Goal: Feedback & Contribution: Contribute content

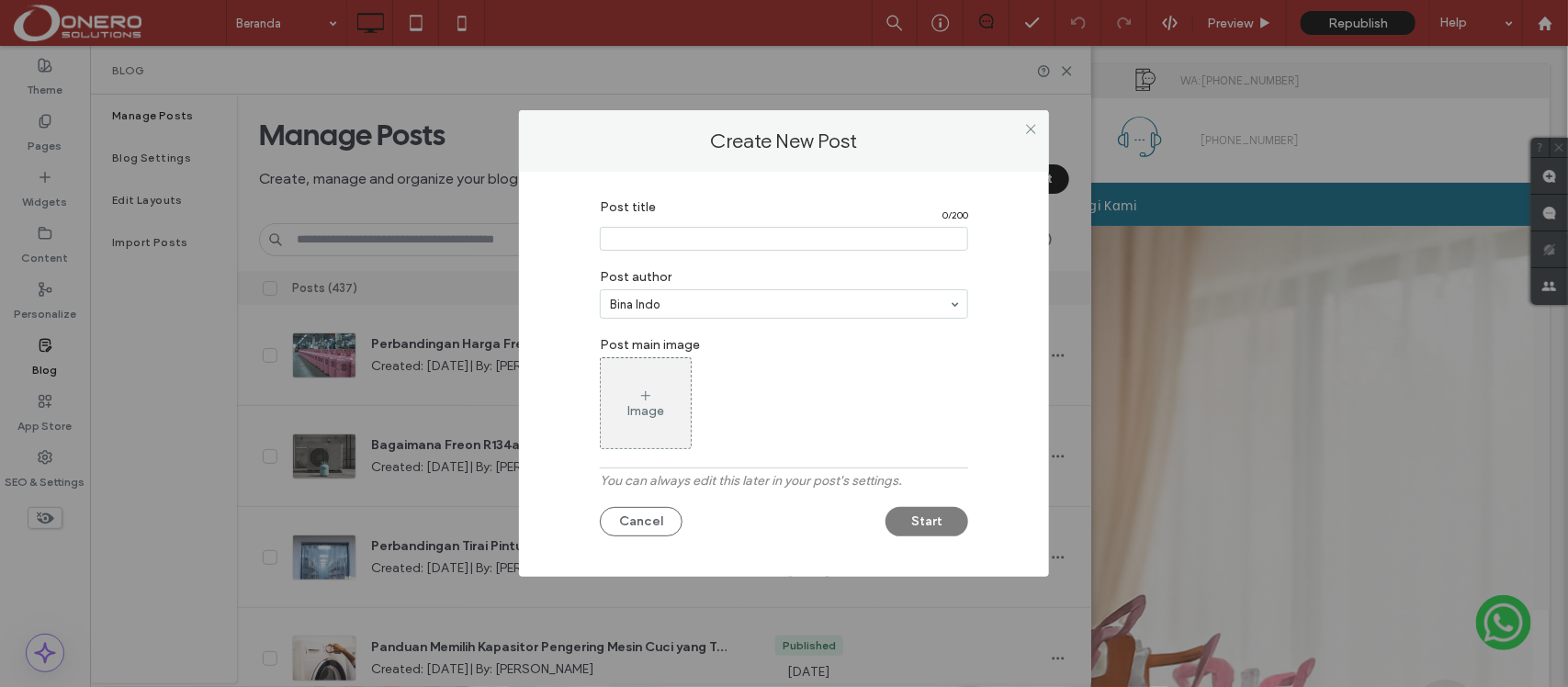
click at [646, 232] on input "Post title" at bounding box center [784, 238] width 368 height 24
paste input "**********"
type input "**********"
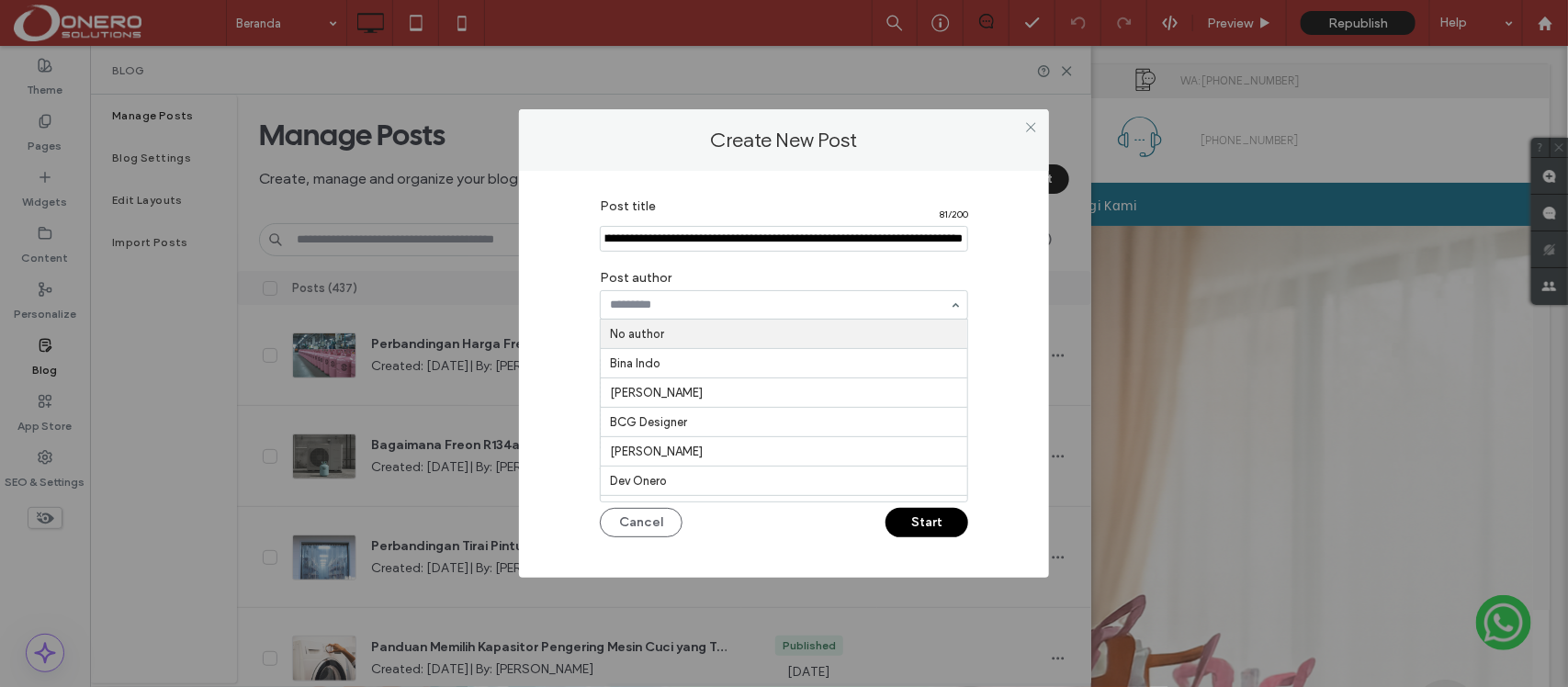
scroll to position [0, 0]
type input "**********"
click at [989, 345] on div "Post title 81 / 200 Post author [PERSON_NAME] Post main image Image You can alw…" at bounding box center [783, 371] width 475 height 362
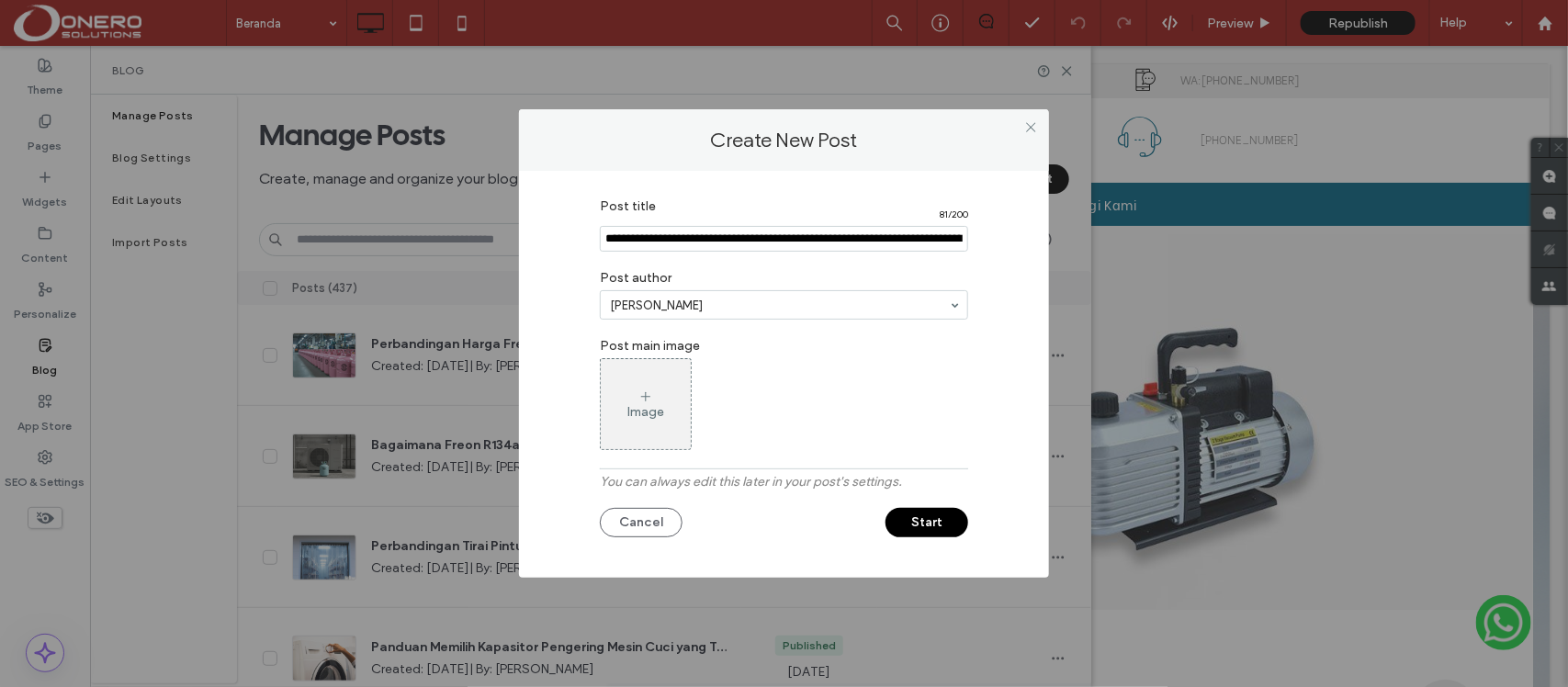
click at [659, 390] on div "Image" at bounding box center [646, 404] width 90 height 86
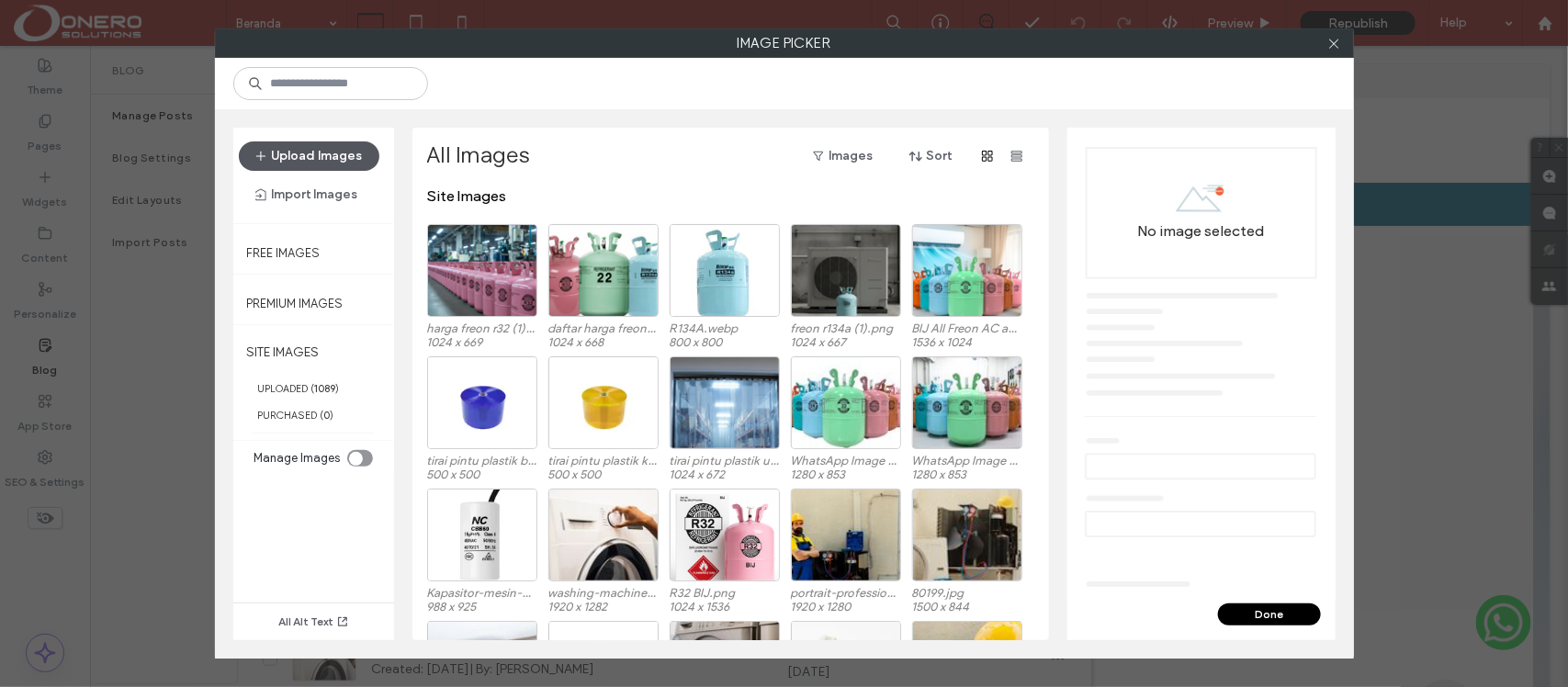
click at [279, 154] on button "Upload Images" at bounding box center [309, 155] width 140 height 29
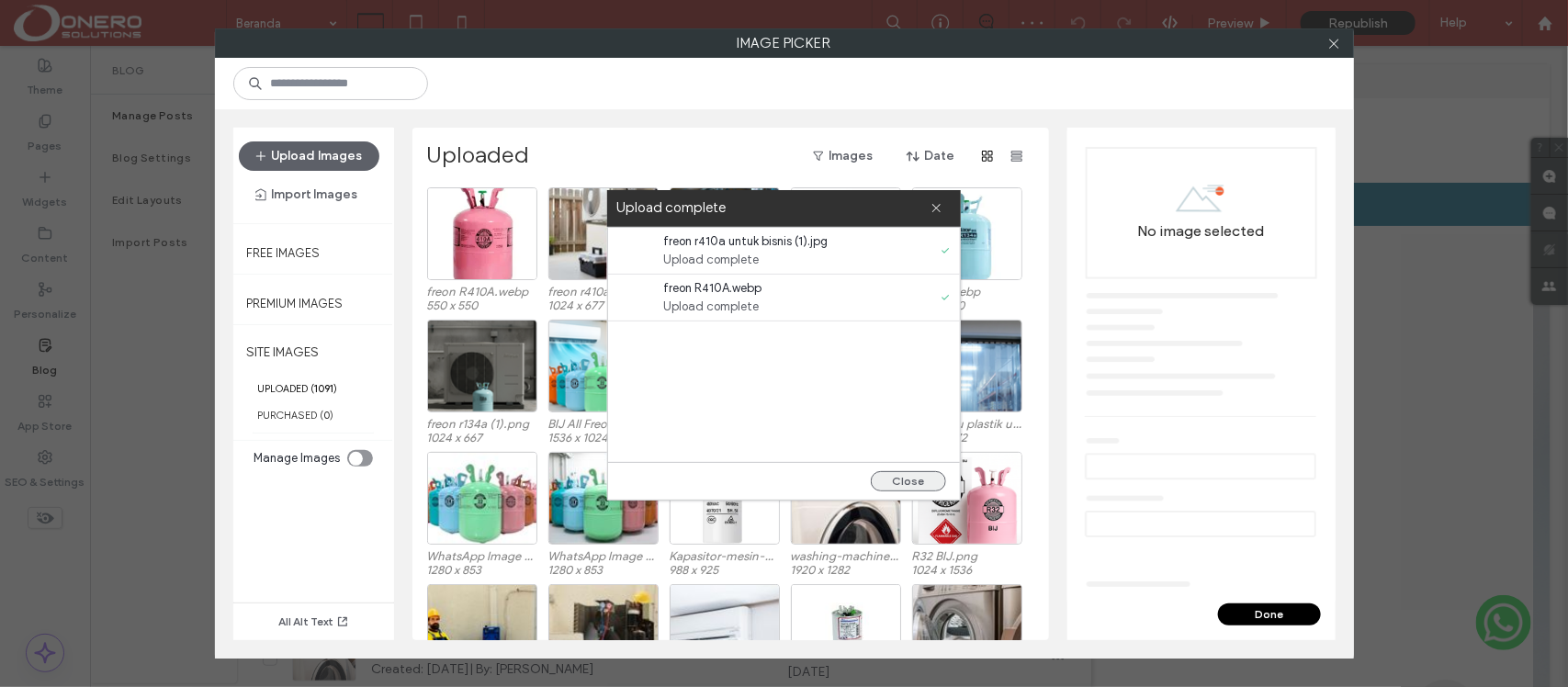
click at [900, 479] on button "Close" at bounding box center [907, 480] width 75 height 20
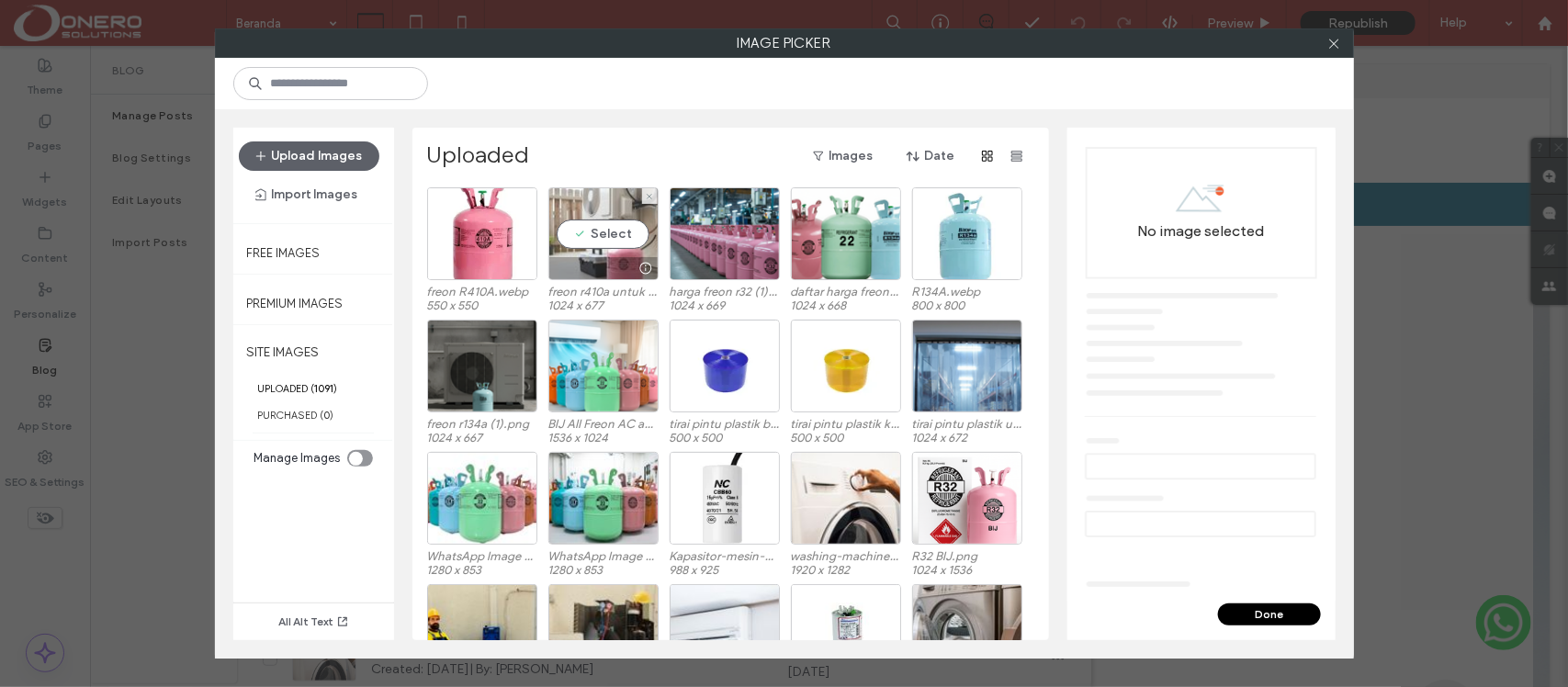
click at [580, 231] on div "Select" at bounding box center [603, 234] width 110 height 93
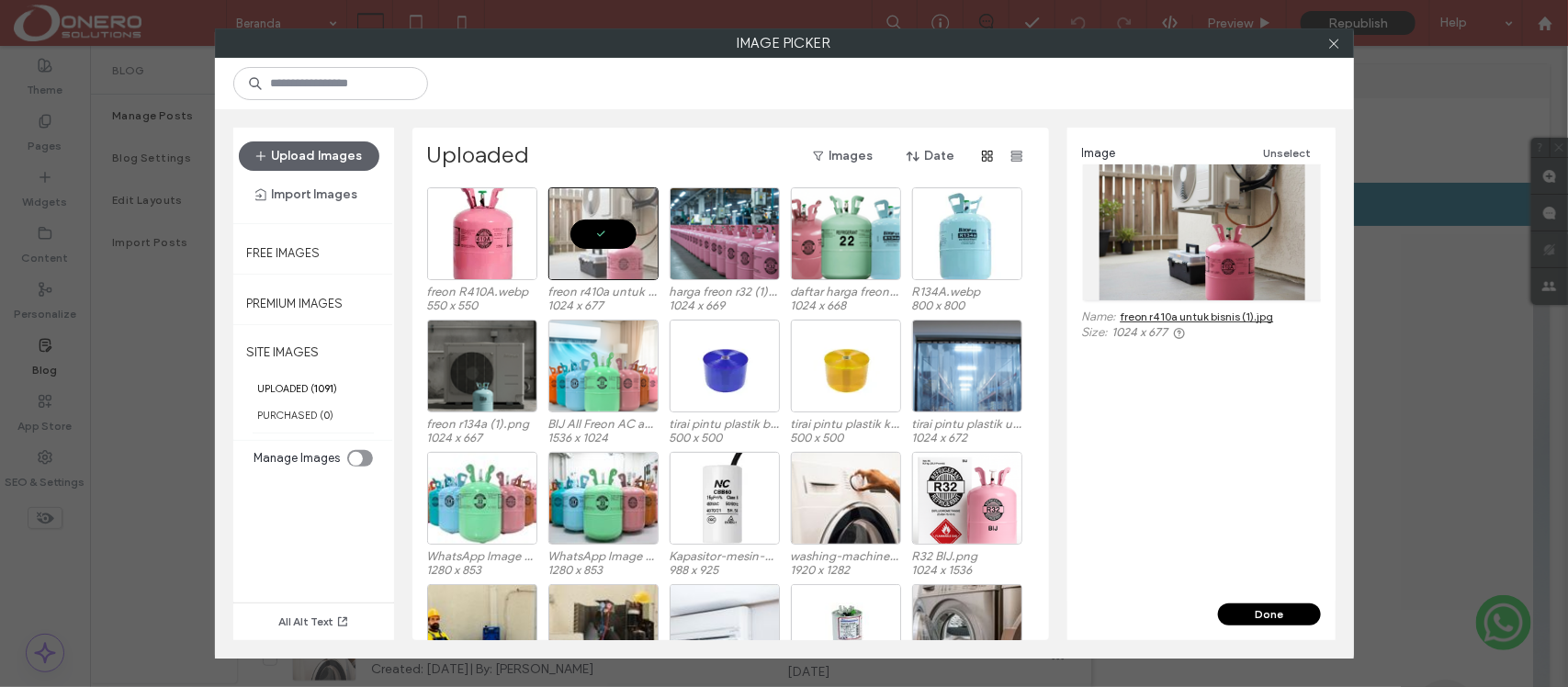
click at [1237, 617] on button "Done" at bounding box center [1268, 613] width 102 height 22
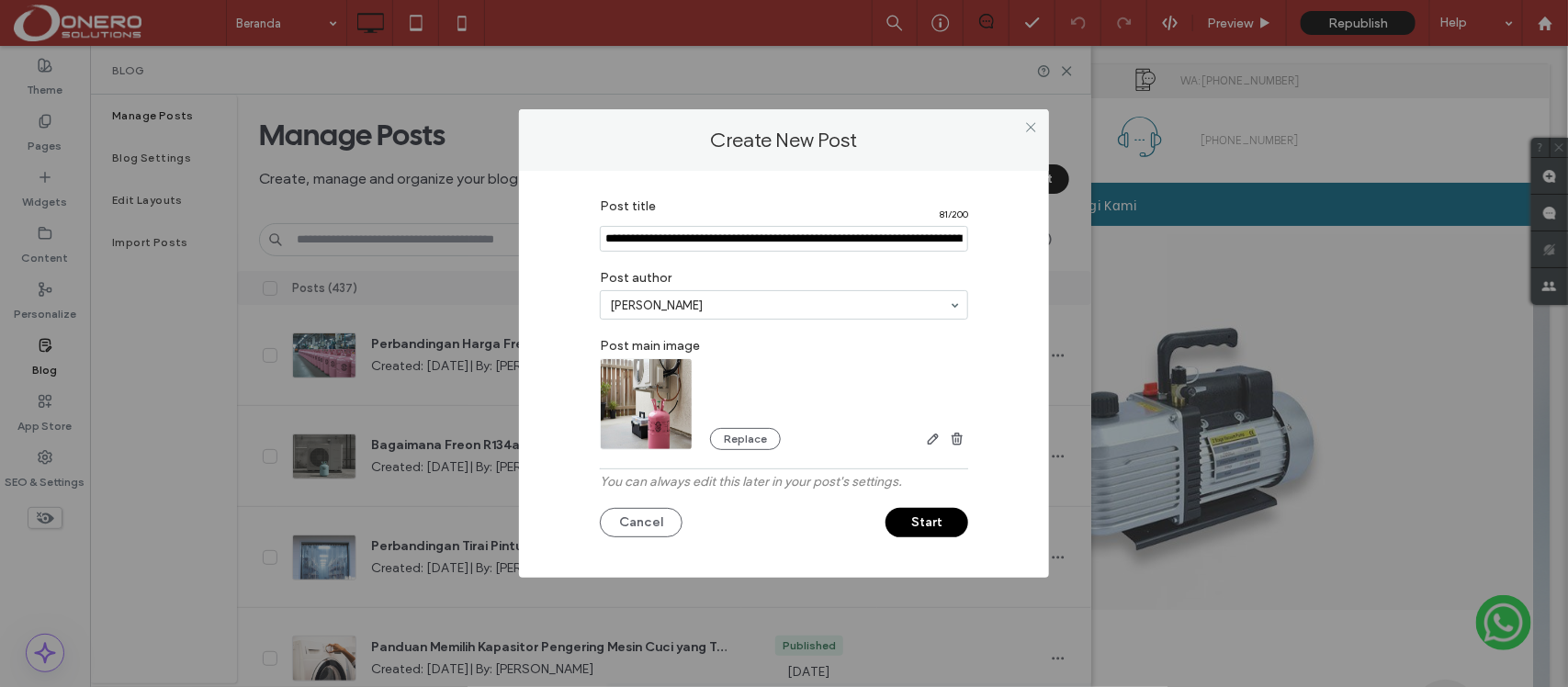
click at [941, 525] on button "Start" at bounding box center [926, 522] width 82 height 29
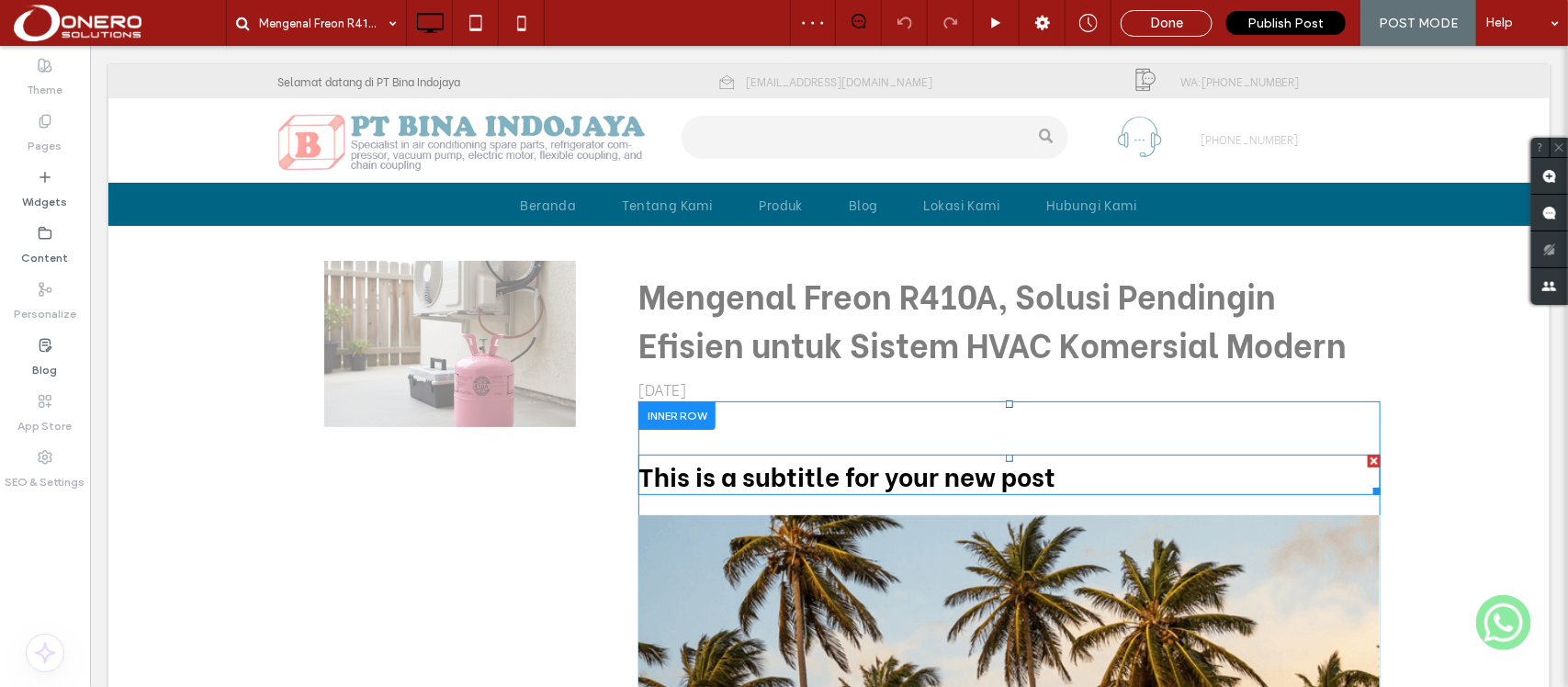
click at [1366, 454] on div at bounding box center [1373, 461] width 13 height 13
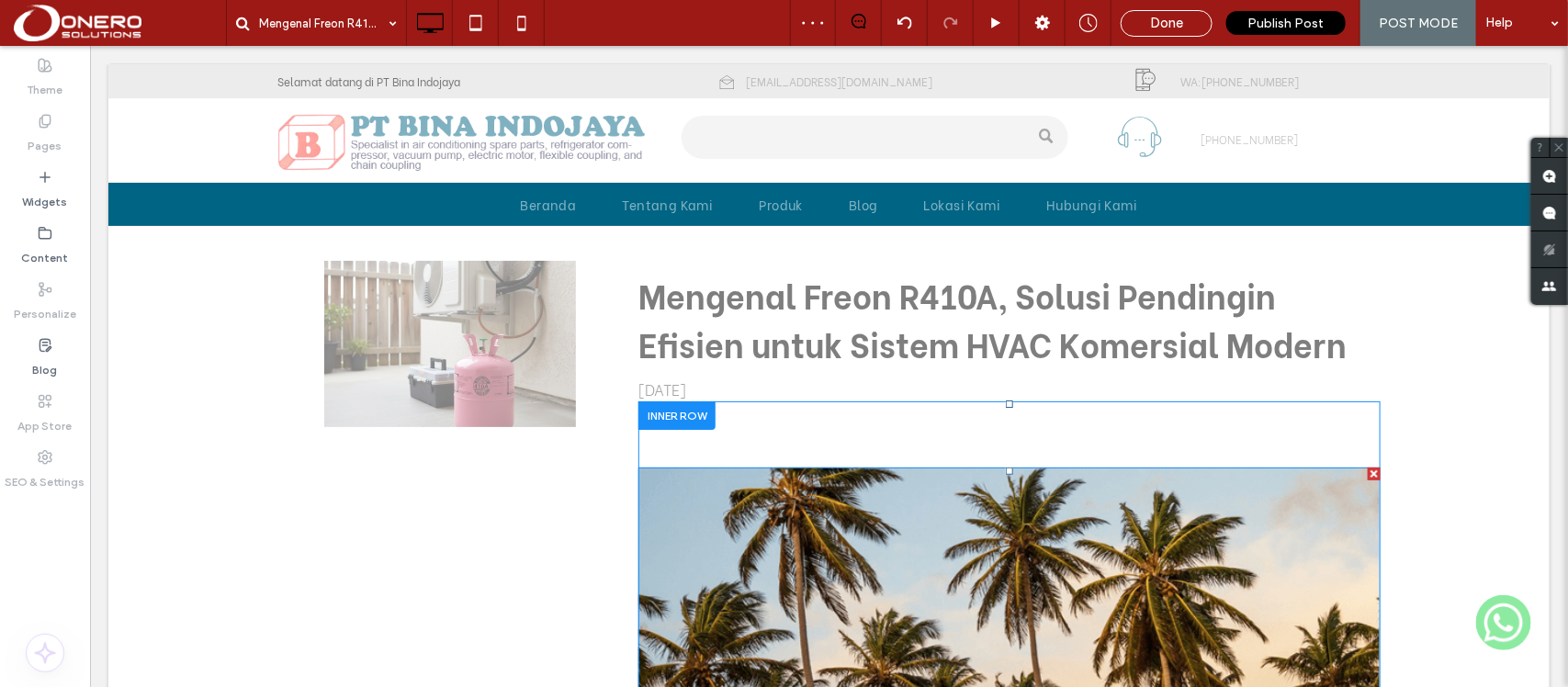
click at [1366, 468] on div at bounding box center [1373, 473] width 13 height 13
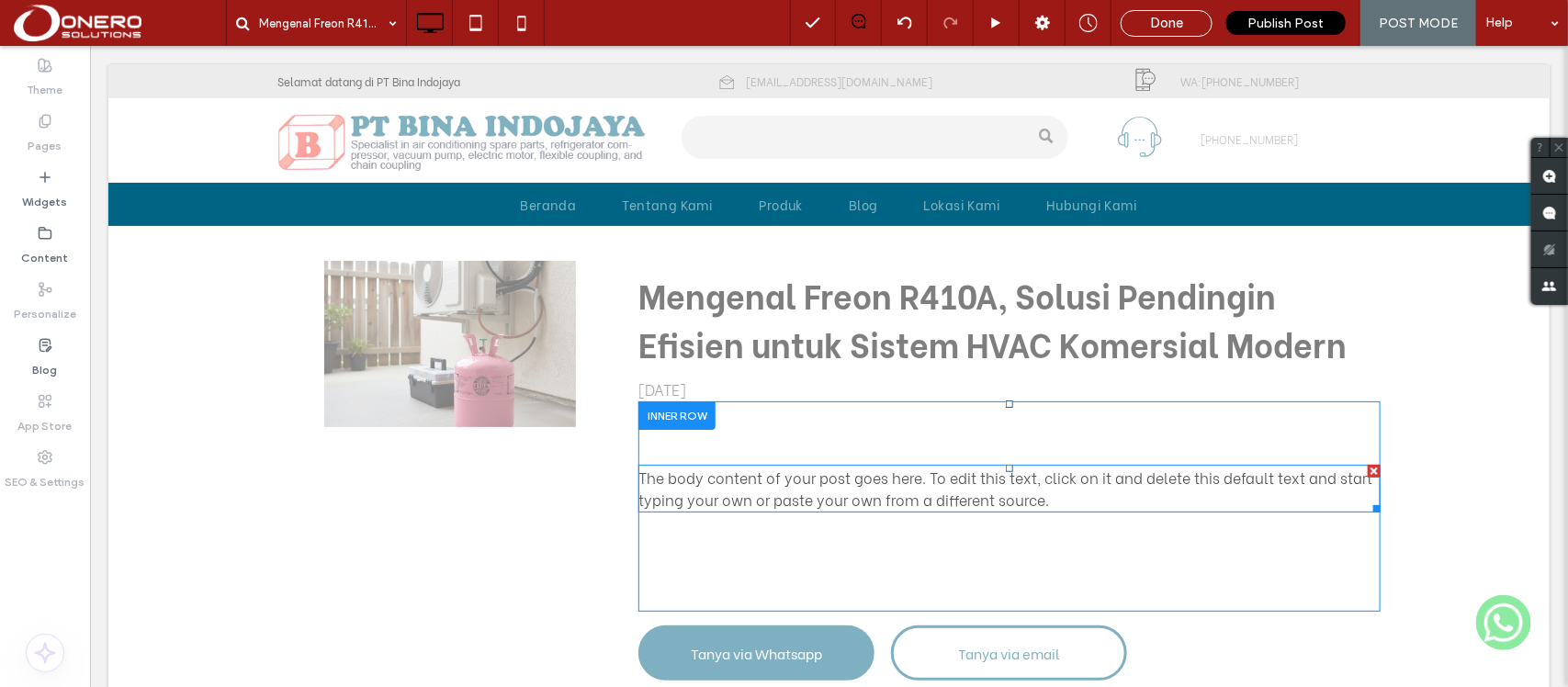
click at [808, 490] on span "The body content of your post goes here. To edit this text, click on it and del…" at bounding box center [1004, 487] width 734 height 44
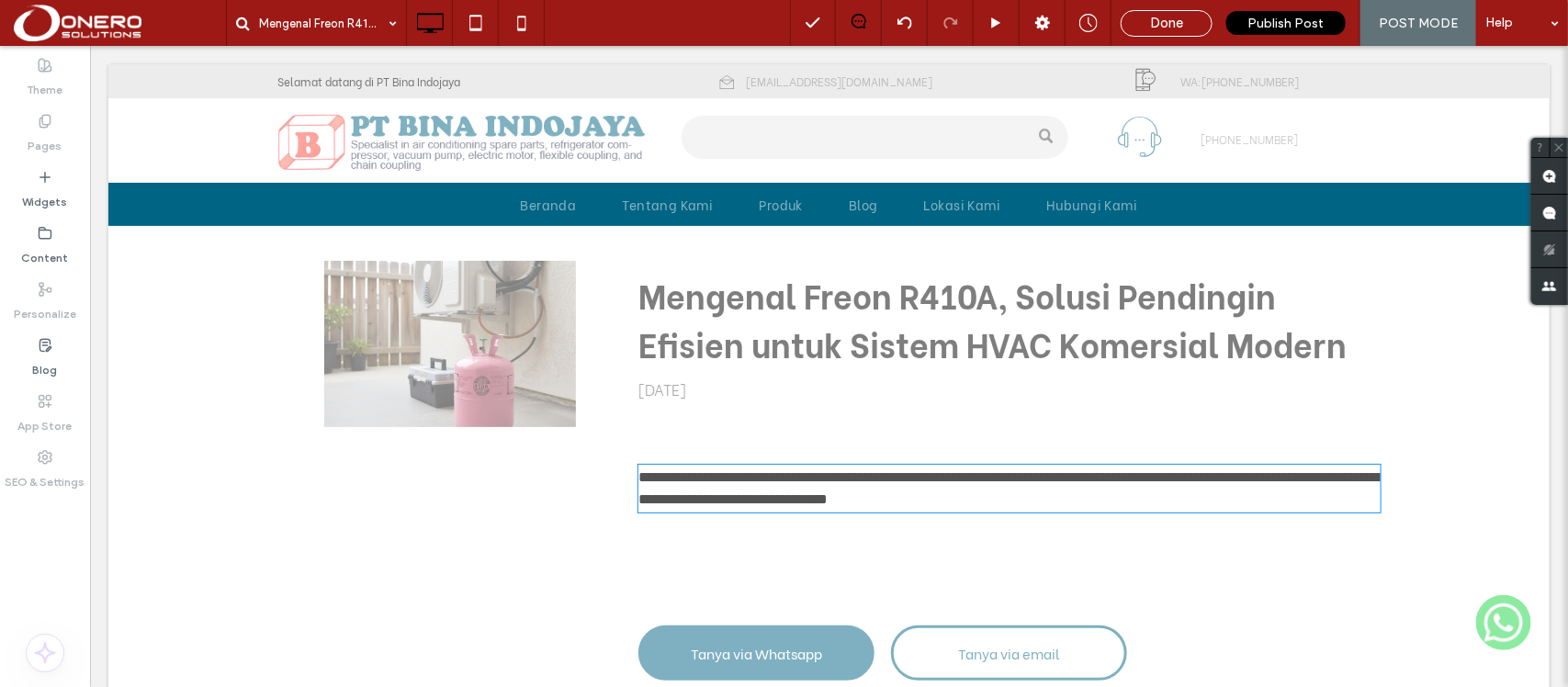
type input "**********"
type input "**"
paste div
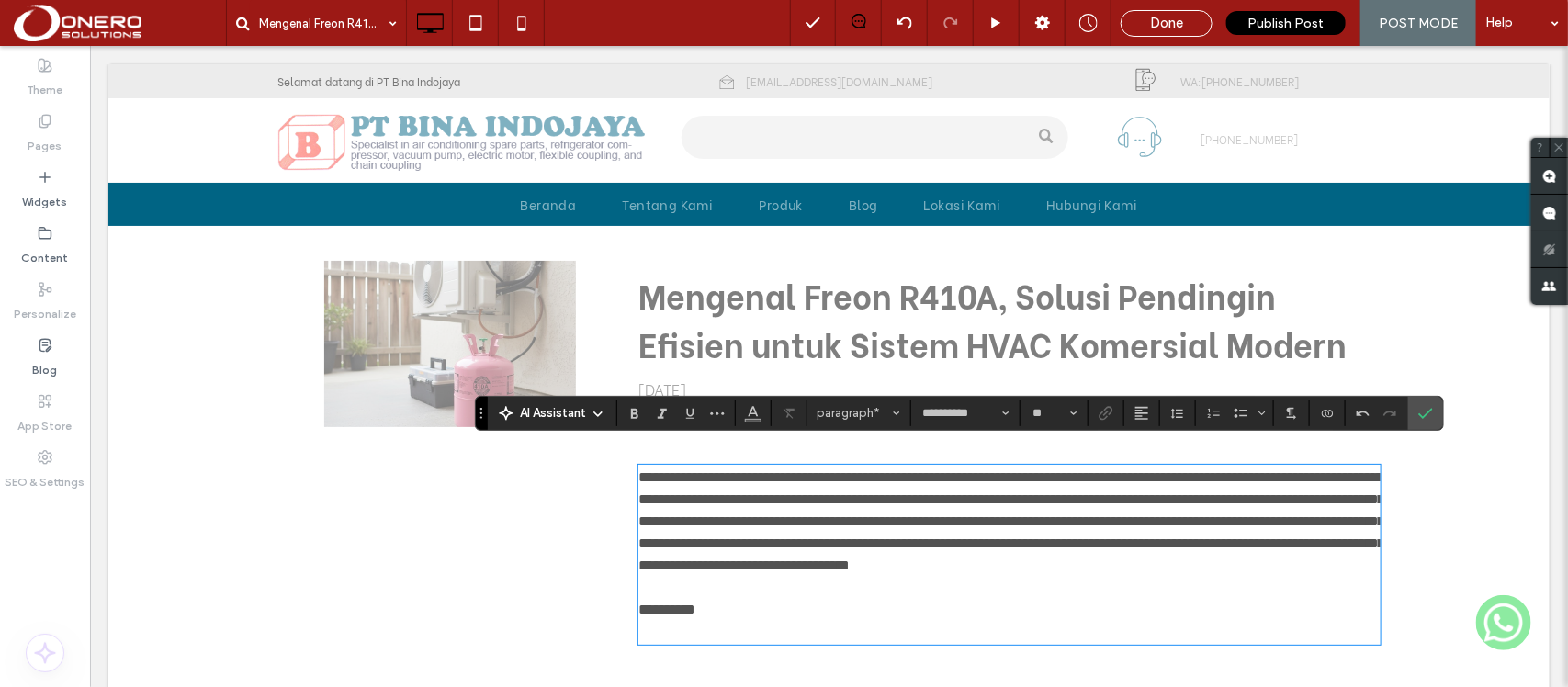
scroll to position [28, 0]
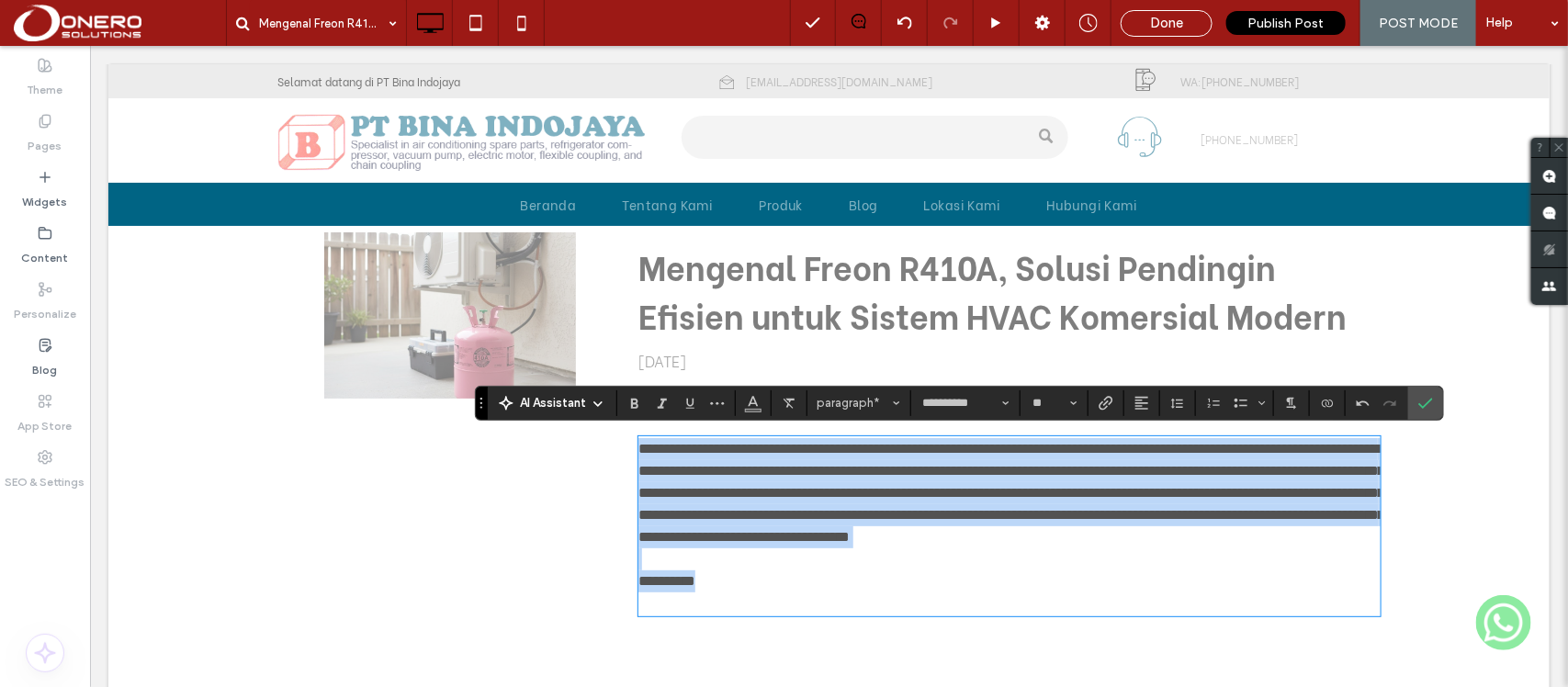
drag, startPoint x: 629, startPoint y: 451, endPoint x: 716, endPoint y: 606, distance: 177.7
click at [716, 606] on div "**********" at bounding box center [1008, 525] width 741 height 176
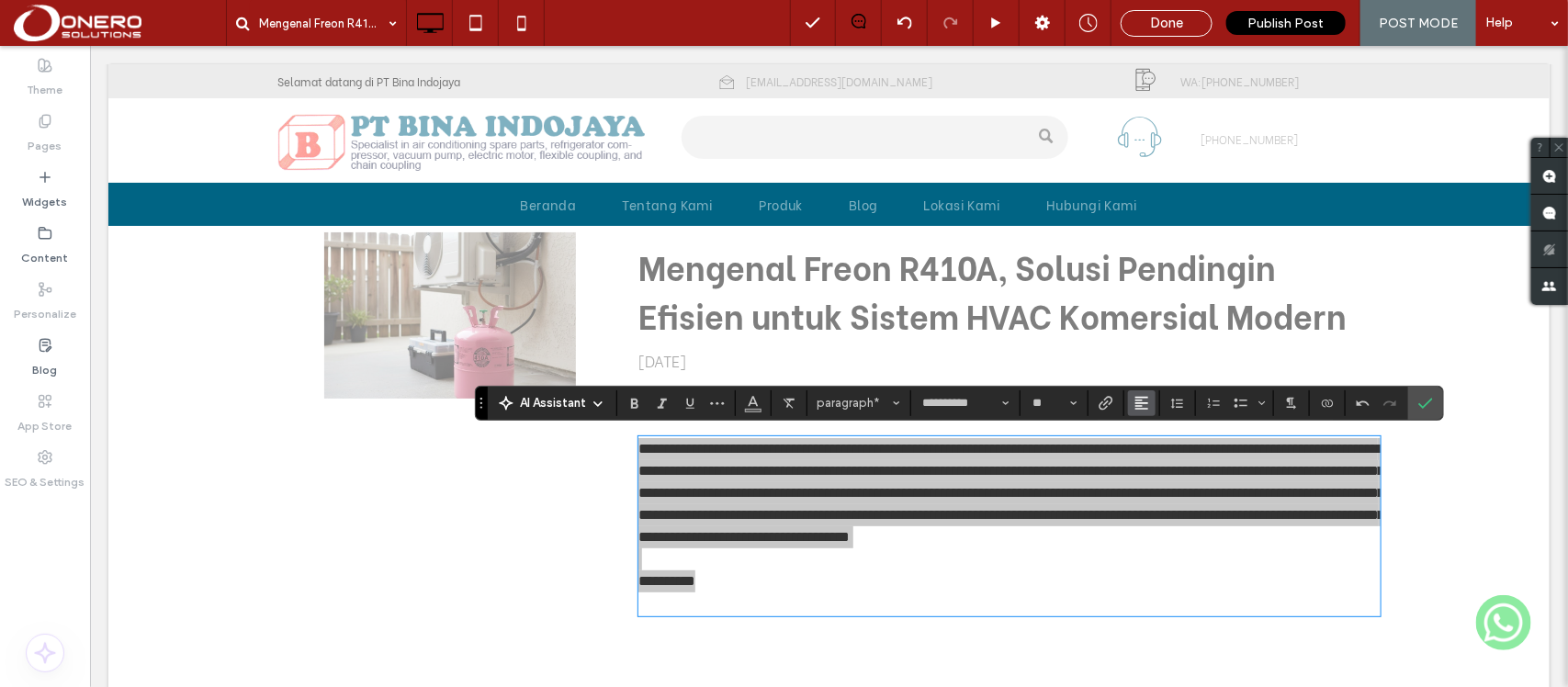
click at [1145, 397] on icon "Alignment" at bounding box center [1140, 403] width 14 height 14
click at [1162, 507] on icon "ui.textEditor.alignment.justify" at bounding box center [1155, 512] width 14 height 14
click at [1181, 402] on use "Line Height" at bounding box center [1176, 403] width 12 height 10
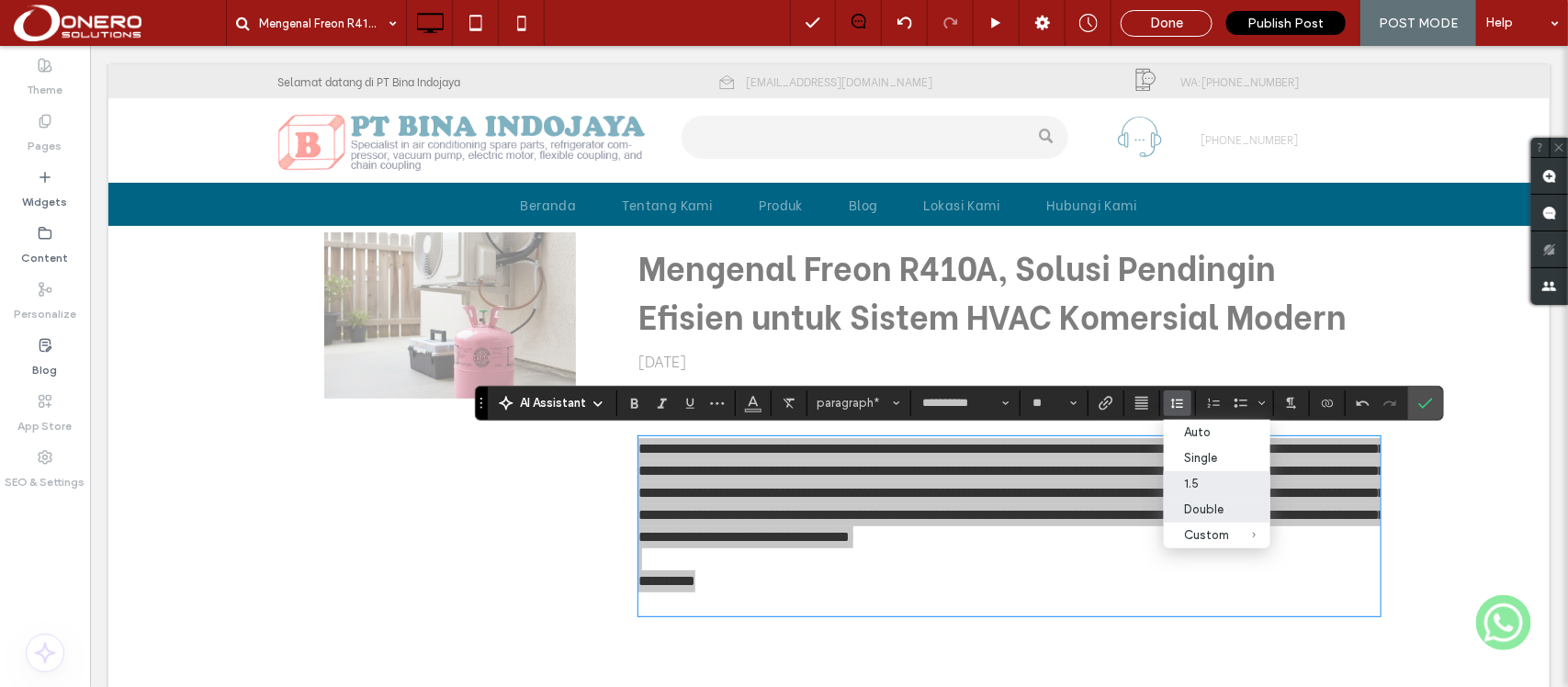
drag, startPoint x: 1223, startPoint y: 501, endPoint x: 932, endPoint y: 420, distance: 302.1
click at [1223, 501] on label "Double" at bounding box center [1216, 509] width 107 height 26
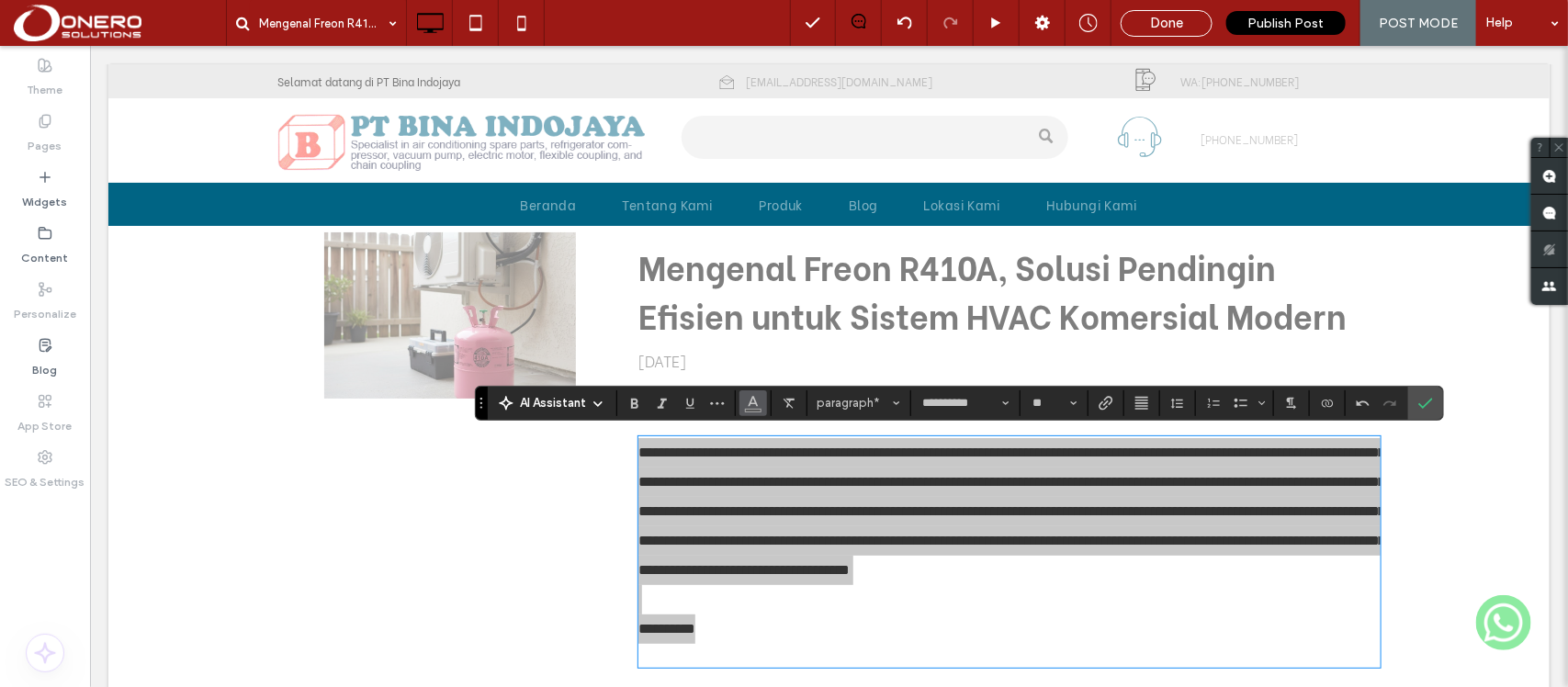
drag, startPoint x: 750, startPoint y: 400, endPoint x: 1029, endPoint y: 586, distance: 335.3
click at [750, 400] on use "Color" at bounding box center [753, 401] width 10 height 10
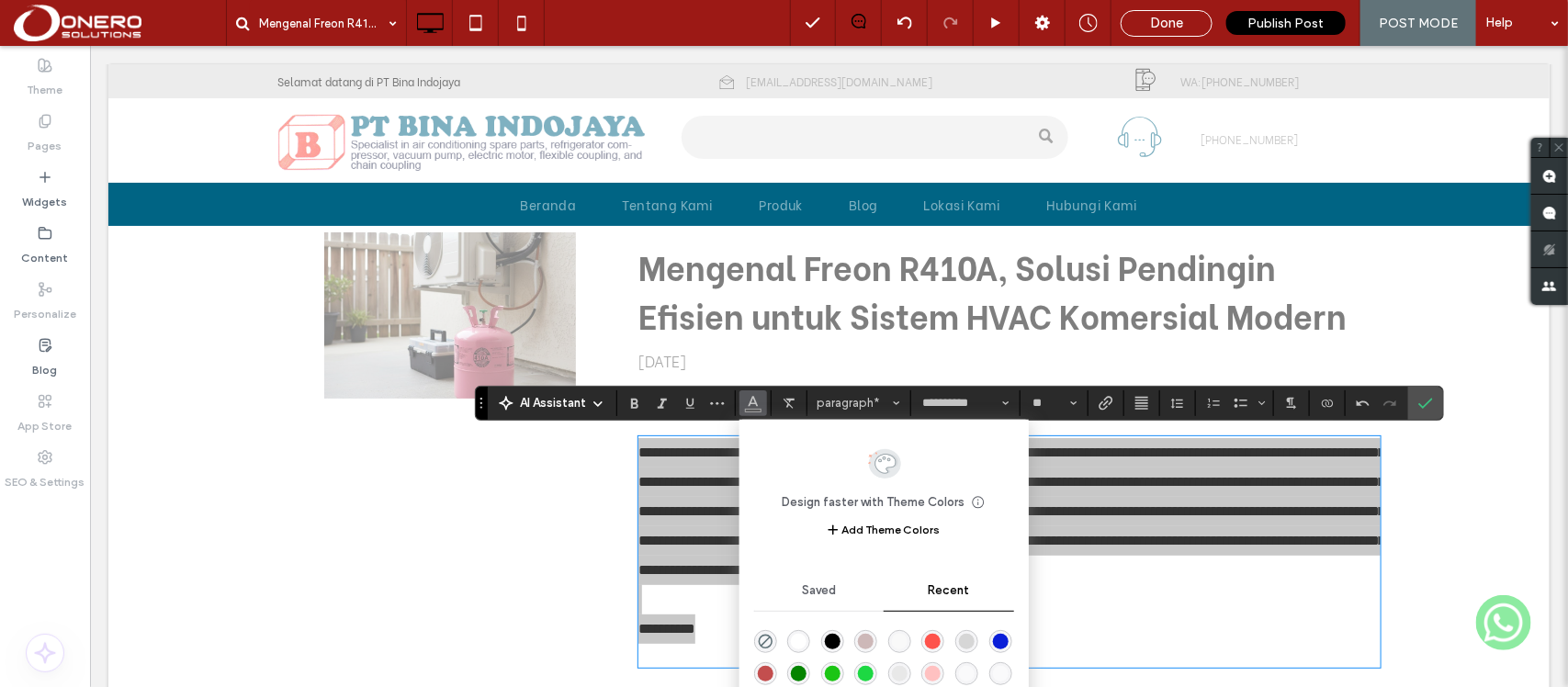
click at [833, 644] on div "rgba(0, 0, 0, 1)" at bounding box center [832, 641] width 15 height 15
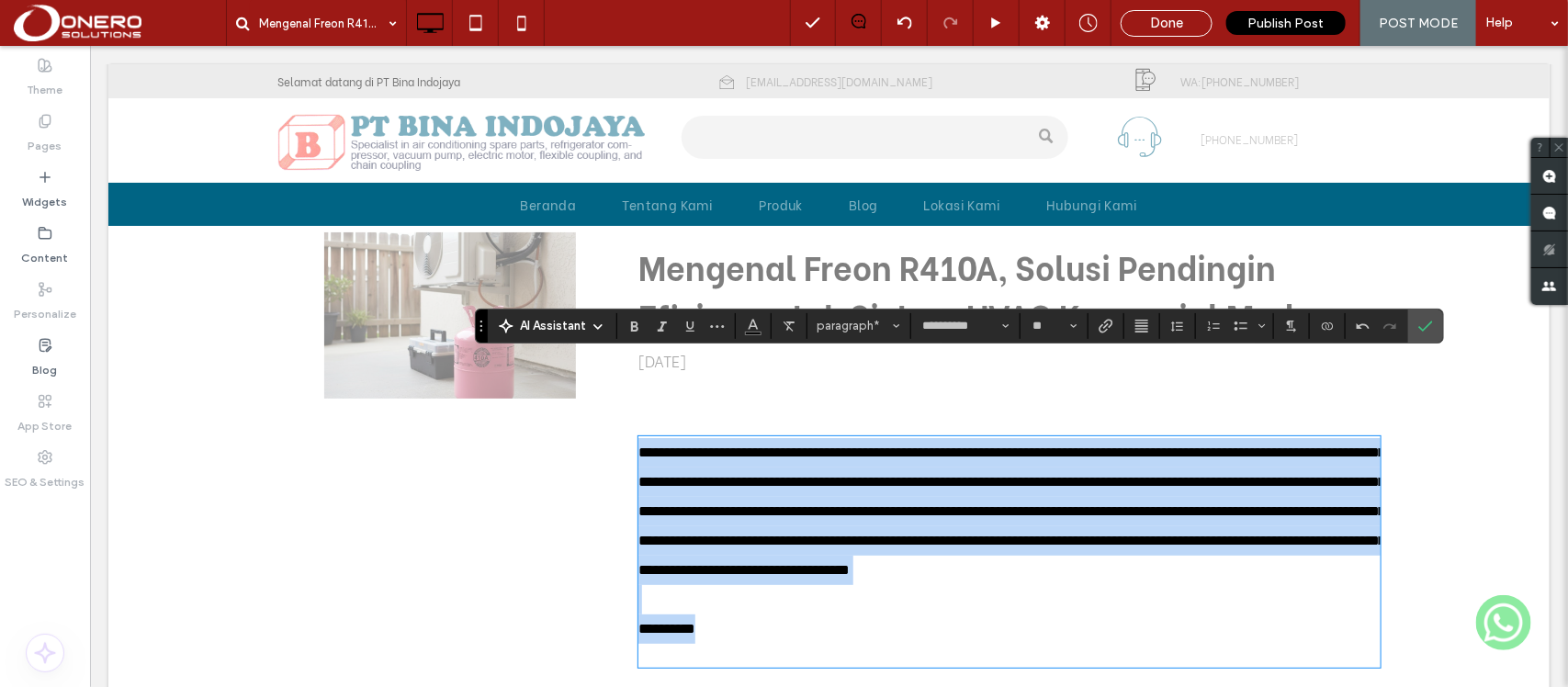
scroll to position [119, 0]
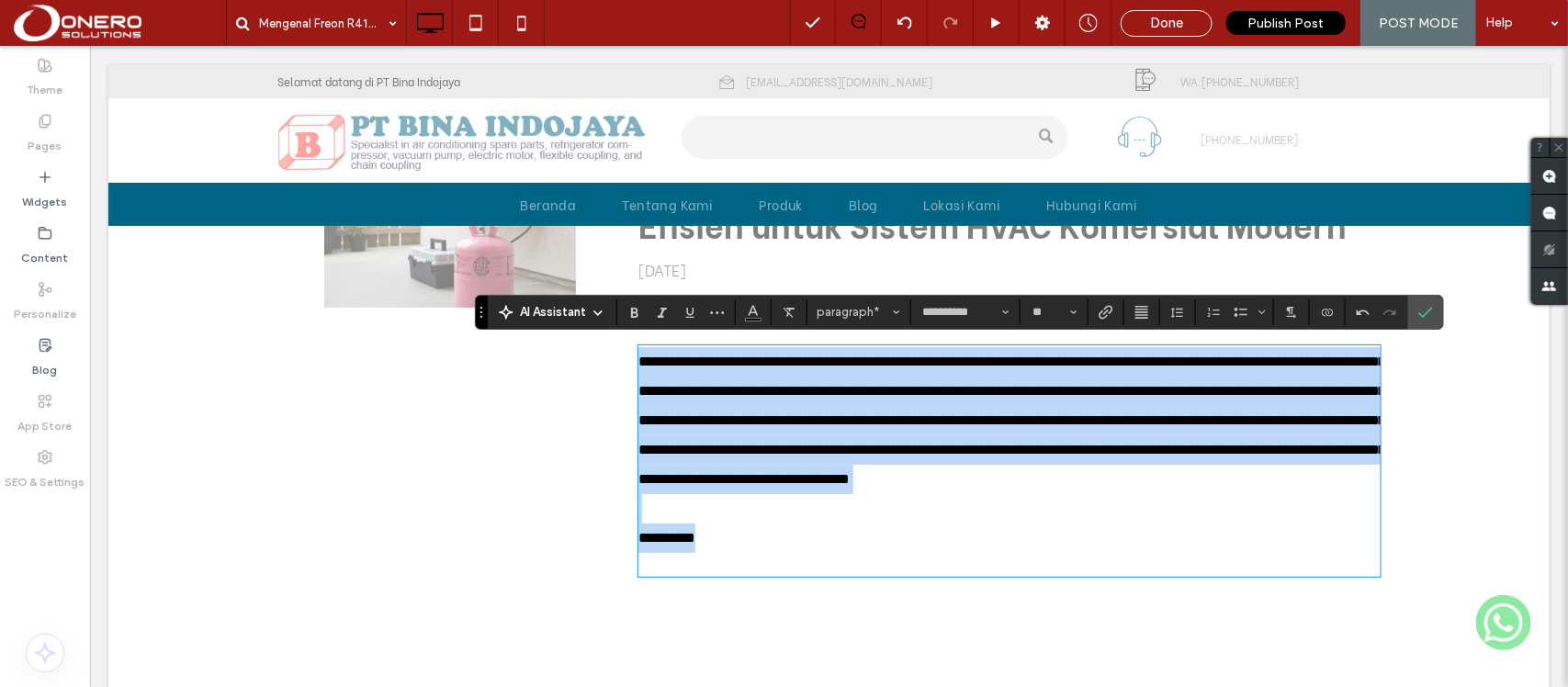
click at [731, 551] on p "**********" at bounding box center [1008, 536] width 741 height 29
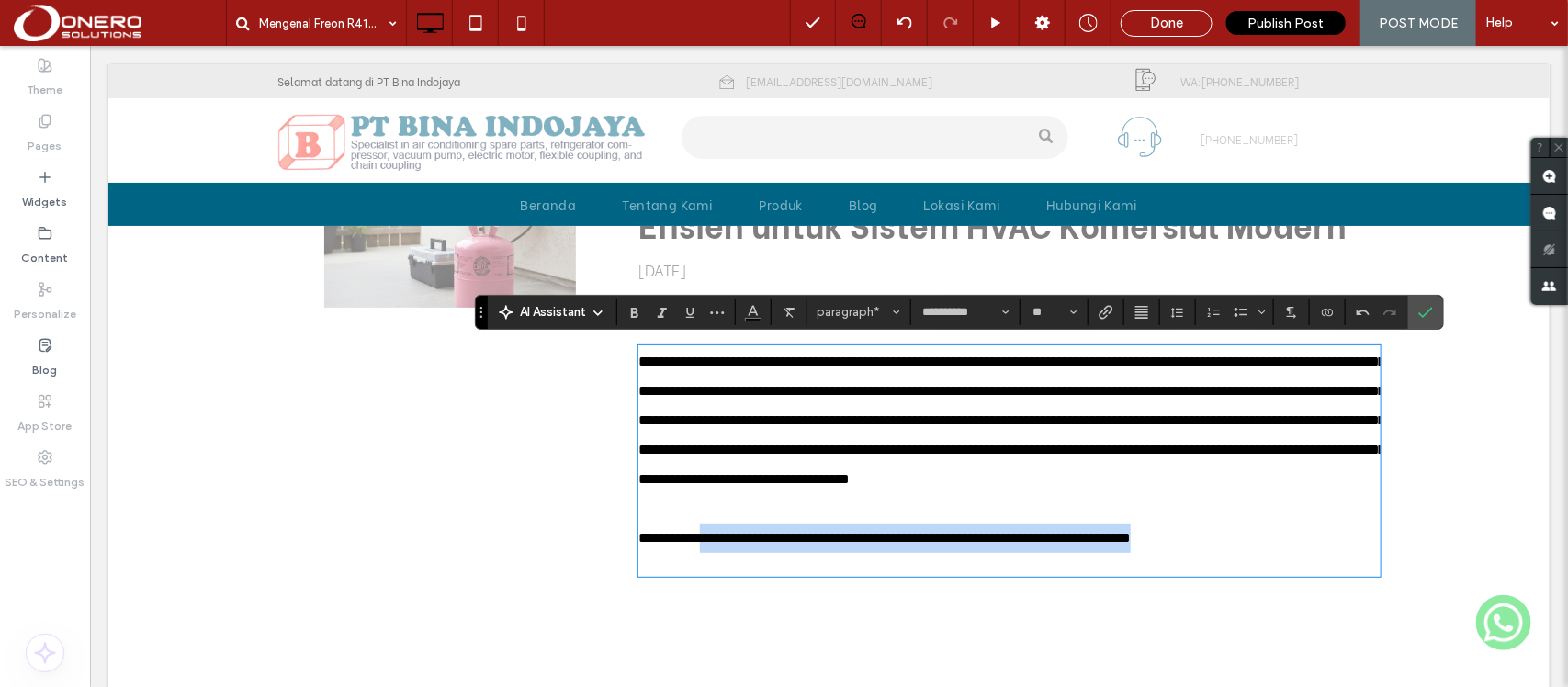
drag, startPoint x: 1315, startPoint y: 562, endPoint x: 706, endPoint y: 573, distance: 609.1
click at [706, 551] on p "**********" at bounding box center [1008, 536] width 741 height 29
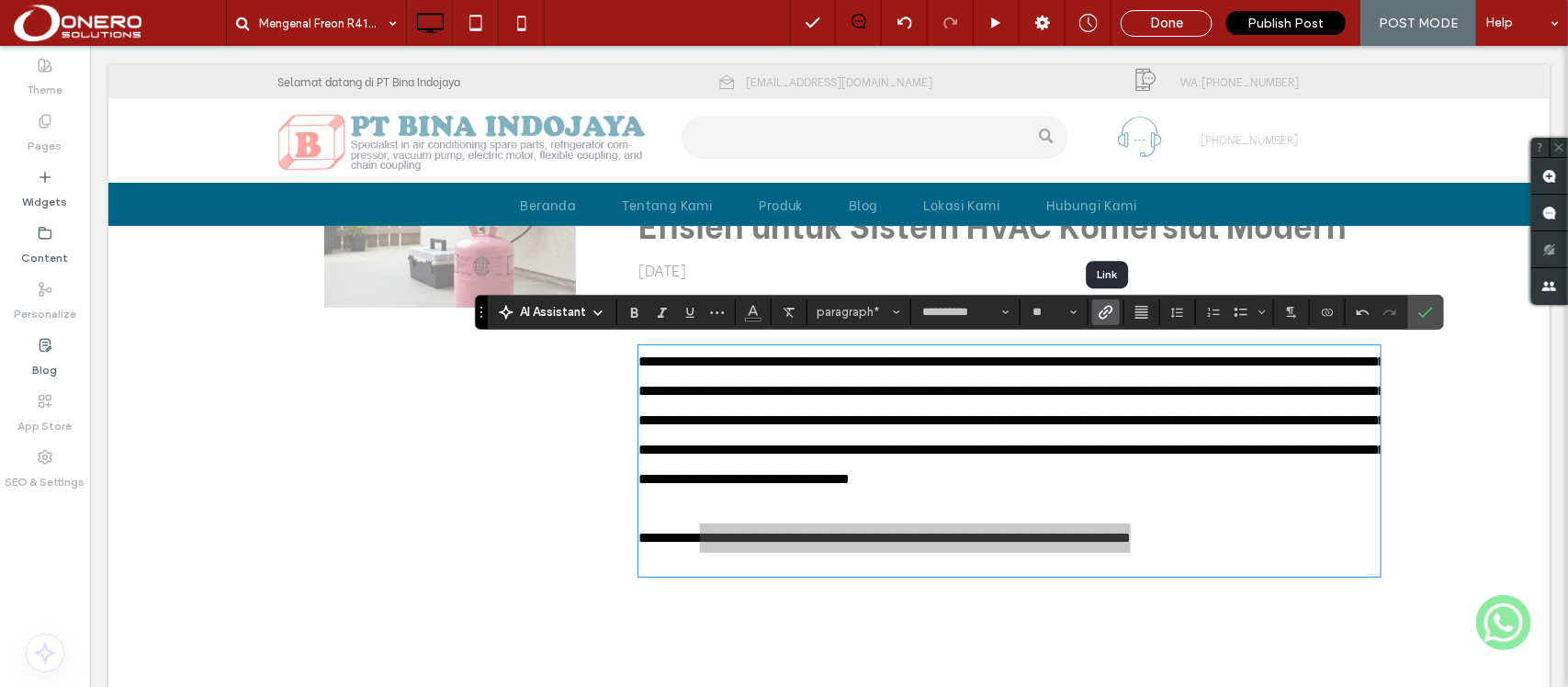
click at [1108, 312] on icon "Link" at bounding box center [1105, 312] width 14 height 14
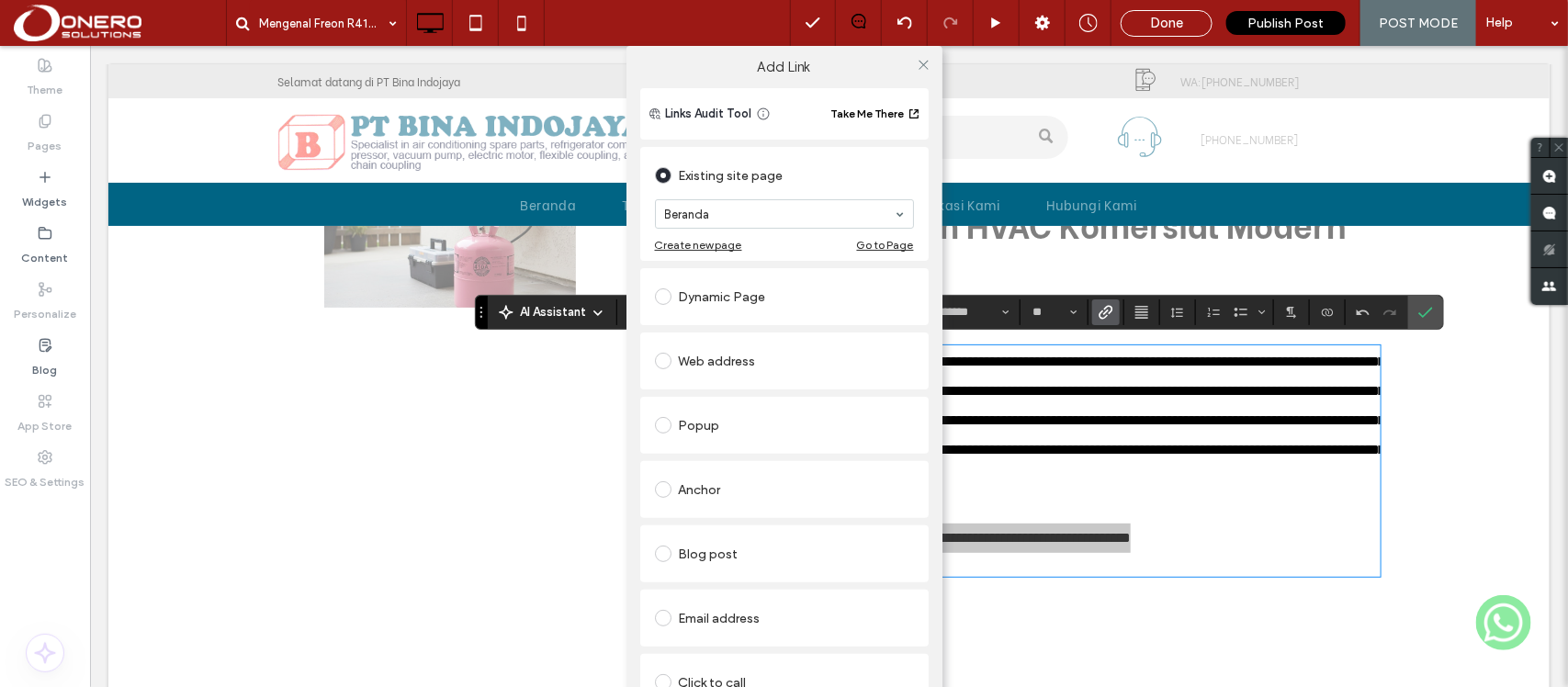
click at [699, 561] on div "Blog post" at bounding box center [784, 553] width 259 height 29
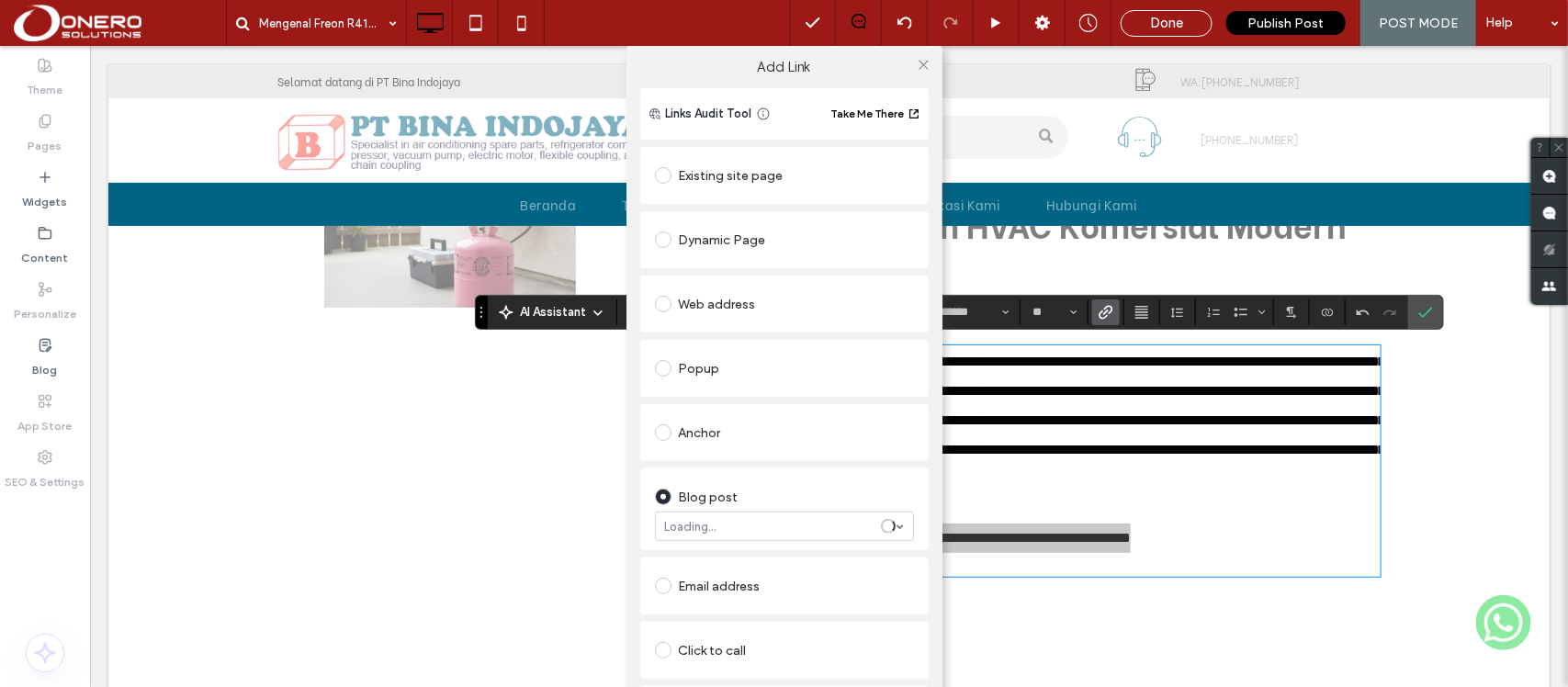
scroll to position [62, 0]
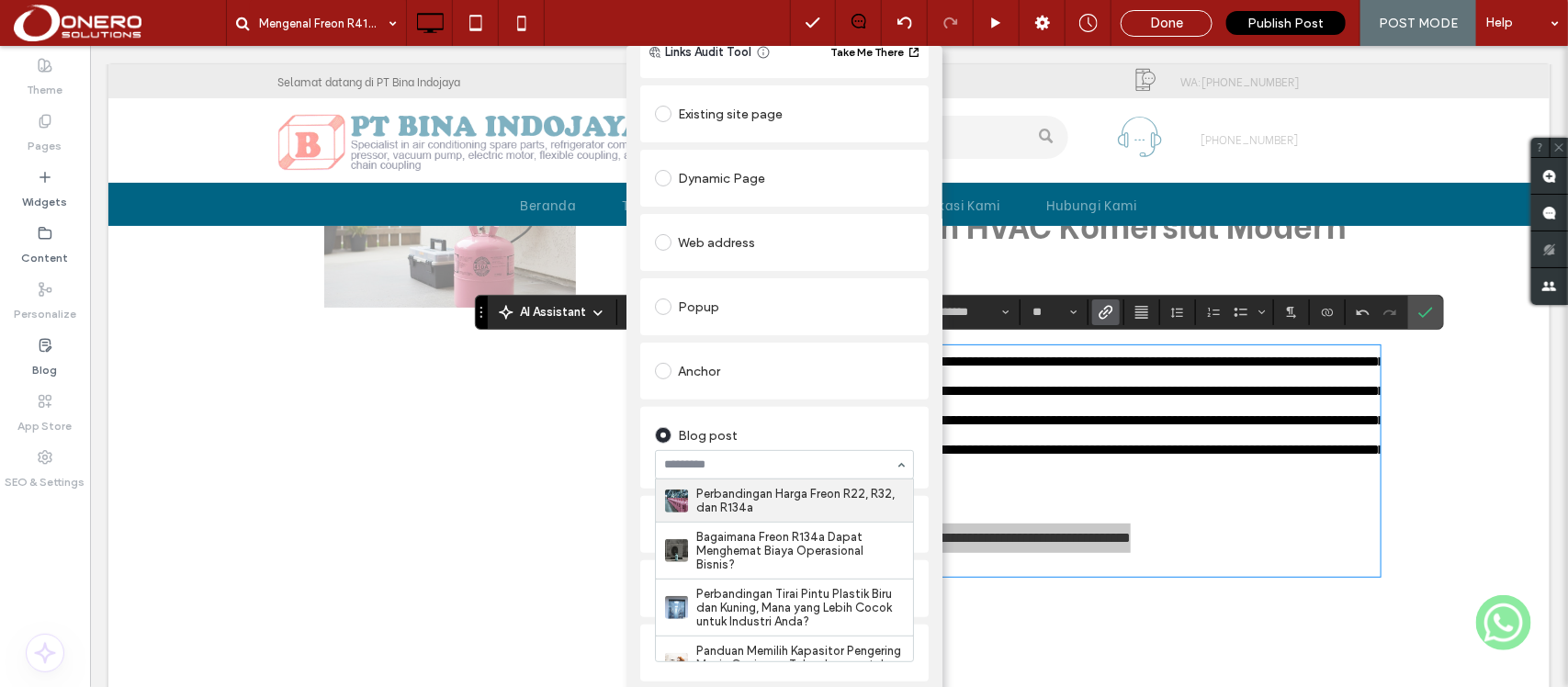
paste input "**********"
type input "**********"
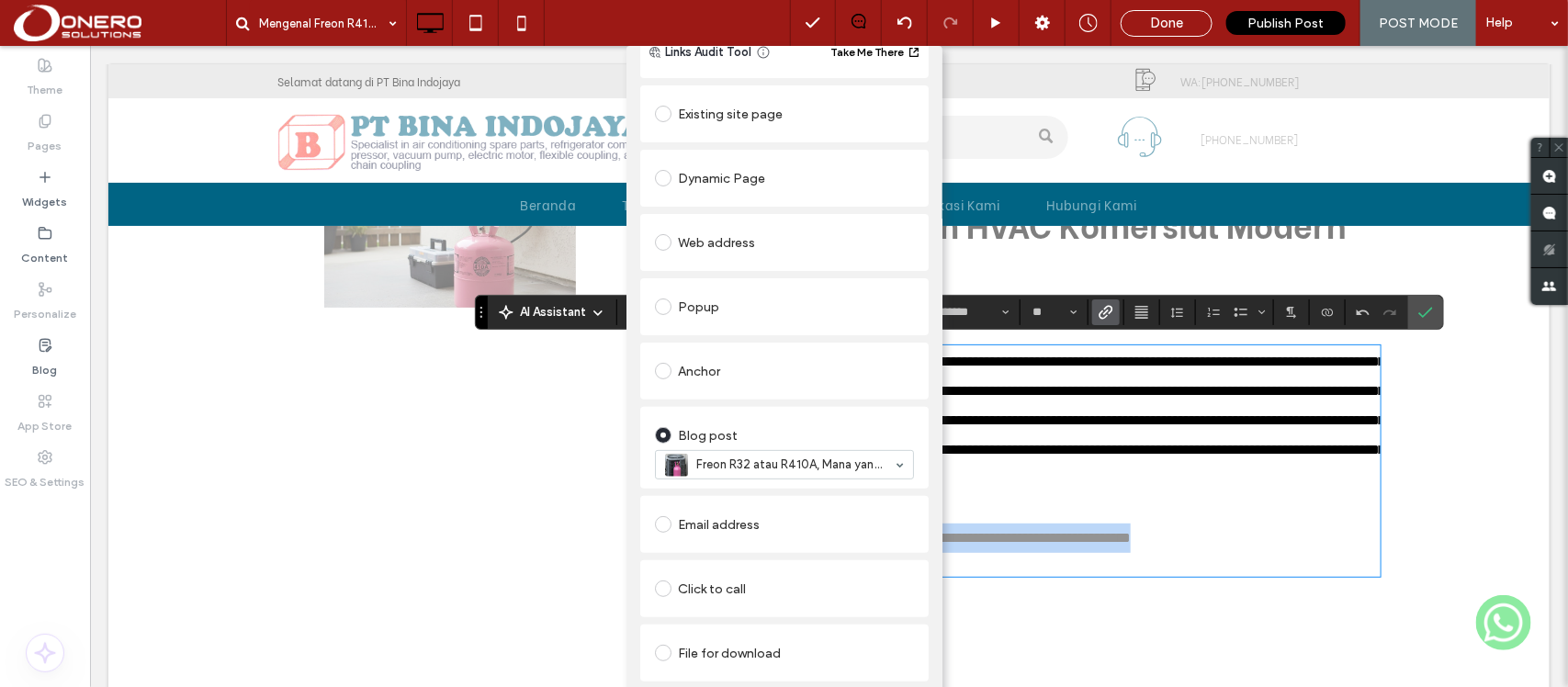
scroll to position [0, 0]
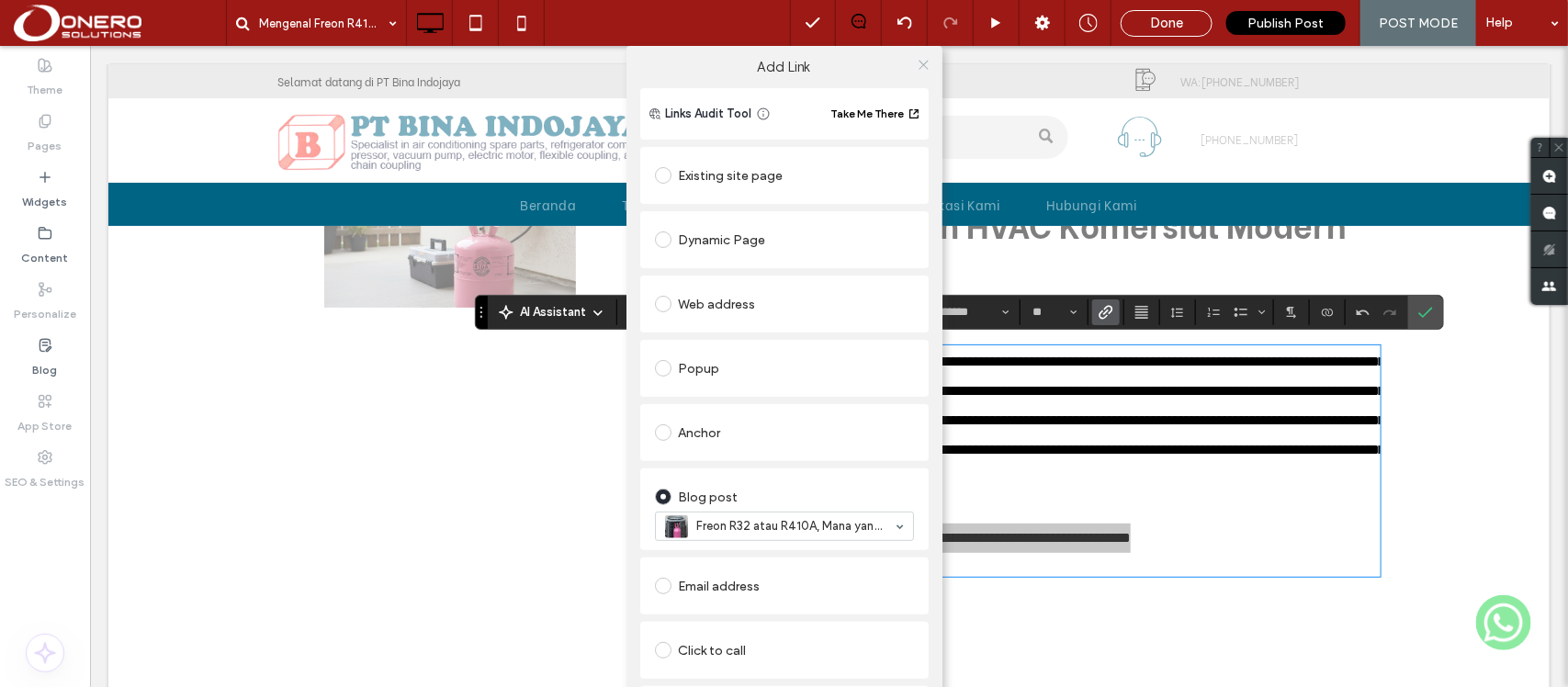
click at [920, 62] on icon at bounding box center [923, 64] width 14 height 14
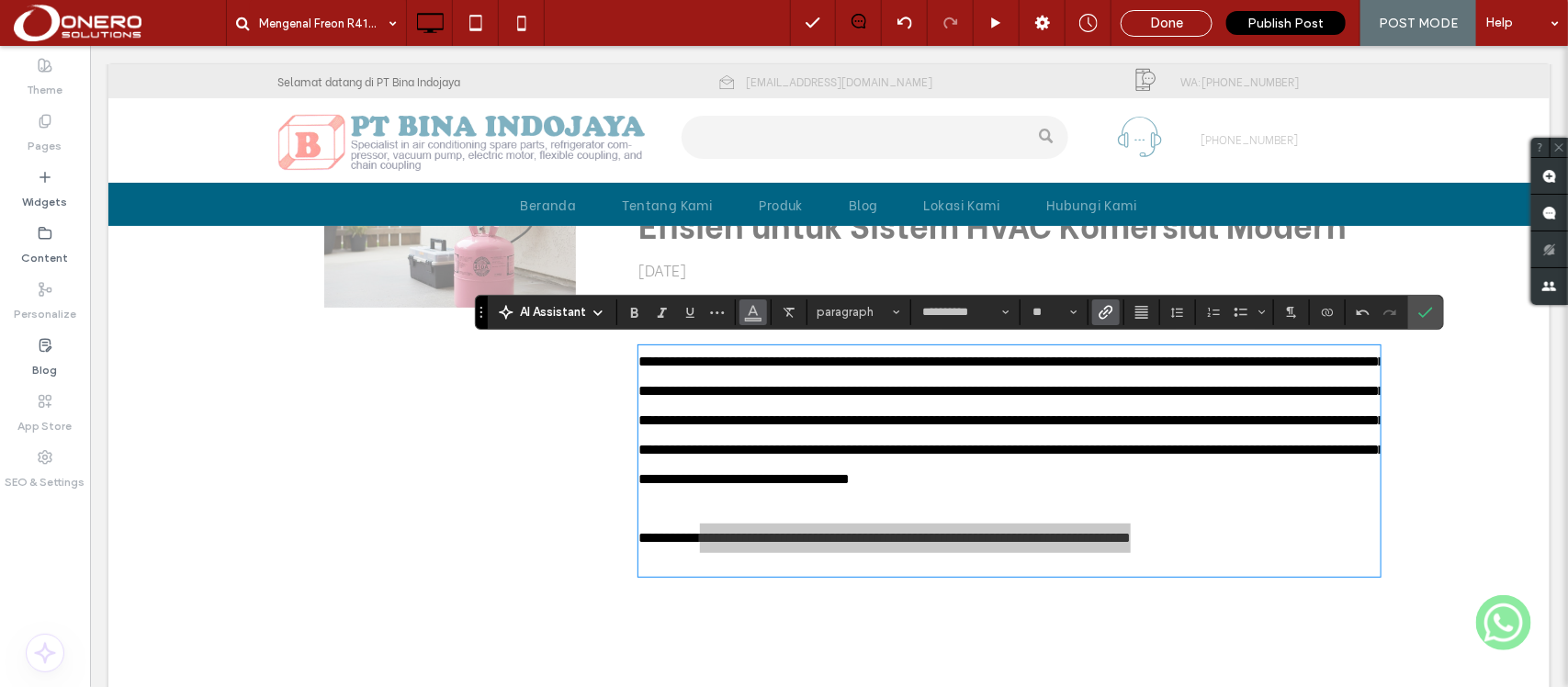
click at [757, 312] on icon "Color" at bounding box center [753, 310] width 14 height 14
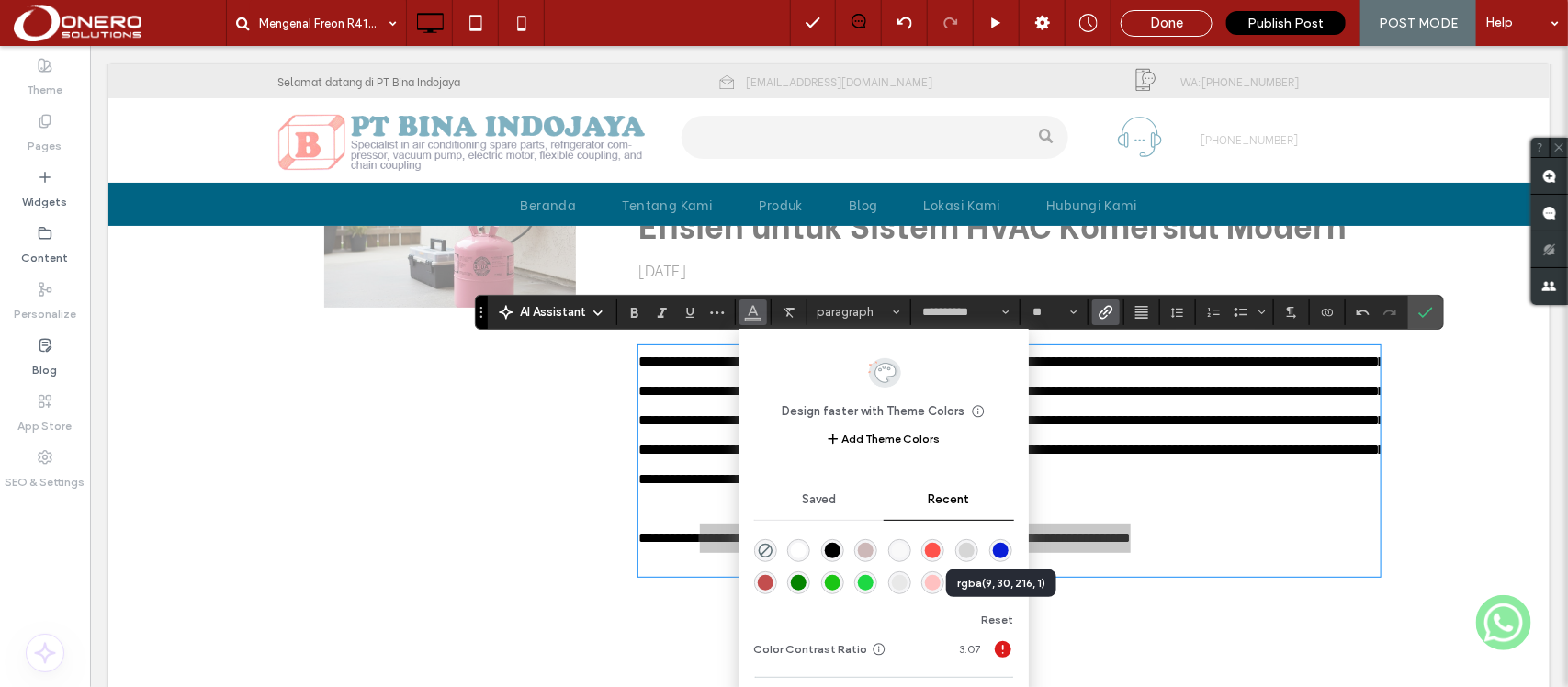
click at [1002, 556] on div "rgba(9, 30, 216, 1)" at bounding box center [1000, 550] width 15 height 15
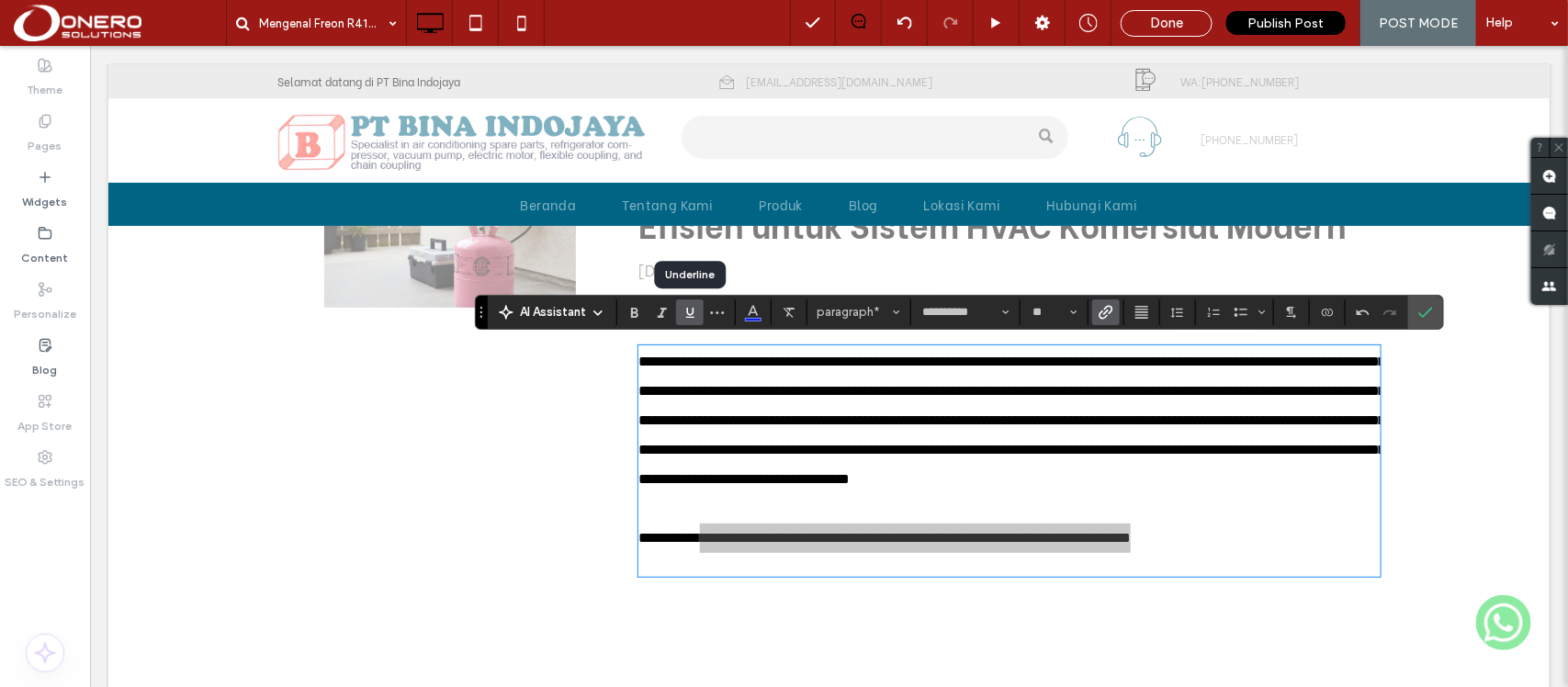
drag, startPoint x: 689, startPoint y: 305, endPoint x: 941, endPoint y: 370, distance: 260.2
click at [689, 305] on icon "Underline" at bounding box center [689, 312] width 14 height 14
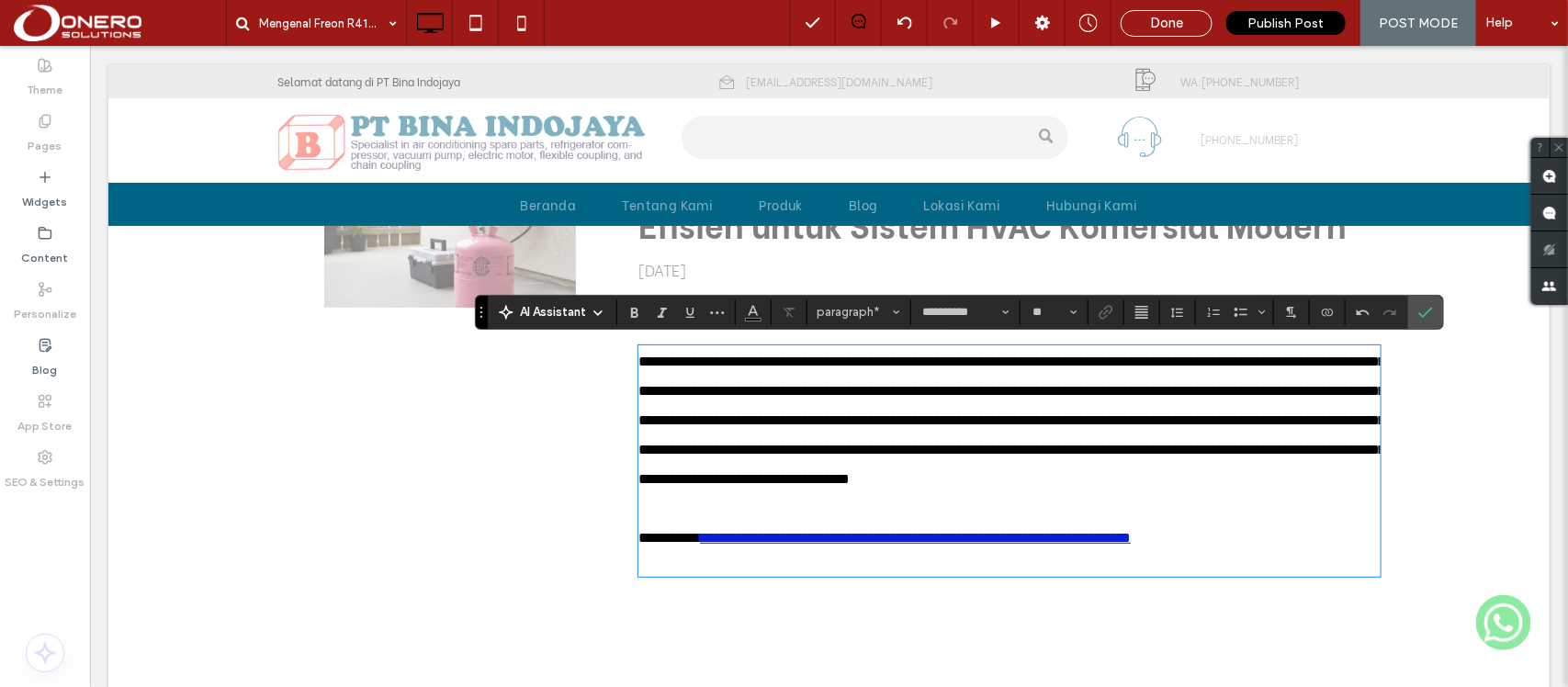
click at [1103, 454] on span "**********" at bounding box center [1011, 419] width 747 height 132
drag, startPoint x: 1426, startPoint y: 315, endPoint x: 562, endPoint y: 284, distance: 864.6
click at [1426, 315] on use "Confirm" at bounding box center [1425, 313] width 14 height 11
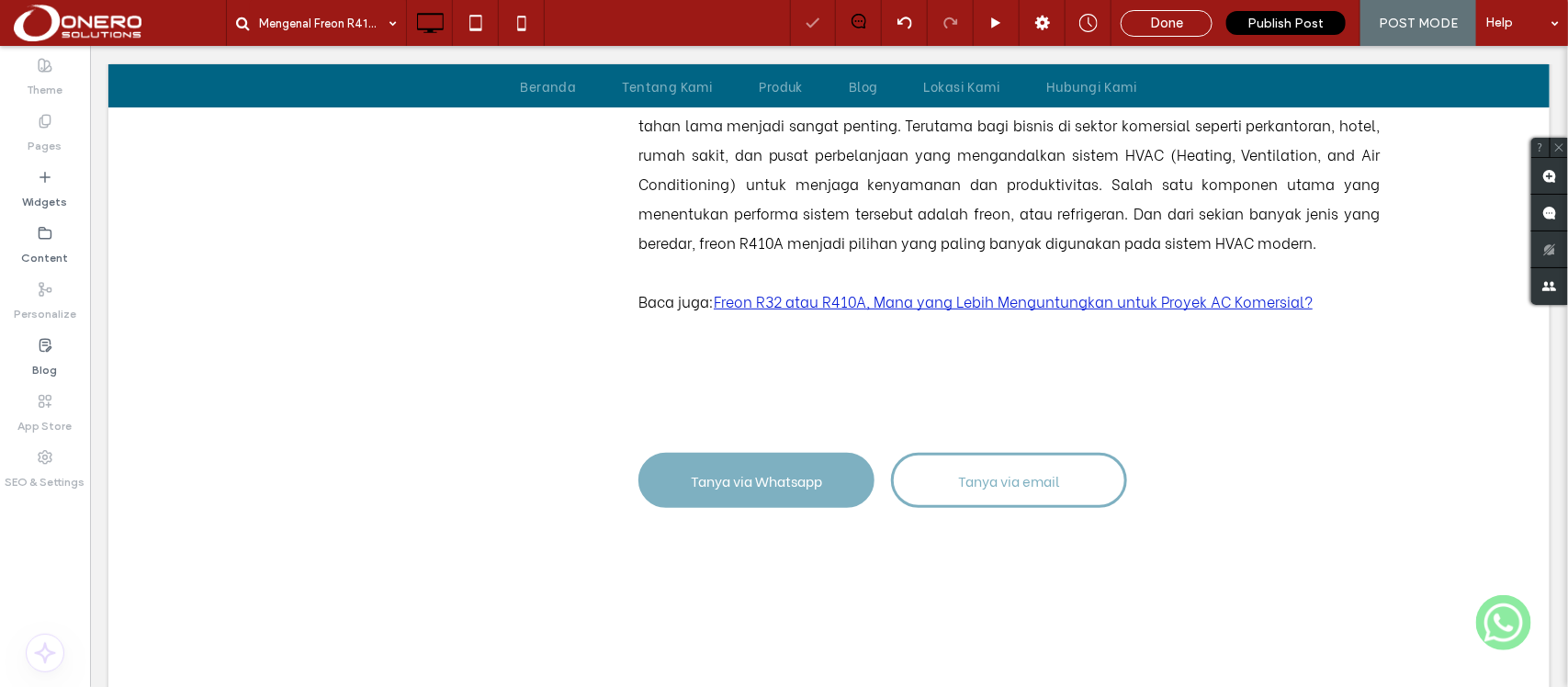
scroll to position [389, 0]
click at [26, 179] on div "Widgets" at bounding box center [45, 189] width 90 height 56
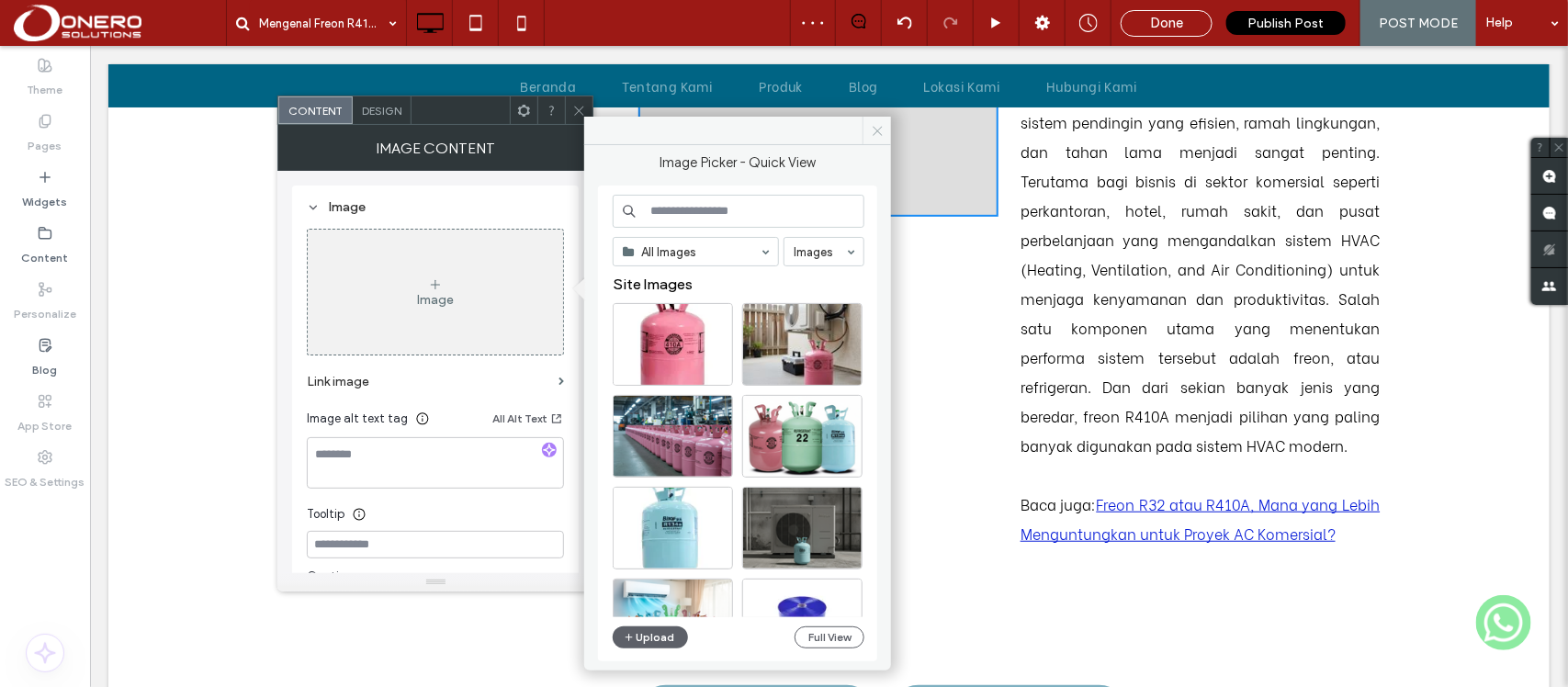
click at [877, 125] on icon at bounding box center [877, 131] width 14 height 14
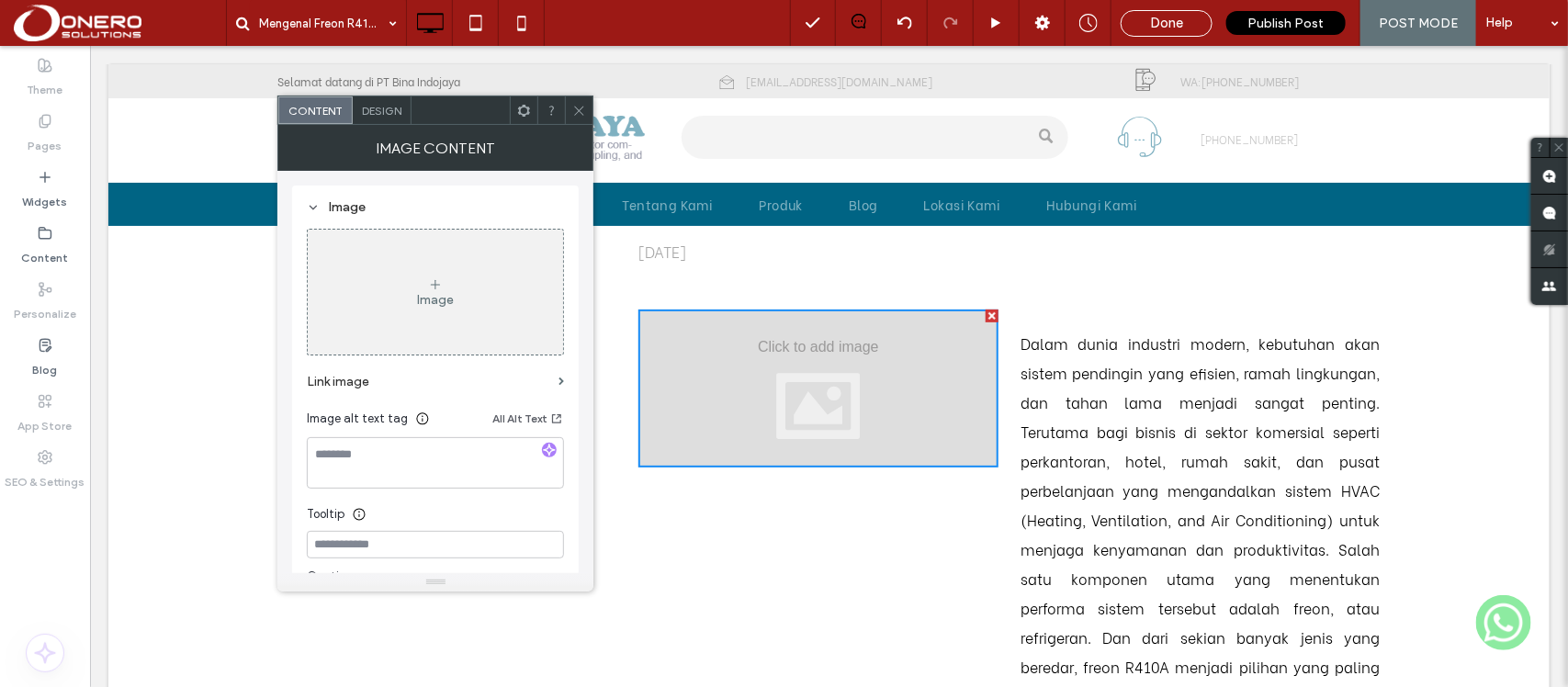
scroll to position [136, 0]
click at [984, 314] on div at bounding box center [991, 316] width 13 height 13
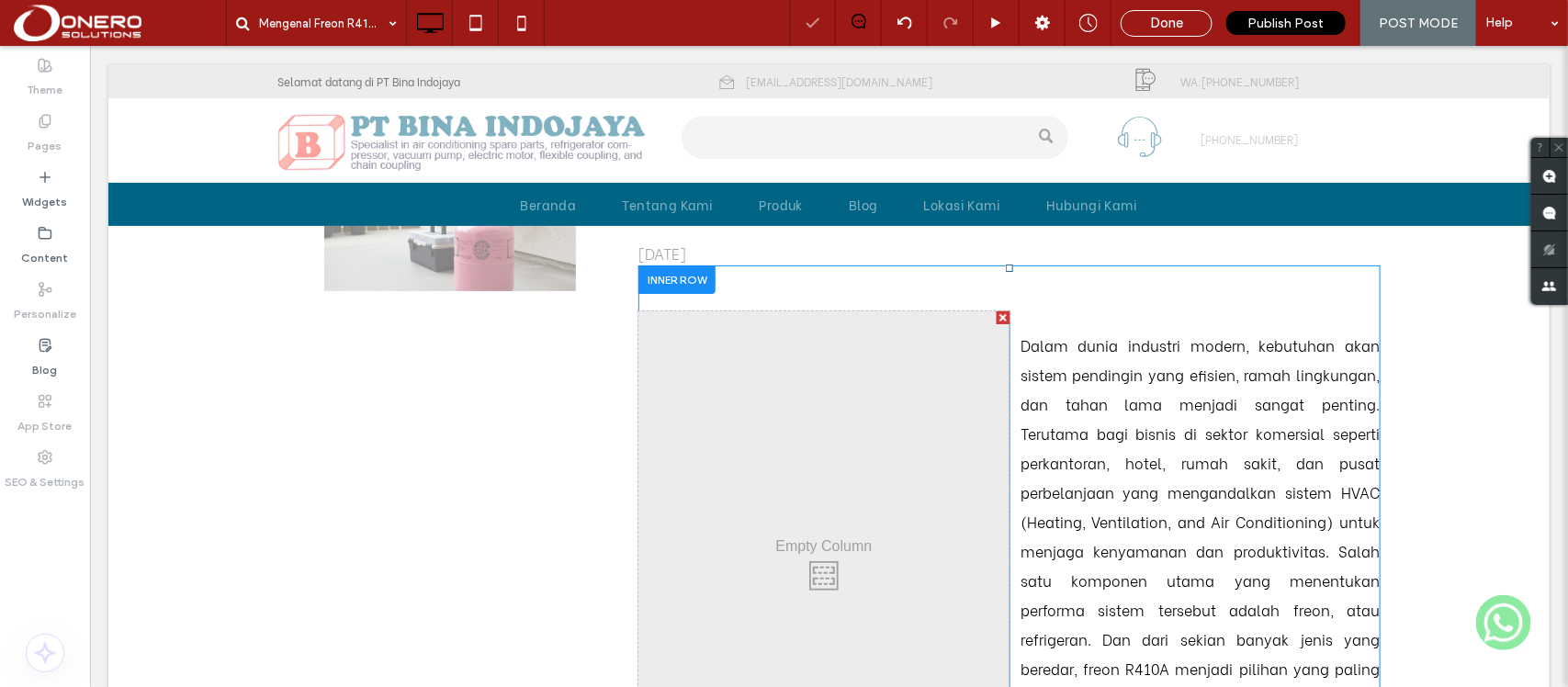
click at [995, 311] on div at bounding box center [1002, 316] width 13 height 13
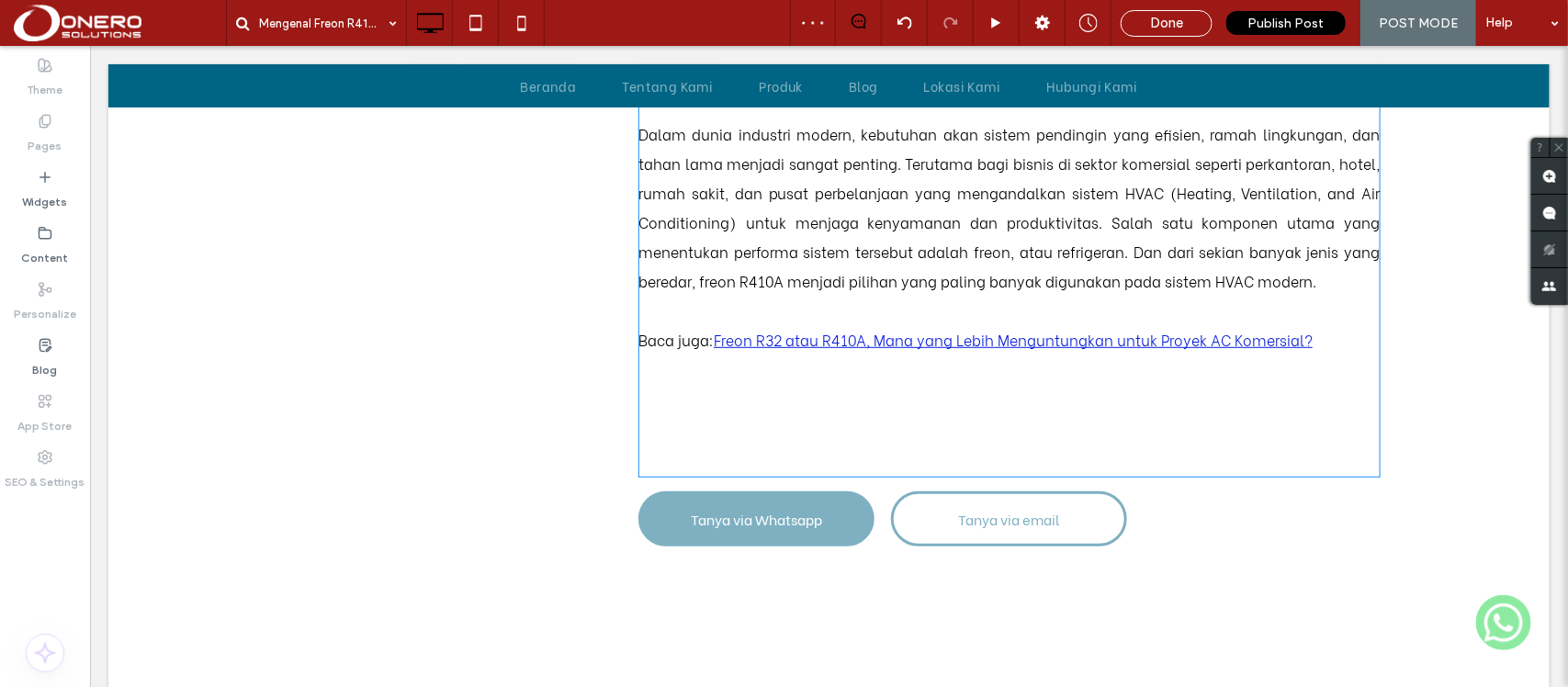
scroll to position [354, 0]
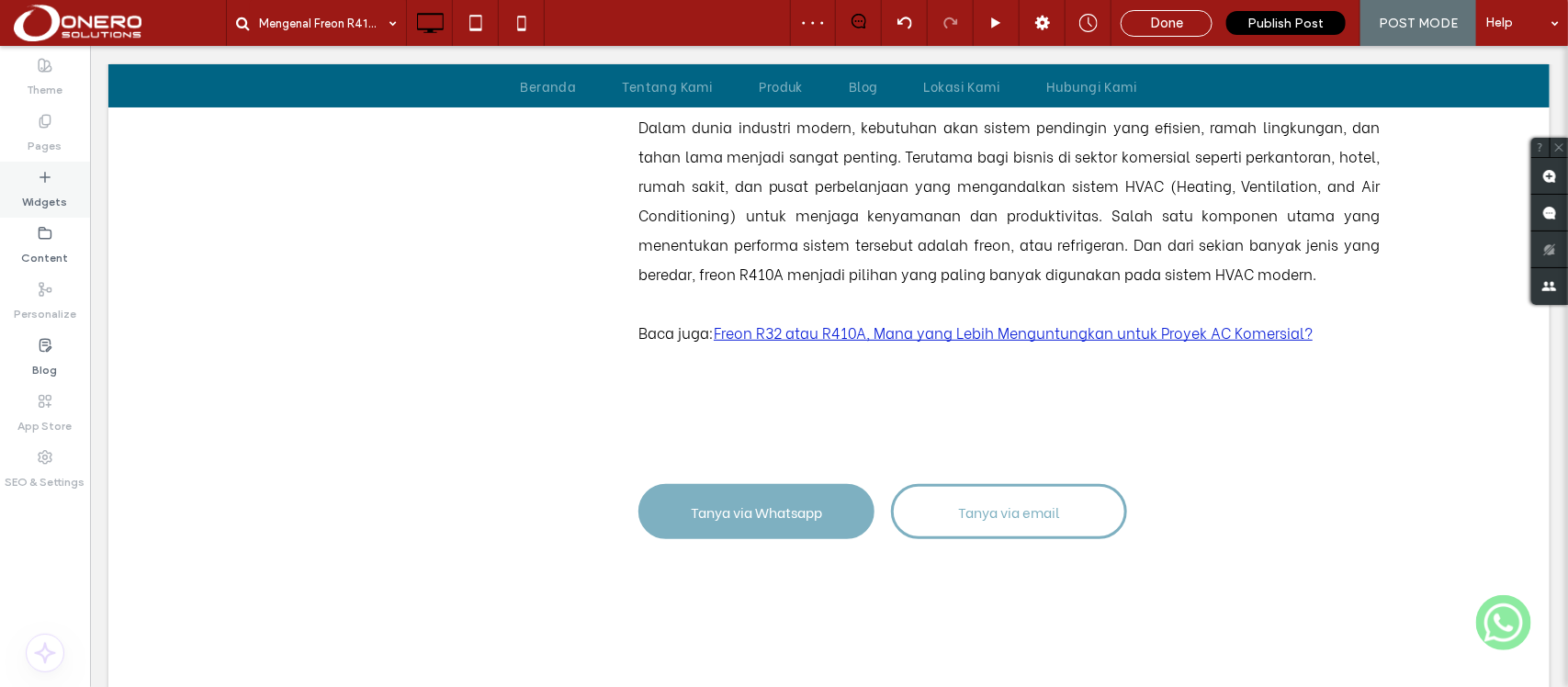
click at [37, 186] on label "Widgets" at bounding box center [45, 197] width 45 height 26
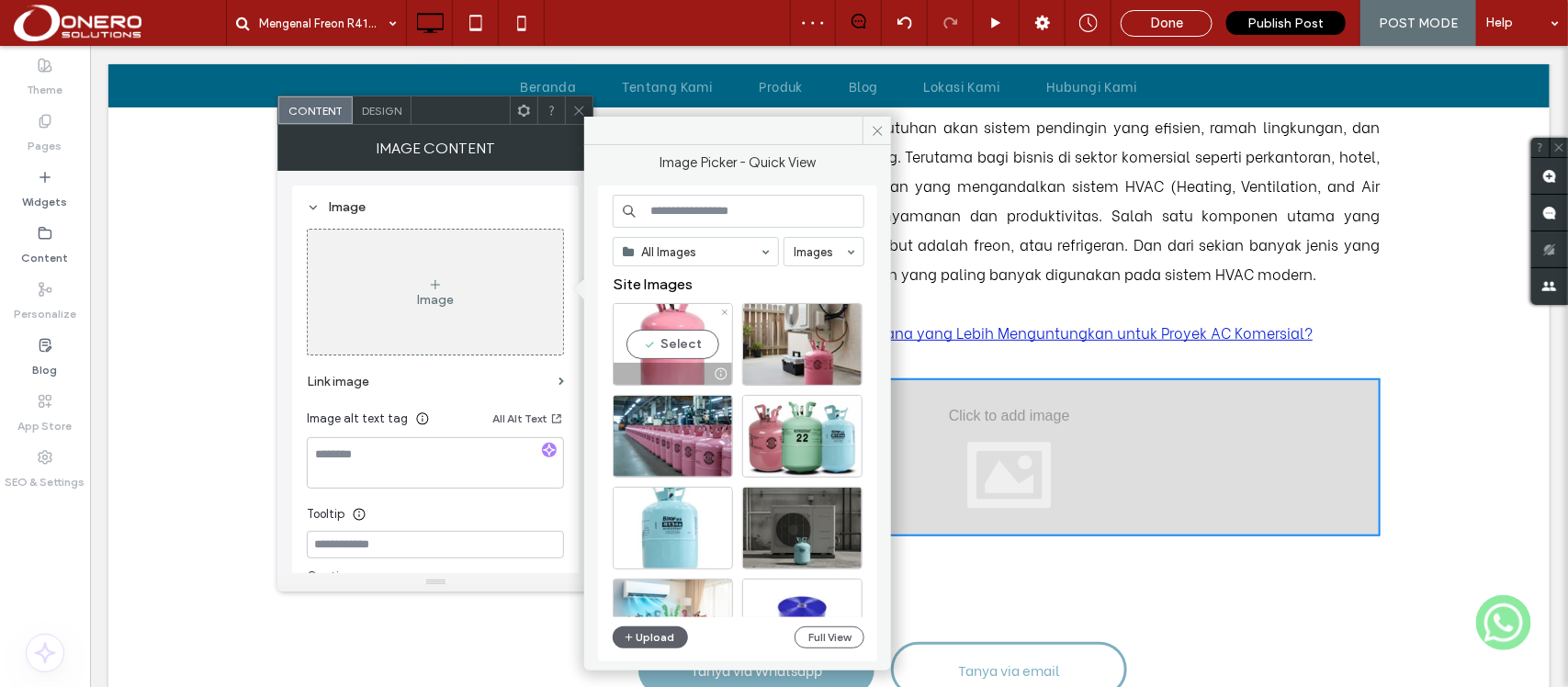
click at [681, 345] on div "Select" at bounding box center [672, 344] width 120 height 82
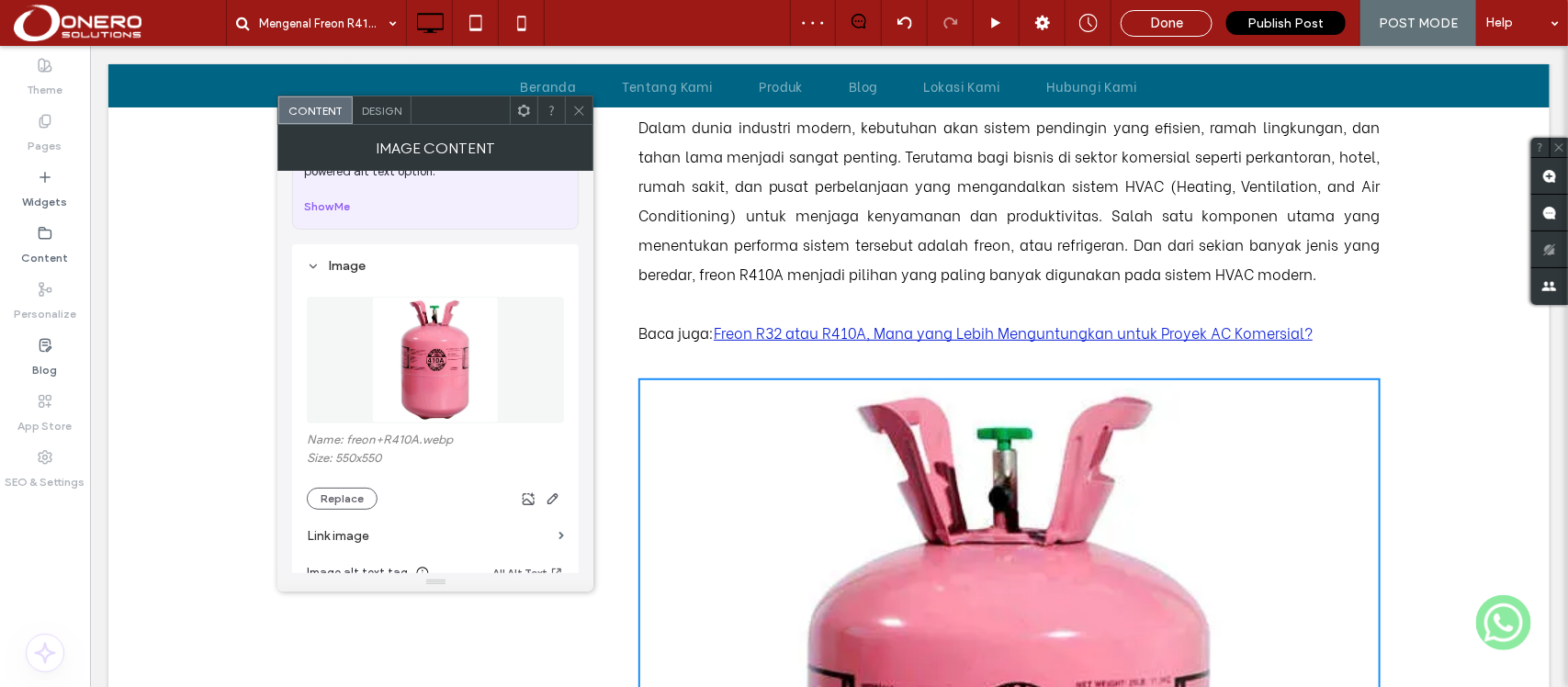
scroll to position [179, 0]
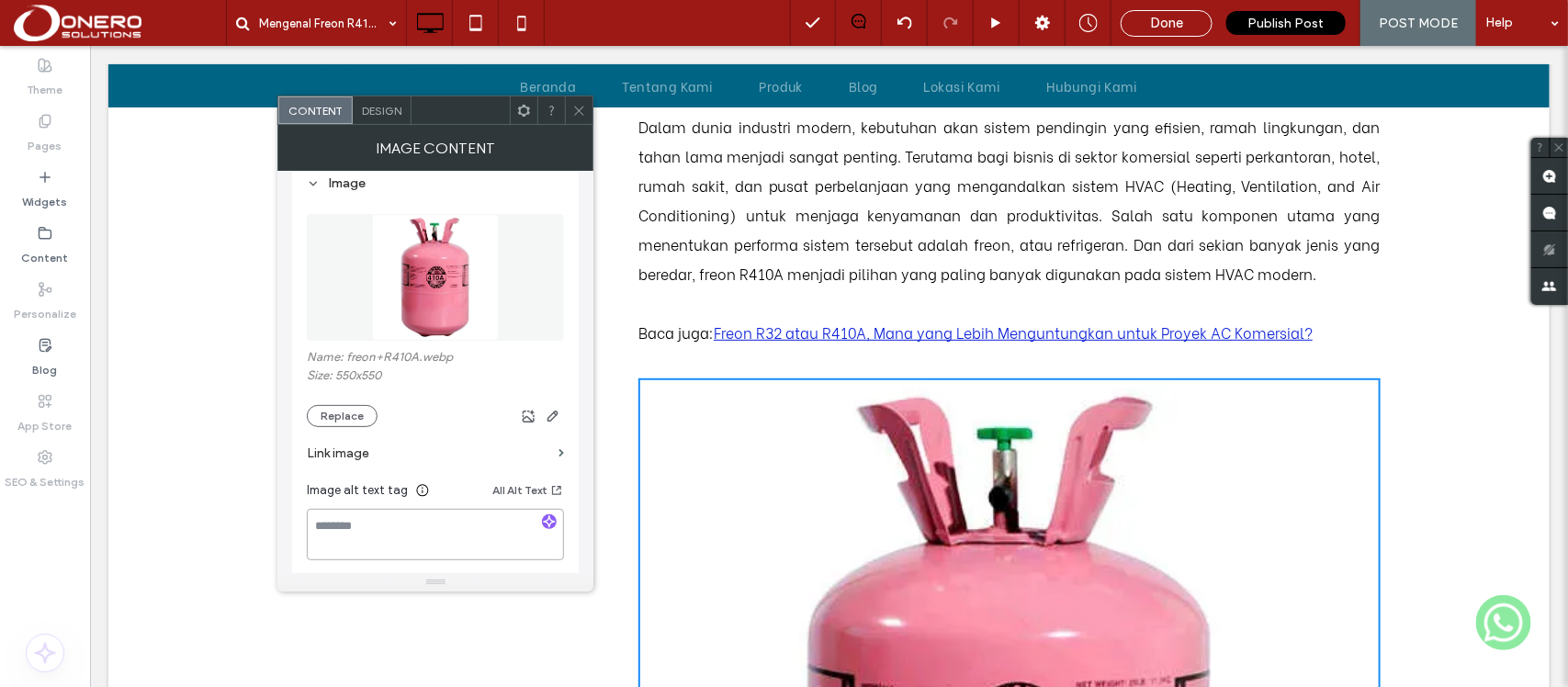
click at [376, 525] on textarea at bounding box center [435, 534] width 257 height 51
paste textarea "**********"
type textarea "**********"
click at [580, 108] on use at bounding box center [579, 110] width 9 height 9
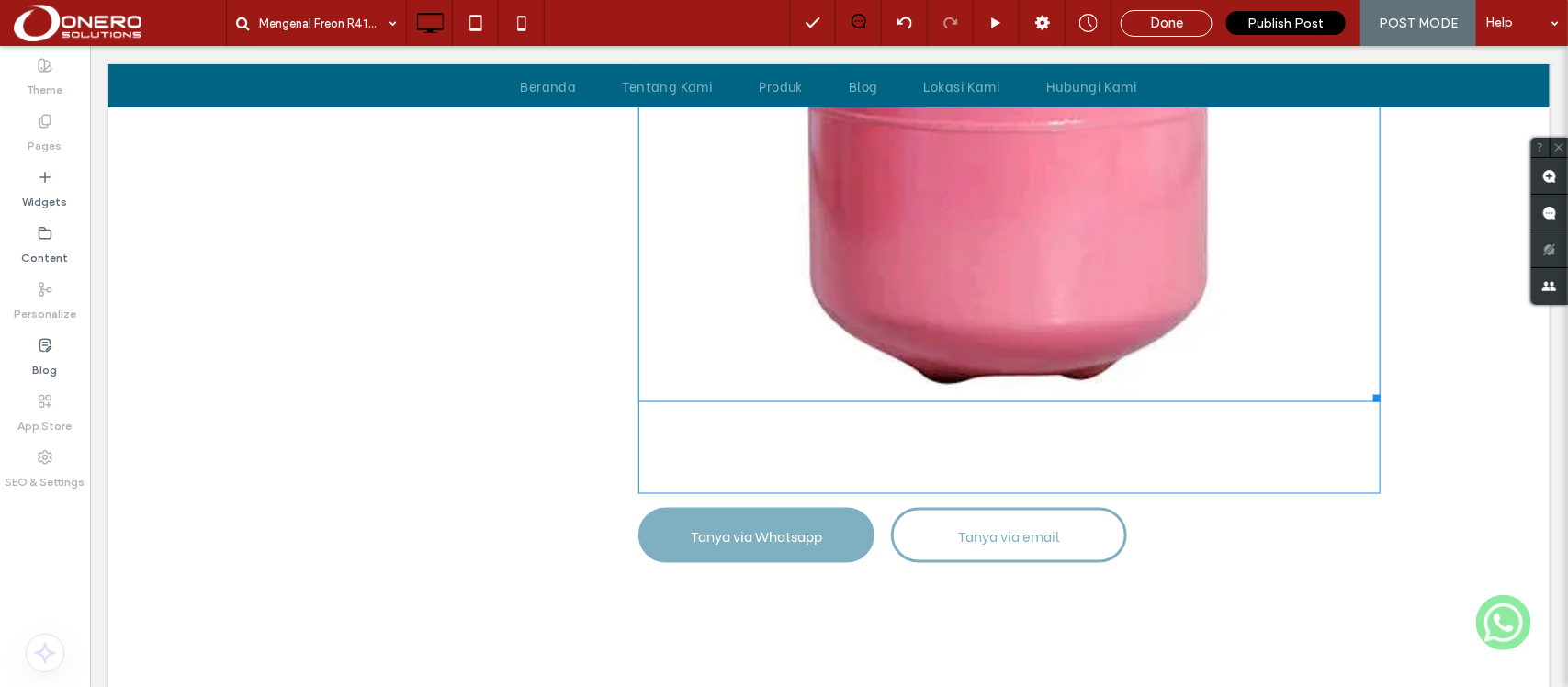
scroll to position [1074, 0]
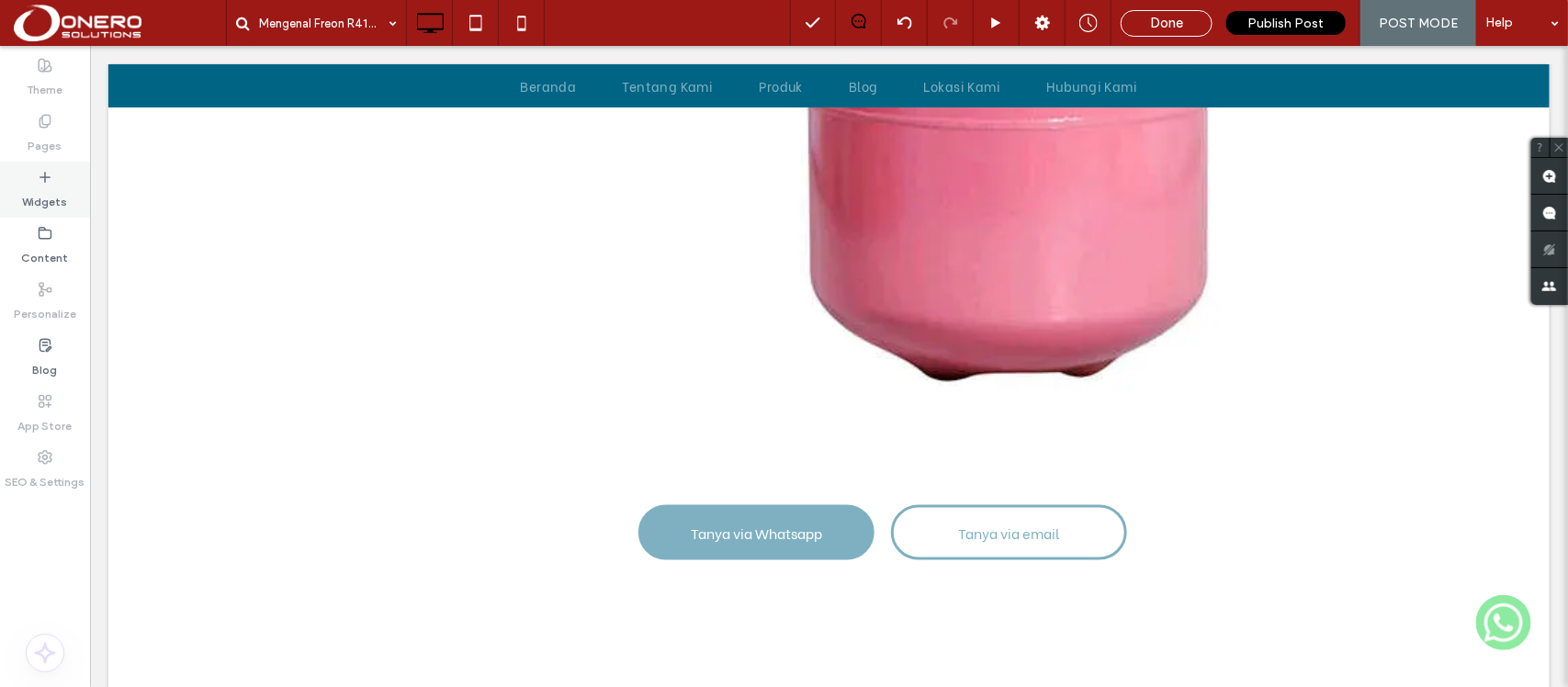
click at [35, 190] on label "Widgets" at bounding box center [45, 197] width 45 height 26
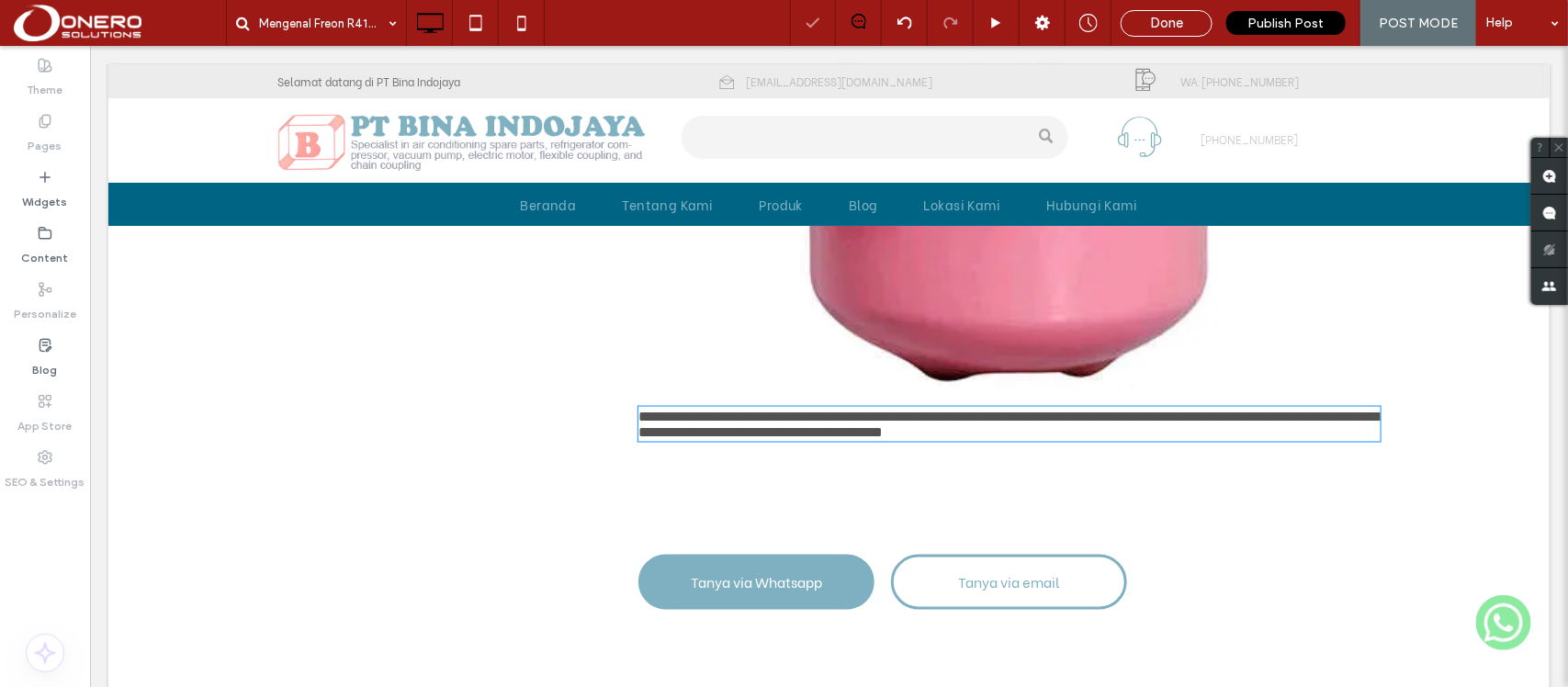
type input "**********"
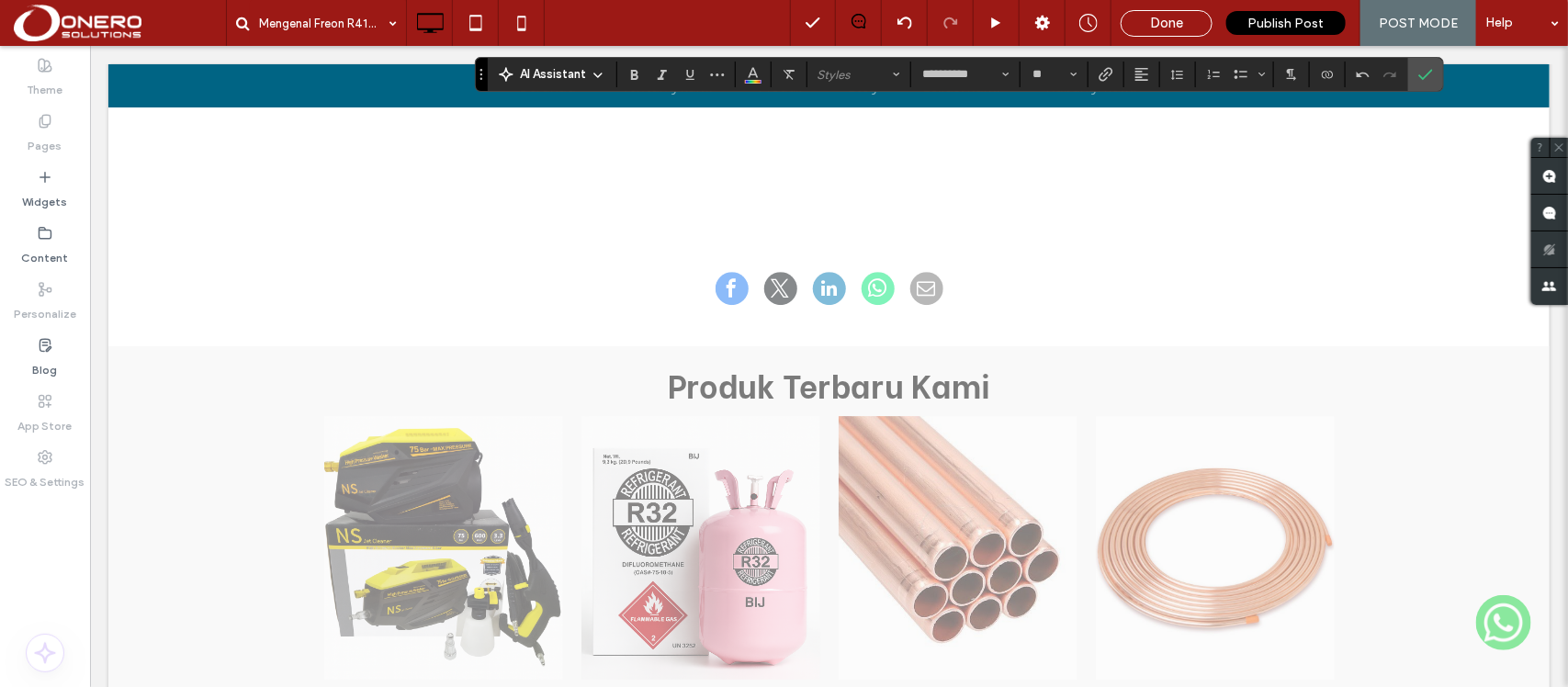
scroll to position [2630, 0]
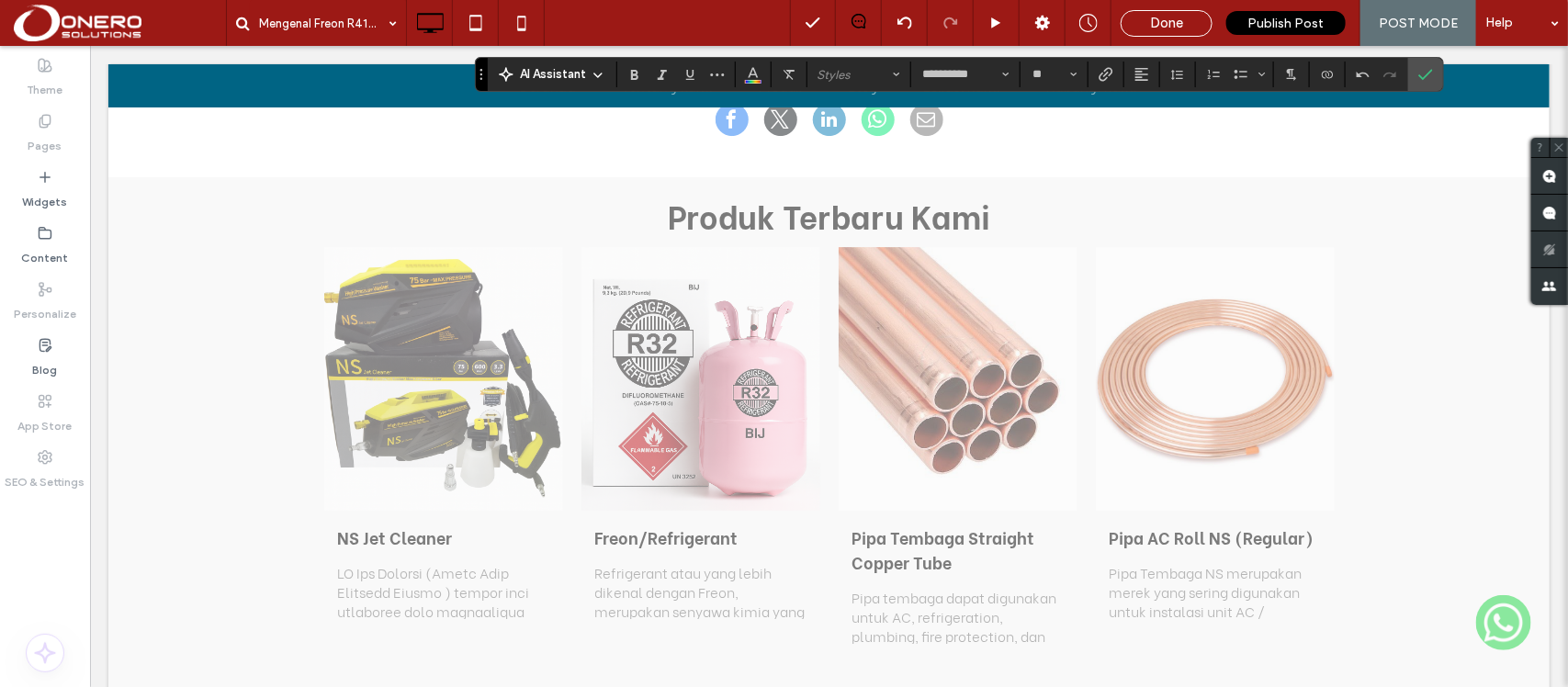
drag, startPoint x: 629, startPoint y: 359, endPoint x: 1421, endPoint y: 517, distance: 807.6
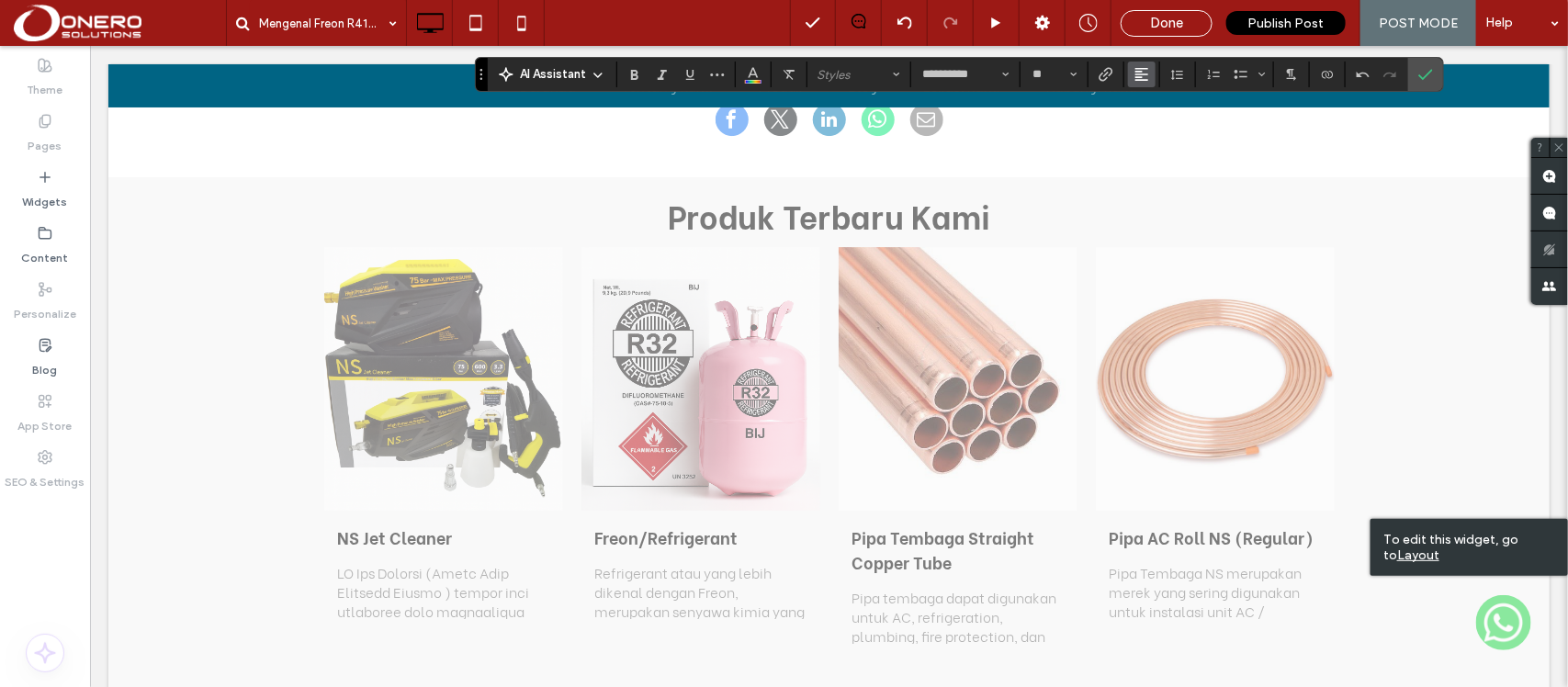
click at [1146, 76] on icon "Alignment" at bounding box center [1140, 74] width 14 height 14
click at [1171, 181] on div "ui.textEditor.alignment.justify" at bounding box center [1159, 184] width 24 height 14
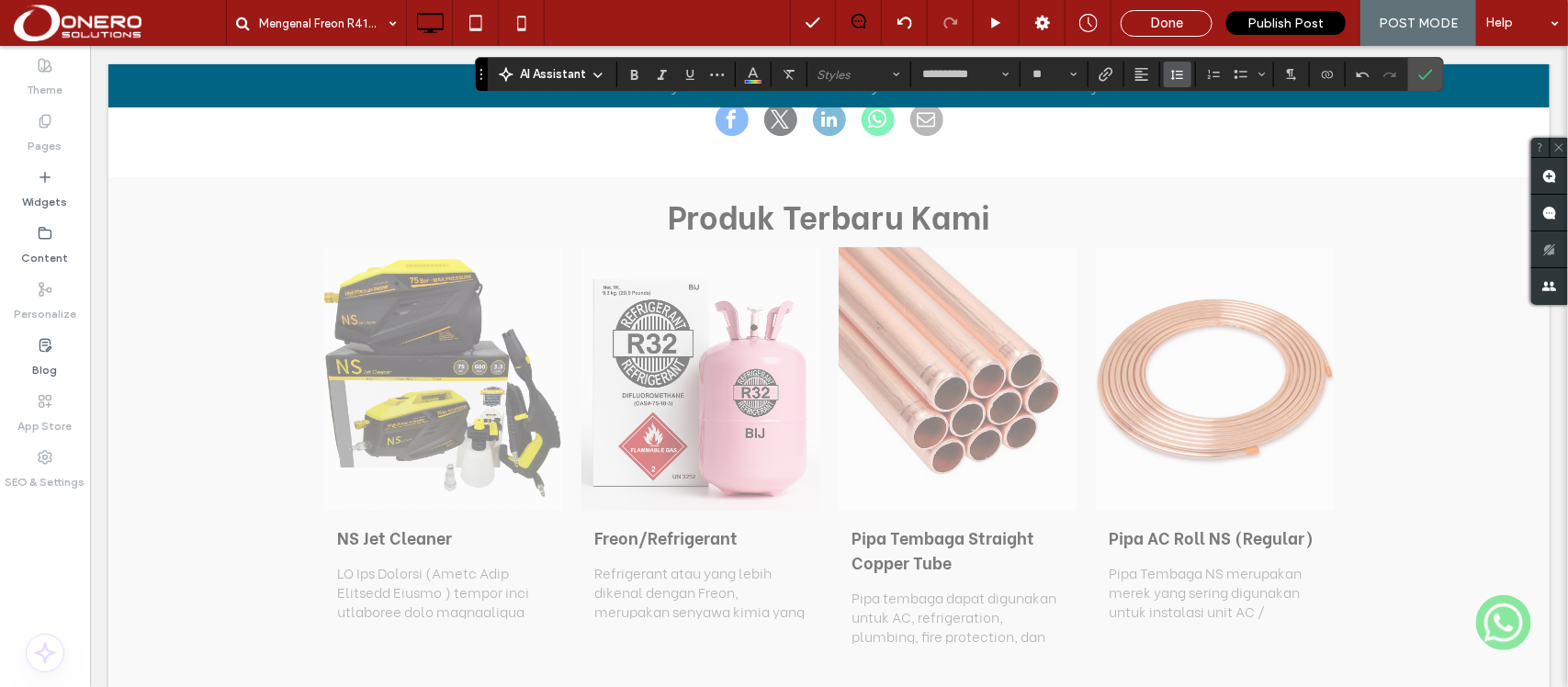
scroll to position [2260, 0]
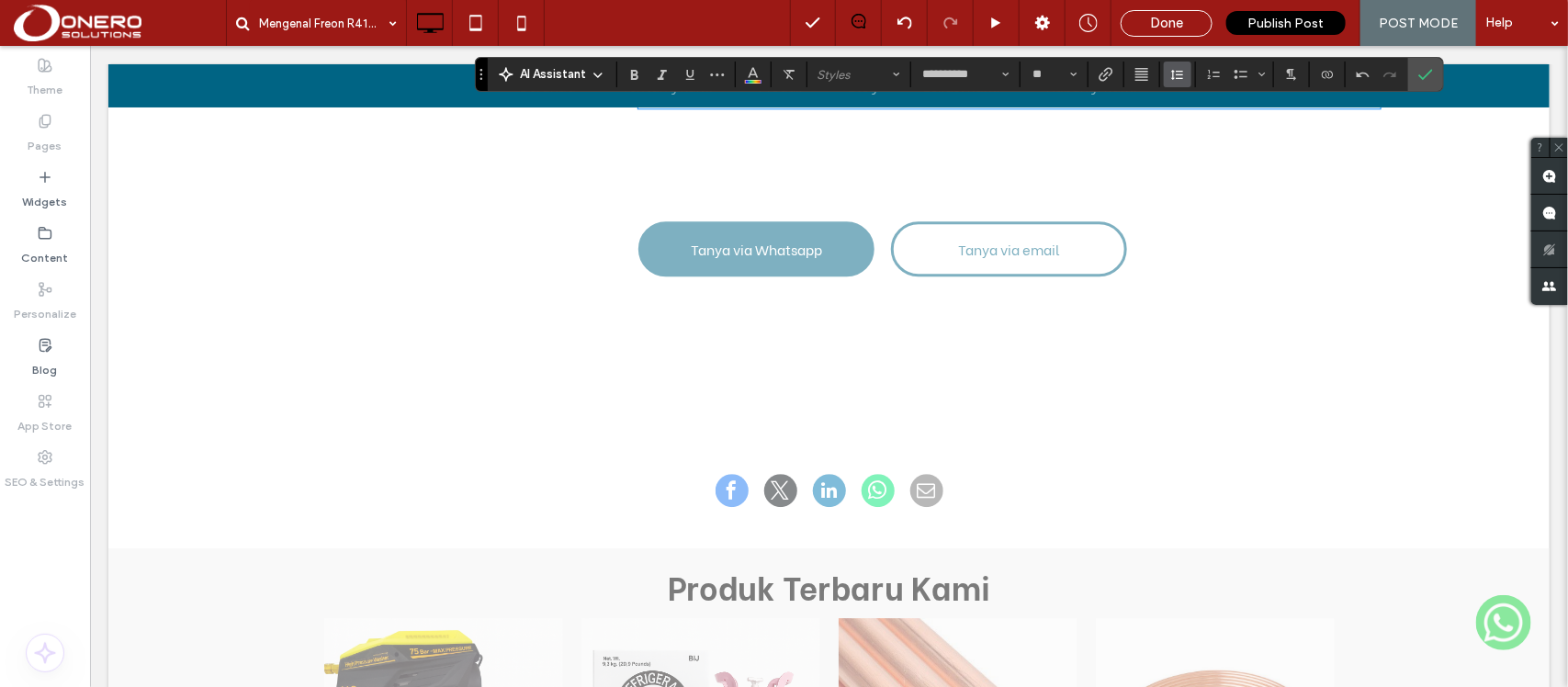
click at [1177, 74] on use "Line Height" at bounding box center [1176, 75] width 12 height 10
drag, startPoint x: 1212, startPoint y: 190, endPoint x: 779, endPoint y: 268, distance: 440.0
click at [1212, 189] on div "Double" at bounding box center [1206, 181] width 45 height 14
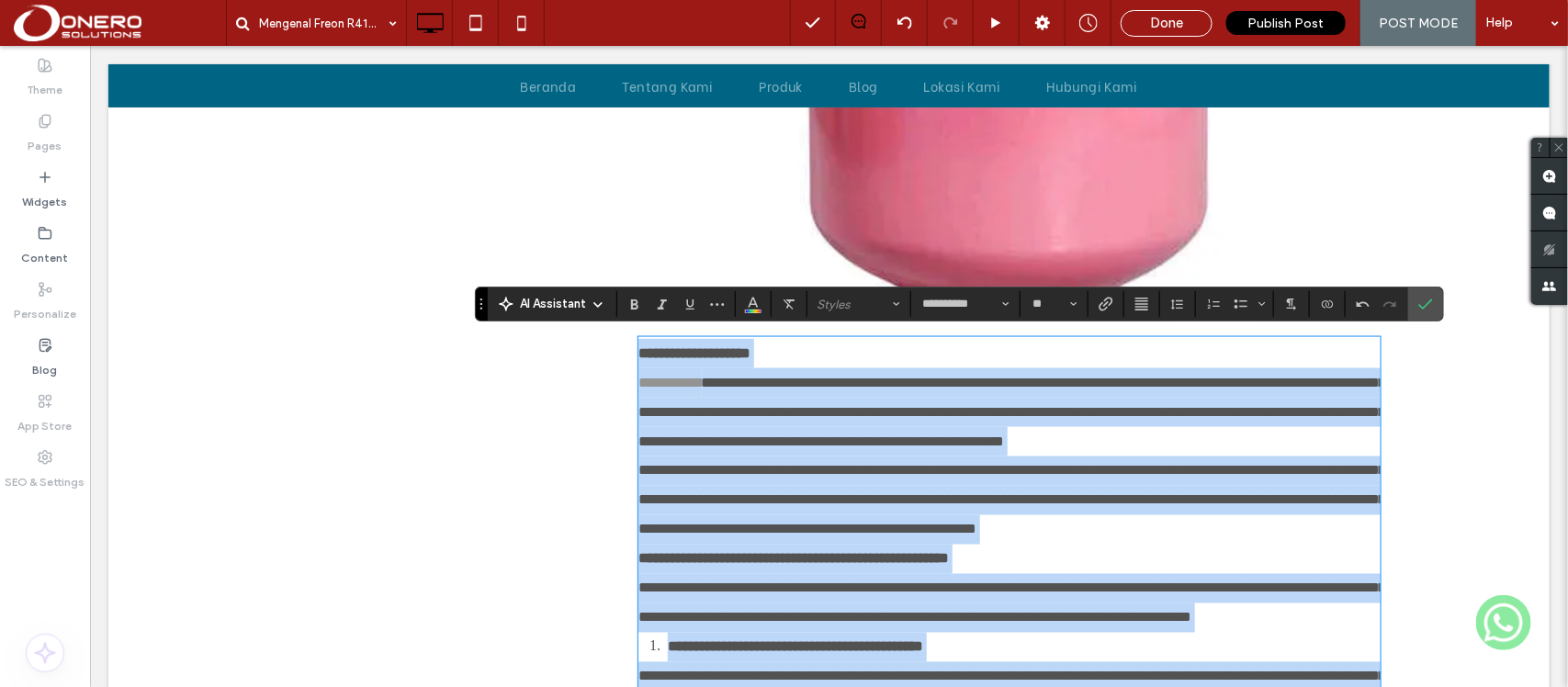
scroll to position [1143, 0]
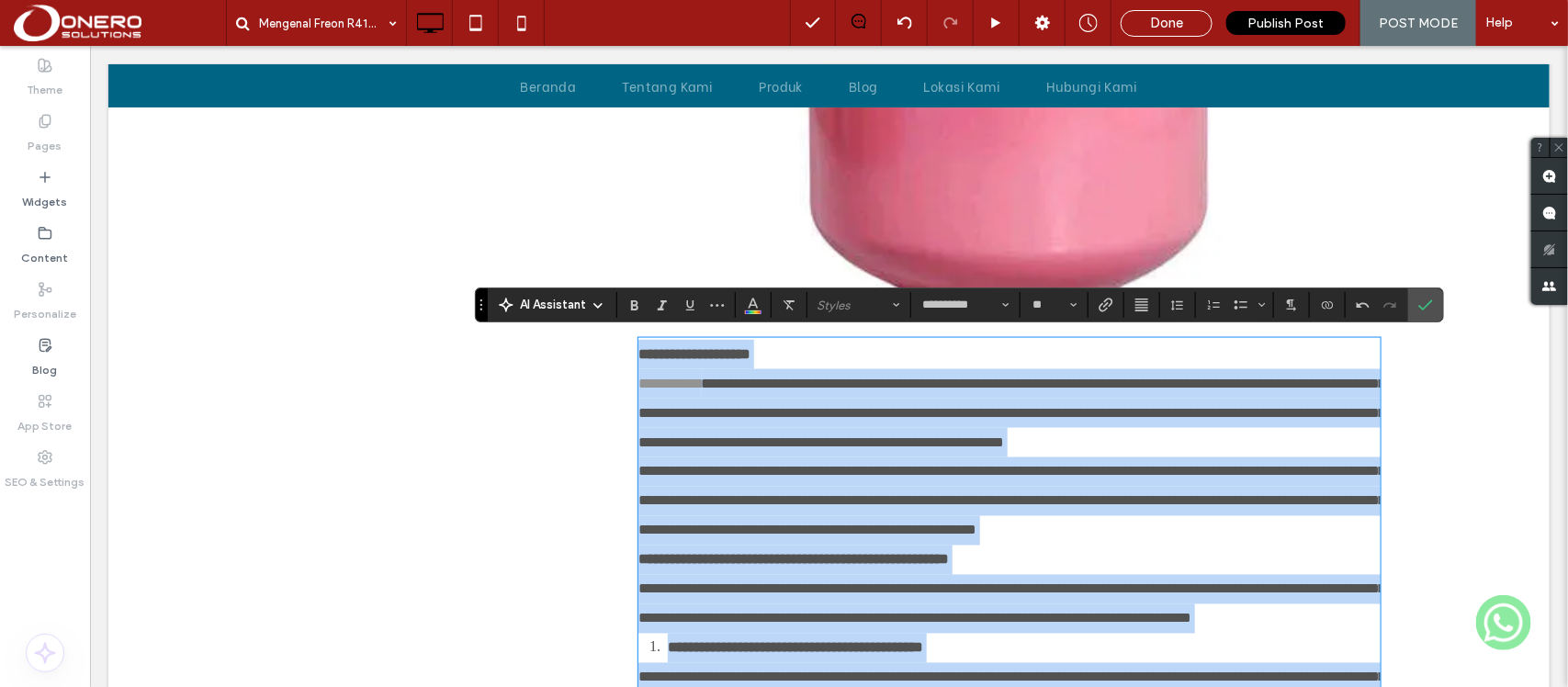
click at [781, 344] on p "**********" at bounding box center [1008, 353] width 741 height 29
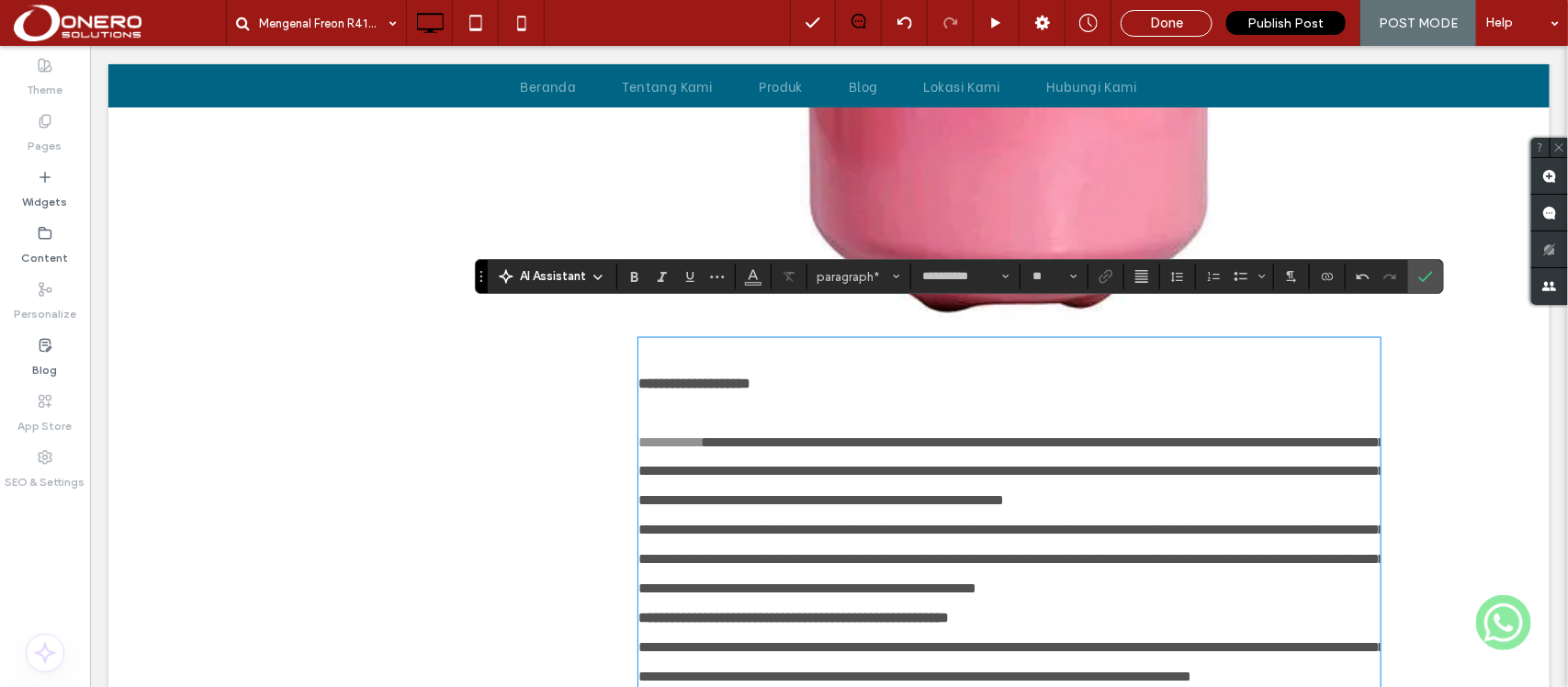
scroll to position [1171, 0]
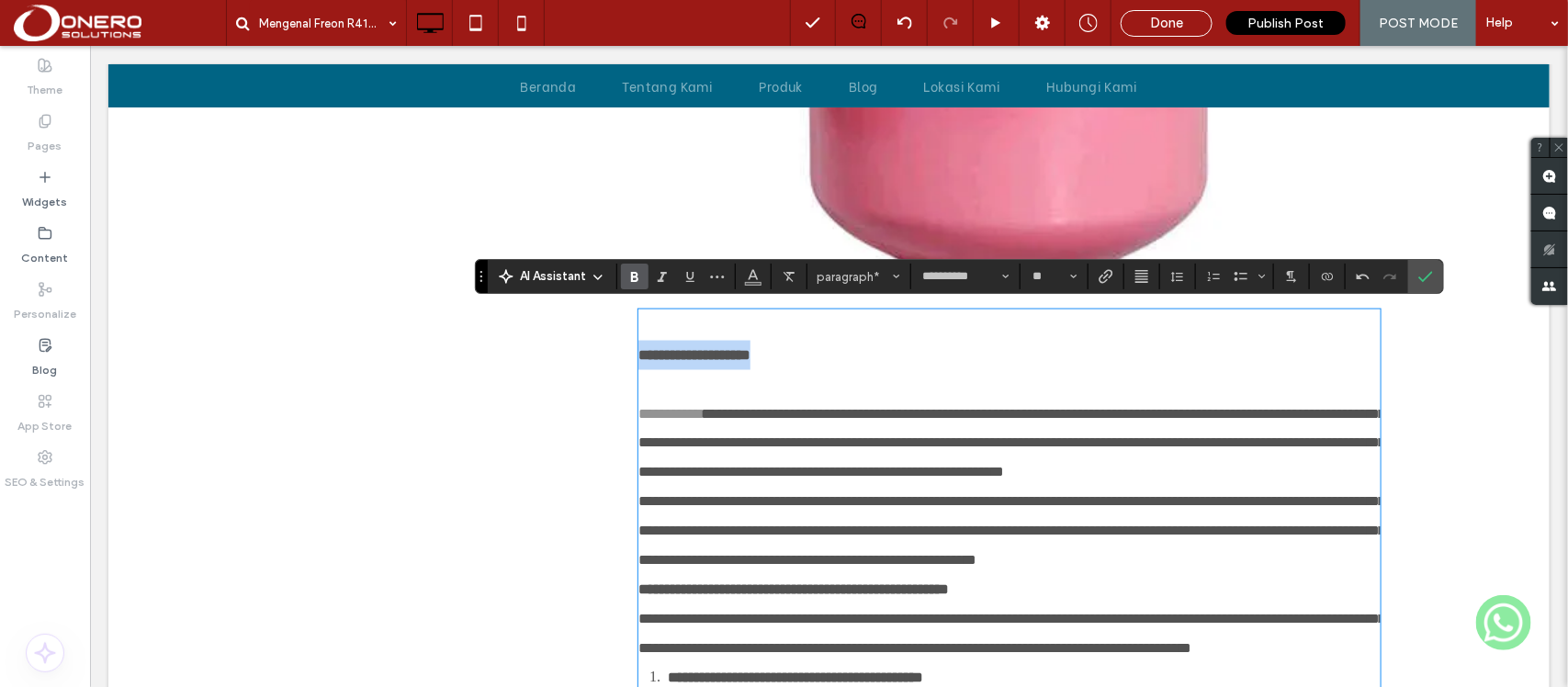
drag, startPoint x: 789, startPoint y: 353, endPoint x: 601, endPoint y: 353, distance: 188.0
click at [601, 353] on div "**********" at bounding box center [829, 663] width 1102 height 3150
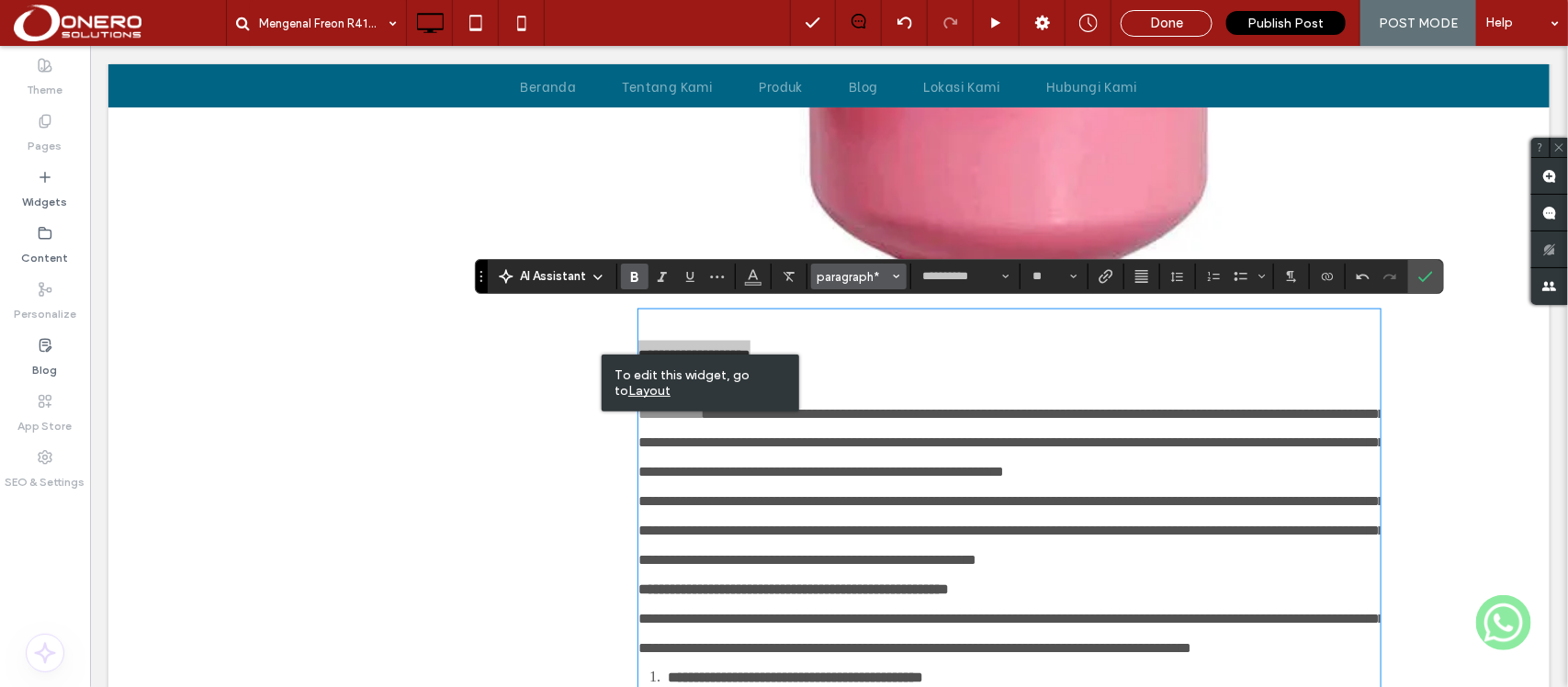
click at [837, 273] on span "paragraph*" at bounding box center [853, 277] width 72 height 14
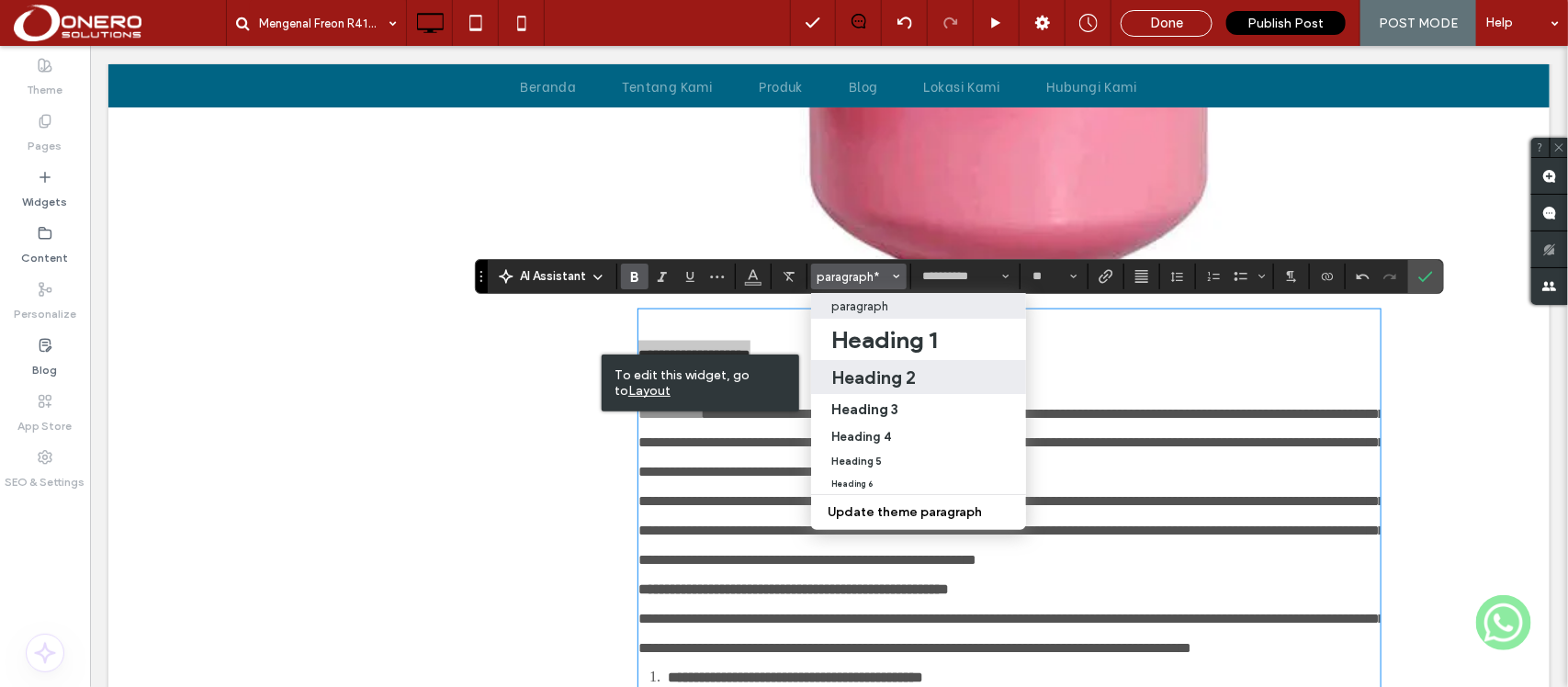
click at [857, 374] on h2 "Heading 2" at bounding box center [873, 377] width 84 height 22
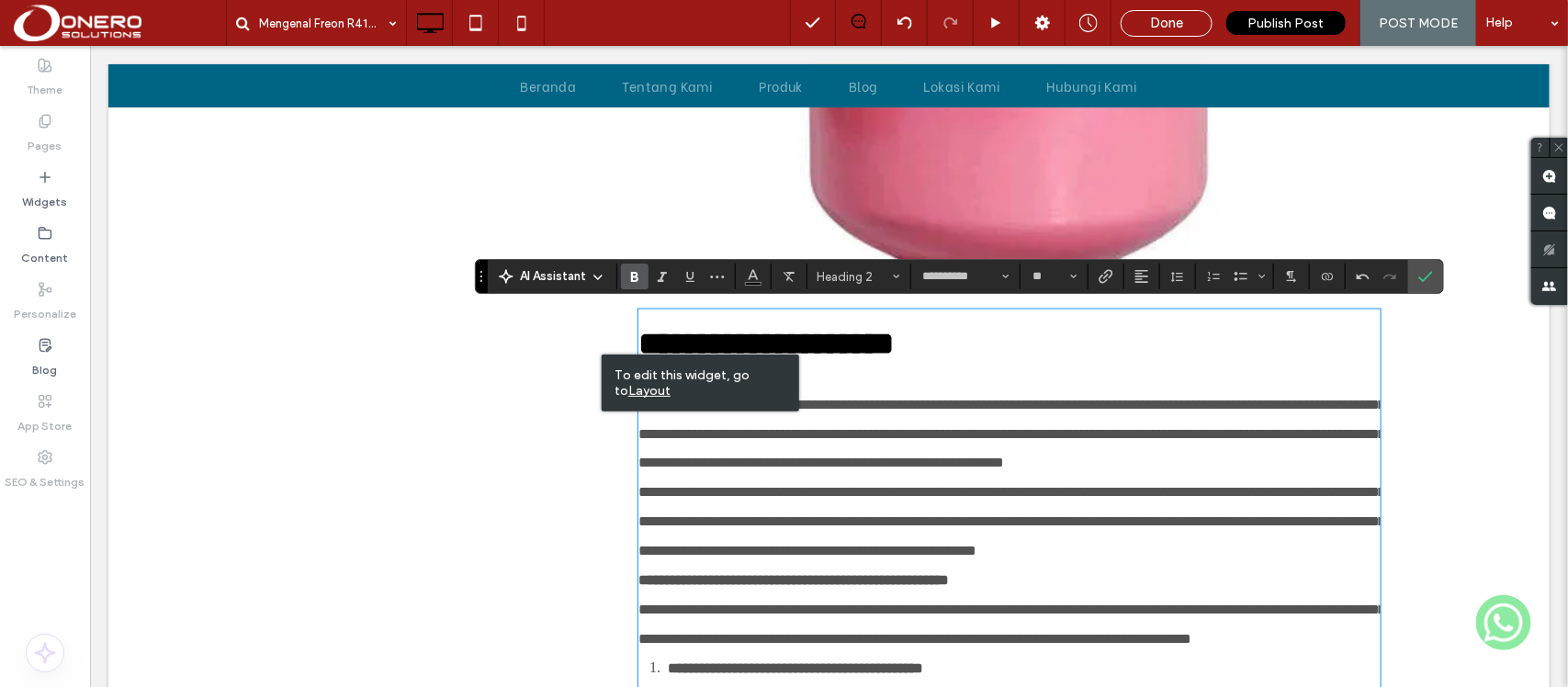
click at [734, 425] on span "**********" at bounding box center [1011, 432] width 747 height 73
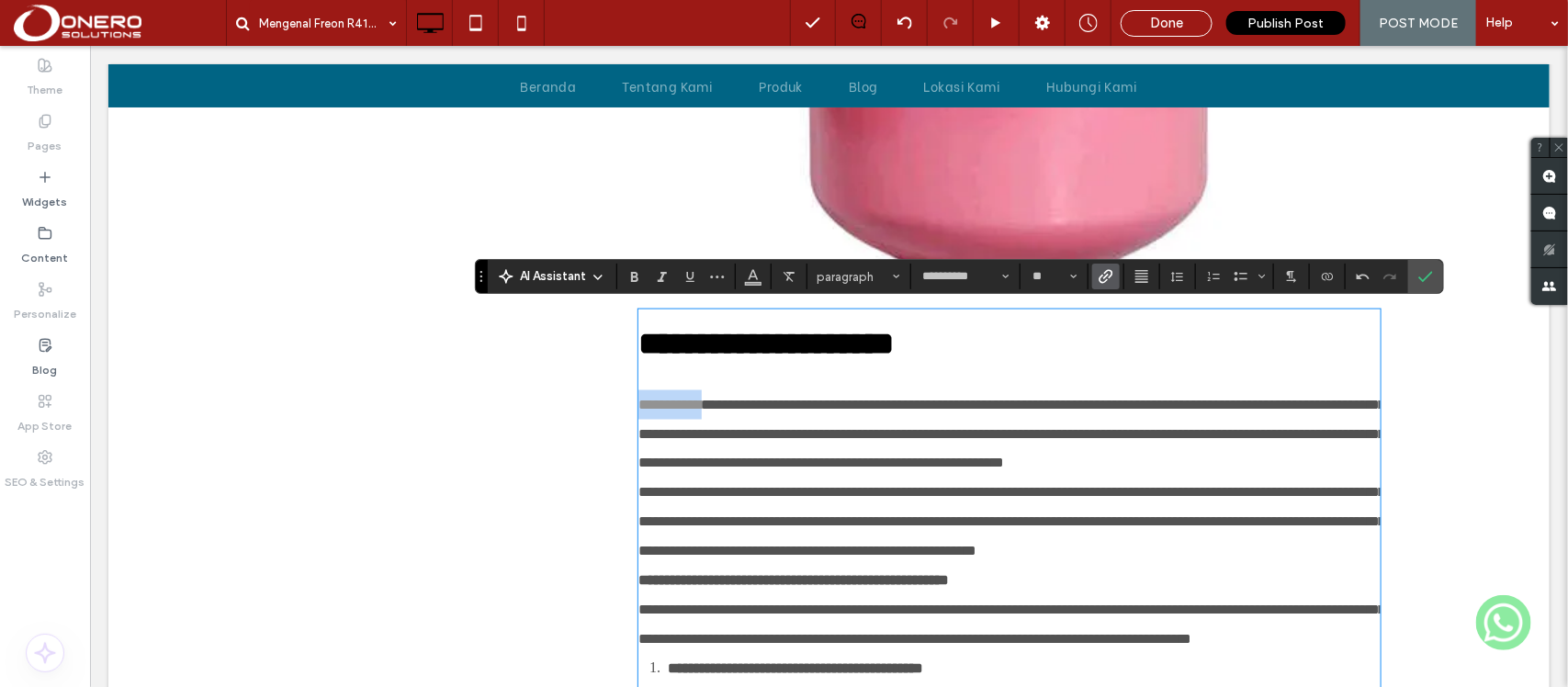
drag, startPoint x: 713, startPoint y: 424, endPoint x: 610, endPoint y: 427, distance: 103.0
click at [610, 427] on div "**********" at bounding box center [829, 659] width 1102 height 3140
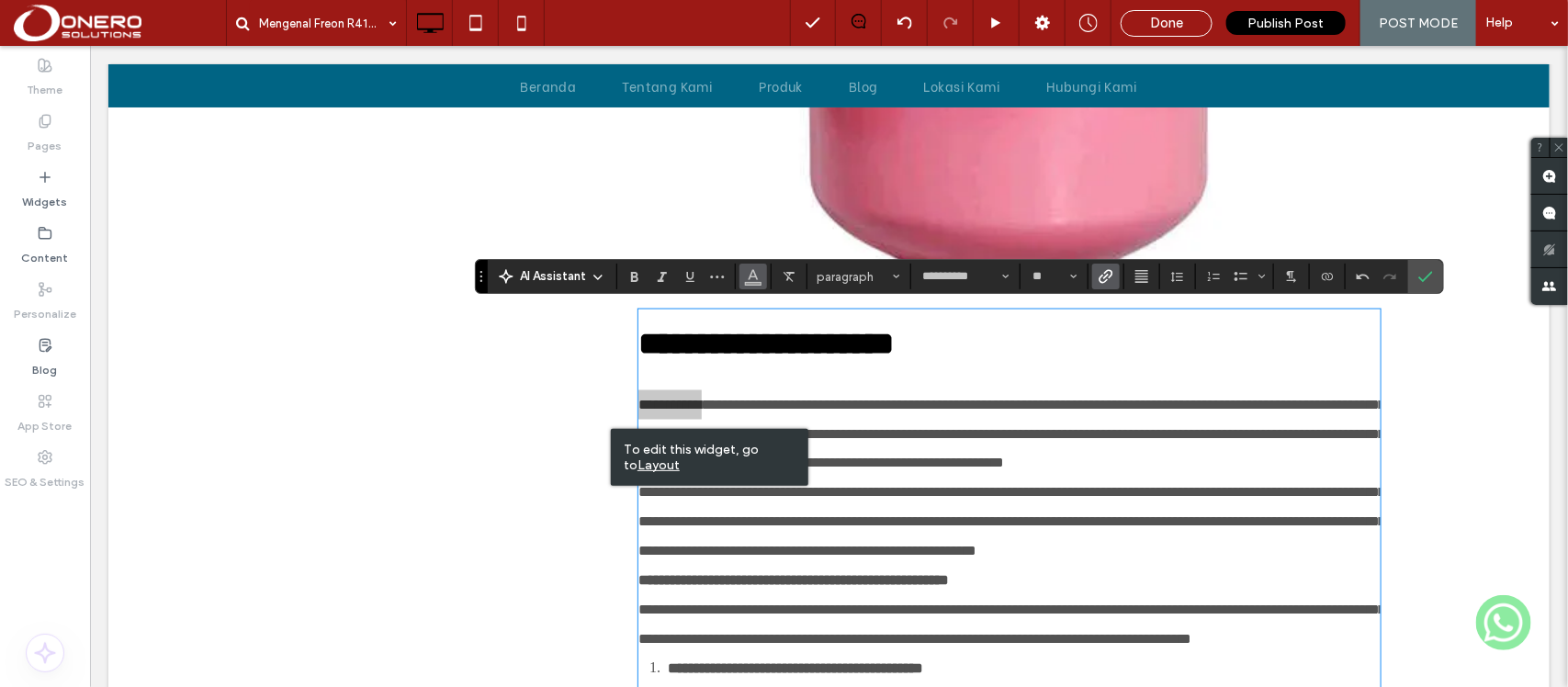
click at [760, 264] on button "Color" at bounding box center [753, 276] width 27 height 26
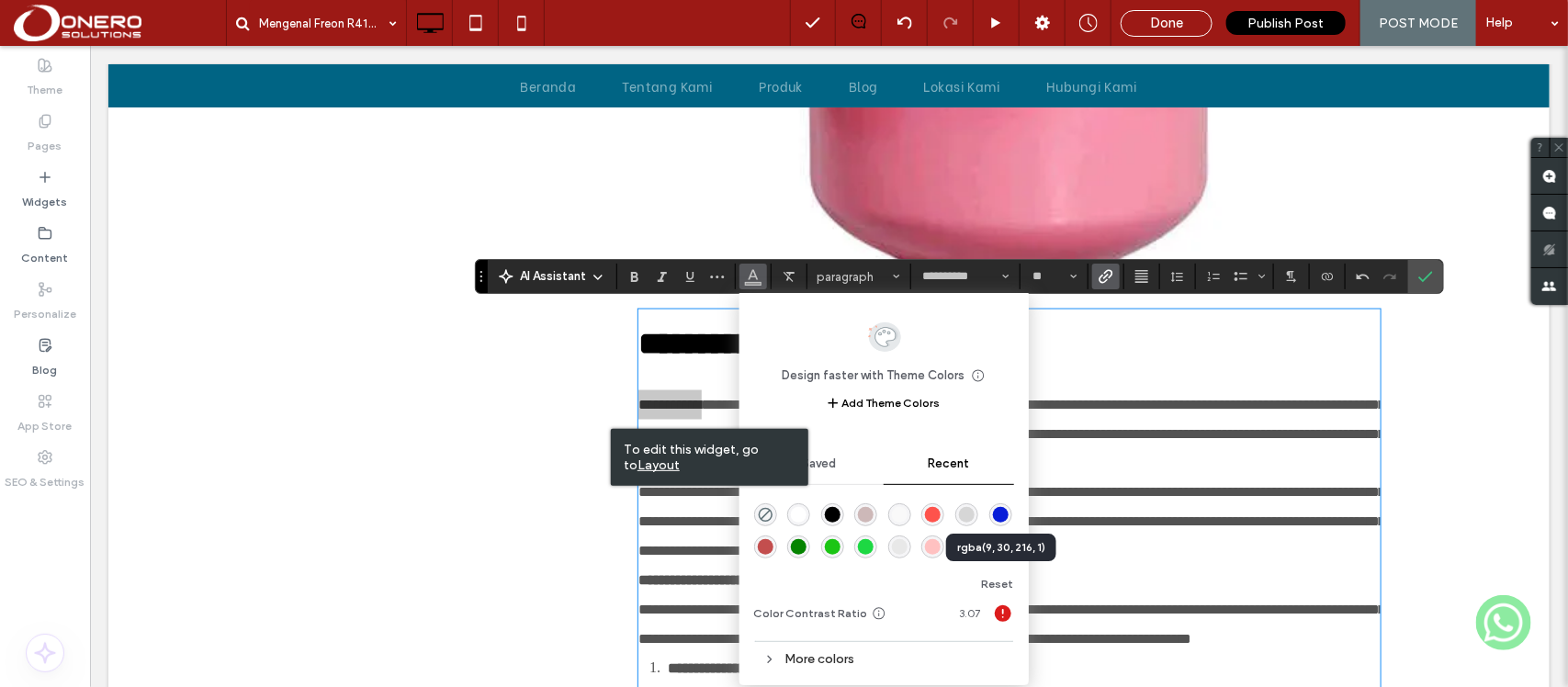
drag, startPoint x: 998, startPoint y: 512, endPoint x: 684, endPoint y: 292, distance: 383.4
click at [998, 512] on div "rgba(9, 30, 216, 1)" at bounding box center [1000, 515] width 15 height 15
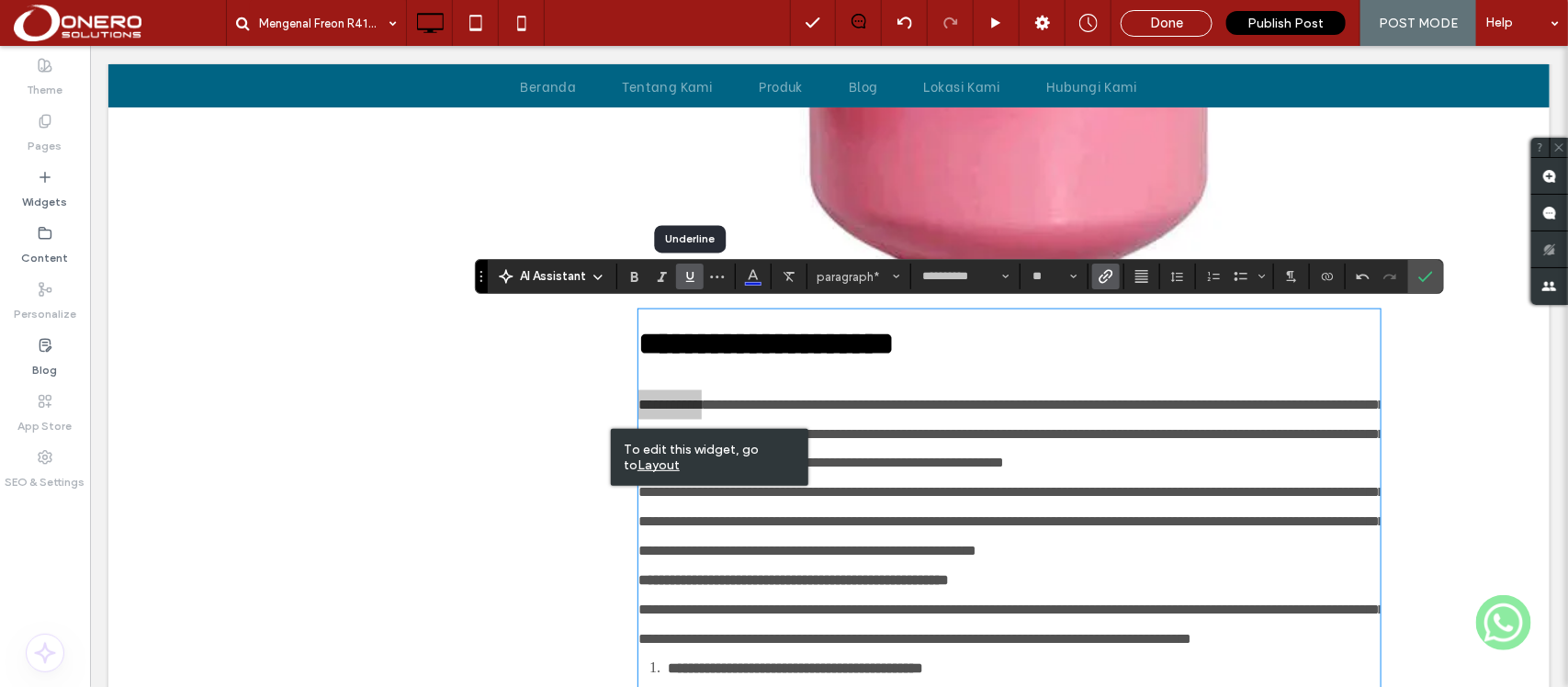
click at [686, 272] on icon "Underline" at bounding box center [689, 276] width 14 height 14
click at [942, 437] on span "**********" at bounding box center [1011, 432] width 747 height 73
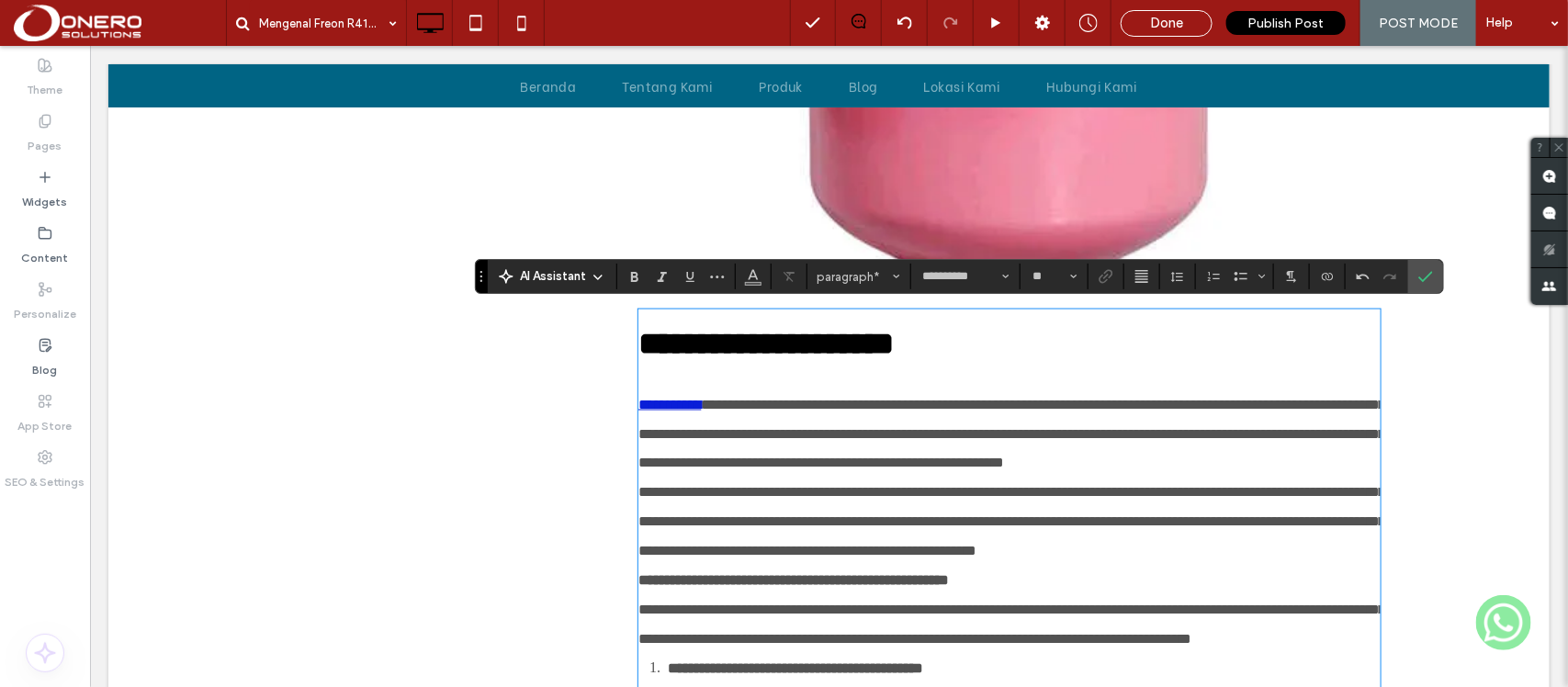
scroll to position [1239, 0]
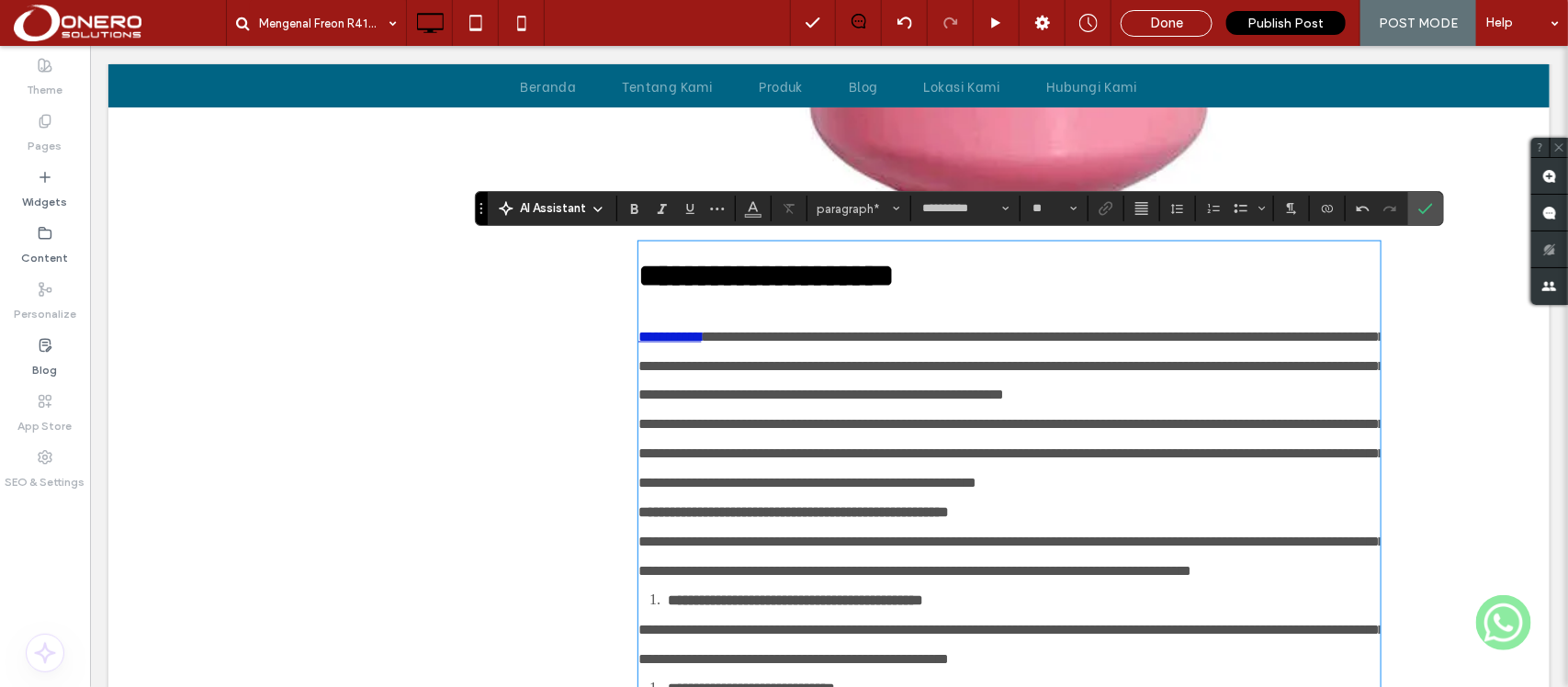
click at [961, 409] on p "**********" at bounding box center [1008, 365] width 741 height 88
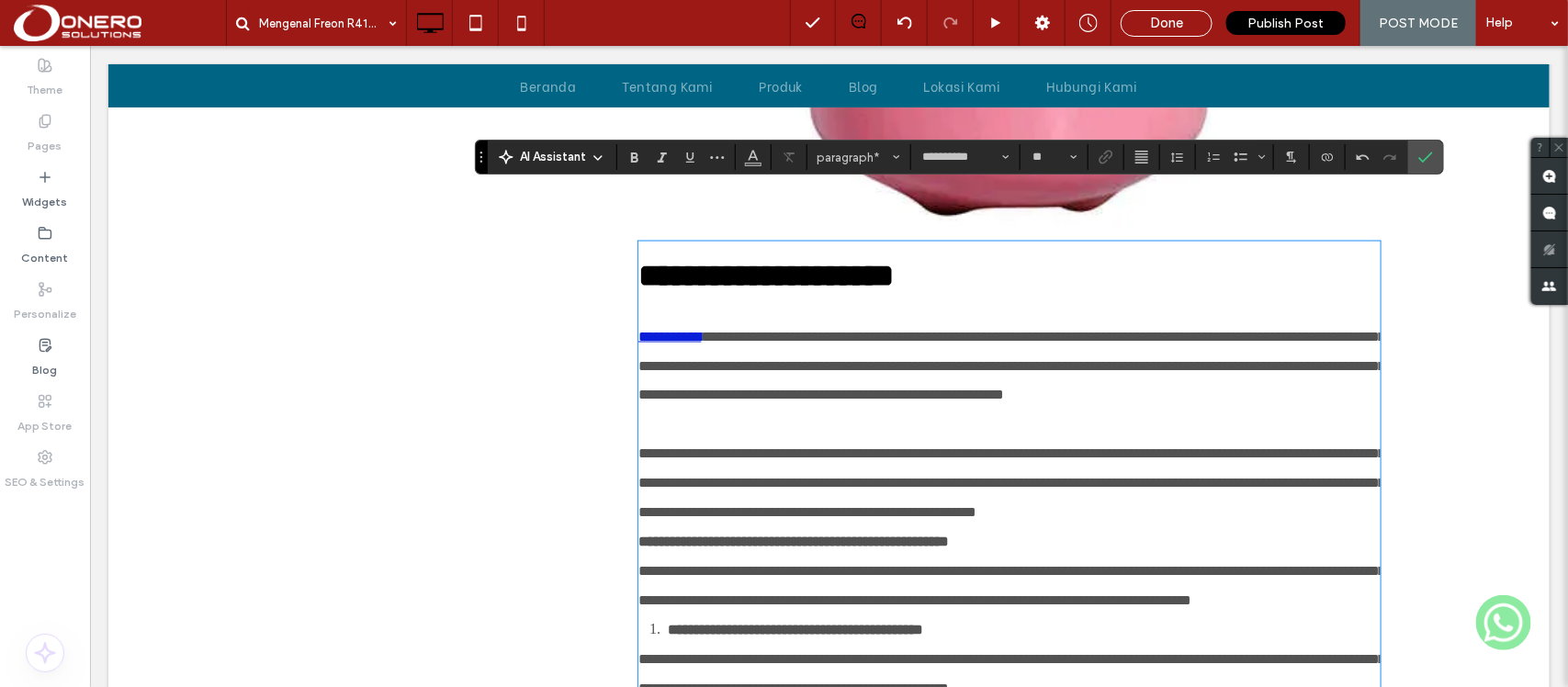
scroll to position [1310, 0]
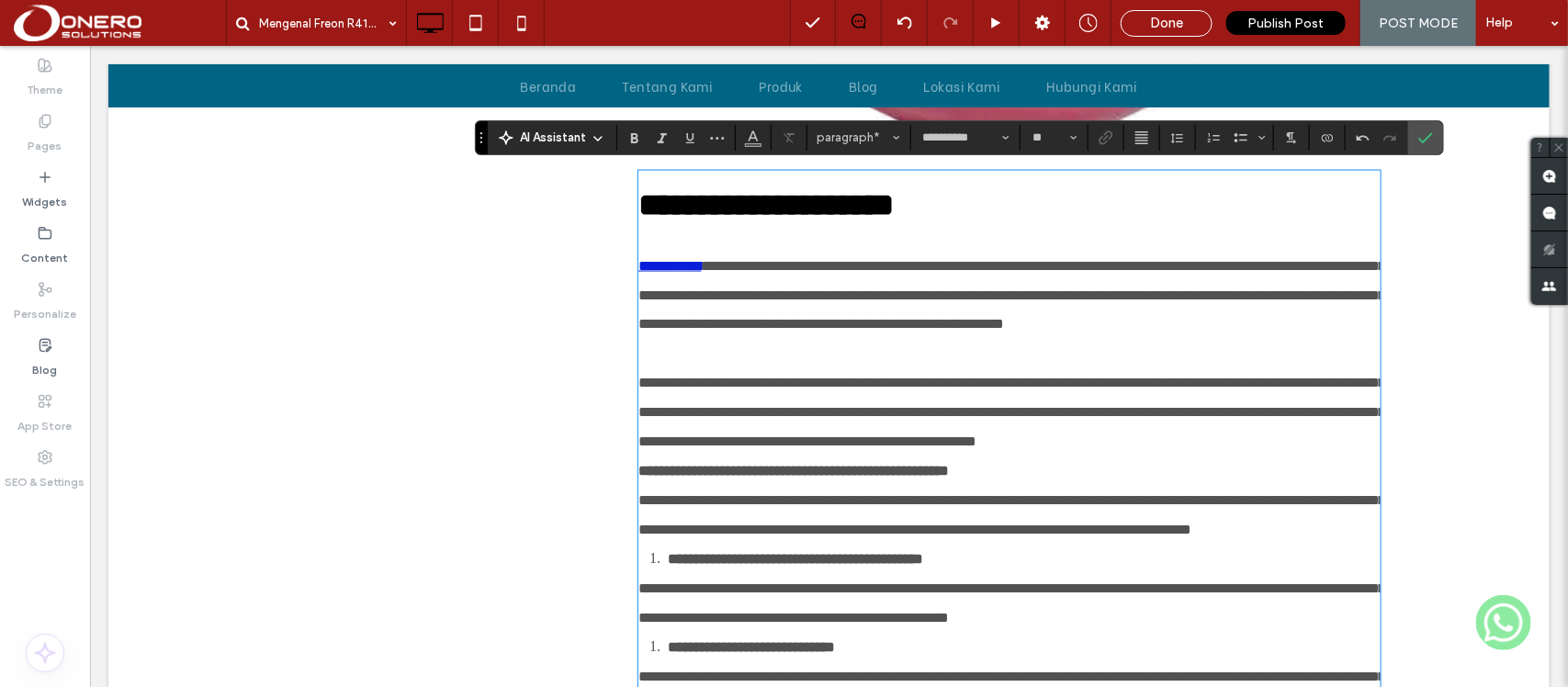
click at [941, 456] on p "**********" at bounding box center [1008, 411] width 741 height 88
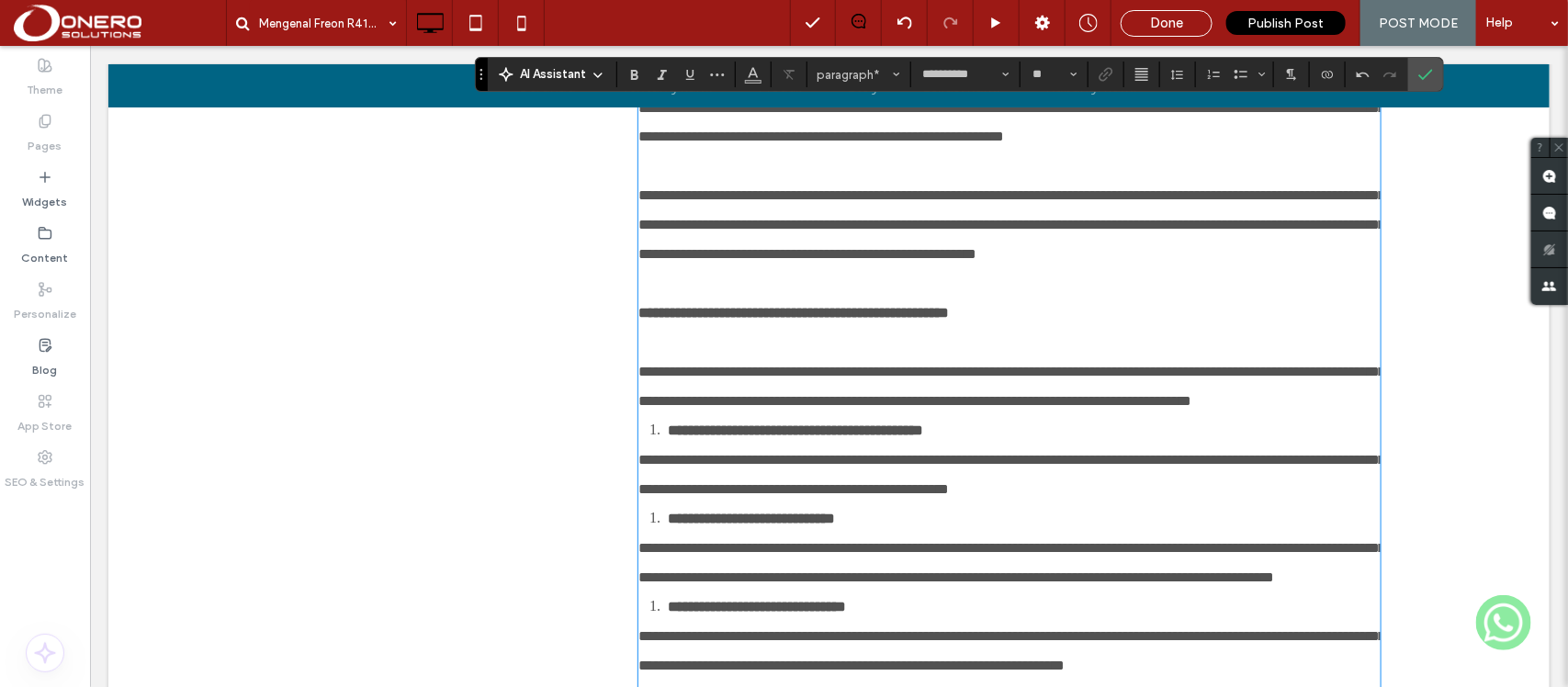
scroll to position [1502, 0]
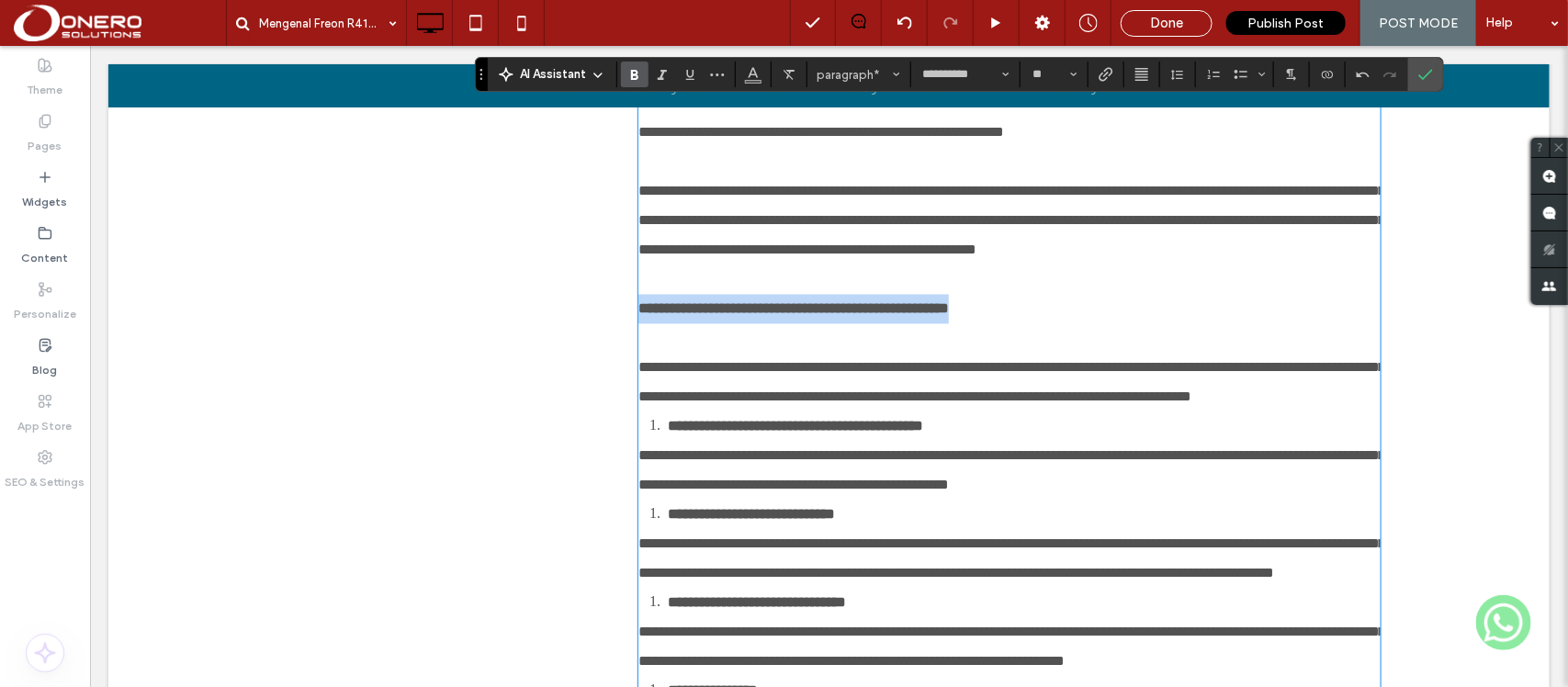
drag, startPoint x: 1069, startPoint y: 382, endPoint x: 608, endPoint y: 388, distance: 461.0
click at [608, 388] on div "**********" at bounding box center [829, 371] width 1102 height 3228
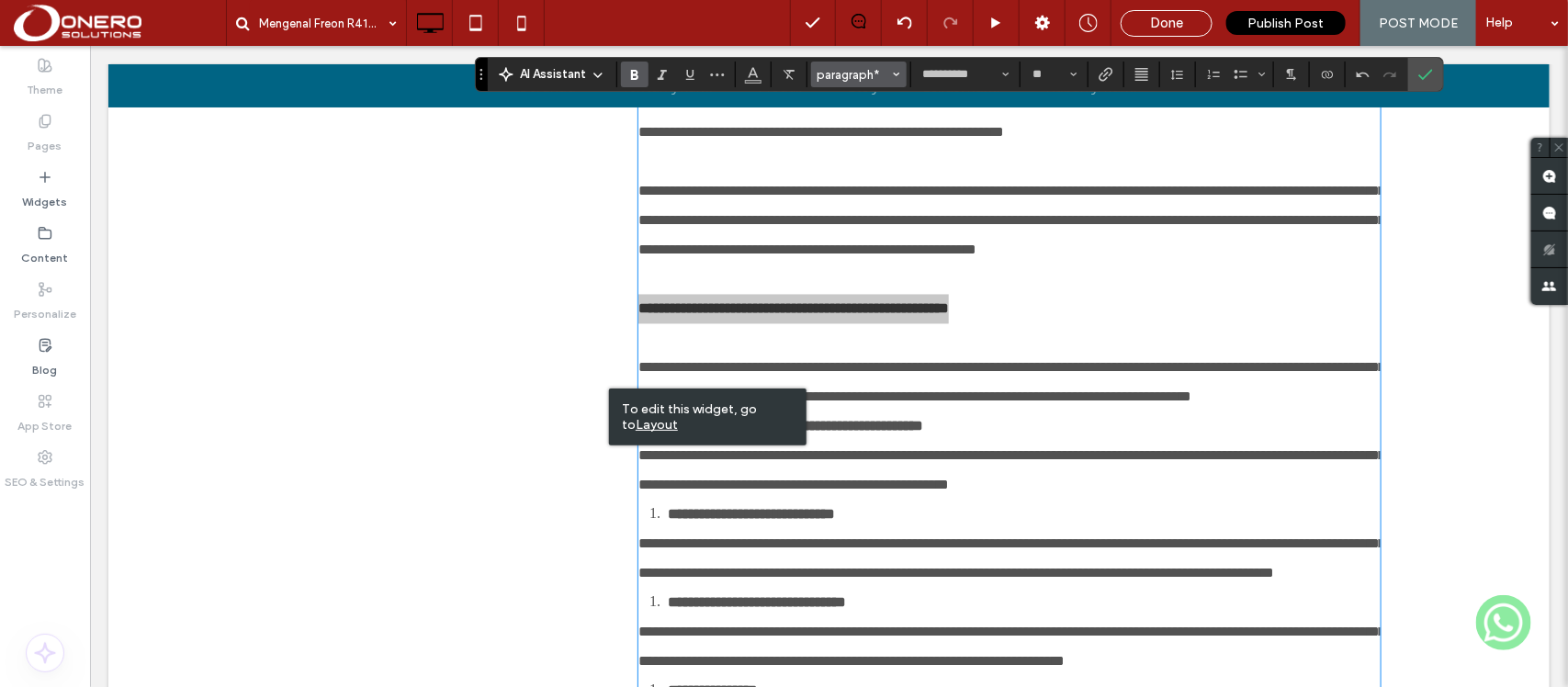
drag, startPoint x: 842, startPoint y: 70, endPoint x: 807, endPoint y: 102, distance: 47.4
click at [842, 70] on span "paragraph*" at bounding box center [853, 75] width 72 height 14
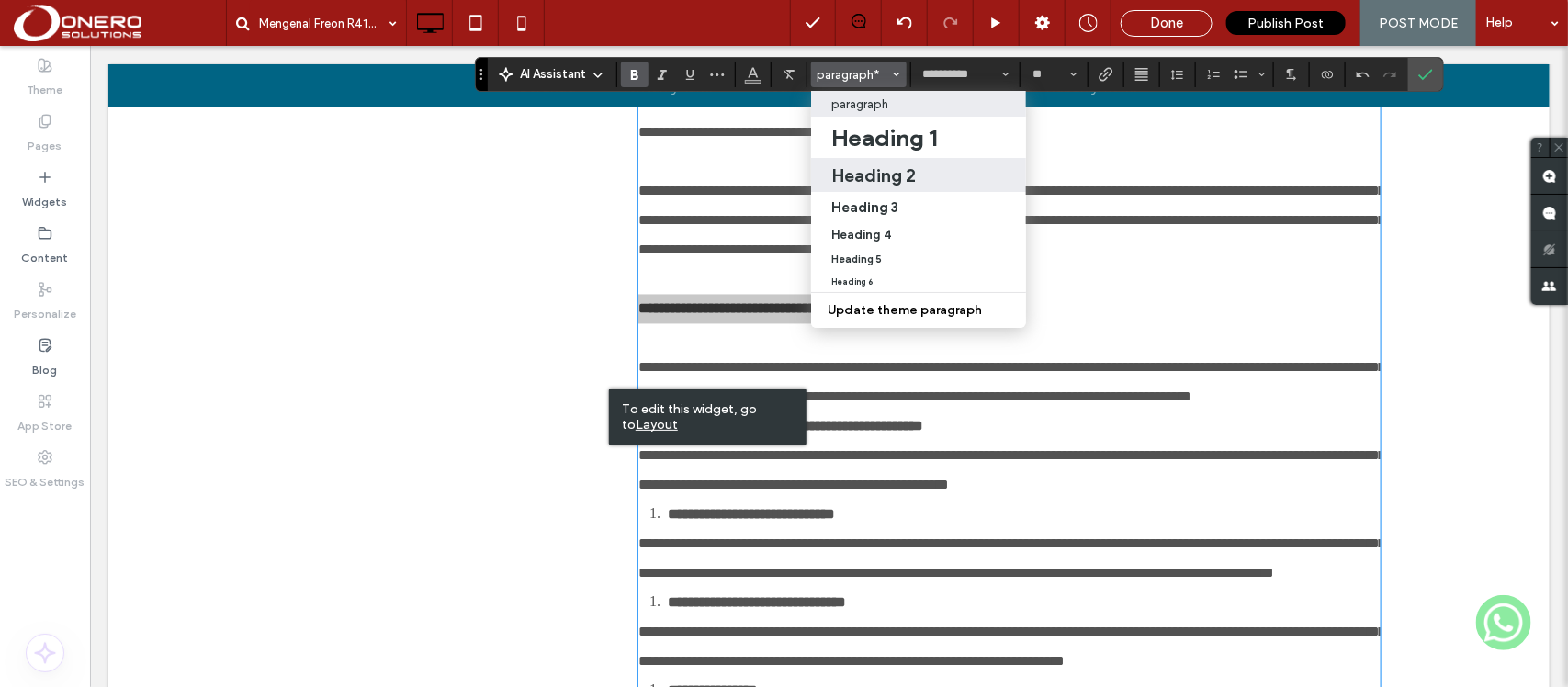
click at [884, 172] on h2 "Heading 2" at bounding box center [873, 174] width 84 height 22
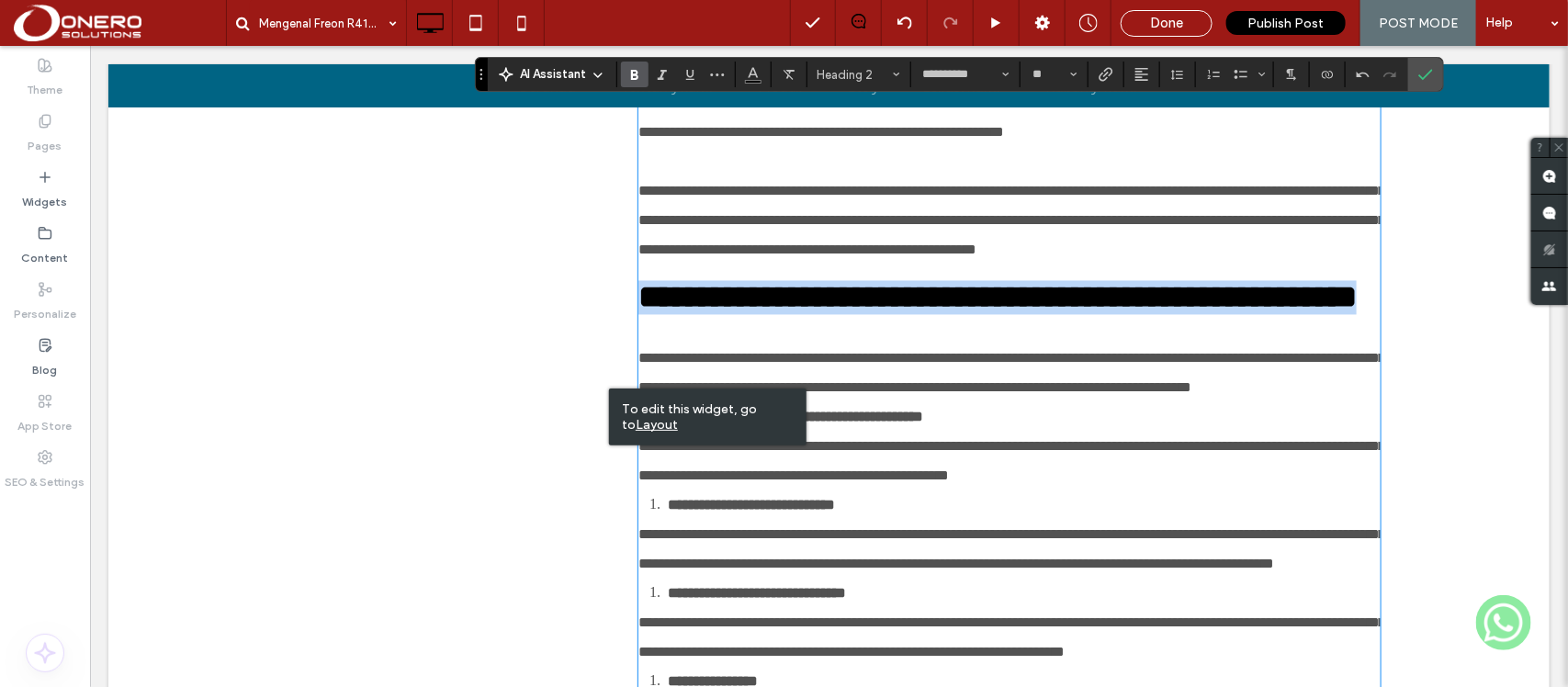
click at [1002, 312] on span "**********" at bounding box center [996, 296] width 719 height 31
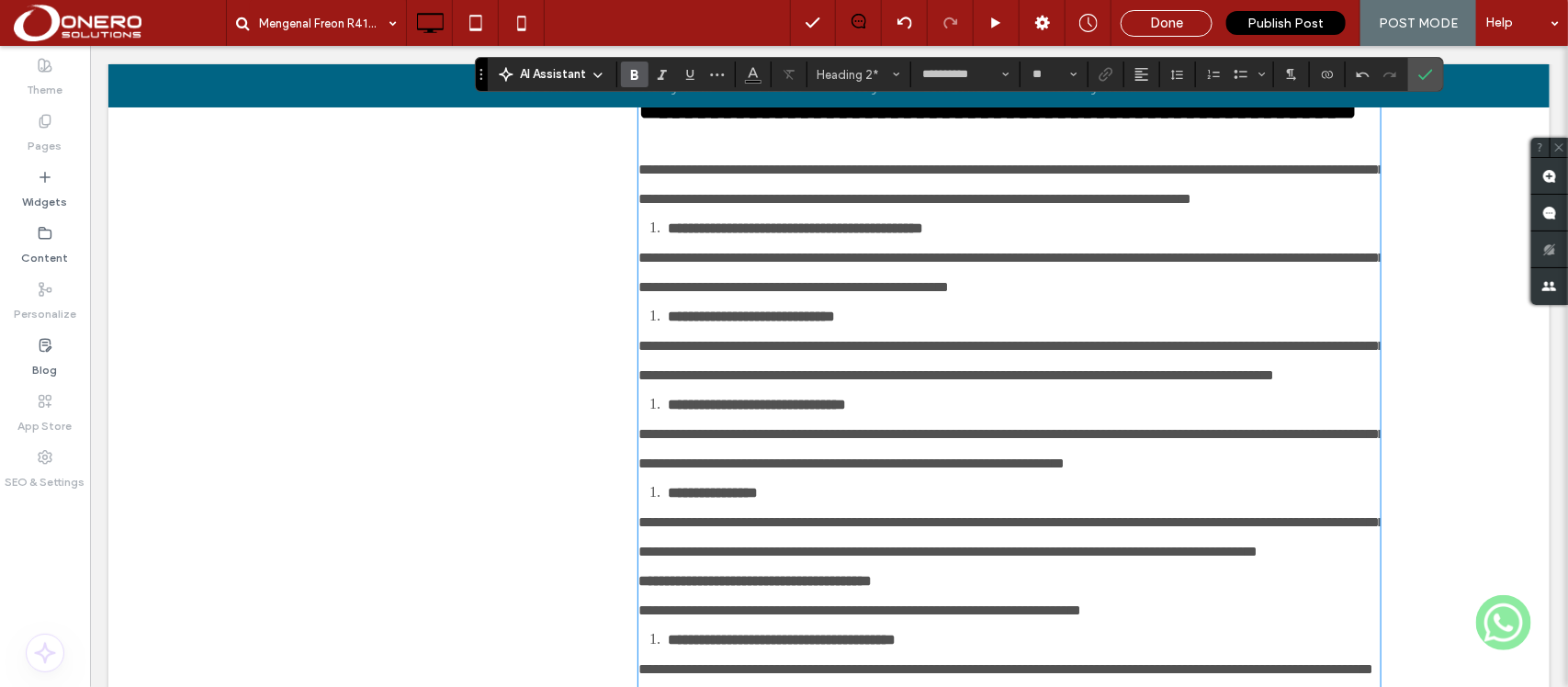
scroll to position [1694, 0]
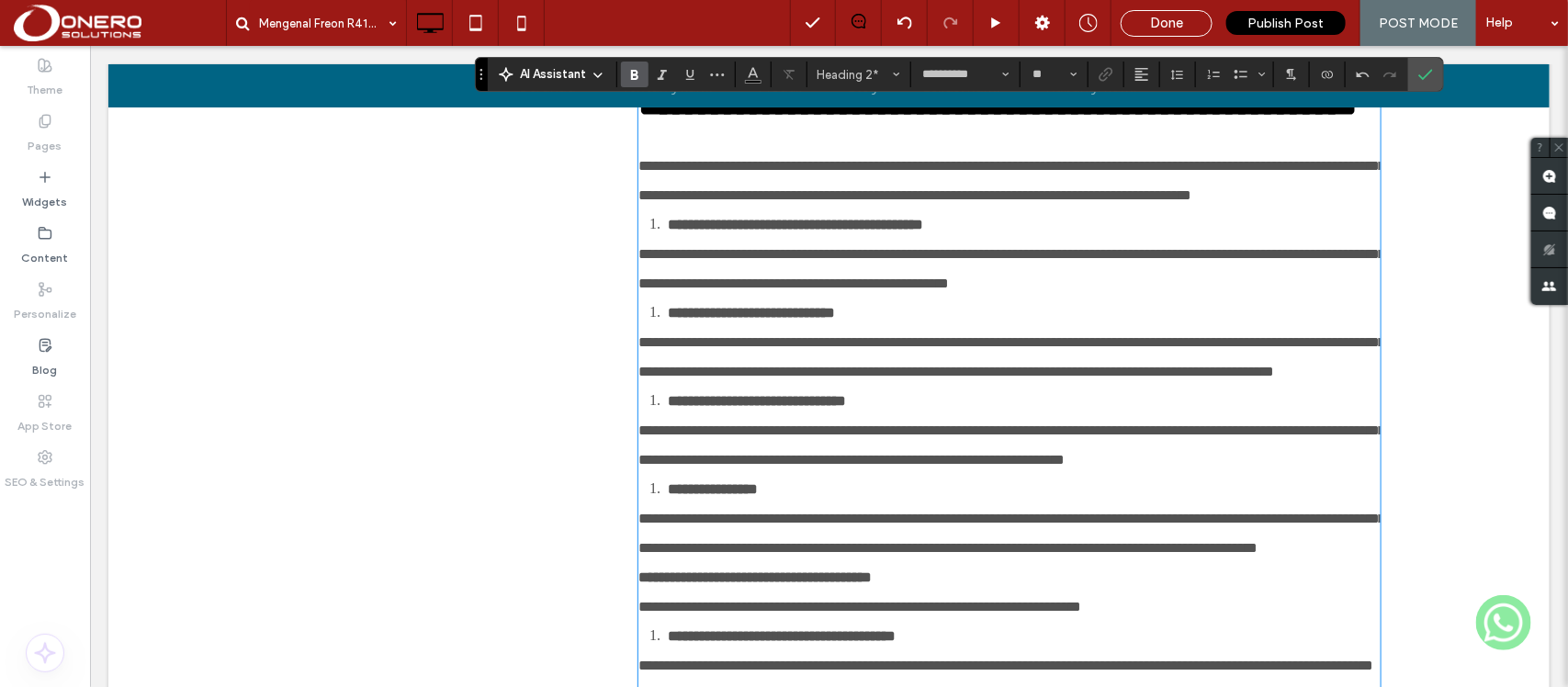
type input "**"
click at [961, 209] on p "**********" at bounding box center [1008, 180] width 741 height 59
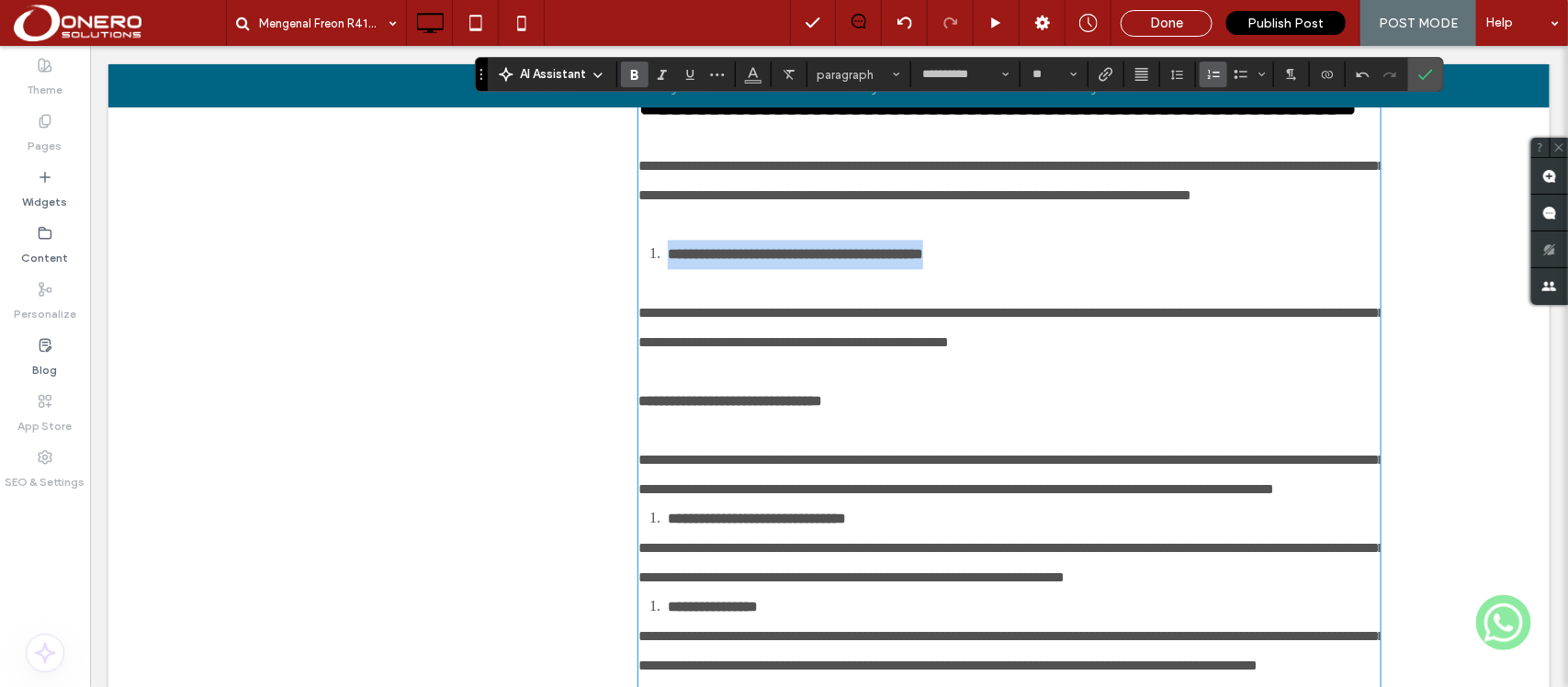
drag, startPoint x: 1037, startPoint y: 422, endPoint x: 654, endPoint y: 420, distance: 383.0
click at [666, 268] on li "**********" at bounding box center [1022, 253] width 712 height 29
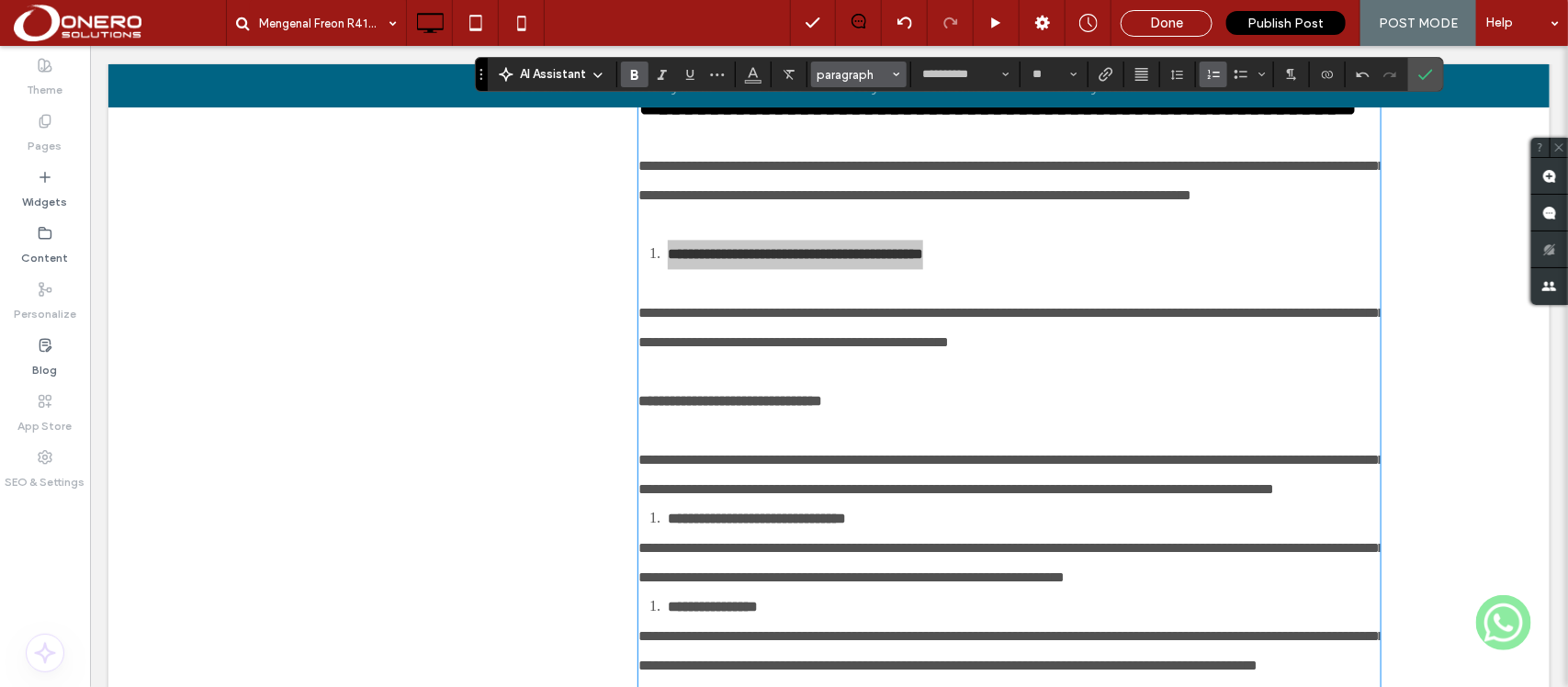
click at [842, 68] on span "paragraph" at bounding box center [853, 75] width 72 height 14
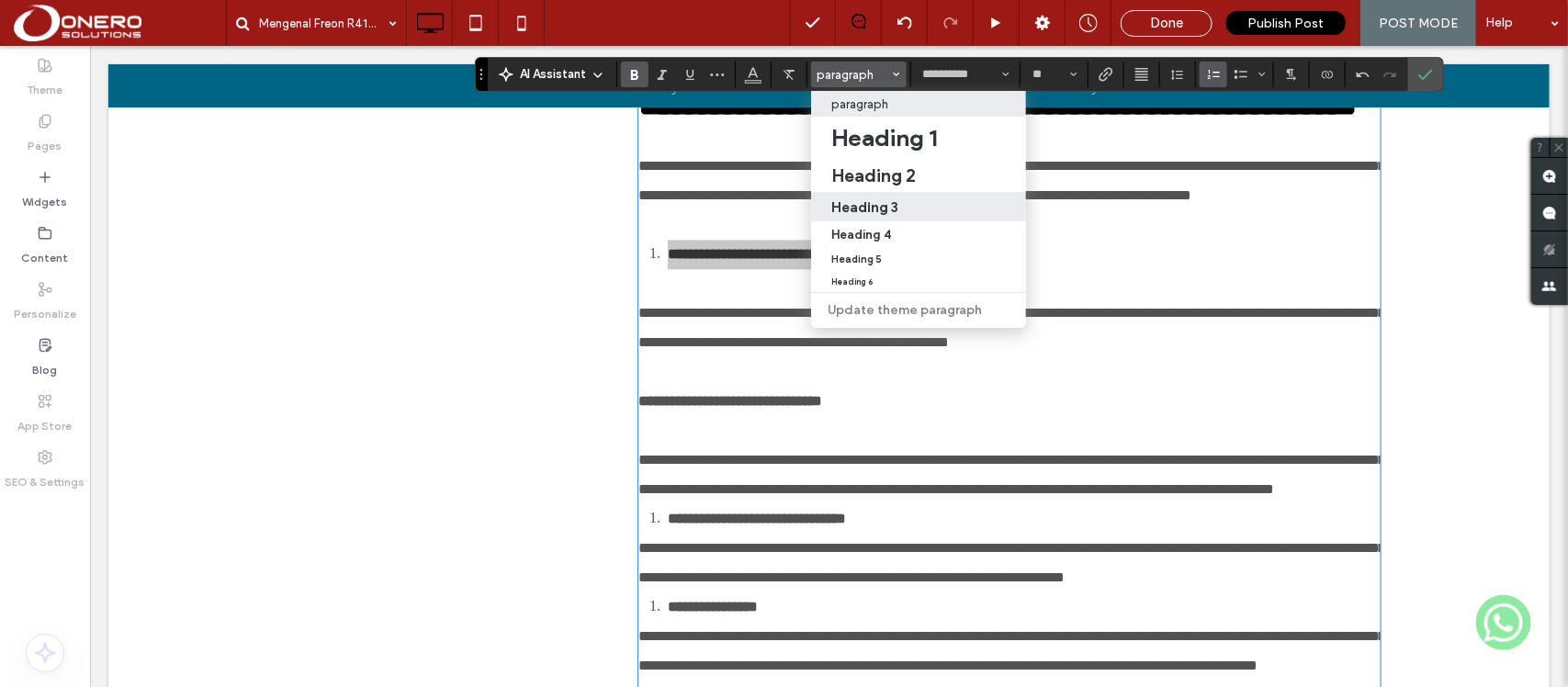
click at [903, 205] on div "Heading 3" at bounding box center [919, 207] width 174 height 17
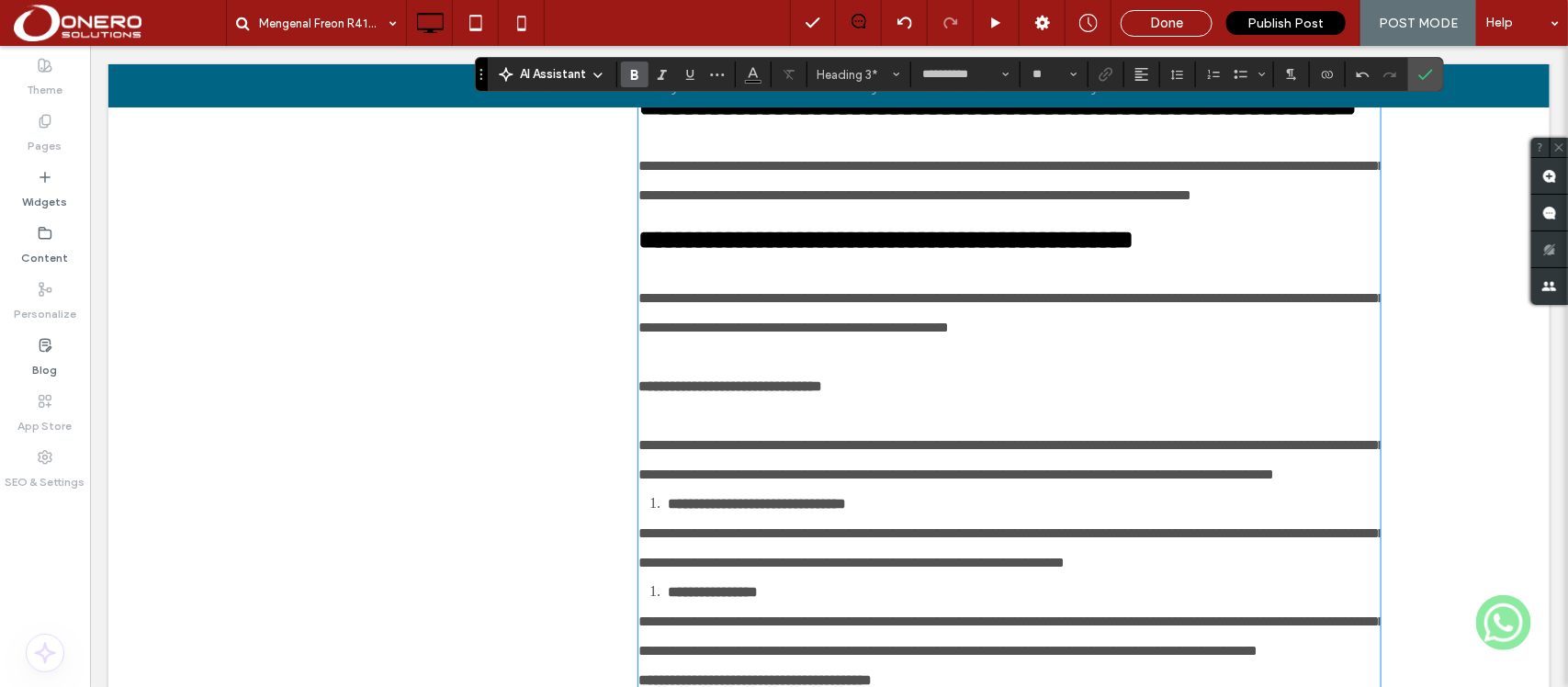
scroll to position [2049, 0]
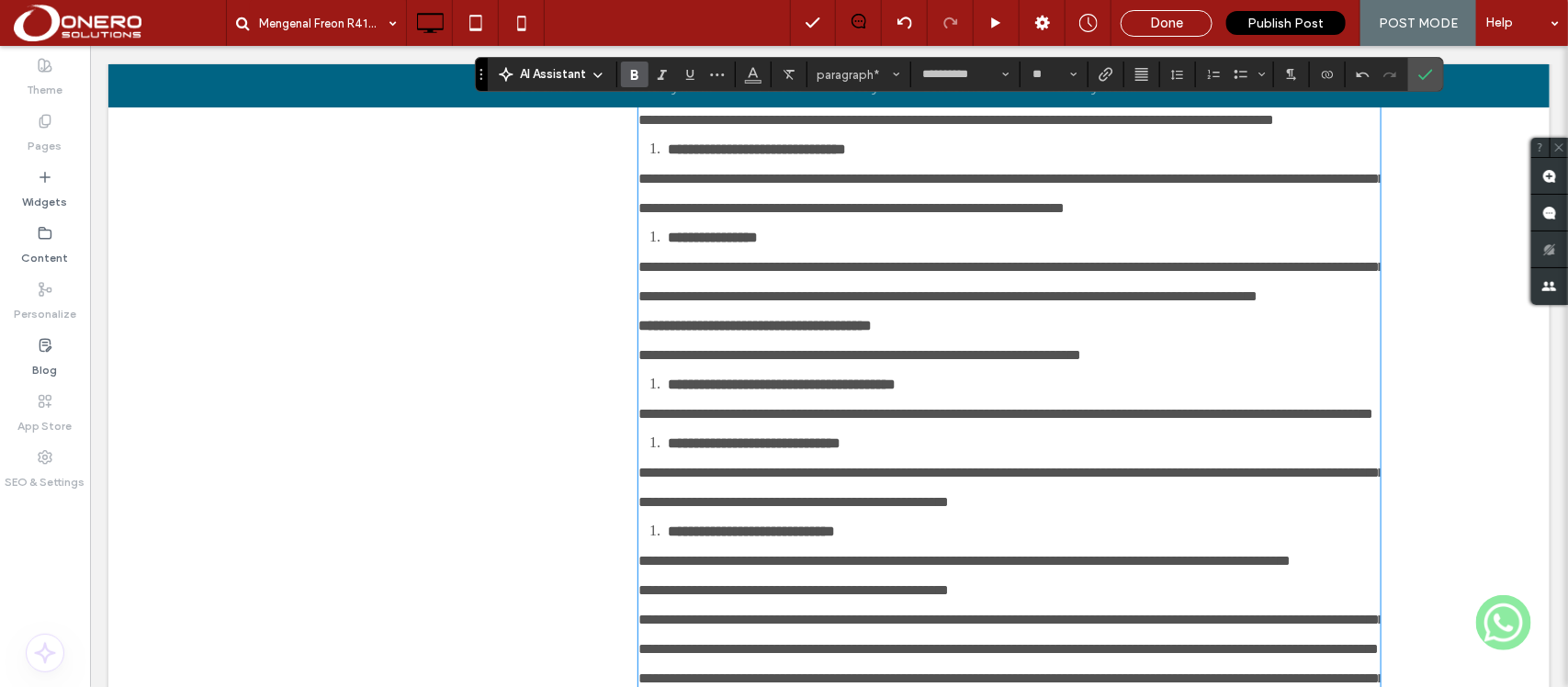
drag, startPoint x: 879, startPoint y: 217, endPoint x: 601, endPoint y: 210, distance: 278.1
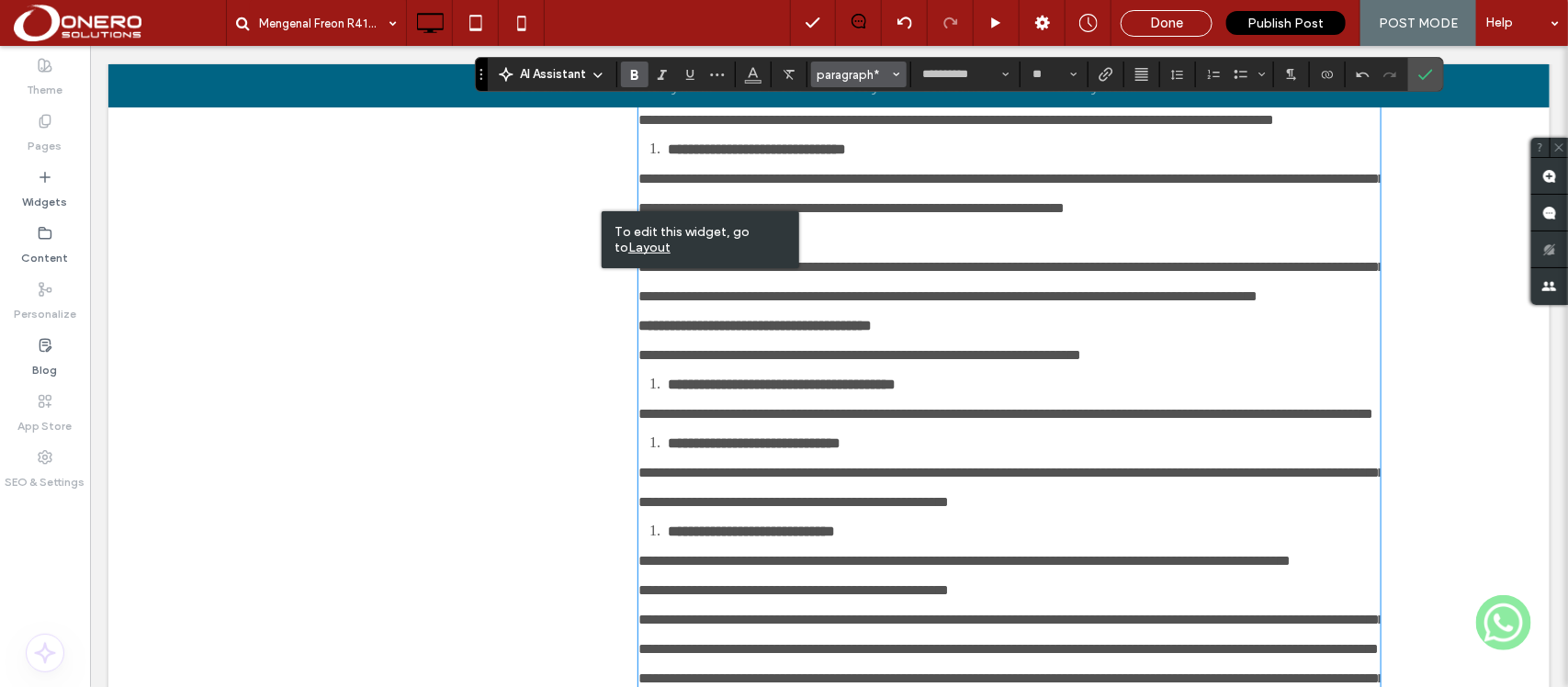
click at [830, 80] on span "paragraph*" at bounding box center [853, 75] width 72 height 14
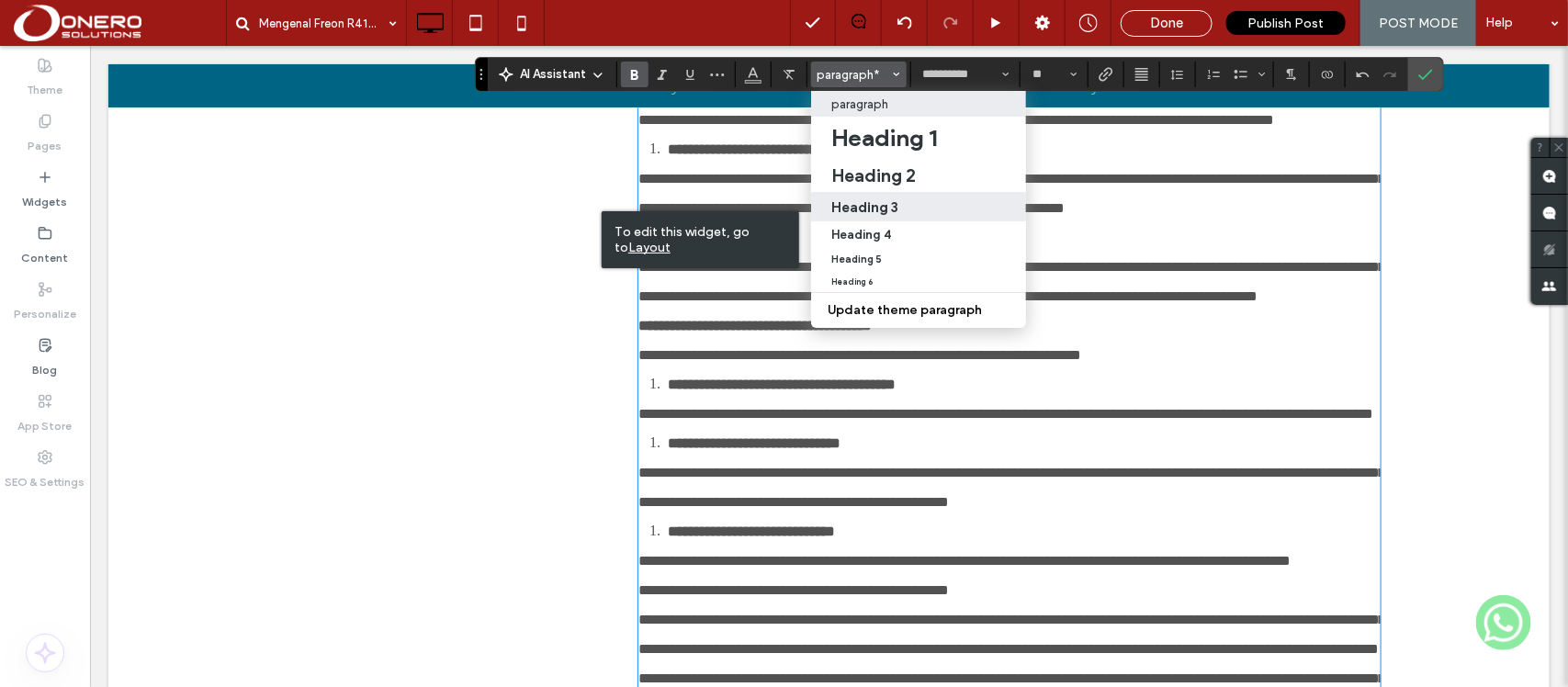
click at [887, 202] on h3 "Heading 3" at bounding box center [865, 207] width 67 height 17
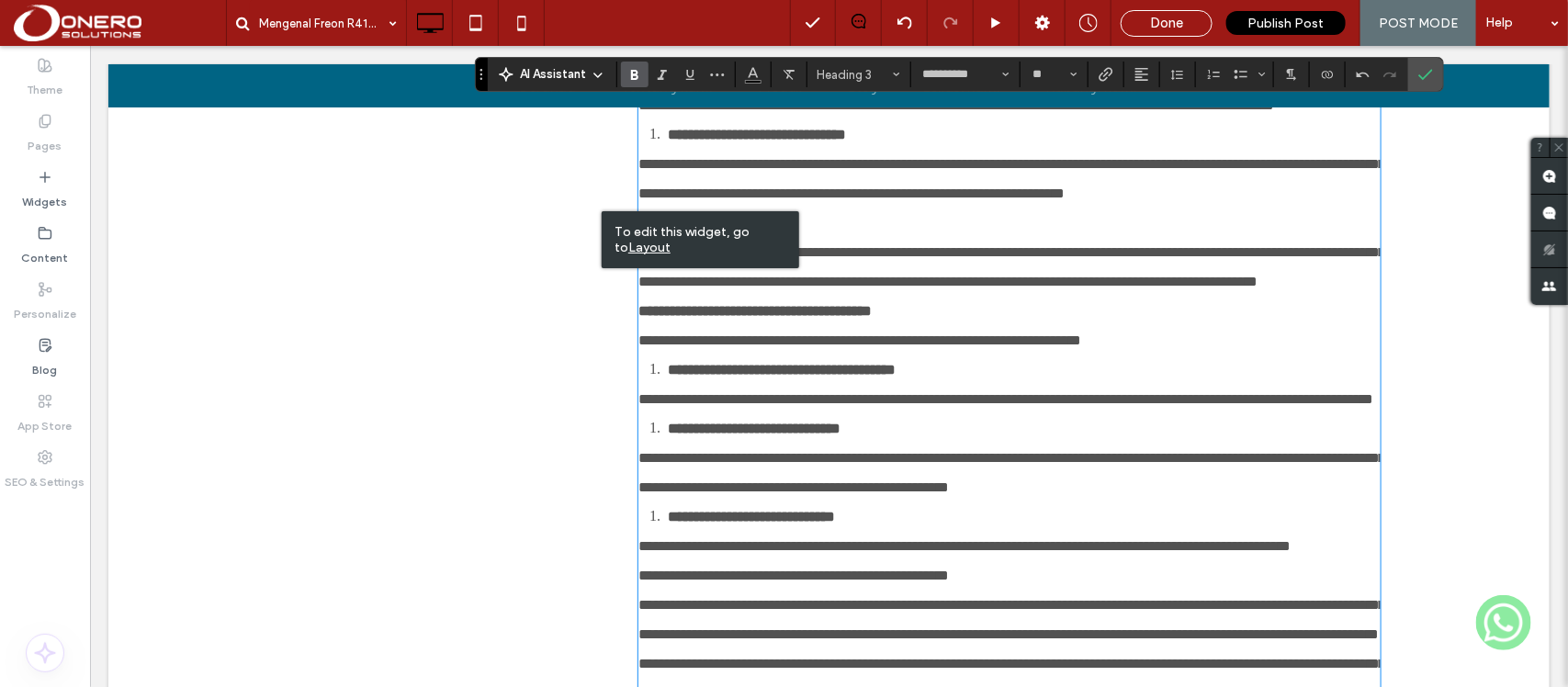
click at [1066, 119] on p "**********" at bounding box center [1008, 90] width 741 height 59
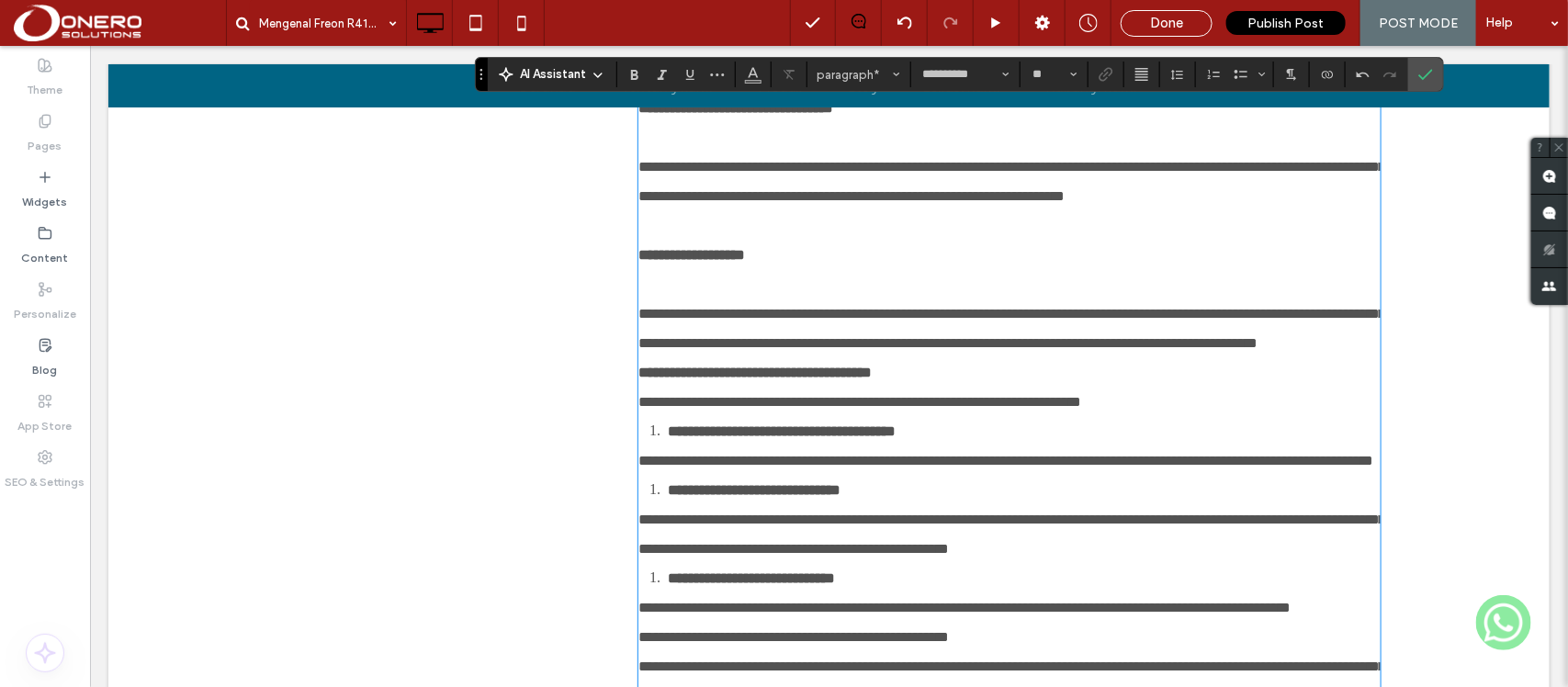
scroll to position [2106, 0]
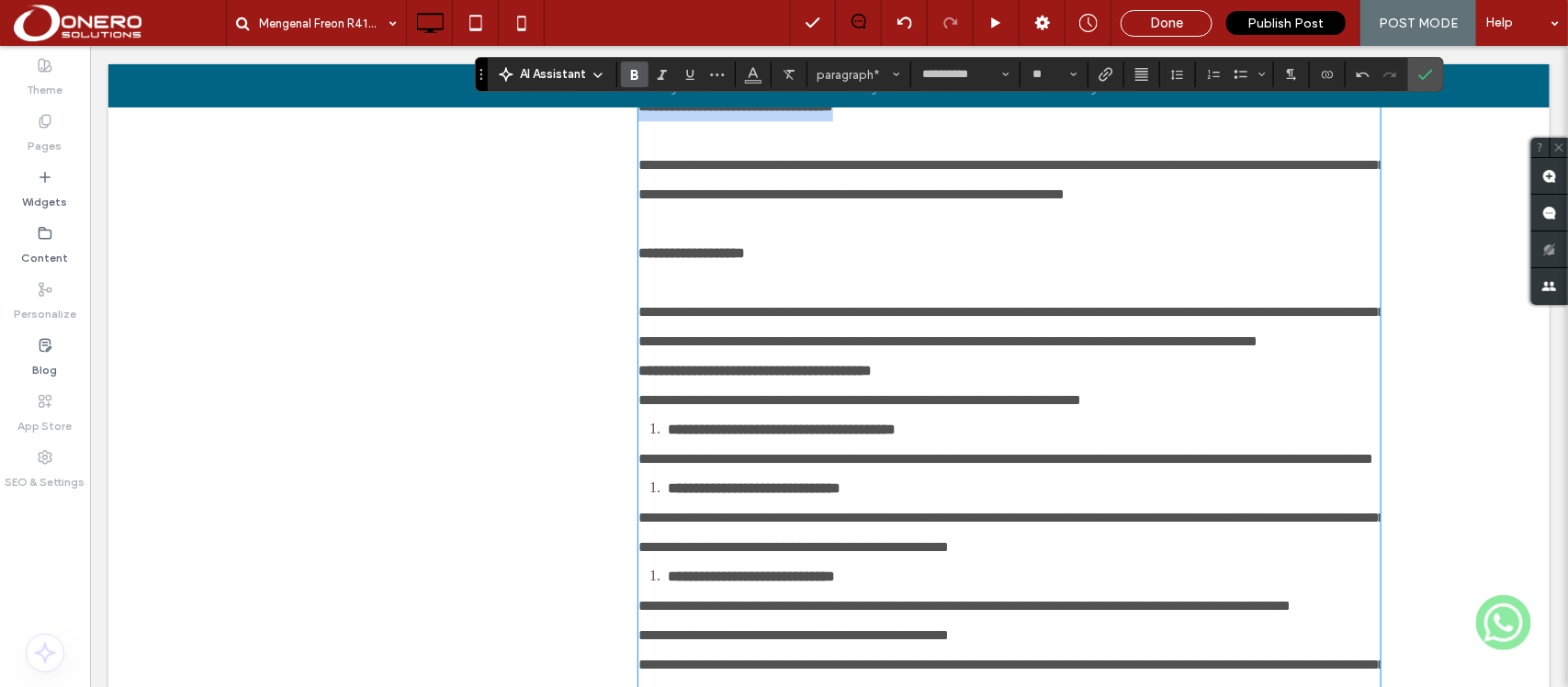
drag, startPoint x: 896, startPoint y: 335, endPoint x: 598, endPoint y: 341, distance: 298.1
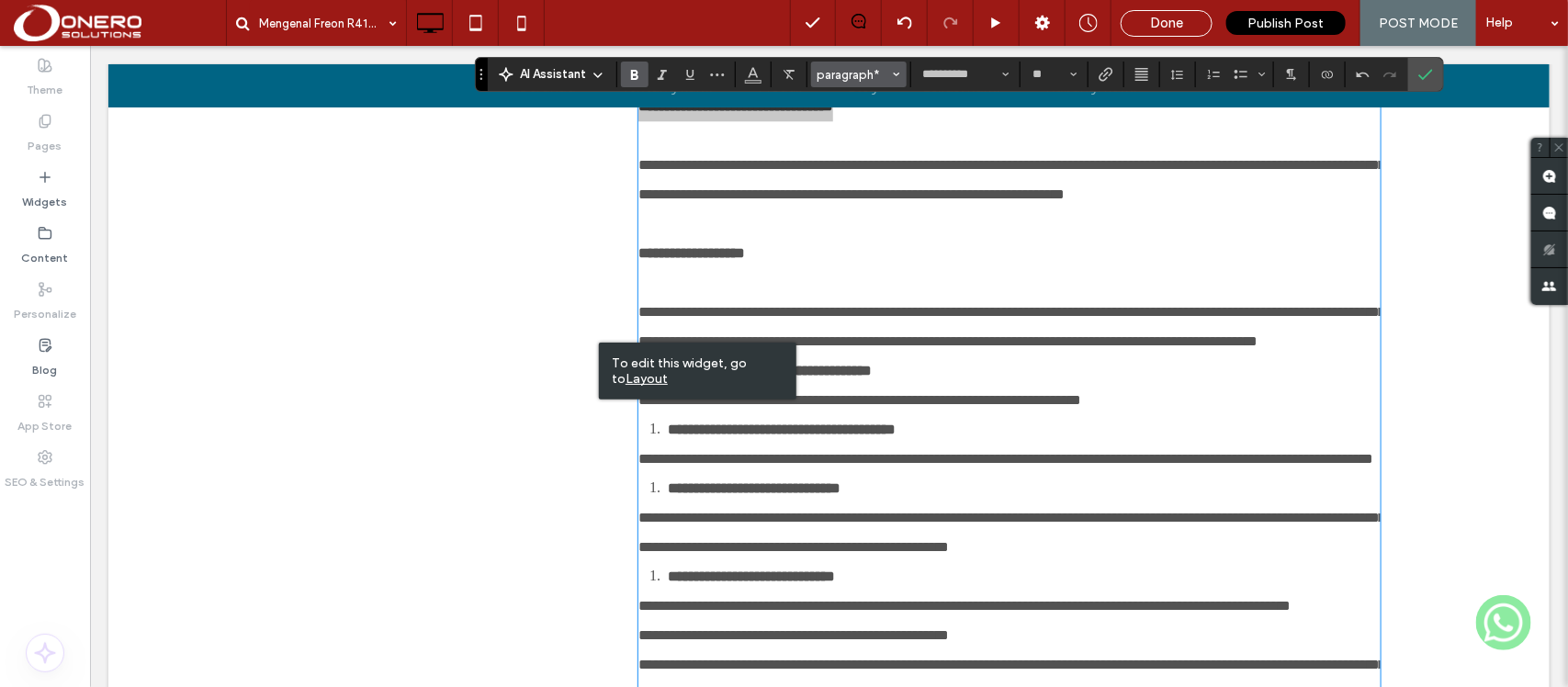
click at [848, 72] on span "paragraph*" at bounding box center [853, 75] width 72 height 14
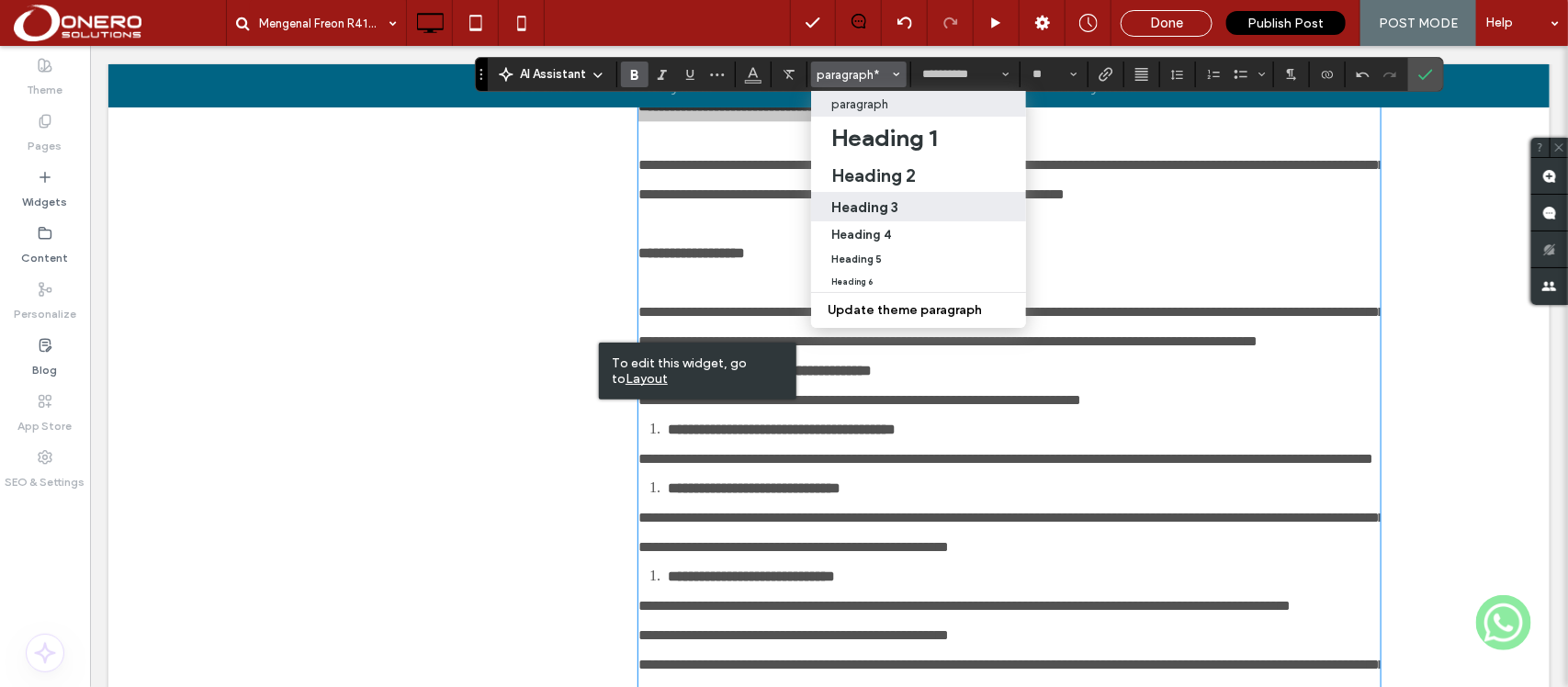
click at [903, 212] on div "Heading 3" at bounding box center [919, 207] width 174 height 17
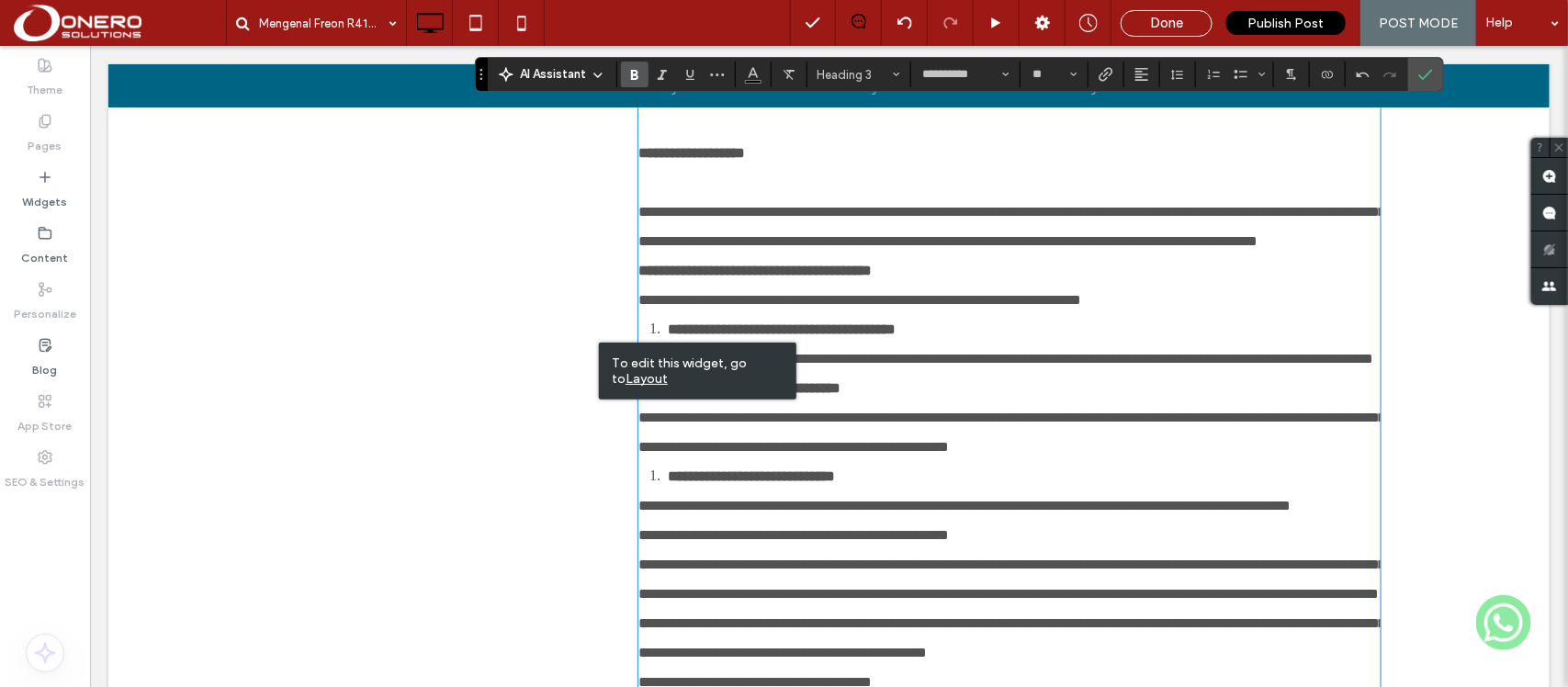
scroll to position [2199, 0]
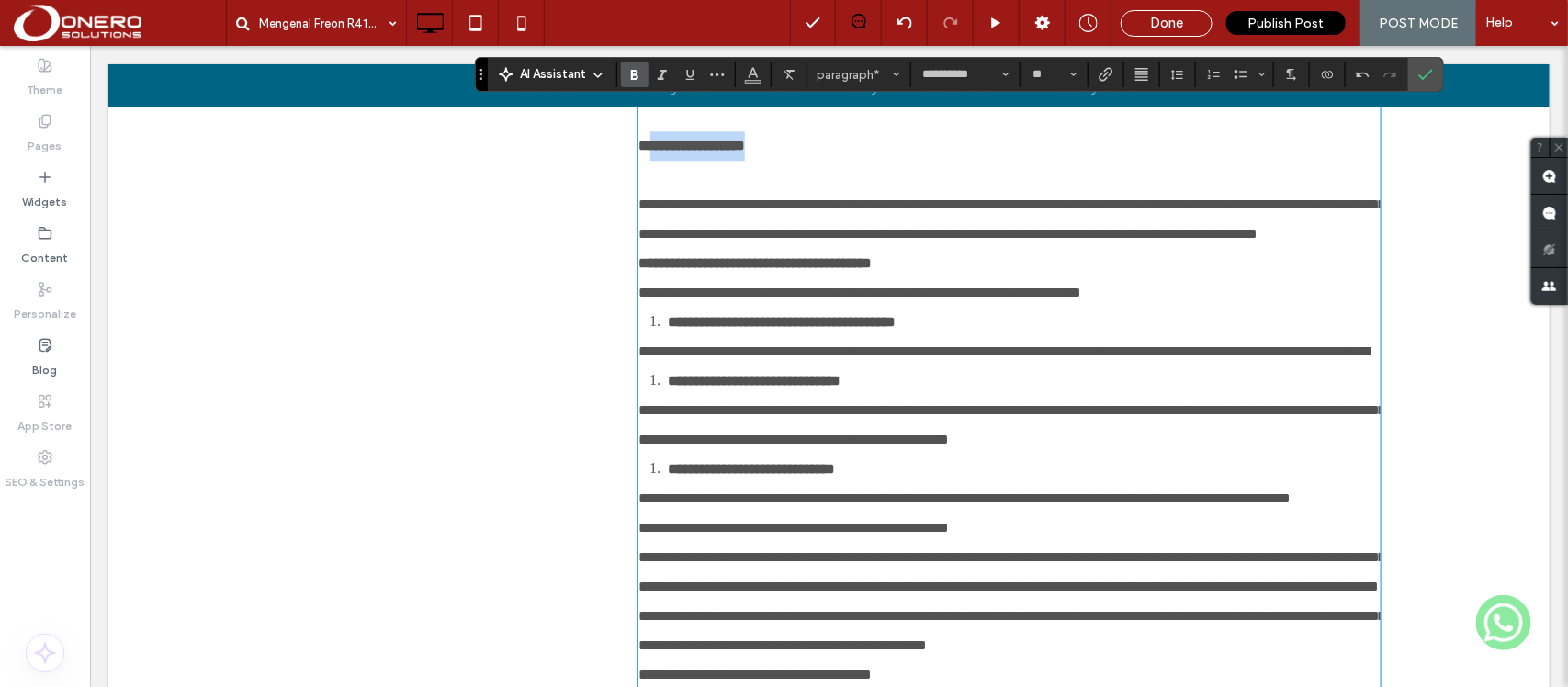
drag, startPoint x: 794, startPoint y: 414, endPoint x: 601, endPoint y: 425, distance: 193.3
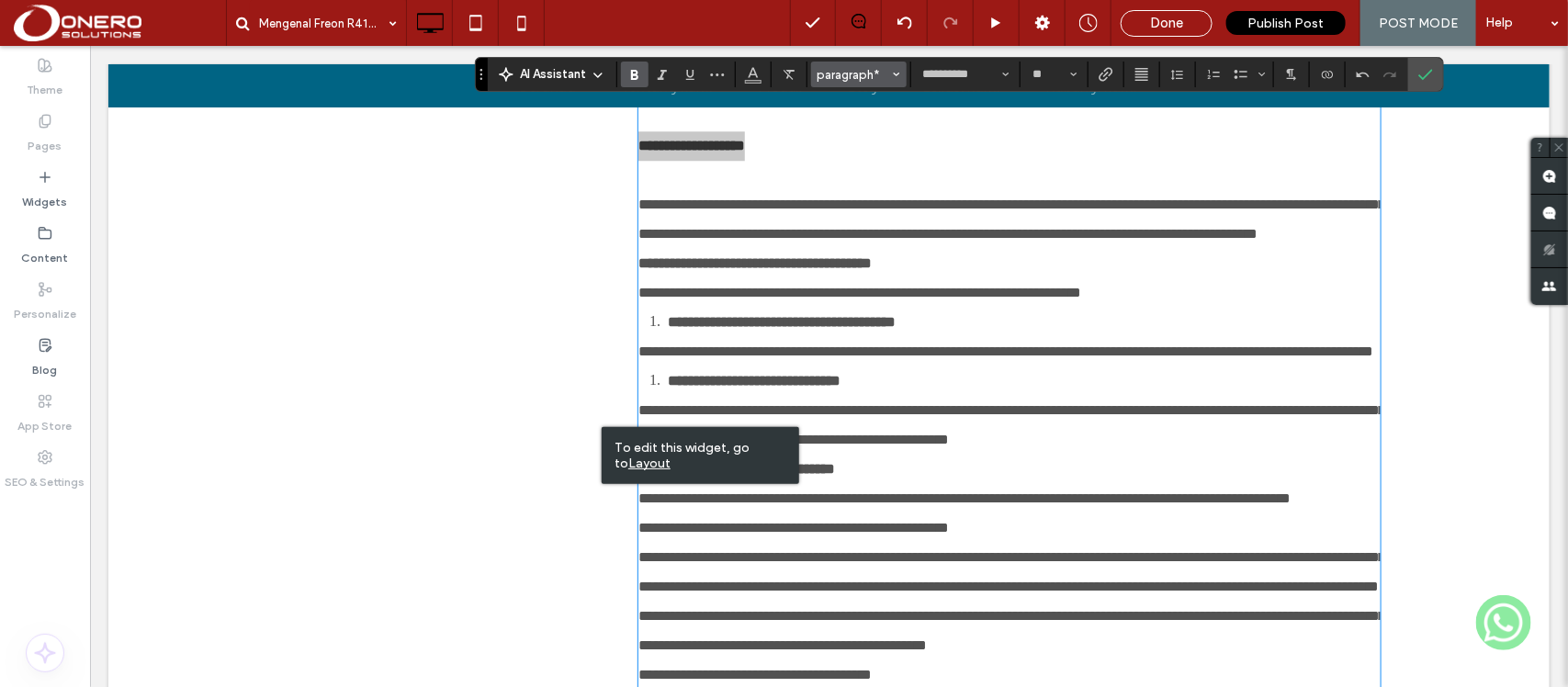
drag, startPoint x: 847, startPoint y: 76, endPoint x: 943, endPoint y: 255, distance: 203.1
click at [847, 76] on span "paragraph*" at bounding box center [853, 75] width 72 height 14
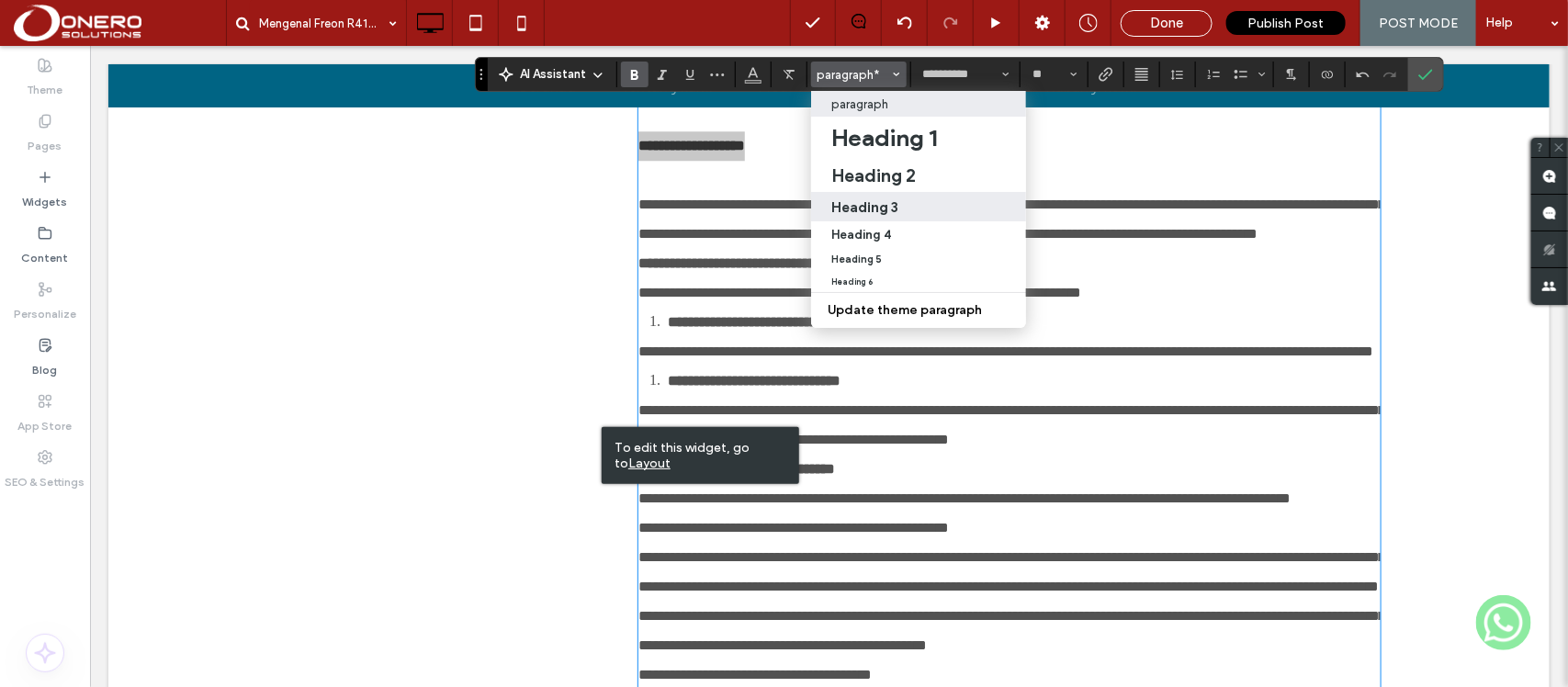
click at [877, 209] on h3 "Heading 3" at bounding box center [865, 207] width 67 height 17
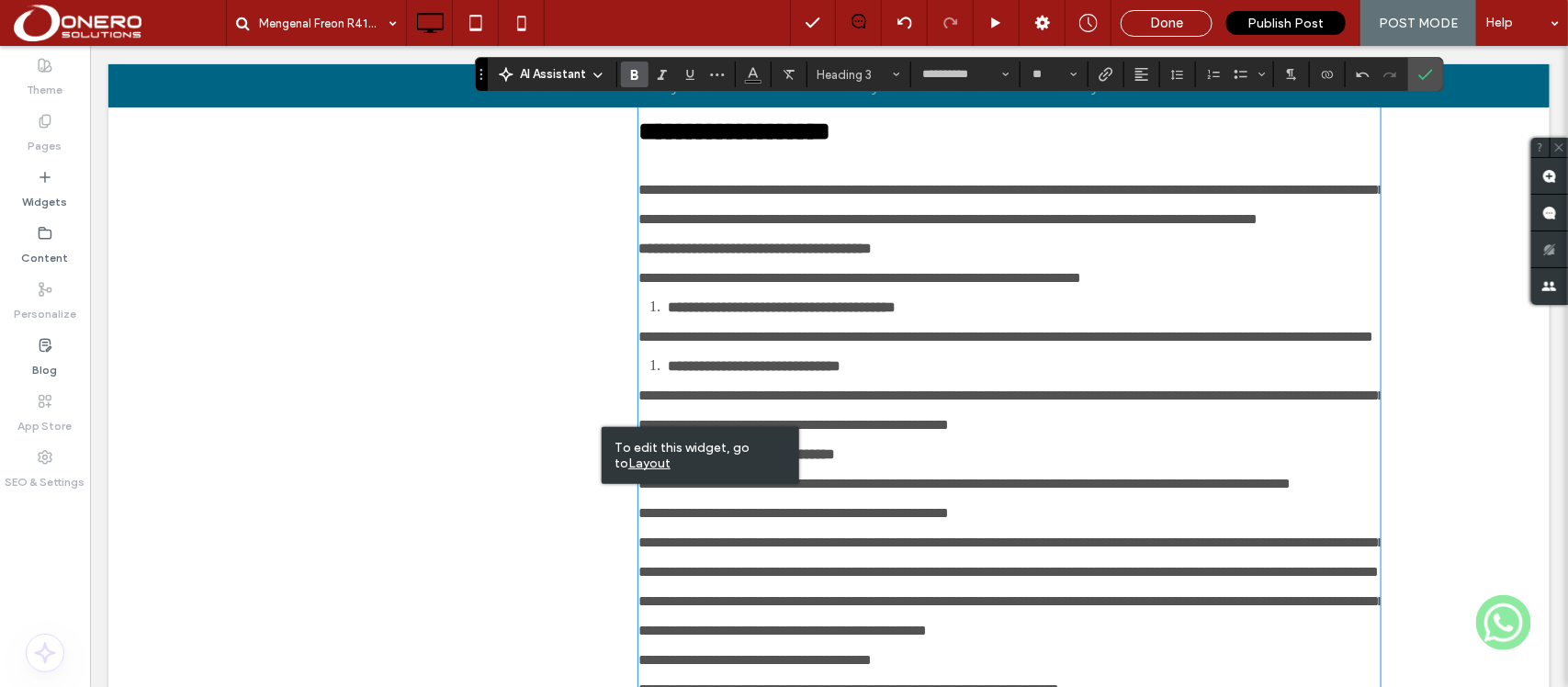
click at [1043, 233] on p "**********" at bounding box center [1008, 204] width 741 height 59
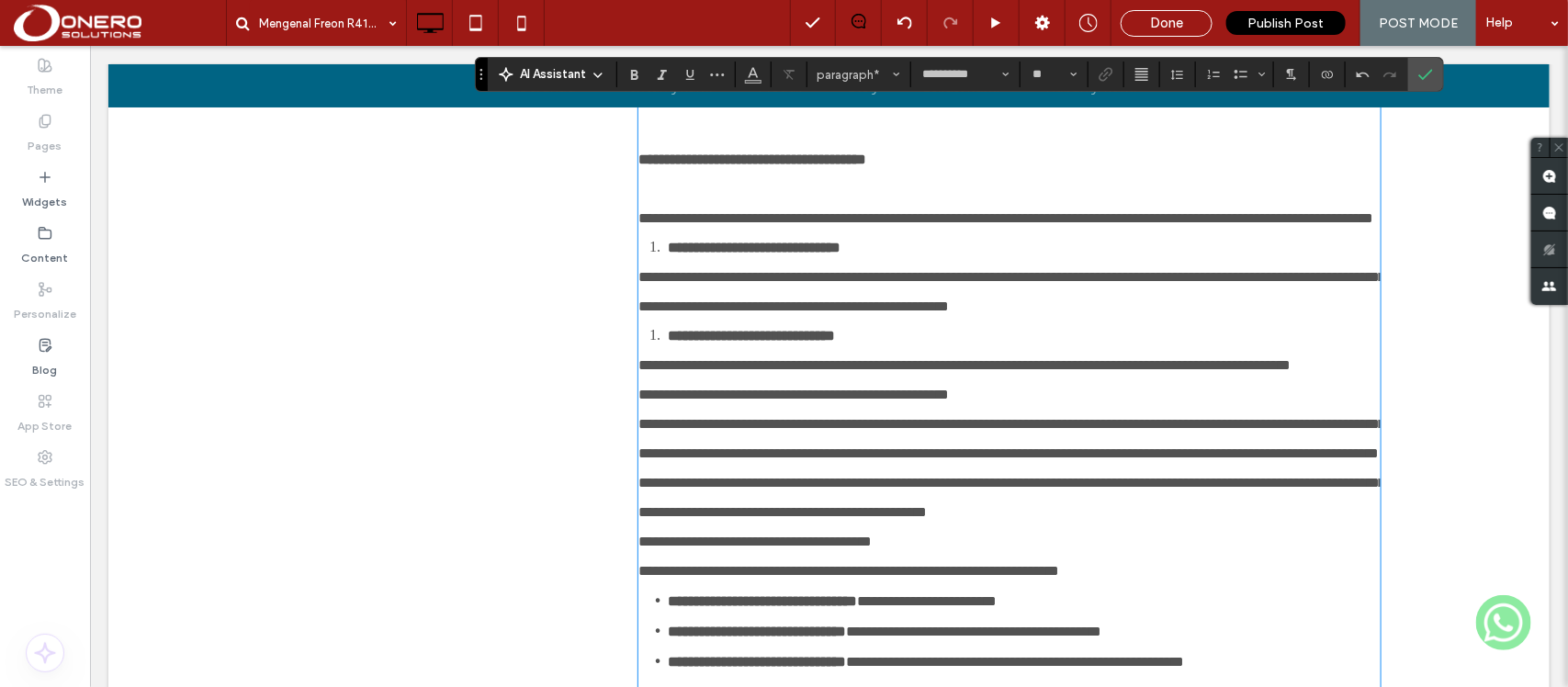
scroll to position [2440, 0]
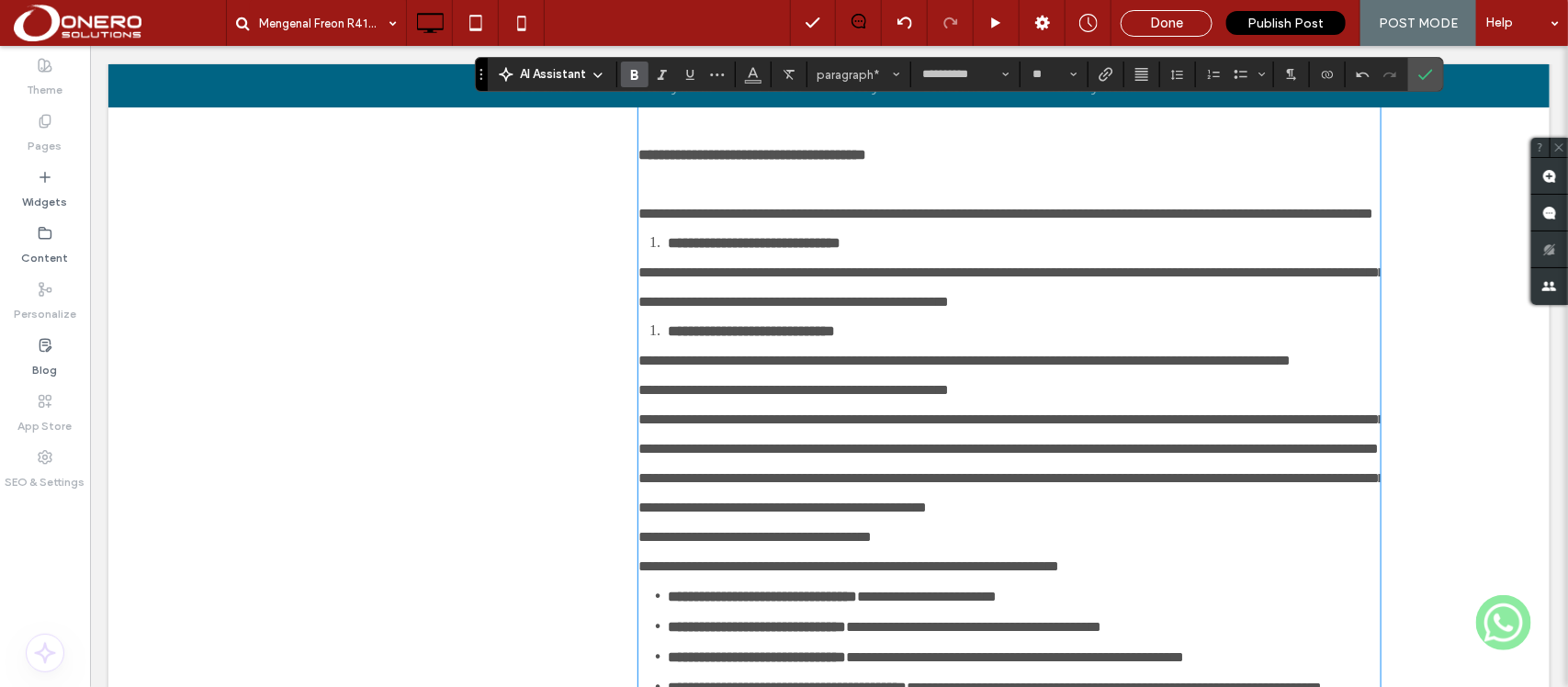
drag, startPoint x: 953, startPoint y: 343, endPoint x: 601, endPoint y: 336, distance: 352.1
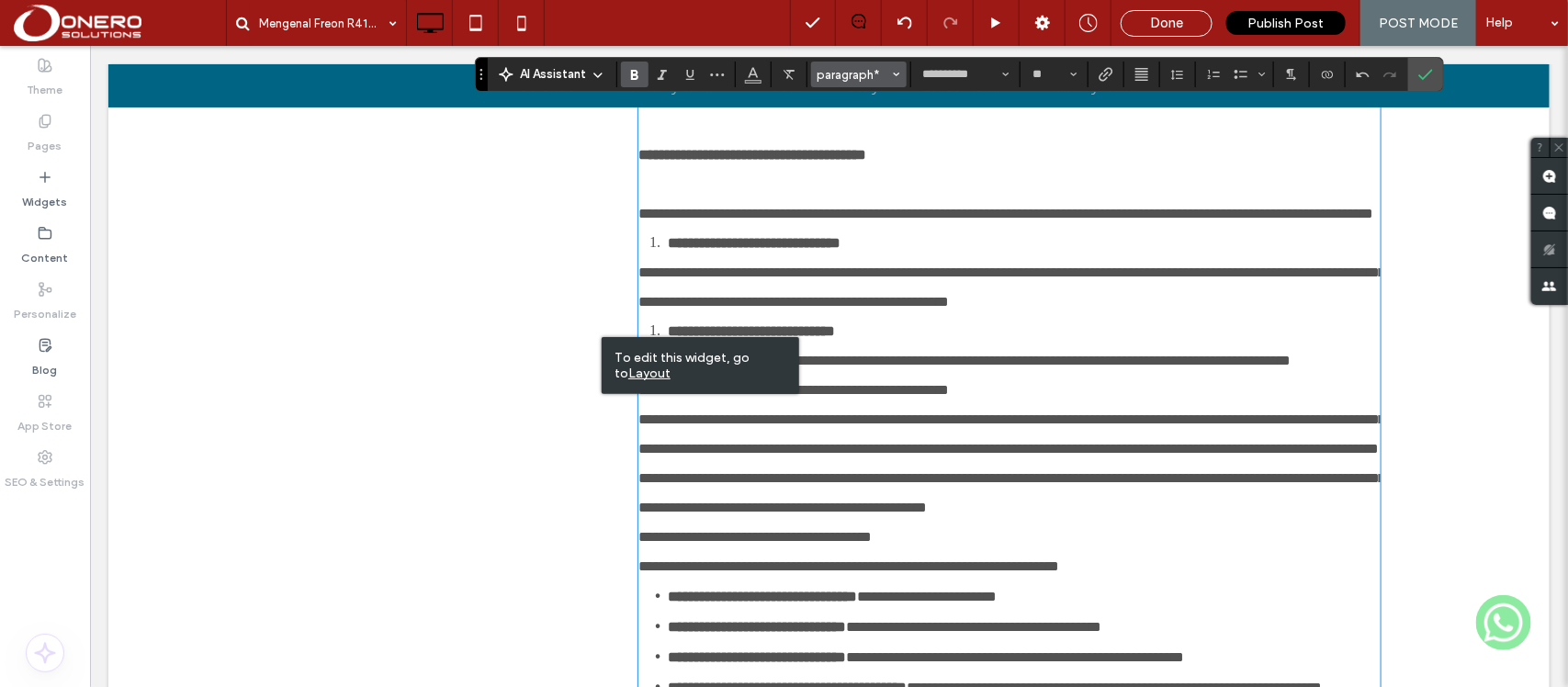
click at [878, 78] on span "paragraph*" at bounding box center [853, 75] width 72 height 14
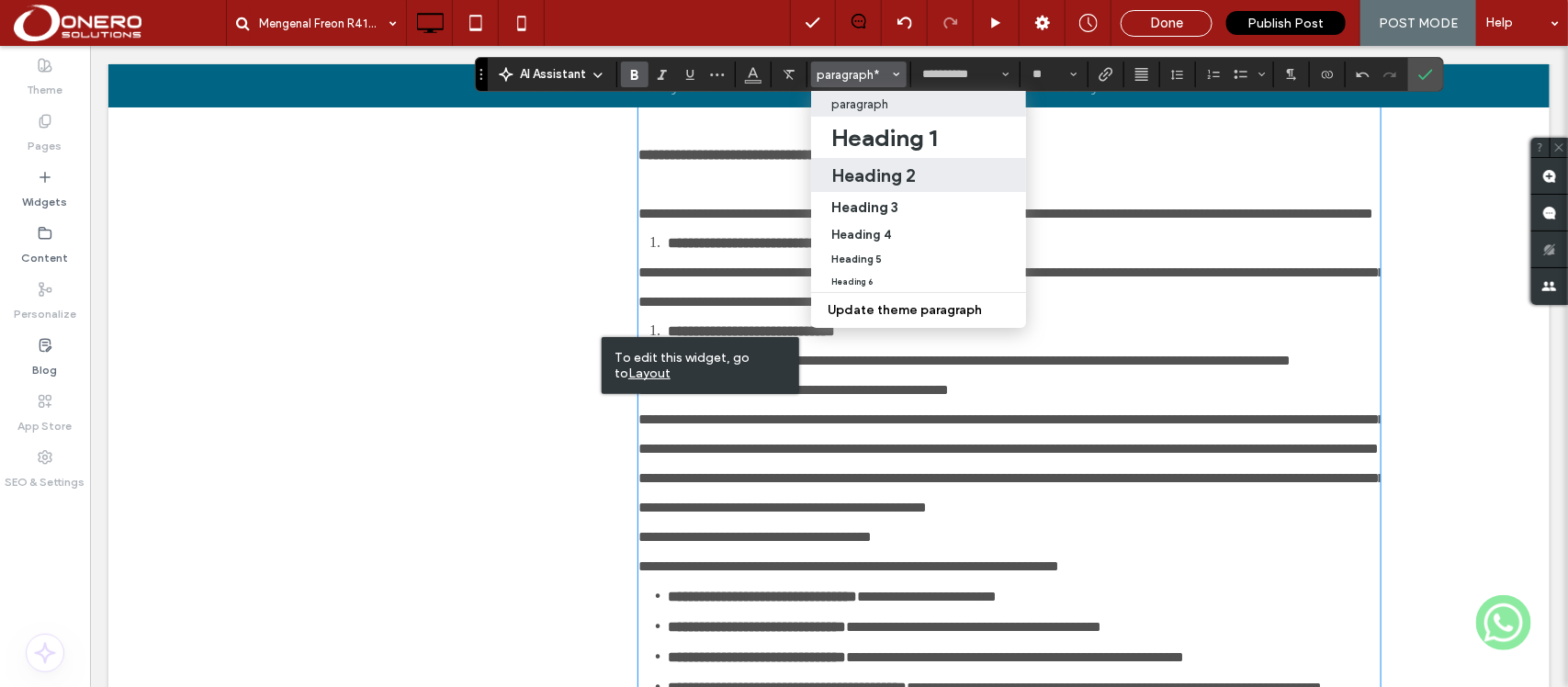
drag, startPoint x: 886, startPoint y: 170, endPoint x: 893, endPoint y: 414, distance: 244.1
click at [886, 170] on h2 "Heading 2" at bounding box center [873, 174] width 84 height 22
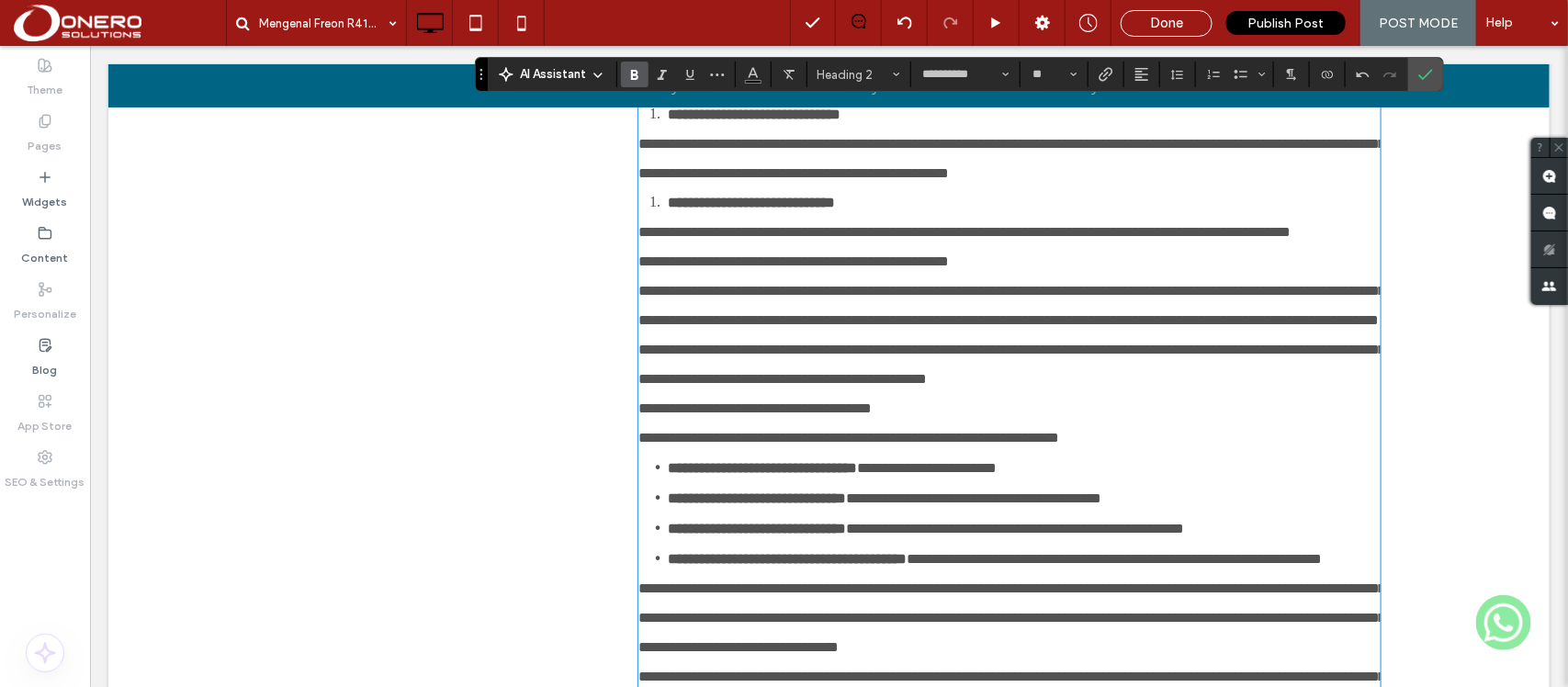
scroll to position [2570, 0]
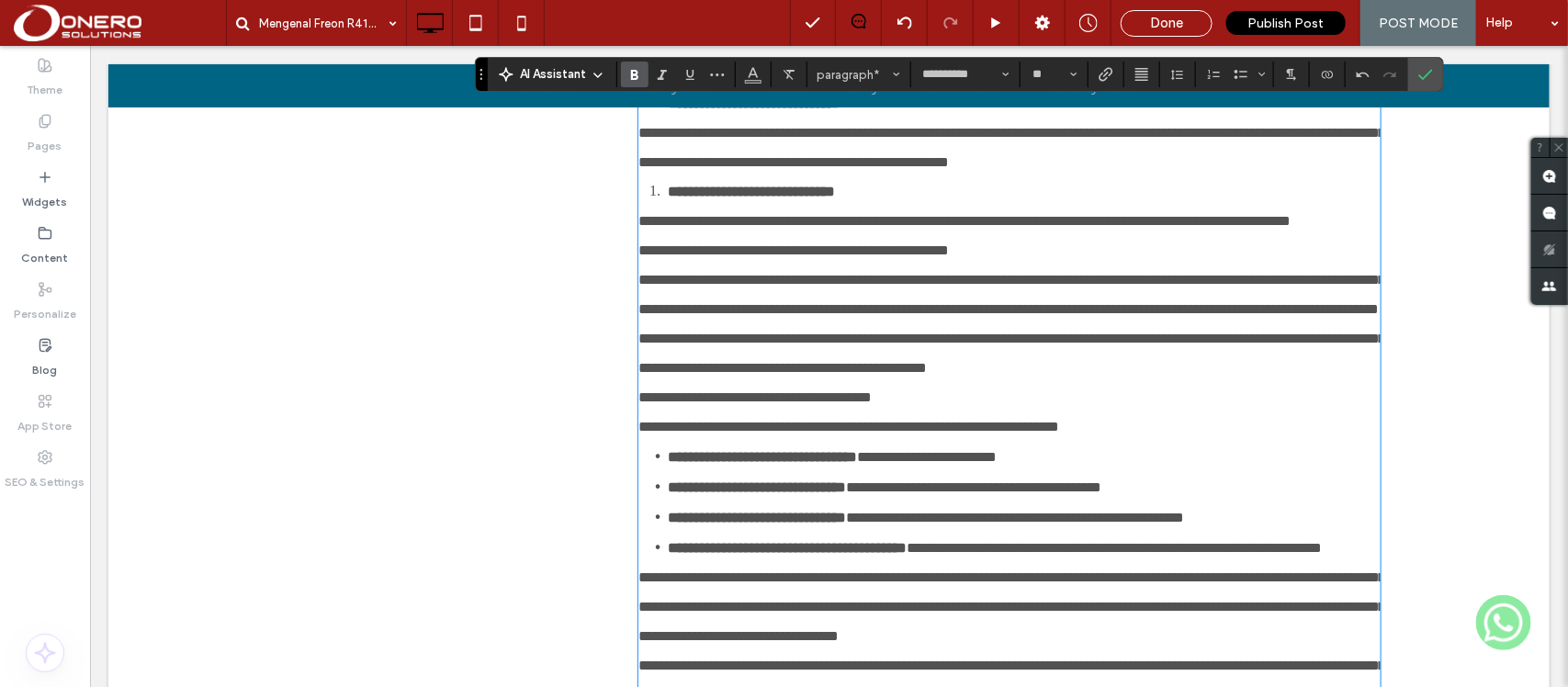
drag, startPoint x: 937, startPoint y: 349, endPoint x: 611, endPoint y: 348, distance: 326.0
click at [851, 68] on span "paragraph*" at bounding box center [853, 75] width 72 height 14
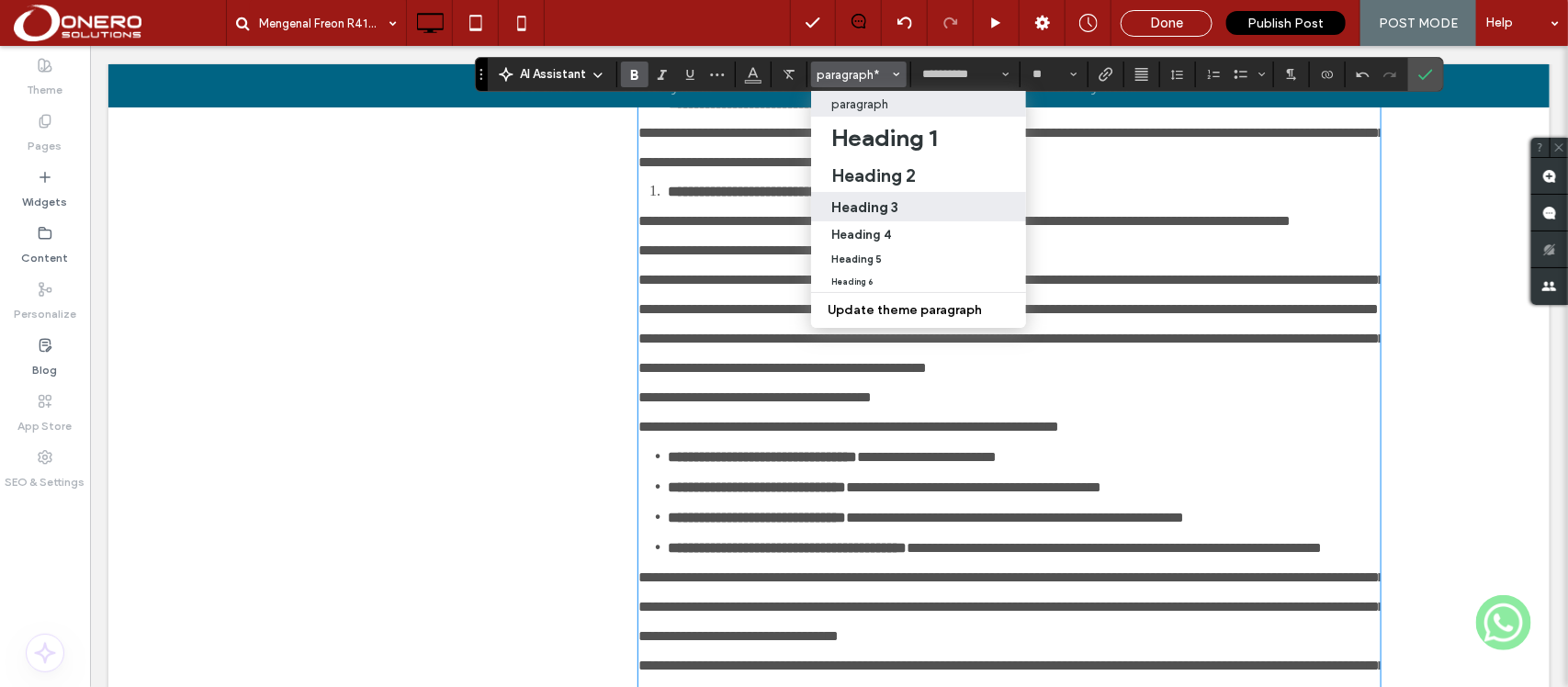
click at [883, 212] on h3 "Heading 3" at bounding box center [865, 207] width 67 height 17
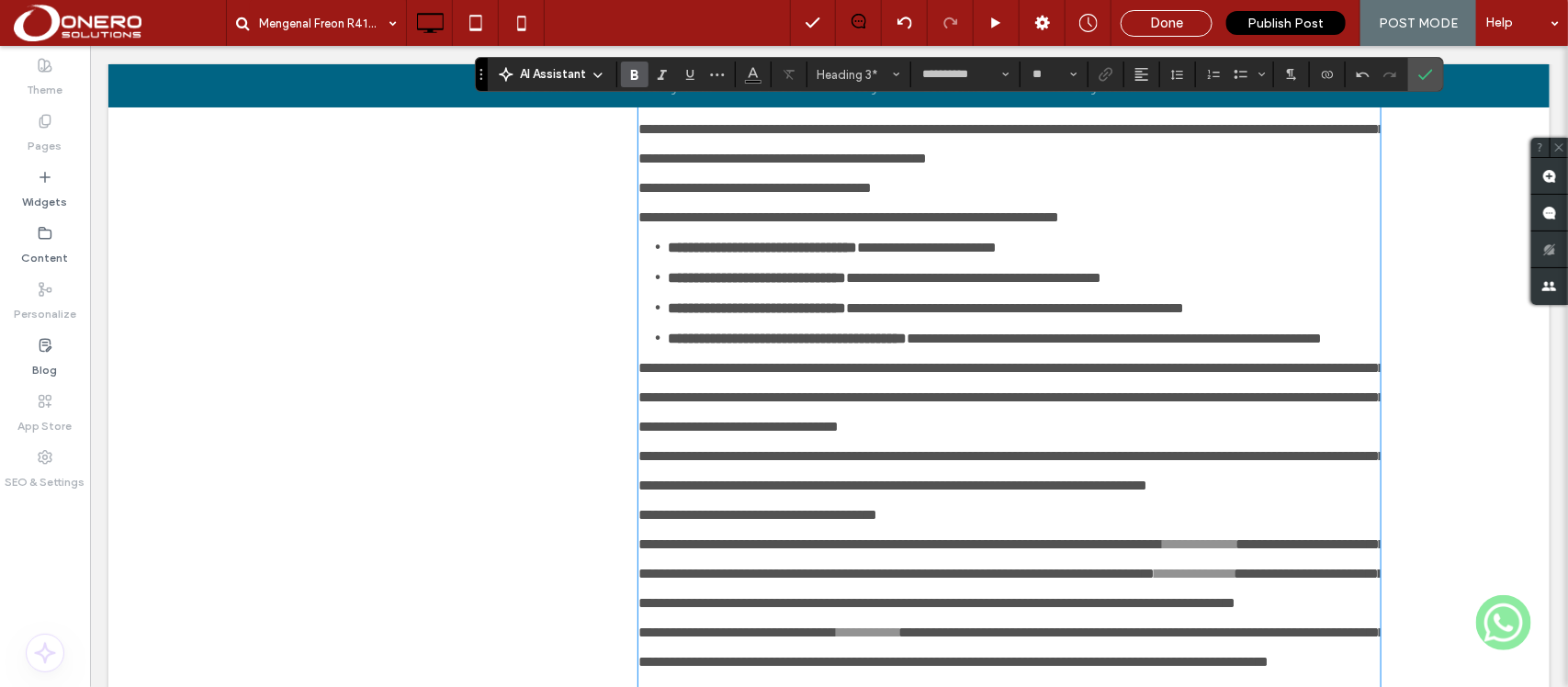
scroll to position [2764, 0]
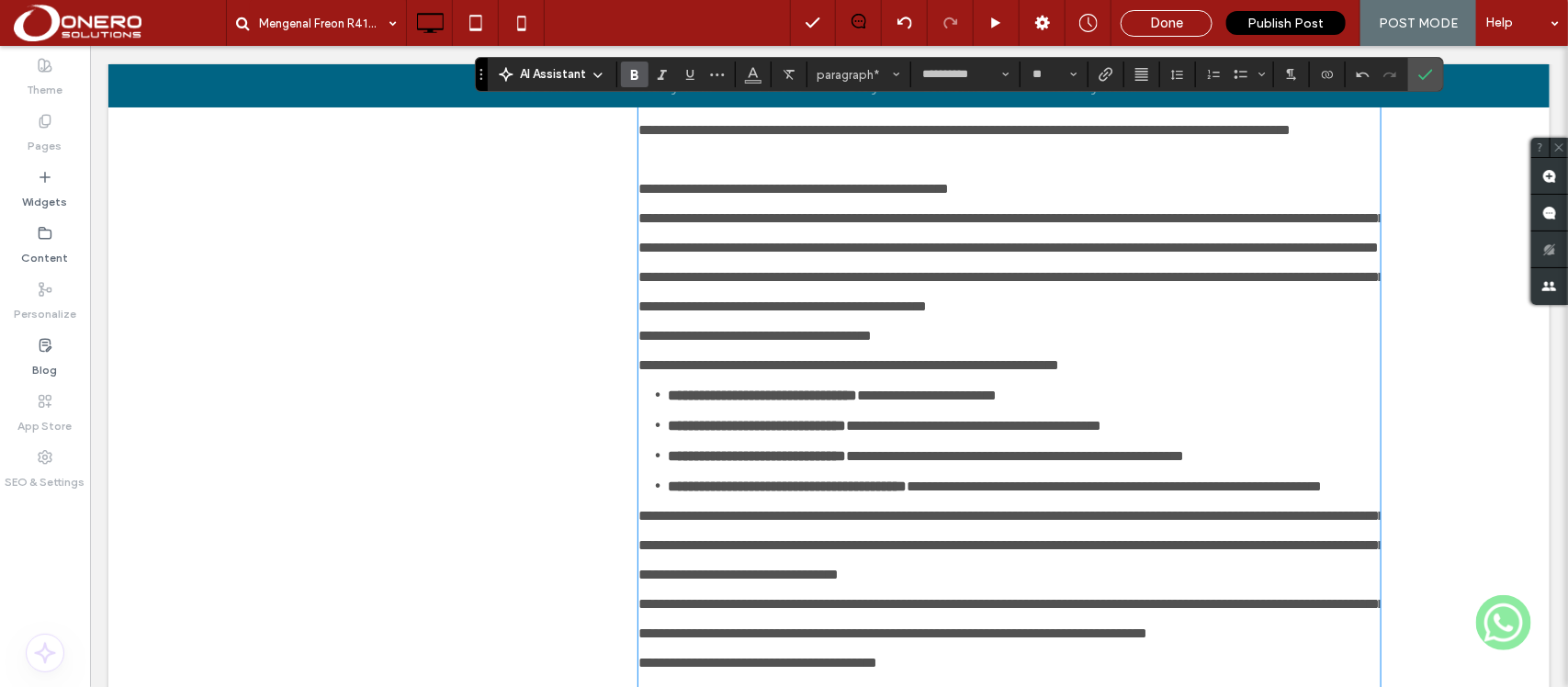
drag, startPoint x: 885, startPoint y: 283, endPoint x: 573, endPoint y: 300, distance: 312.5
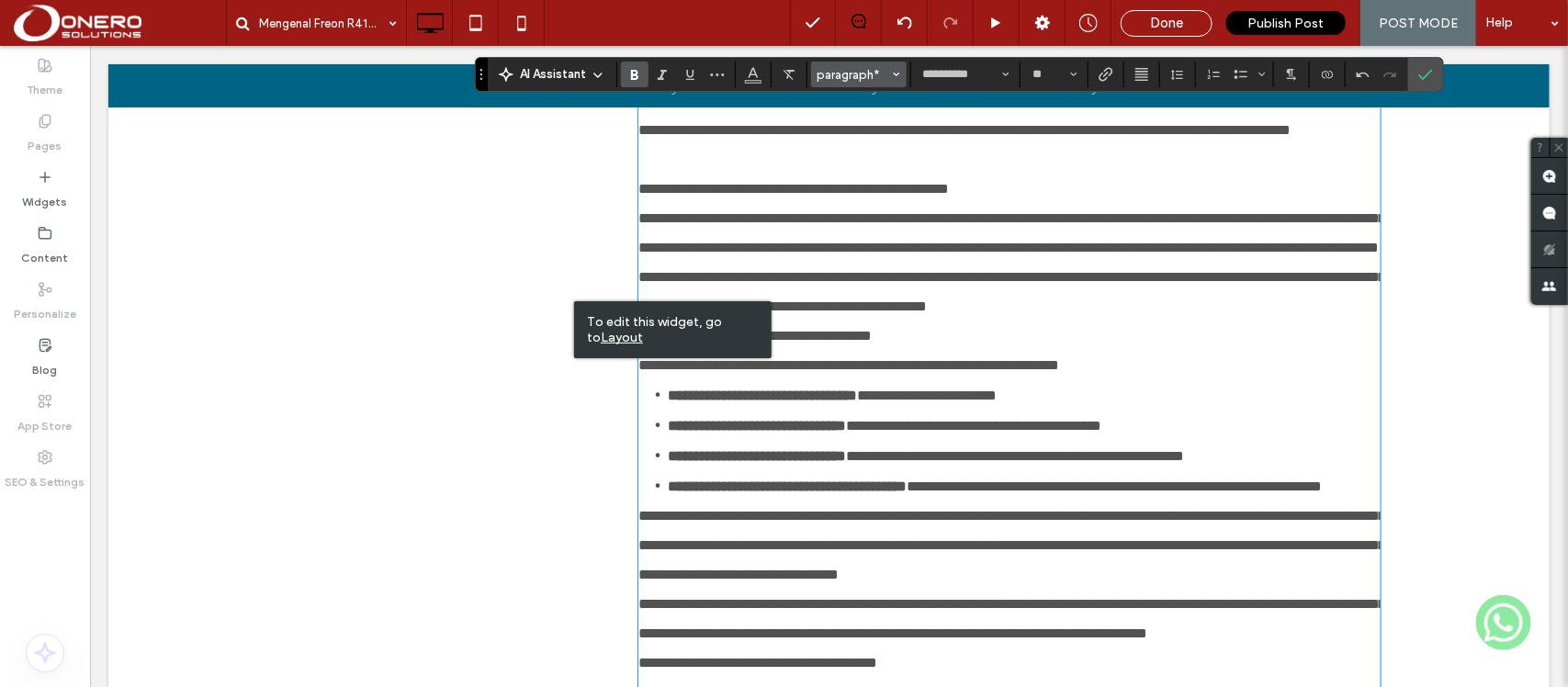
click at [856, 62] on button "paragraph*" at bounding box center [858, 74] width 96 height 26
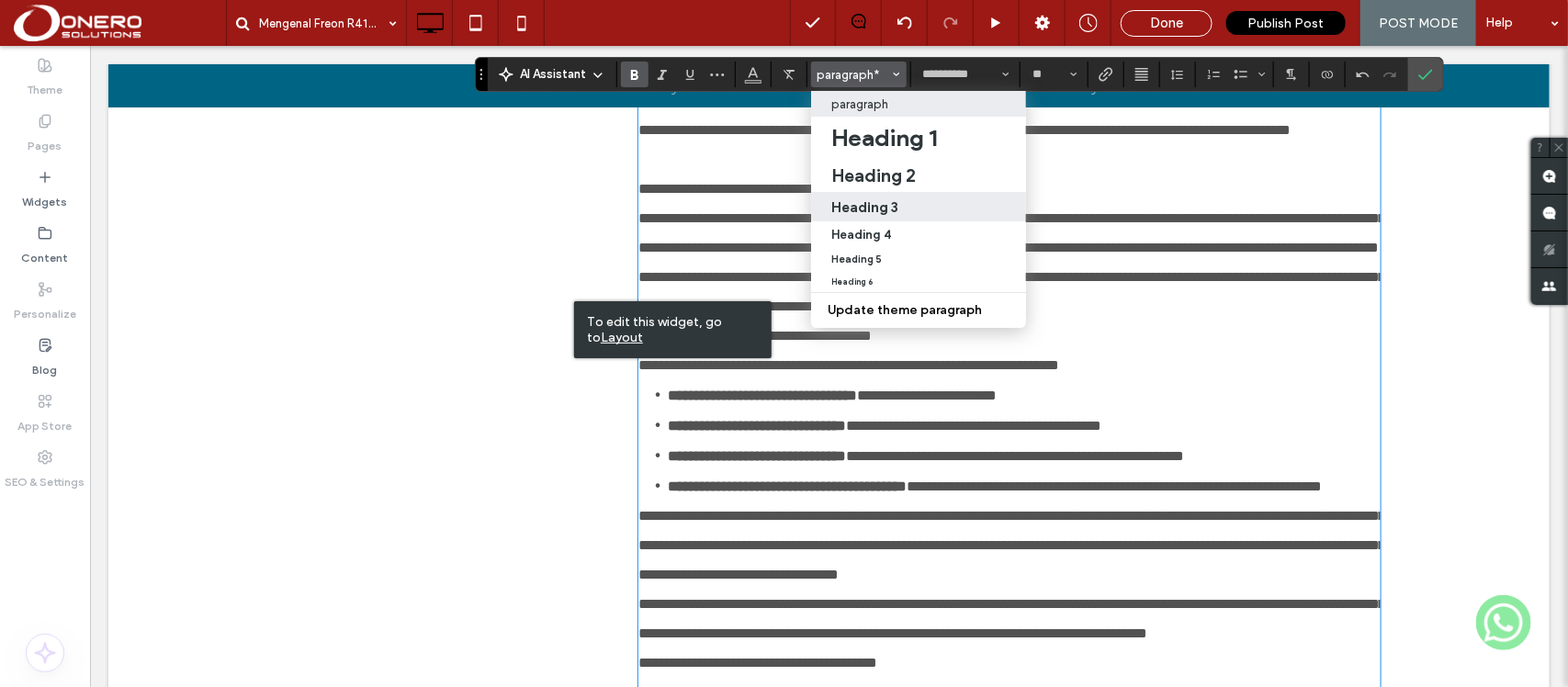
click at [893, 208] on h3 "Heading 3" at bounding box center [865, 207] width 67 height 17
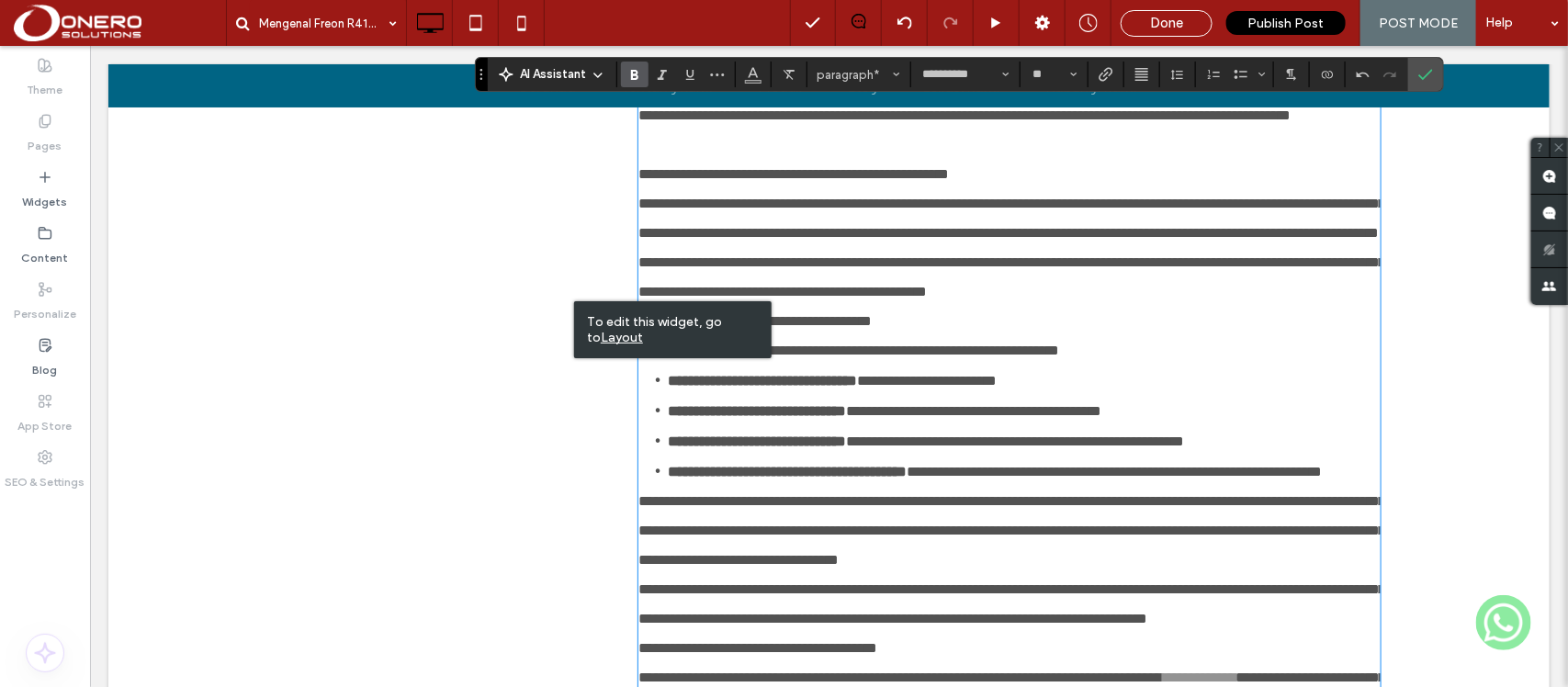
drag, startPoint x: 876, startPoint y: 446, endPoint x: 615, endPoint y: 454, distance: 261.1
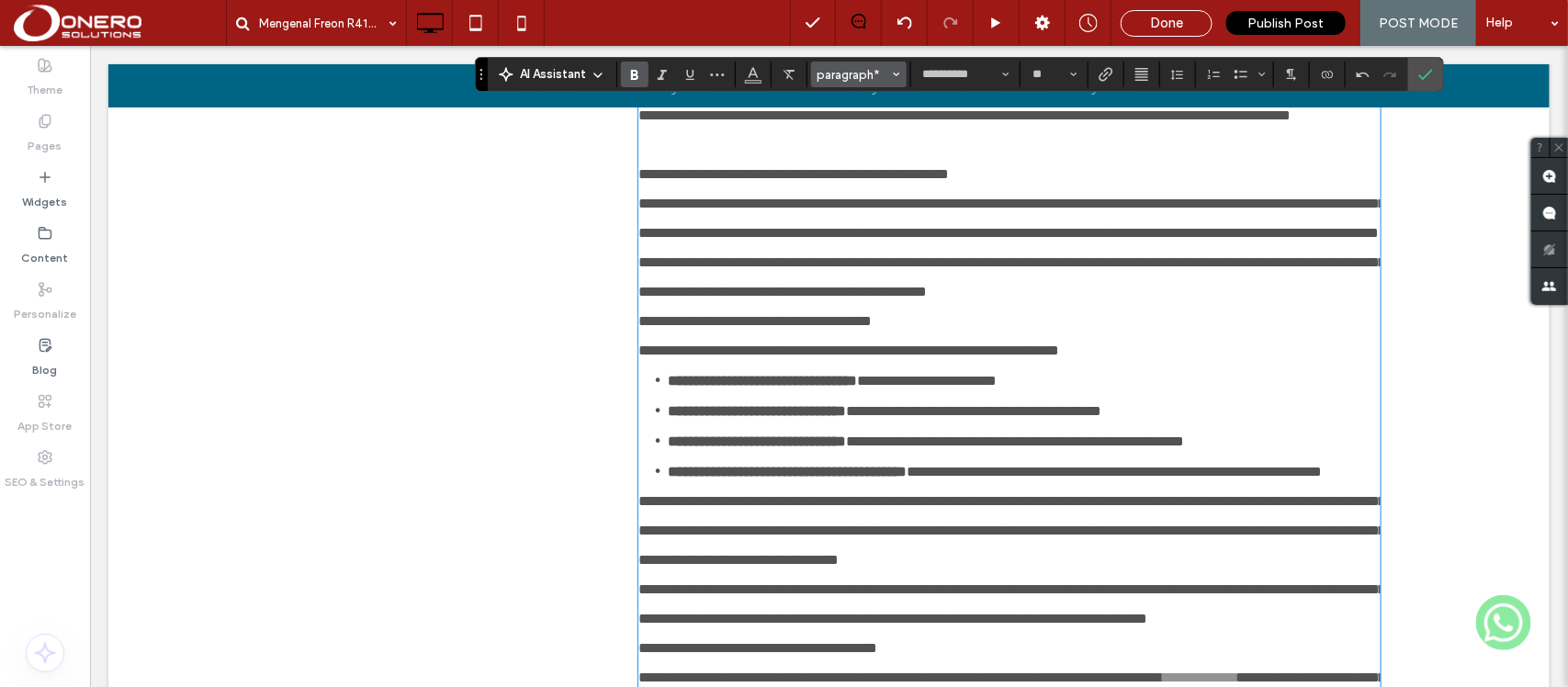
click at [832, 68] on span "paragraph*" at bounding box center [853, 75] width 72 height 14
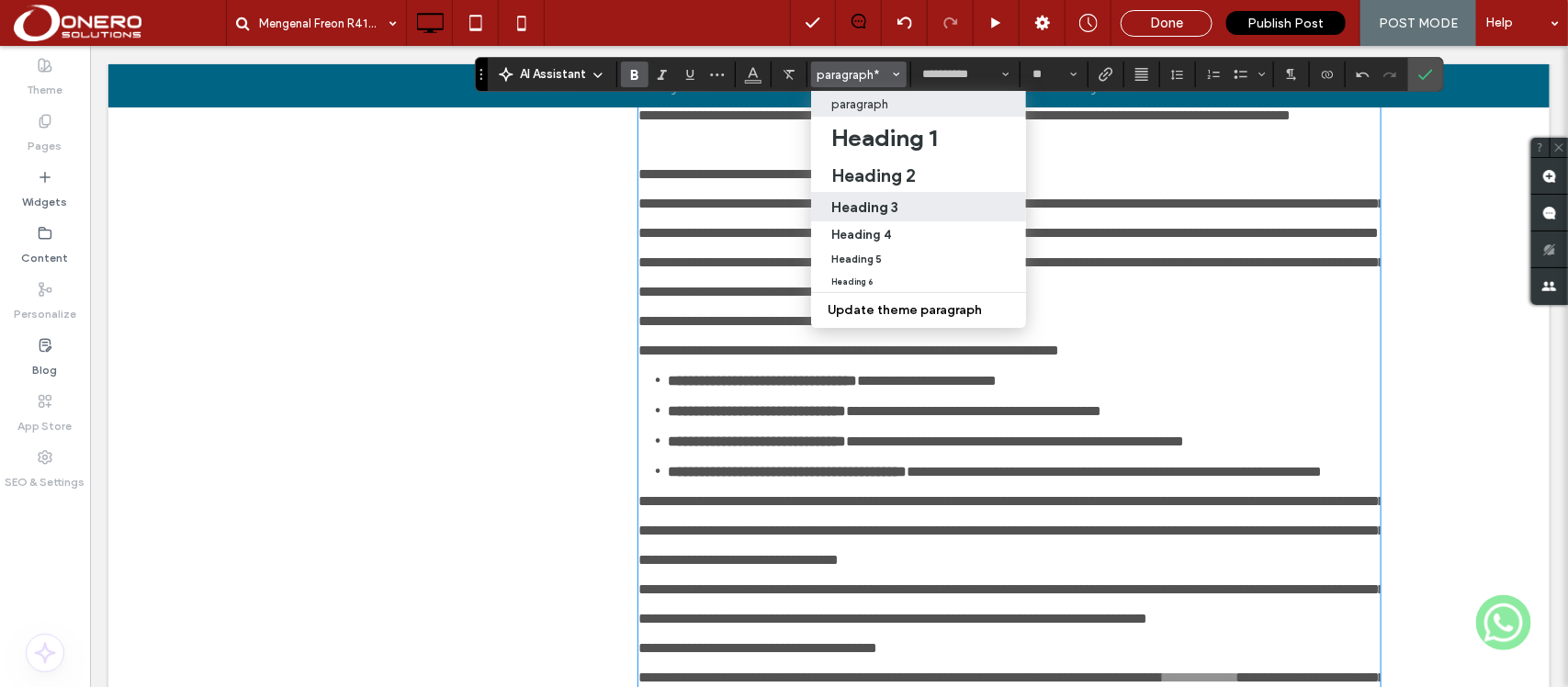
drag, startPoint x: 857, startPoint y: 213, endPoint x: 725, endPoint y: 500, distance: 315.9
click at [857, 213] on h3 "Heading 3" at bounding box center [865, 207] width 67 height 17
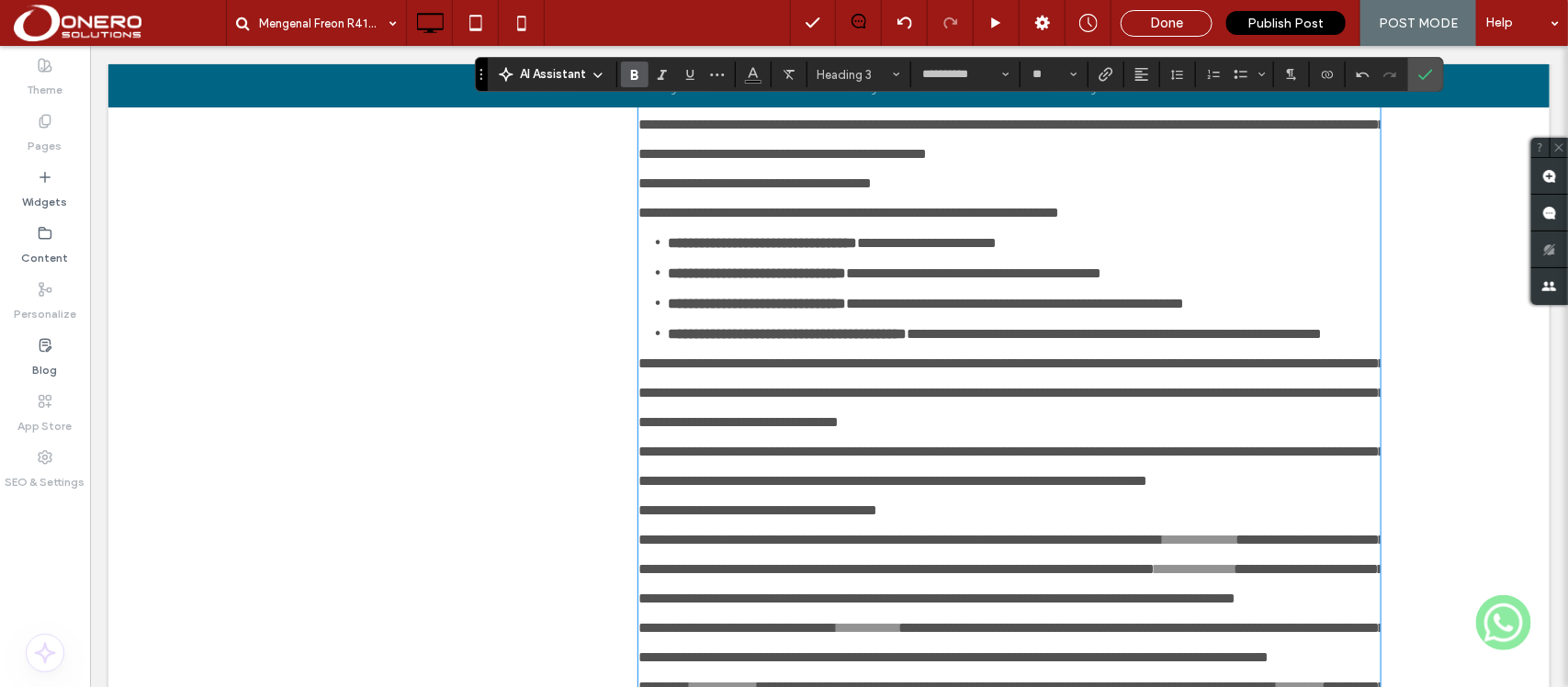
scroll to position [2949, 0]
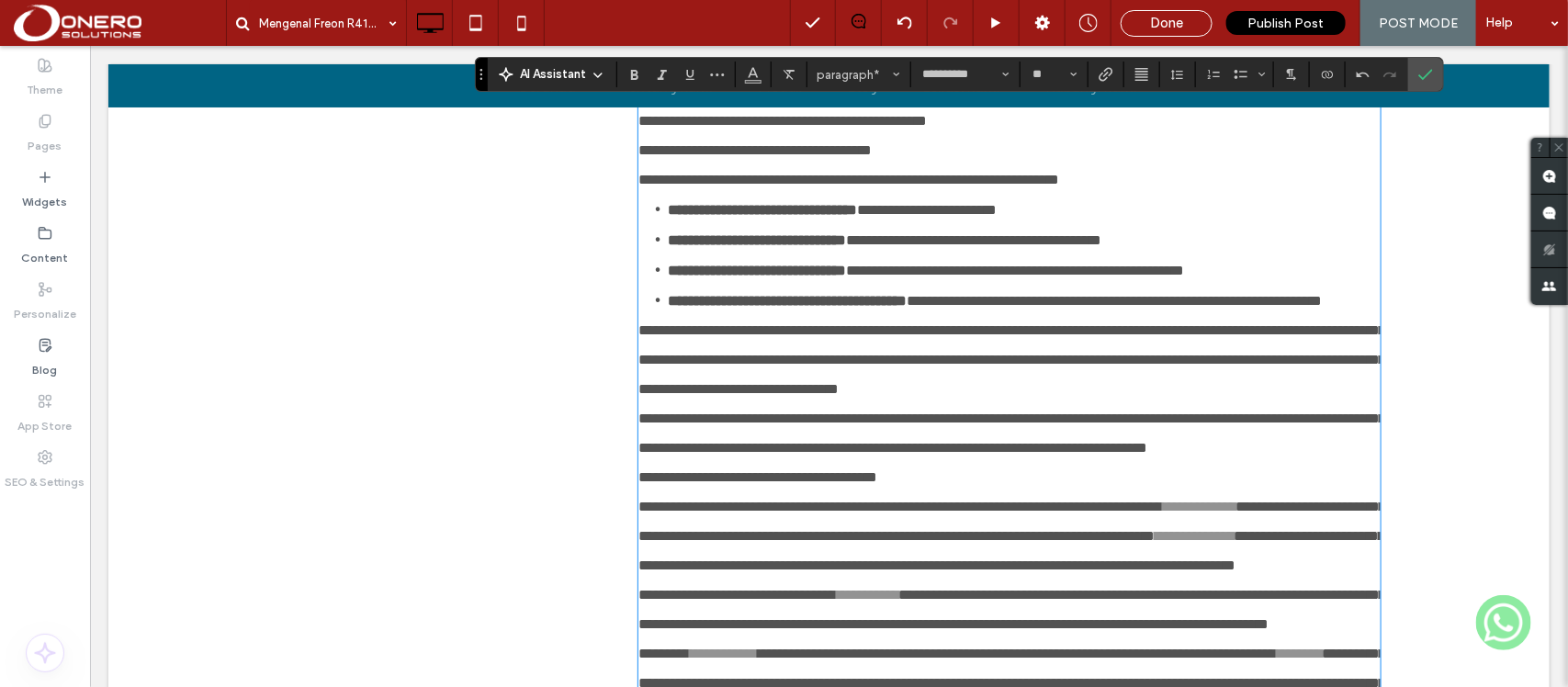
drag, startPoint x: 1070, startPoint y: 405, endPoint x: 605, endPoint y: 407, distance: 465.0
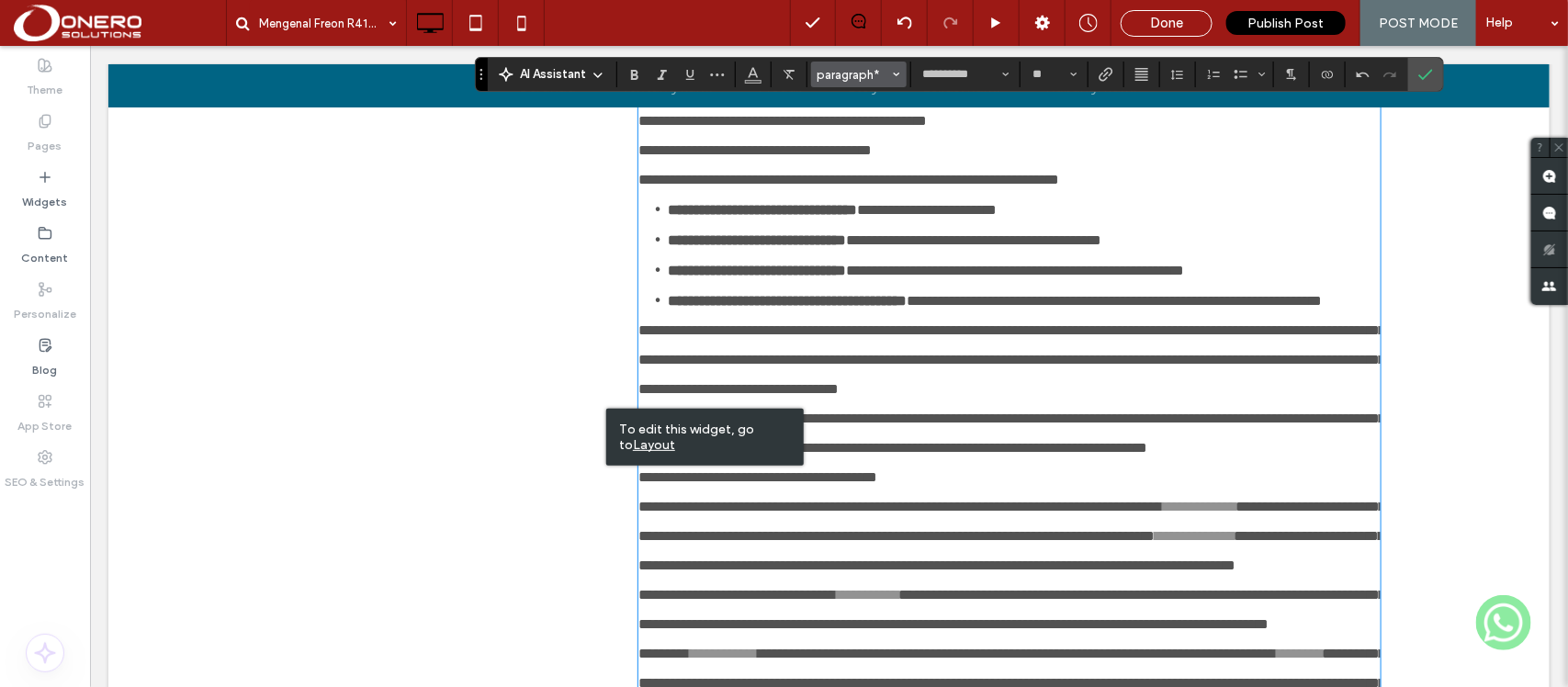
drag, startPoint x: 847, startPoint y: 76, endPoint x: 847, endPoint y: 185, distance: 109.0
click at [847, 76] on span "paragraph*" at bounding box center [853, 75] width 72 height 14
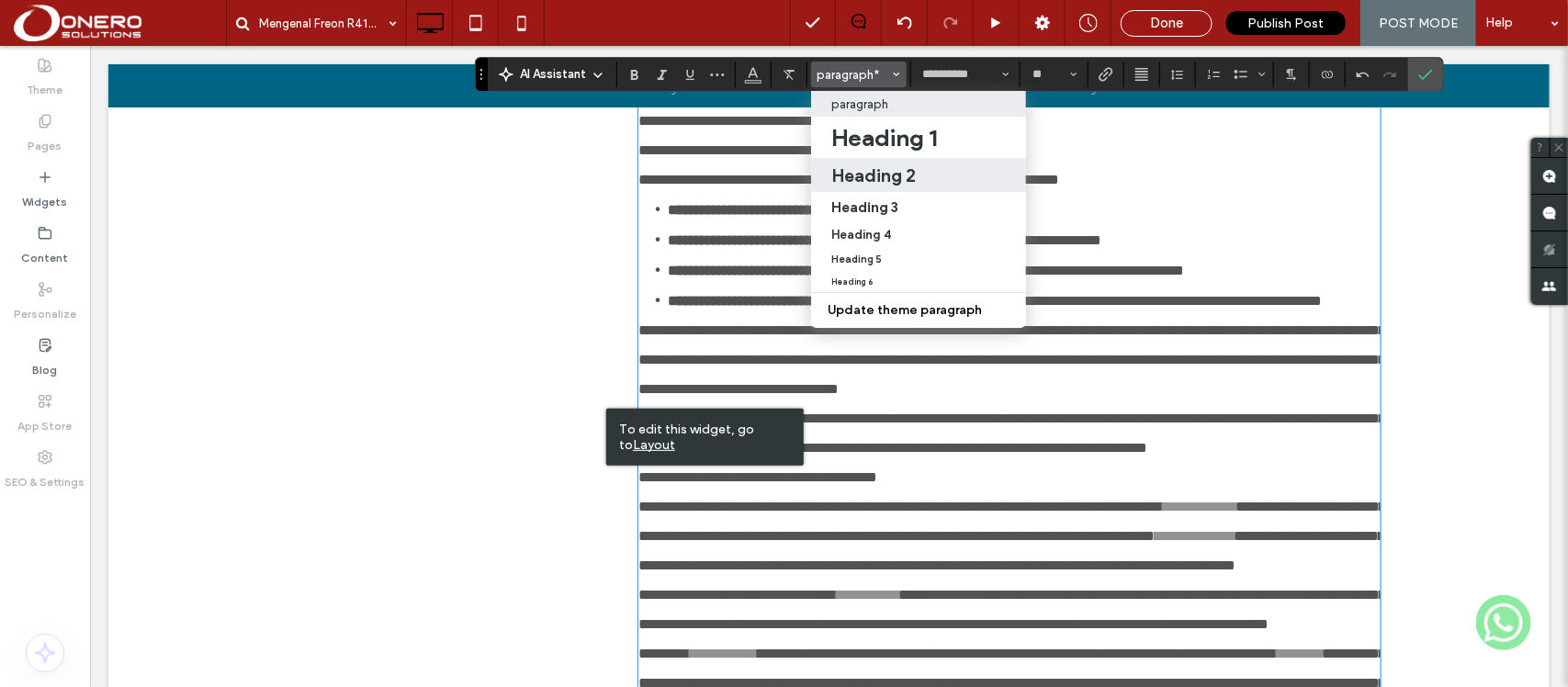
drag, startPoint x: 856, startPoint y: 175, endPoint x: 682, endPoint y: 479, distance: 350.3
click at [856, 175] on h2 "Heading 2" at bounding box center [873, 174] width 84 height 22
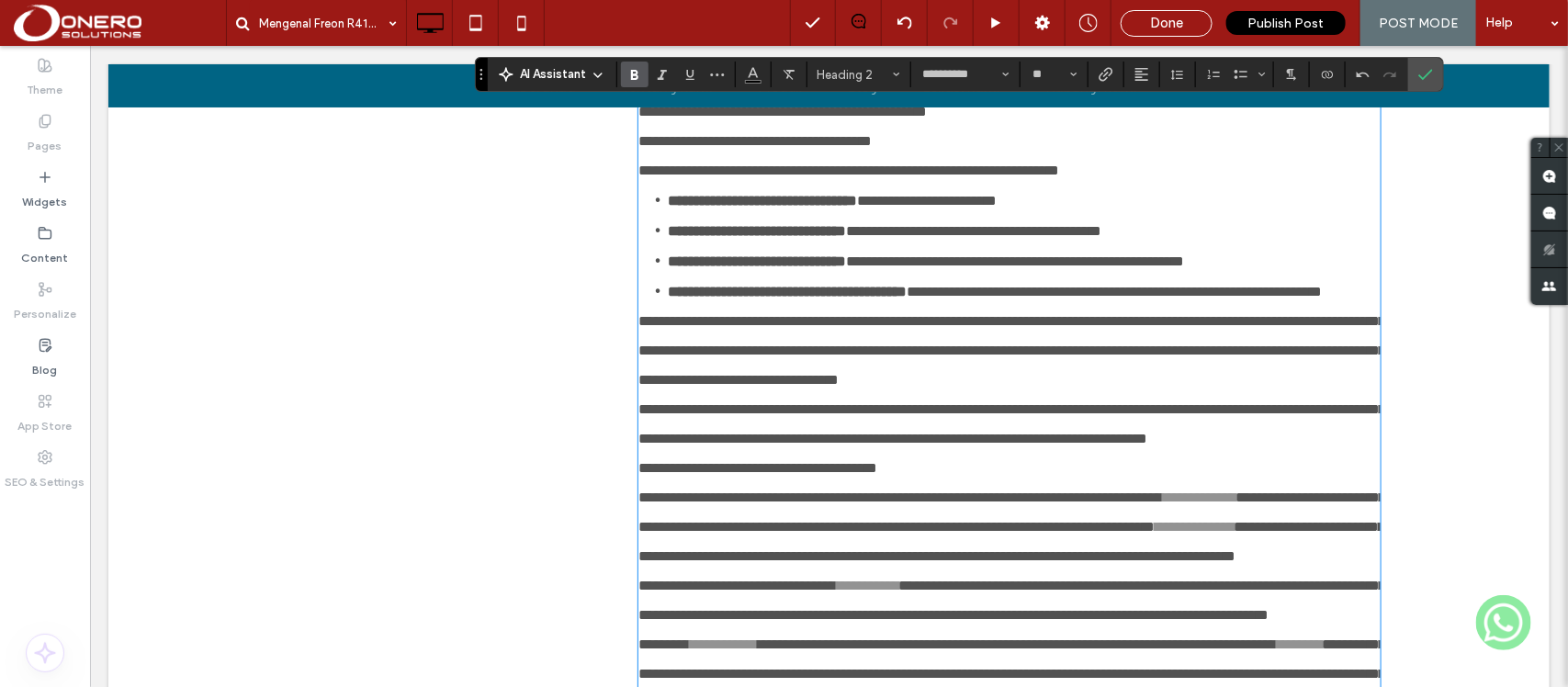
scroll to position [3036, 0]
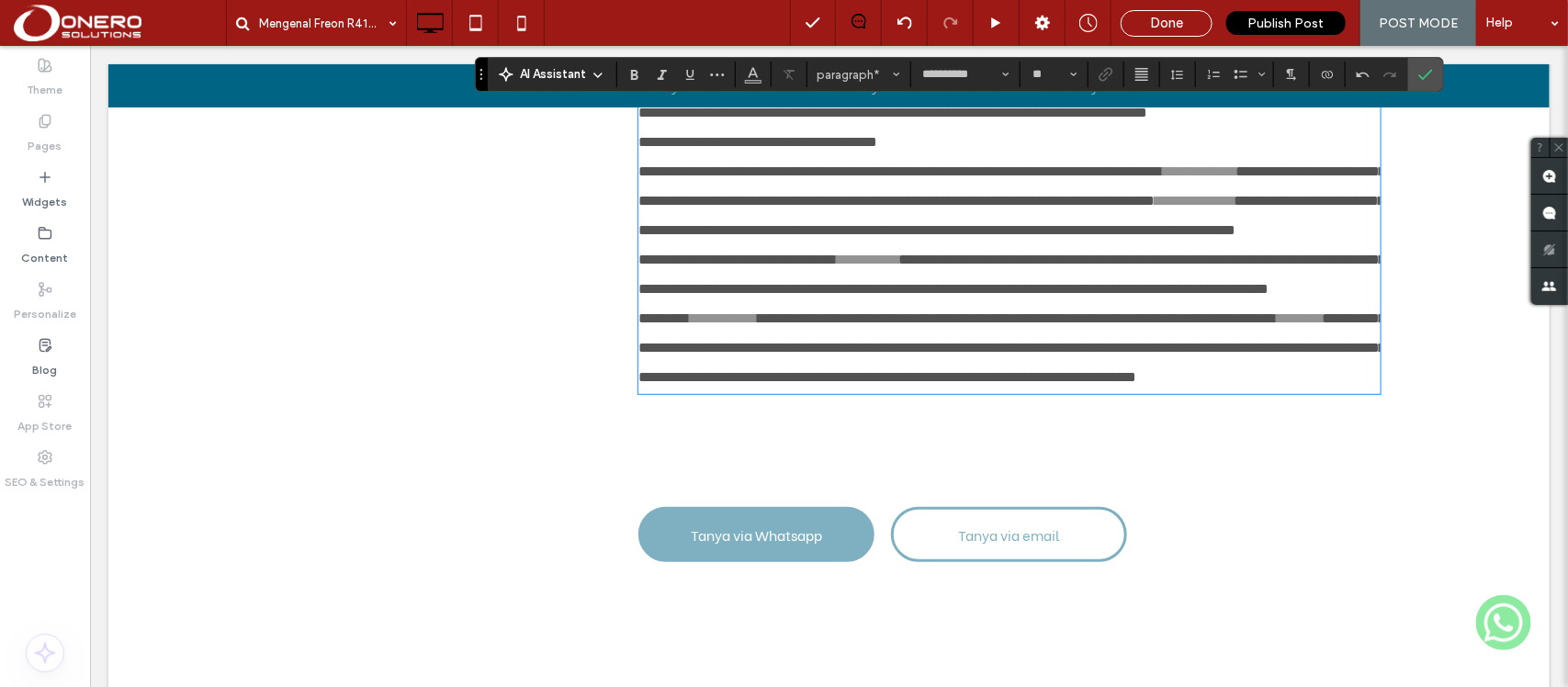
scroll to position [3393, 0]
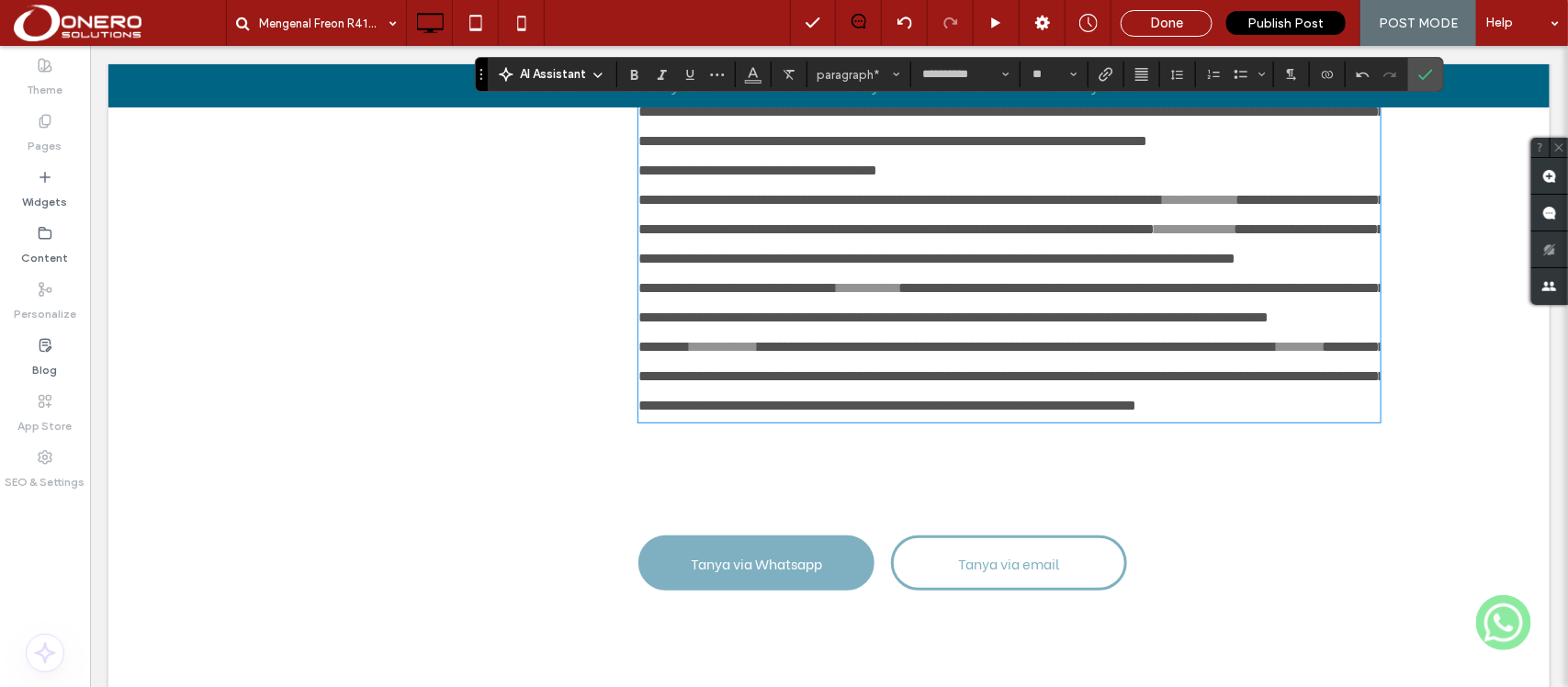
drag, startPoint x: 969, startPoint y: 279, endPoint x: 605, endPoint y: 285, distance: 364.0
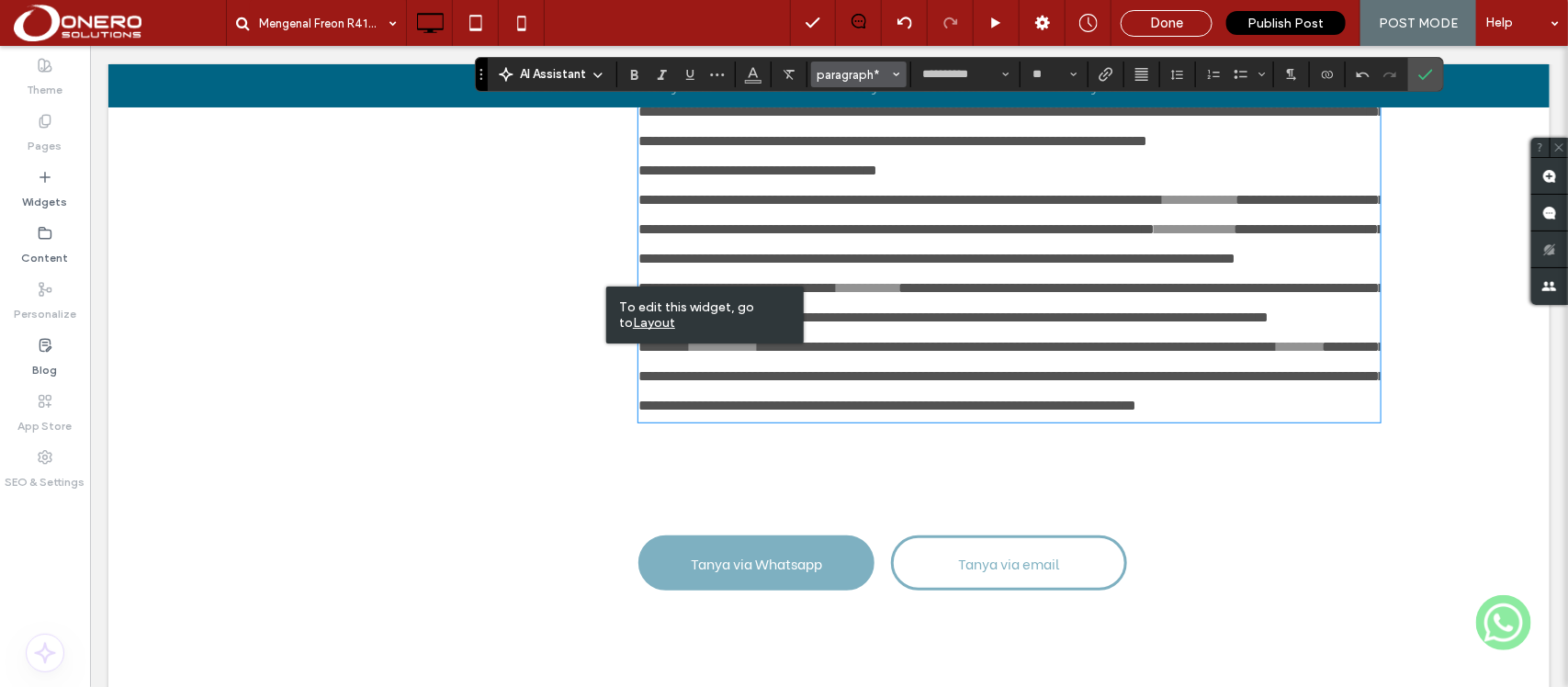
click at [869, 62] on button "paragraph*" at bounding box center [858, 74] width 96 height 26
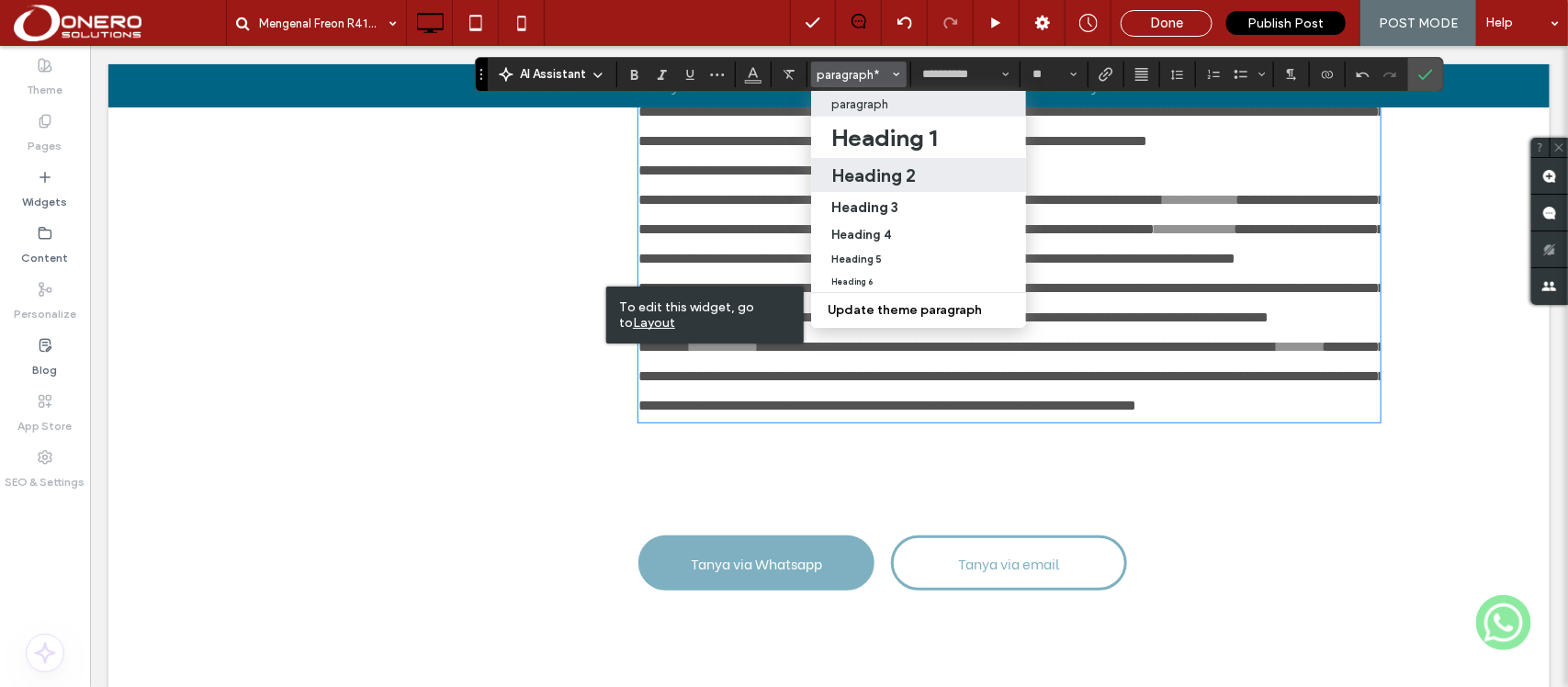
click at [894, 175] on h2 "Heading 2" at bounding box center [873, 174] width 84 height 22
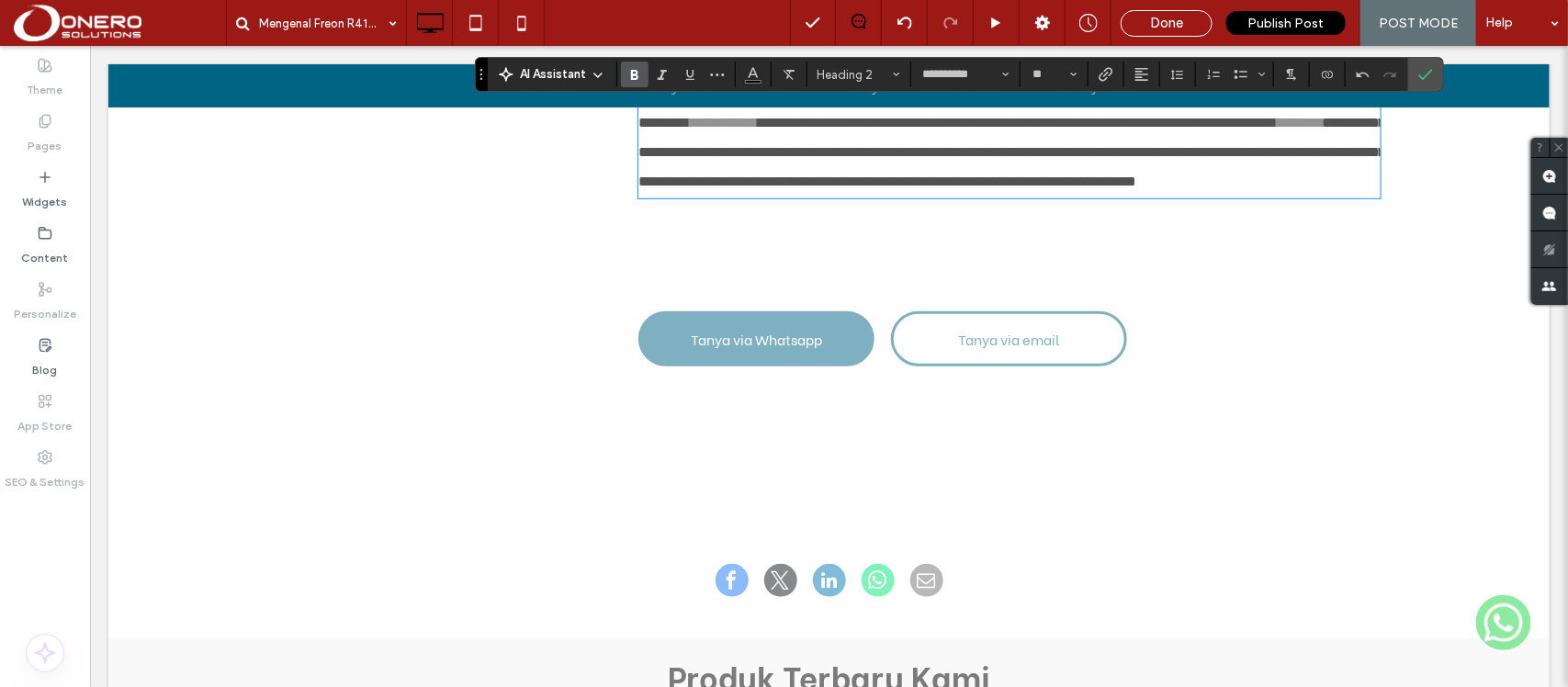
scroll to position [3609, 0]
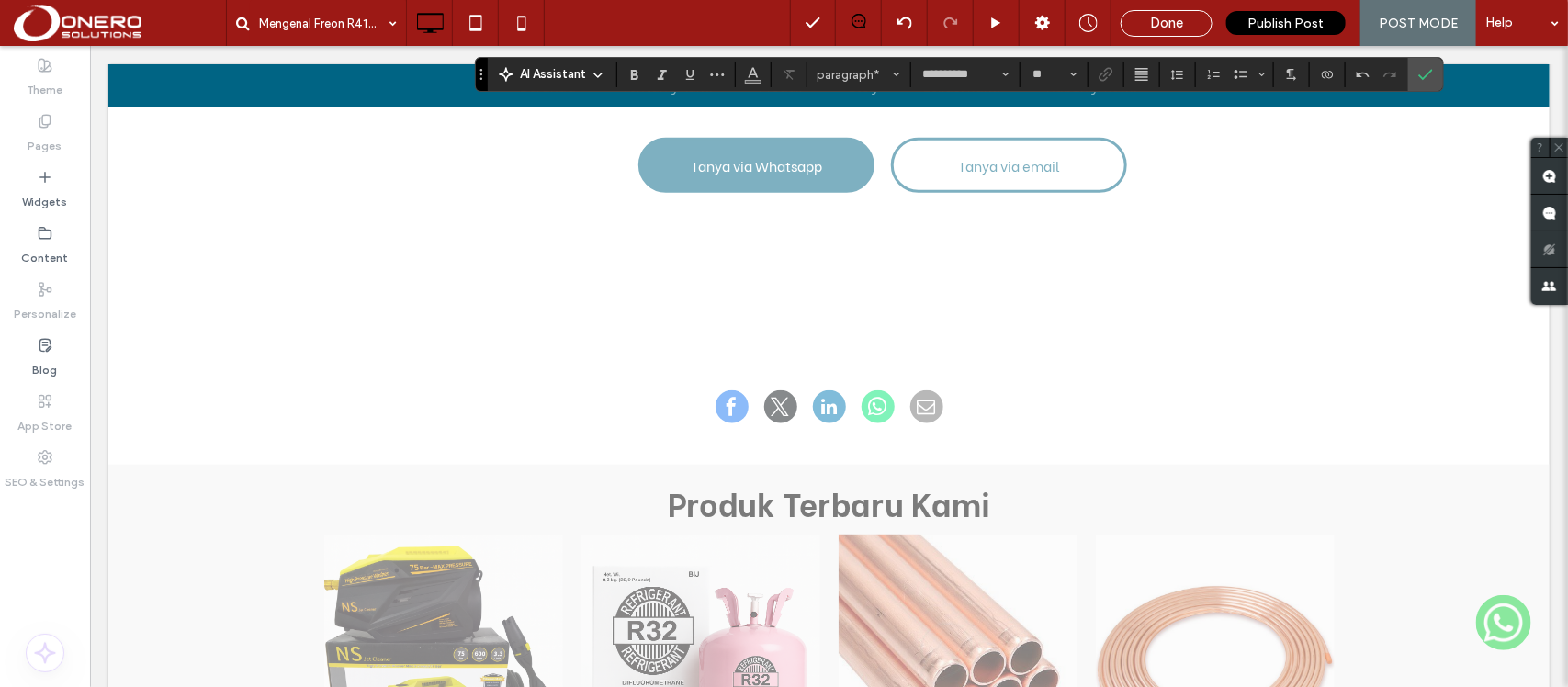
scroll to position [3871, 0]
drag, startPoint x: 948, startPoint y: 373, endPoint x: 611, endPoint y: 376, distance: 337.0
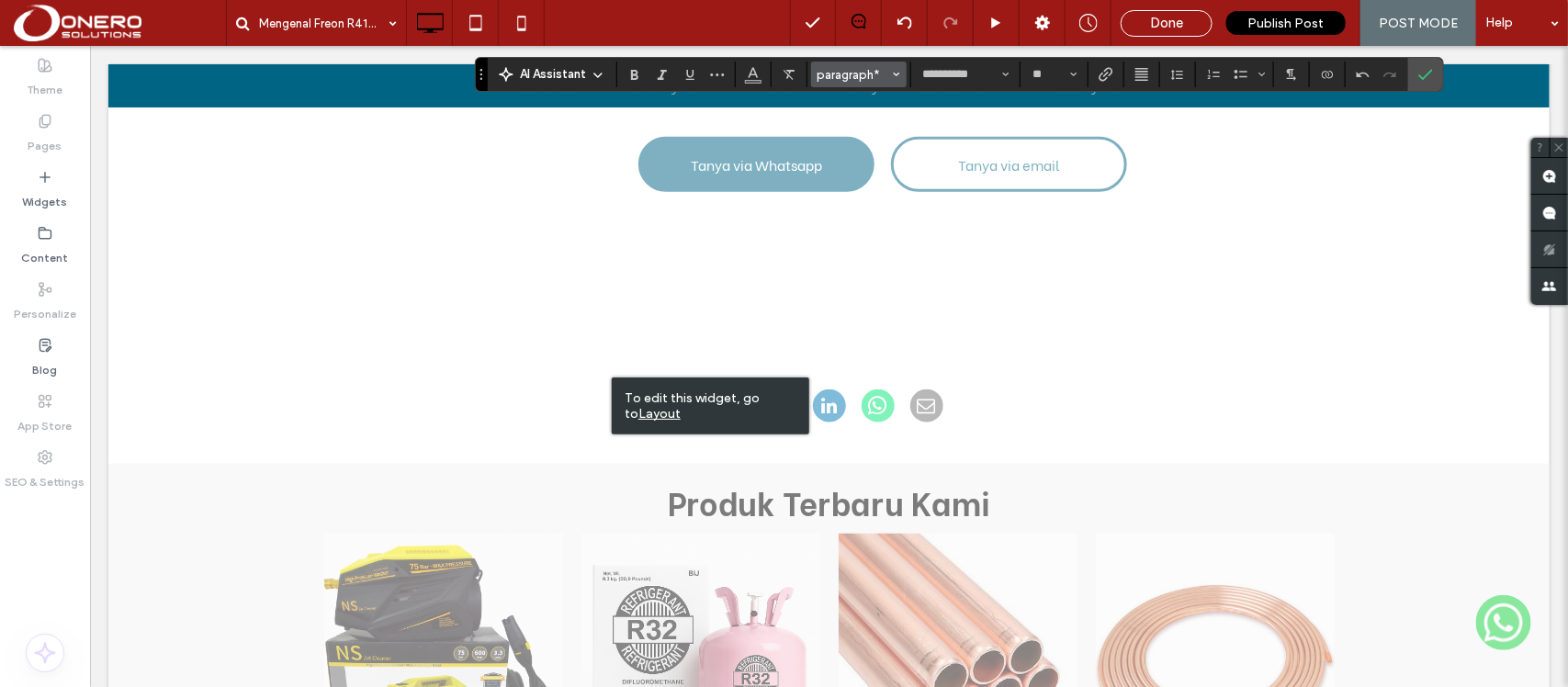
click at [846, 71] on span "paragraph*" at bounding box center [853, 75] width 72 height 14
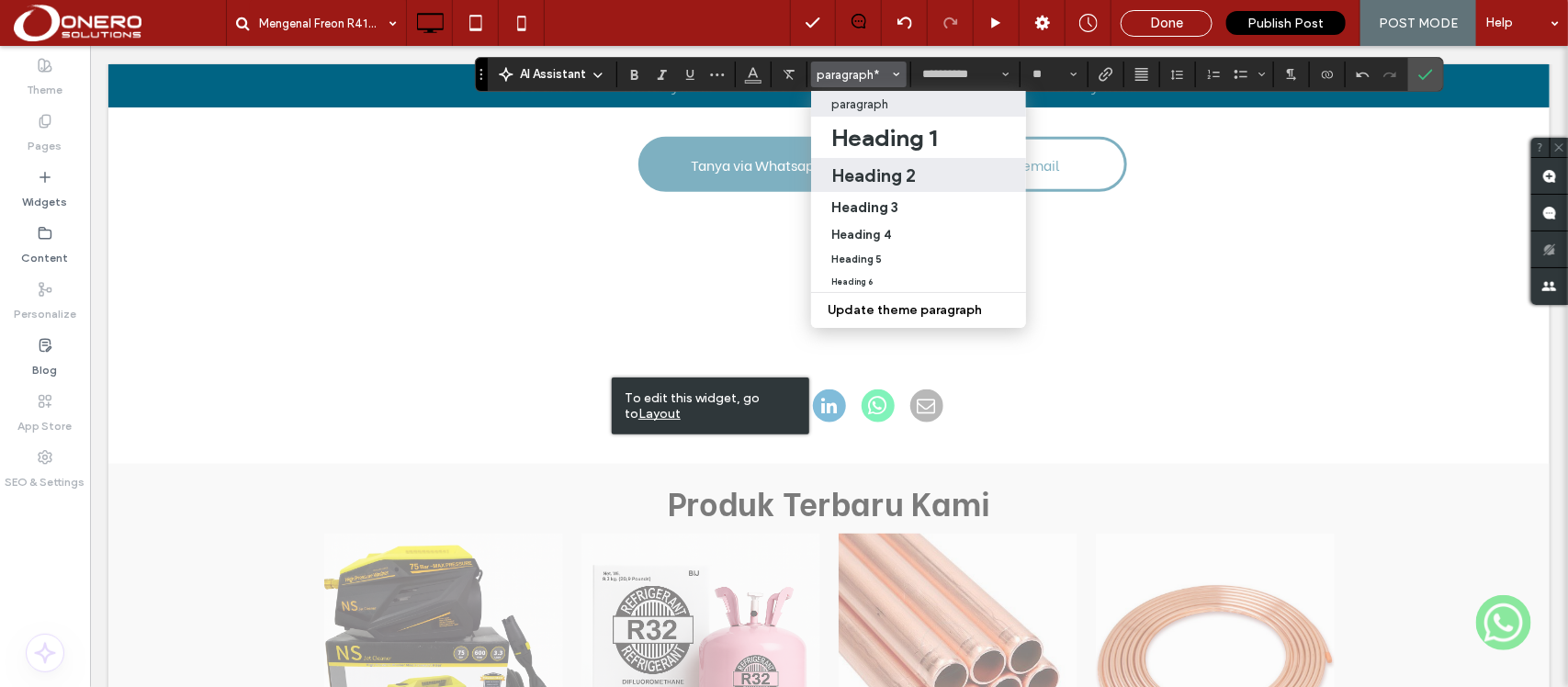
drag, startPoint x: 911, startPoint y: 176, endPoint x: 948, endPoint y: 455, distance: 281.4
click at [911, 176] on h2 "Heading 2" at bounding box center [873, 174] width 84 height 22
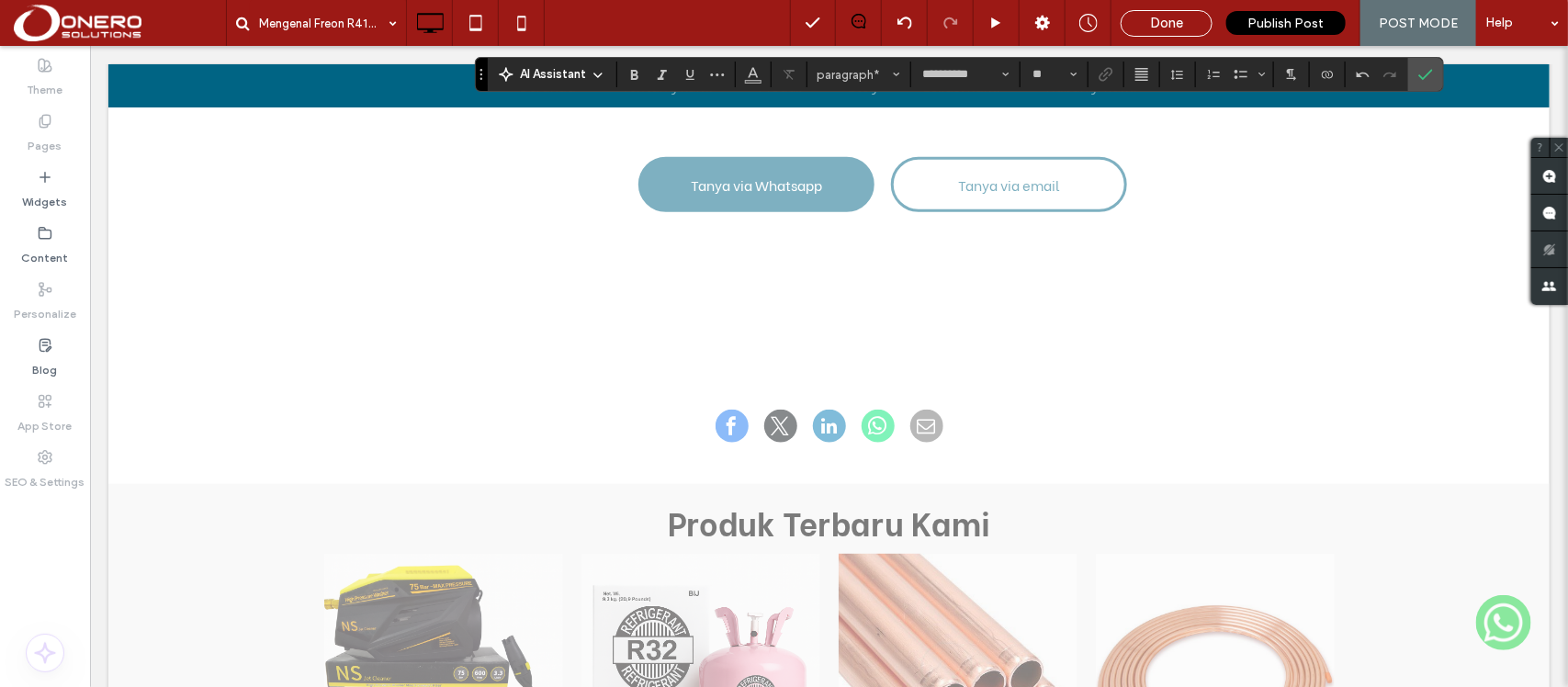
scroll to position [4061, 0]
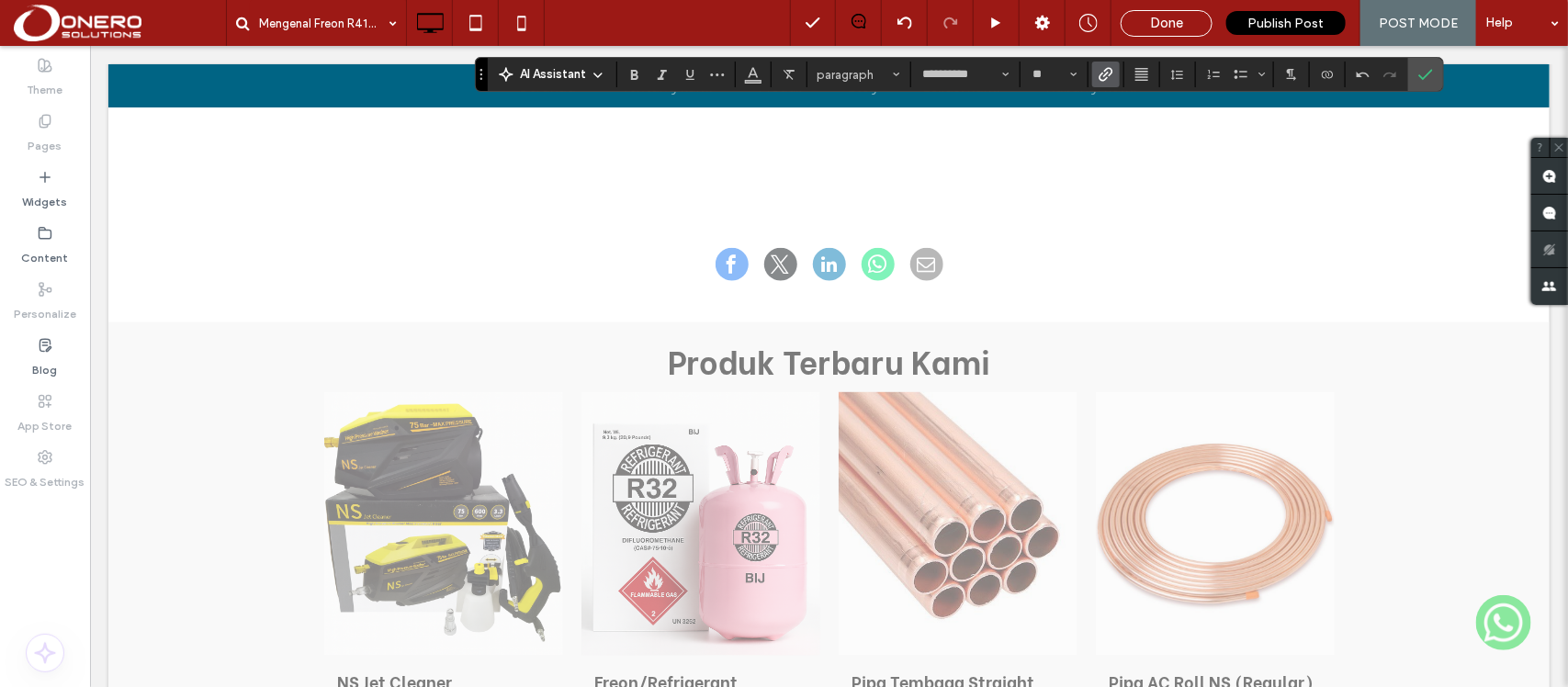
drag, startPoint x: 822, startPoint y: 542, endPoint x: 746, endPoint y: 547, distance: 76.2
click at [756, 63] on span "Color" at bounding box center [753, 72] width 14 height 24
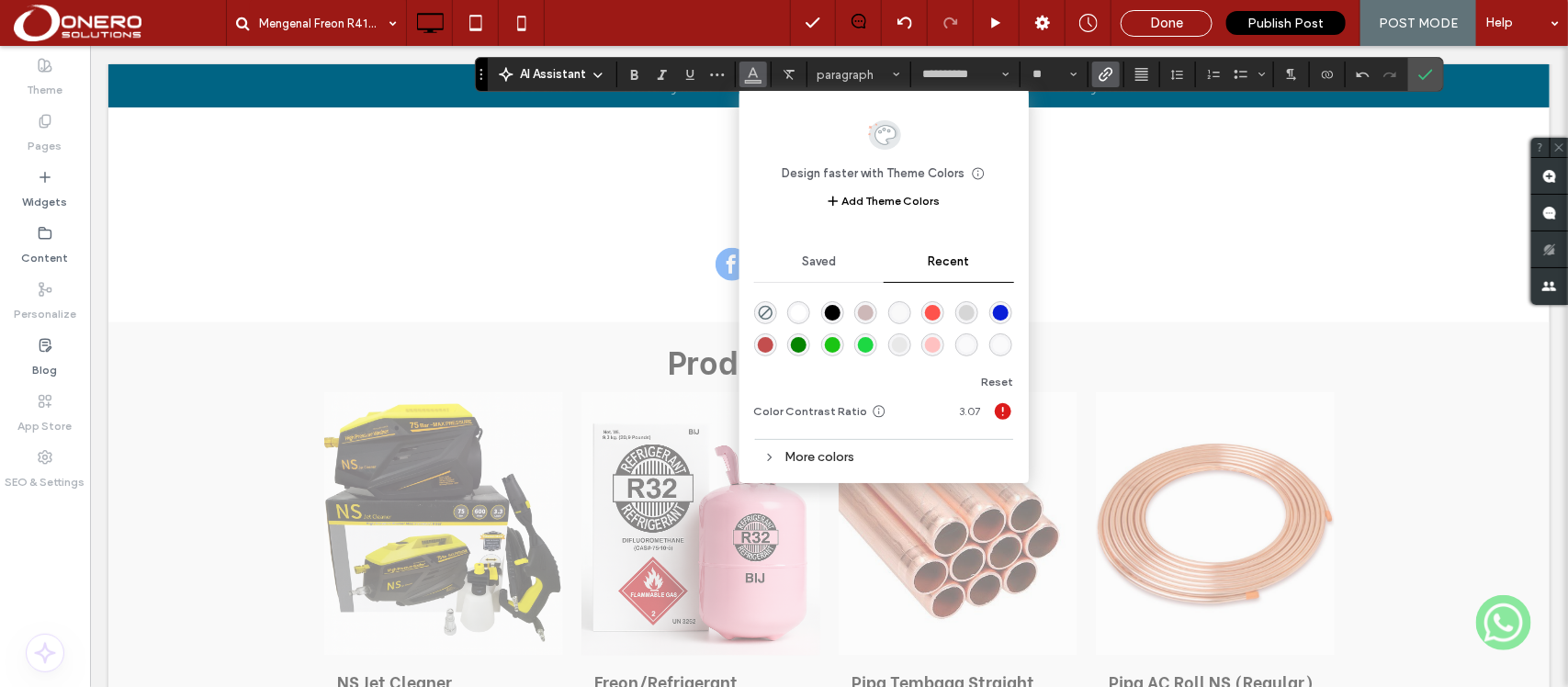
click at [999, 303] on div "rgba(9, 30, 216, 1)" at bounding box center [1000, 313] width 23 height 23
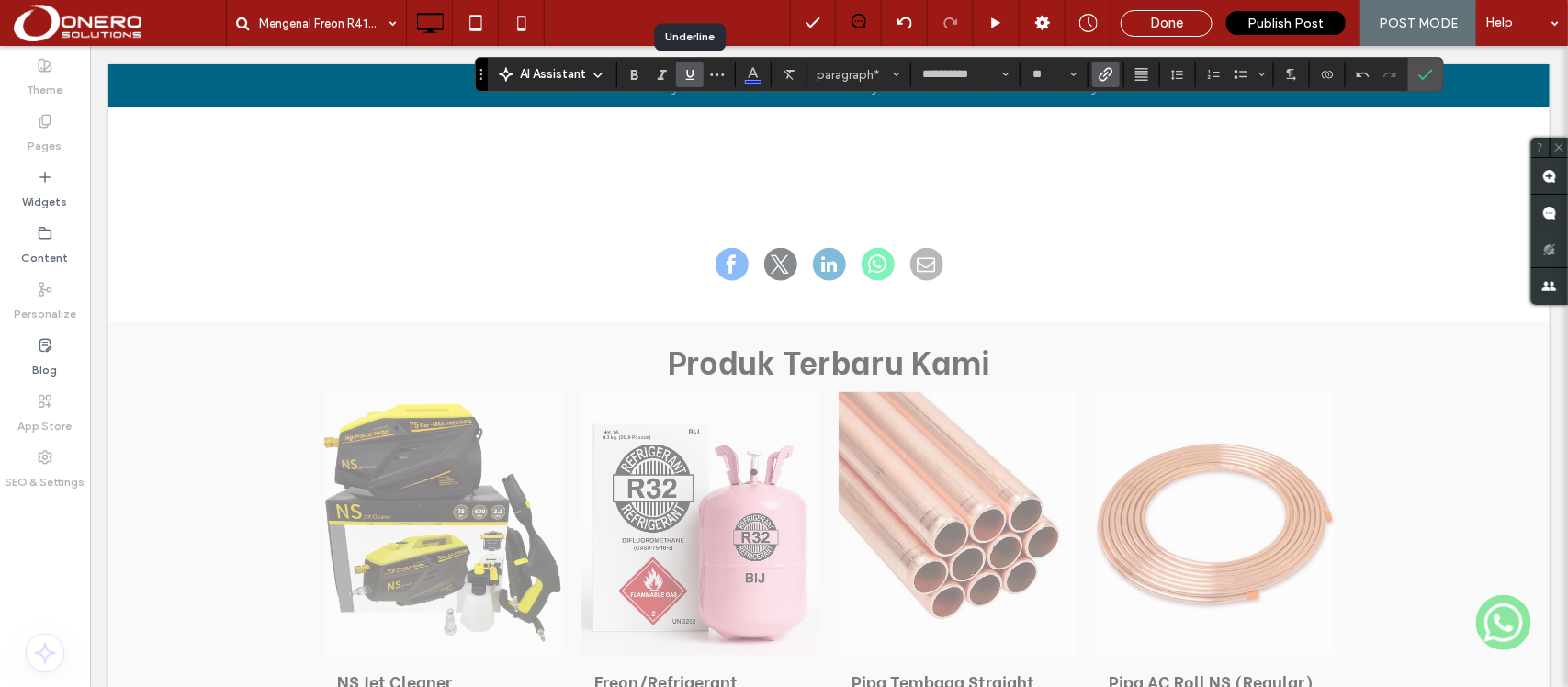
click at [685, 69] on icon "Underline" at bounding box center [689, 74] width 14 height 14
drag, startPoint x: 830, startPoint y: 542, endPoint x: 1212, endPoint y: 606, distance: 387.3
click at [751, 73] on icon "Color" at bounding box center [753, 72] width 14 height 14
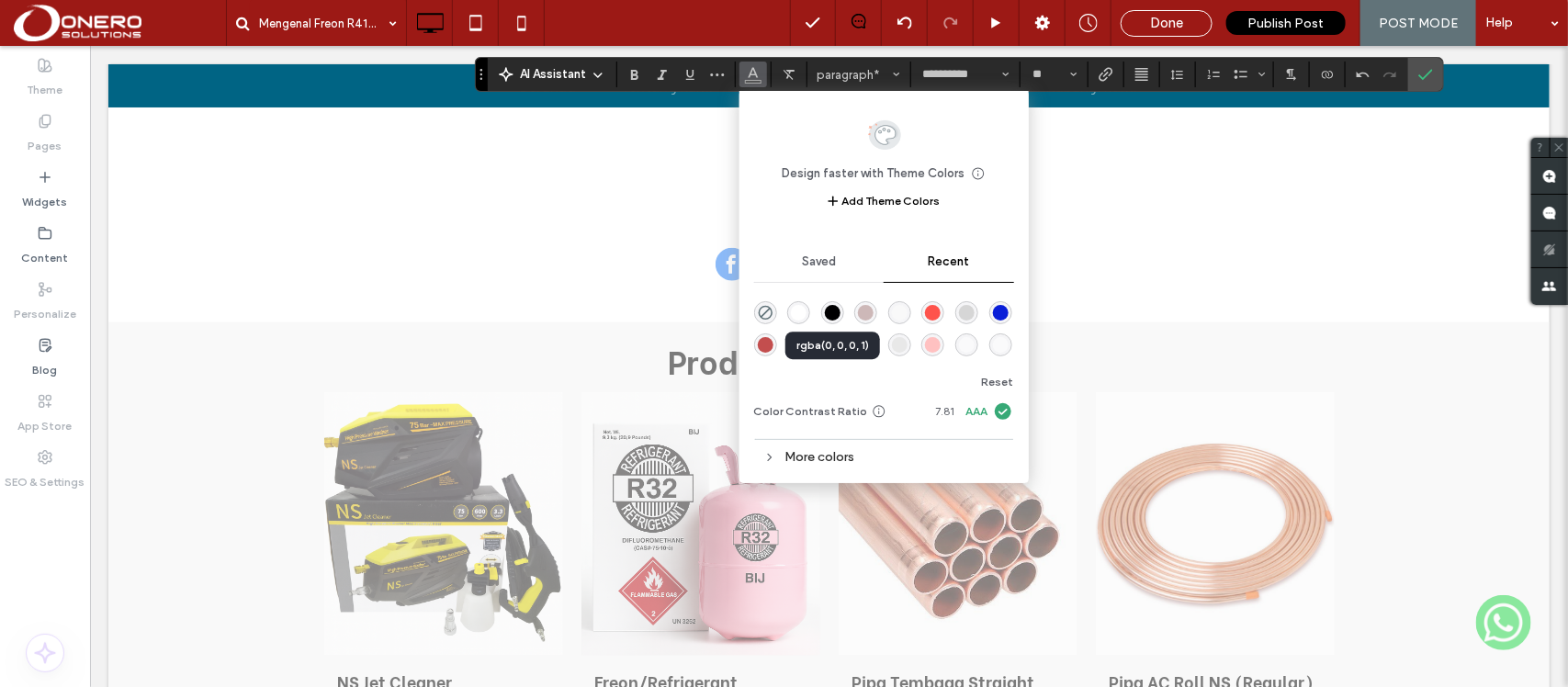
drag, startPoint x: 828, startPoint y: 315, endPoint x: 715, endPoint y: 421, distance: 154.9
click at [828, 315] on div "rgba(0, 0, 0, 1)" at bounding box center [832, 313] width 15 height 15
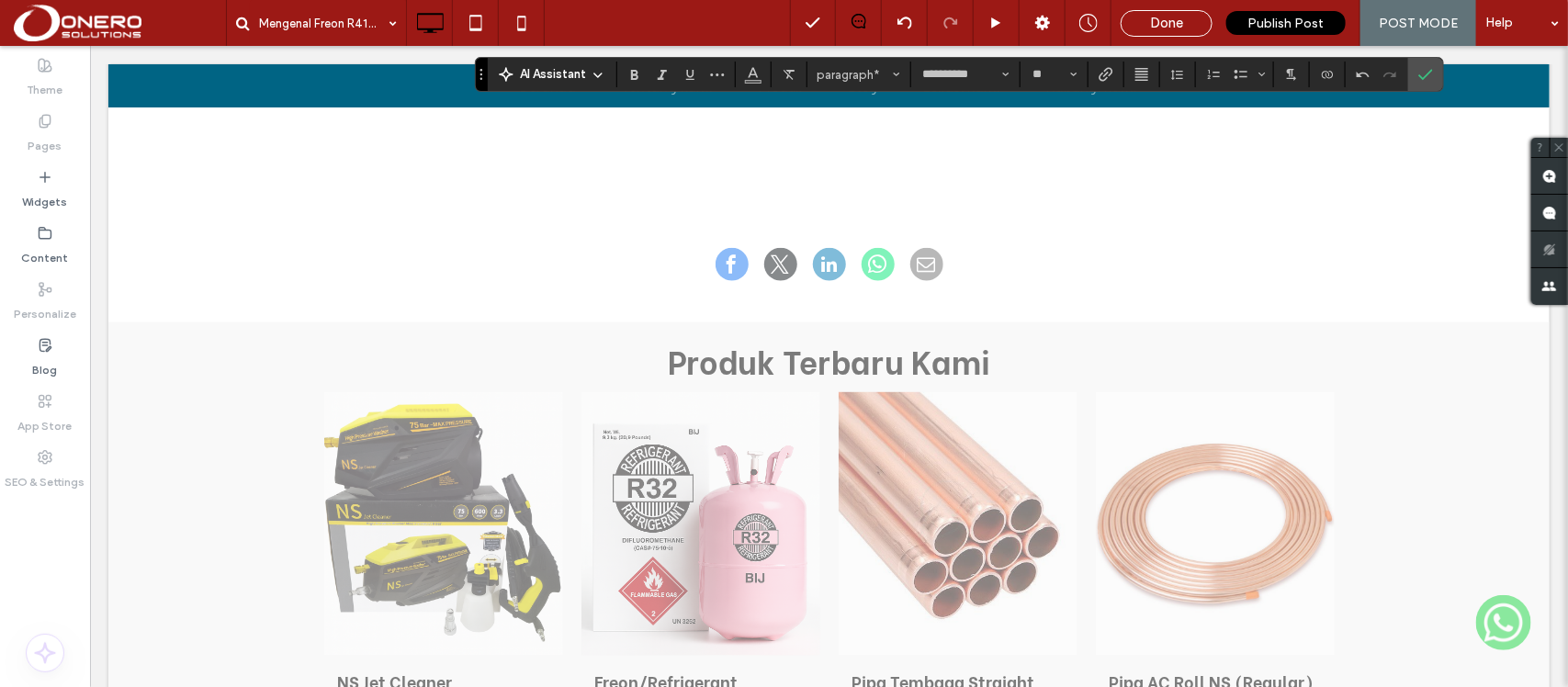
drag, startPoint x: 784, startPoint y: 510, endPoint x: 740, endPoint y: 543, distance: 55.0
drag, startPoint x: 751, startPoint y: 73, endPoint x: 701, endPoint y: 92, distance: 53.5
click at [751, 73] on icon "Color" at bounding box center [753, 72] width 14 height 14
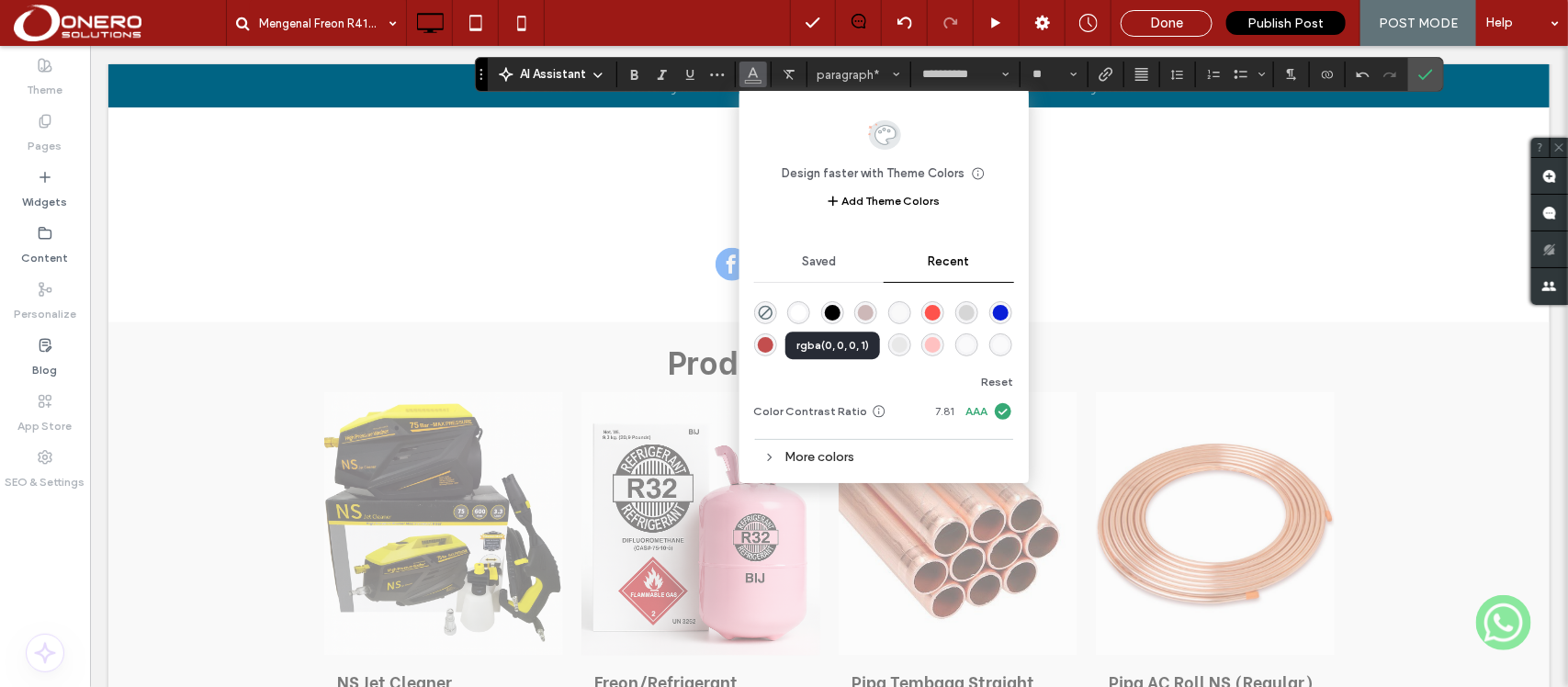
click at [832, 309] on div "rgba(0, 0, 0, 1)" at bounding box center [832, 313] width 15 height 15
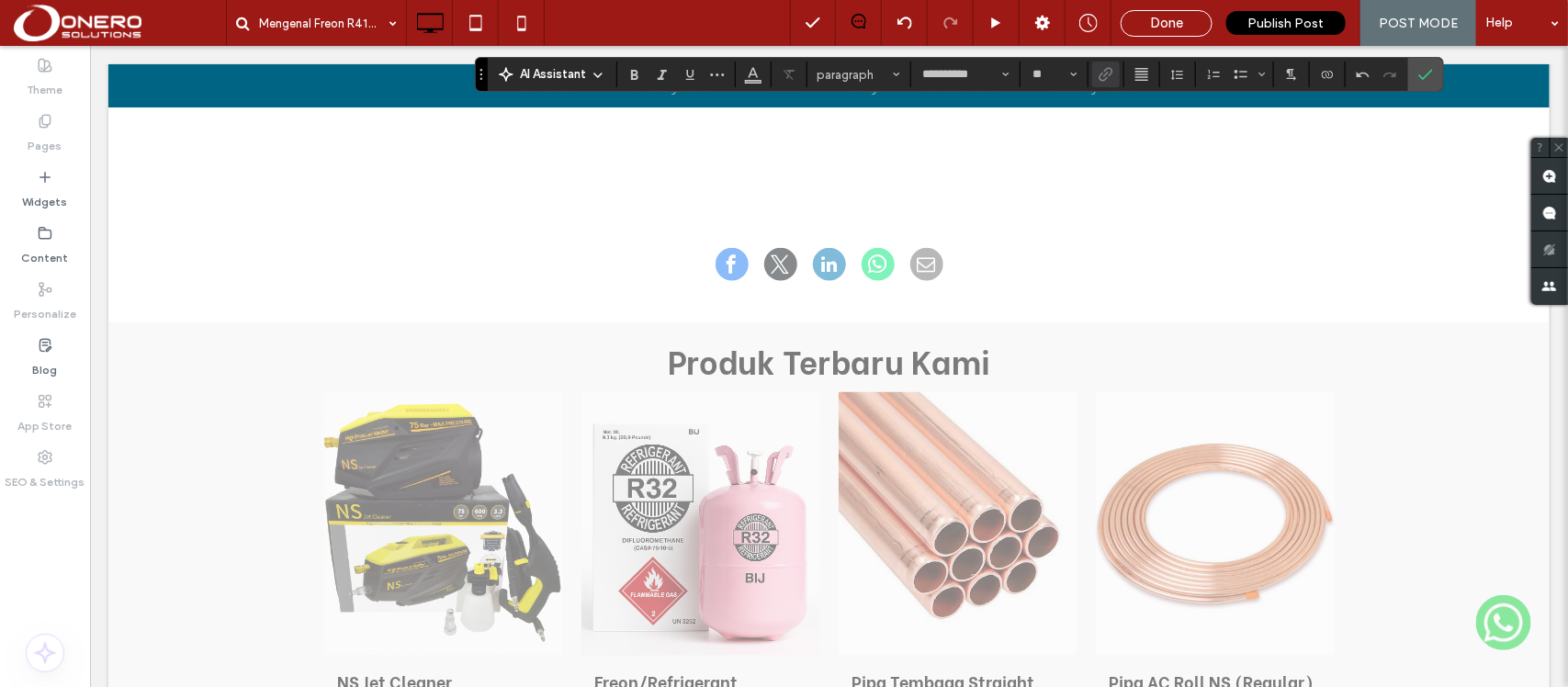
drag, startPoint x: 774, startPoint y: 512, endPoint x: 695, endPoint y: 517, distance: 79.2
click at [1103, 70] on icon "Link" at bounding box center [1105, 74] width 14 height 14
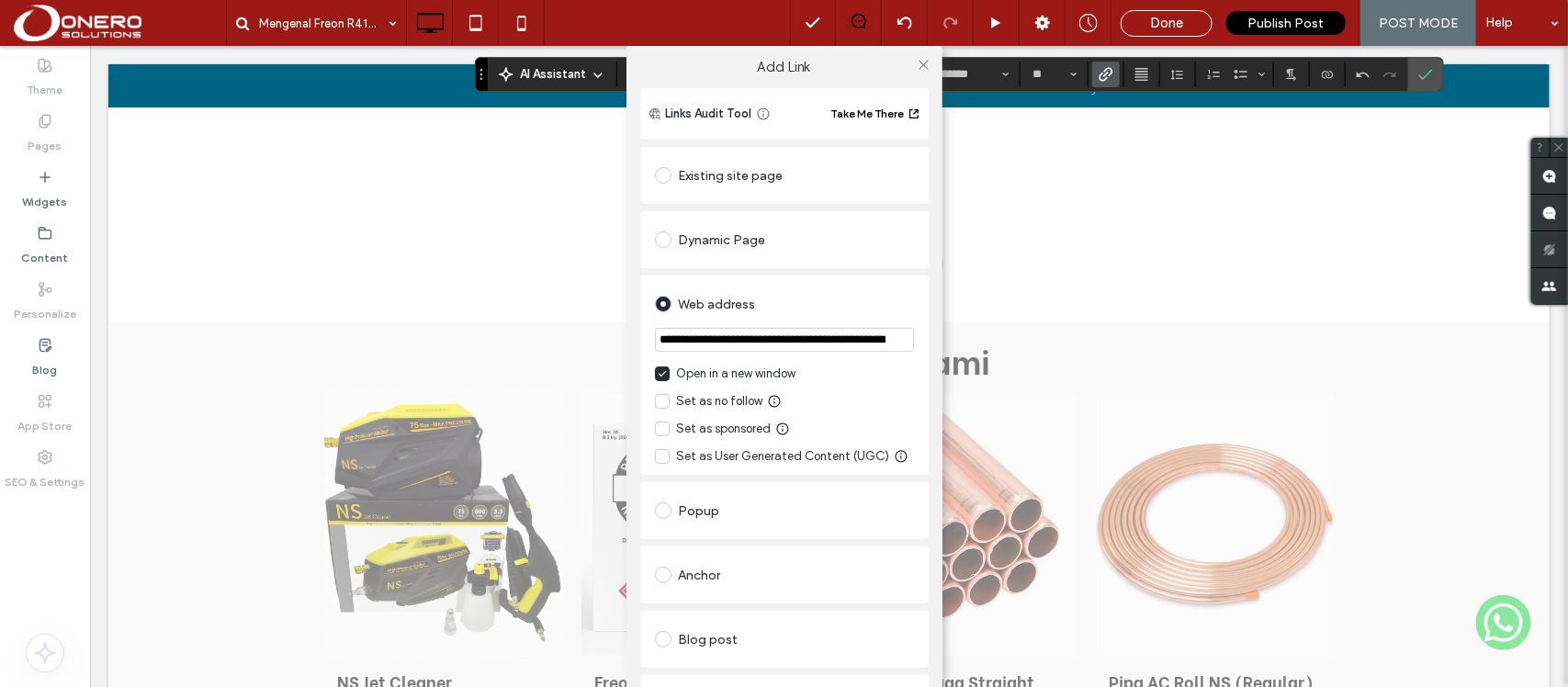
click at [709, 168] on div "Existing site page" at bounding box center [784, 175] width 259 height 29
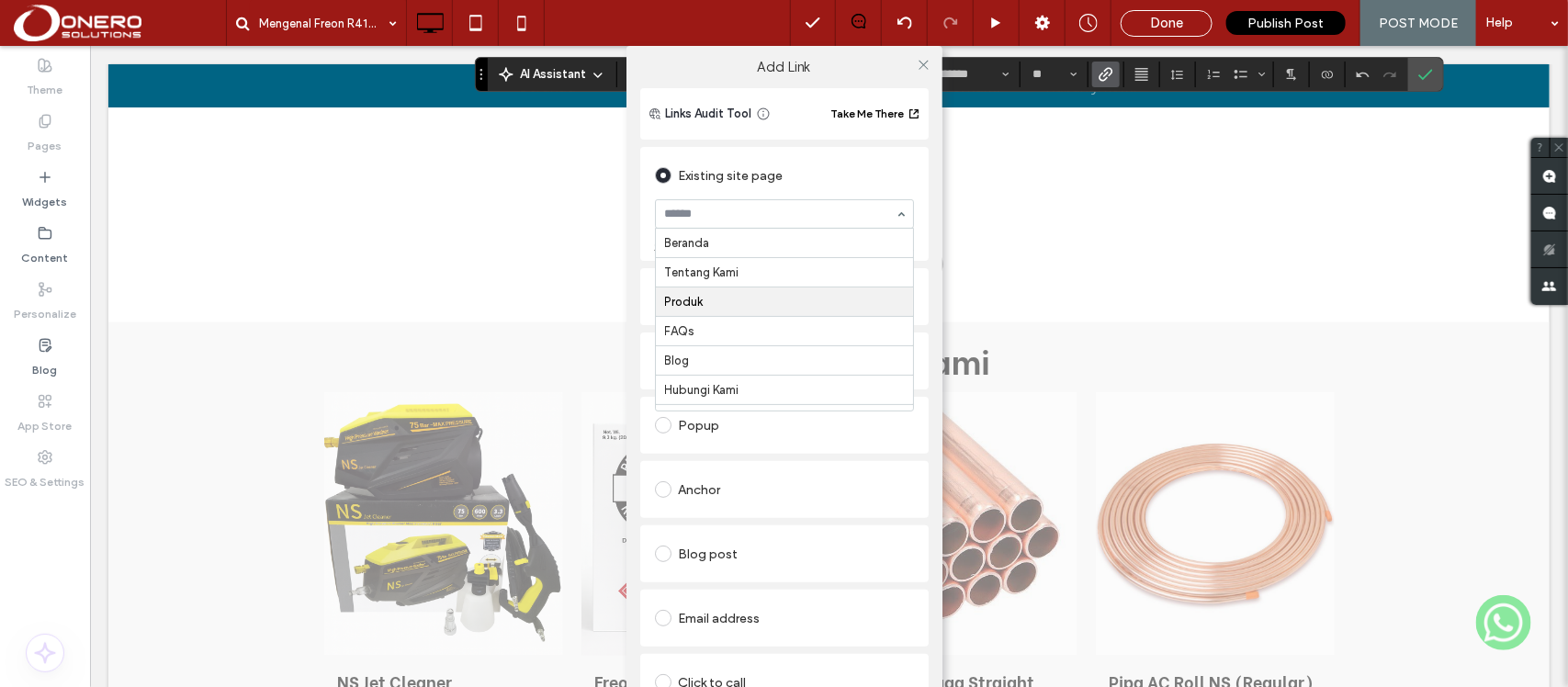
scroll to position [62, 0]
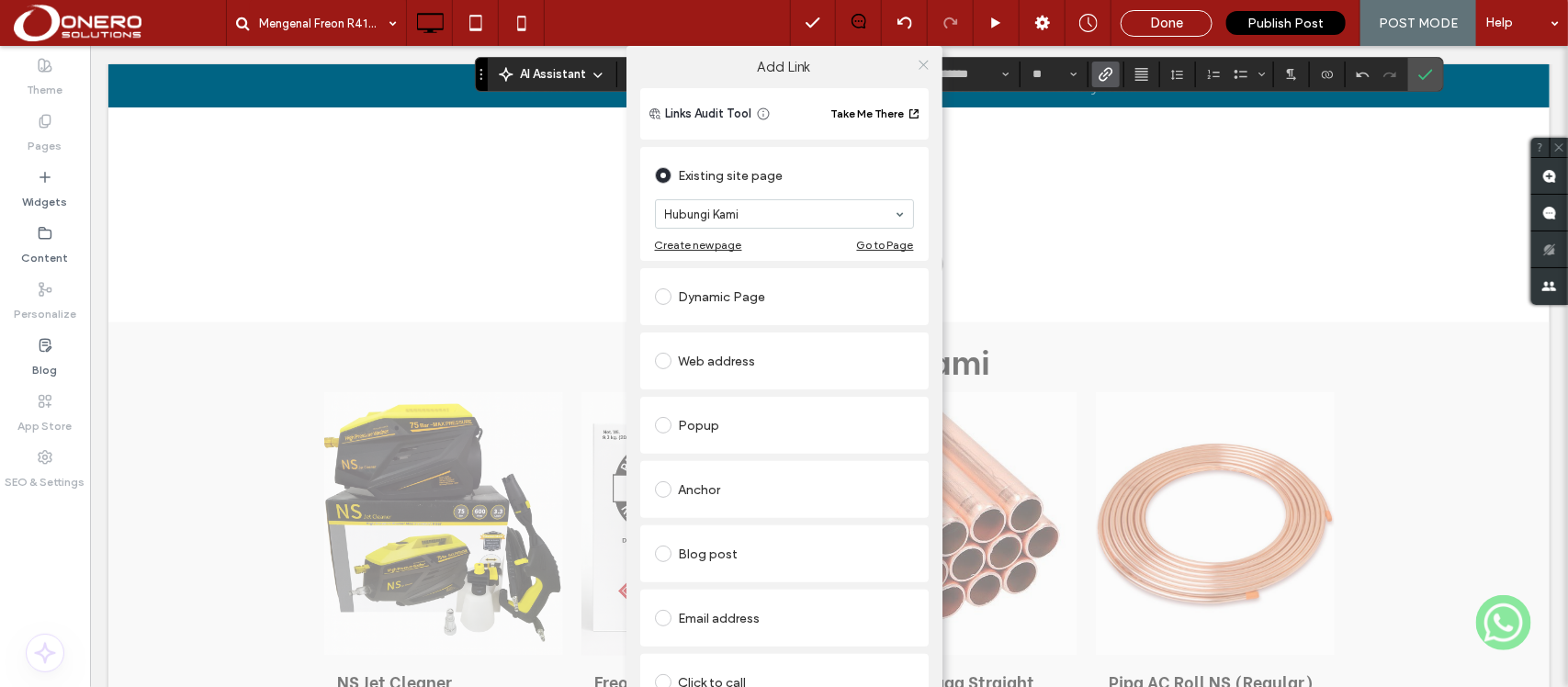
click at [919, 60] on icon at bounding box center [923, 64] width 14 height 14
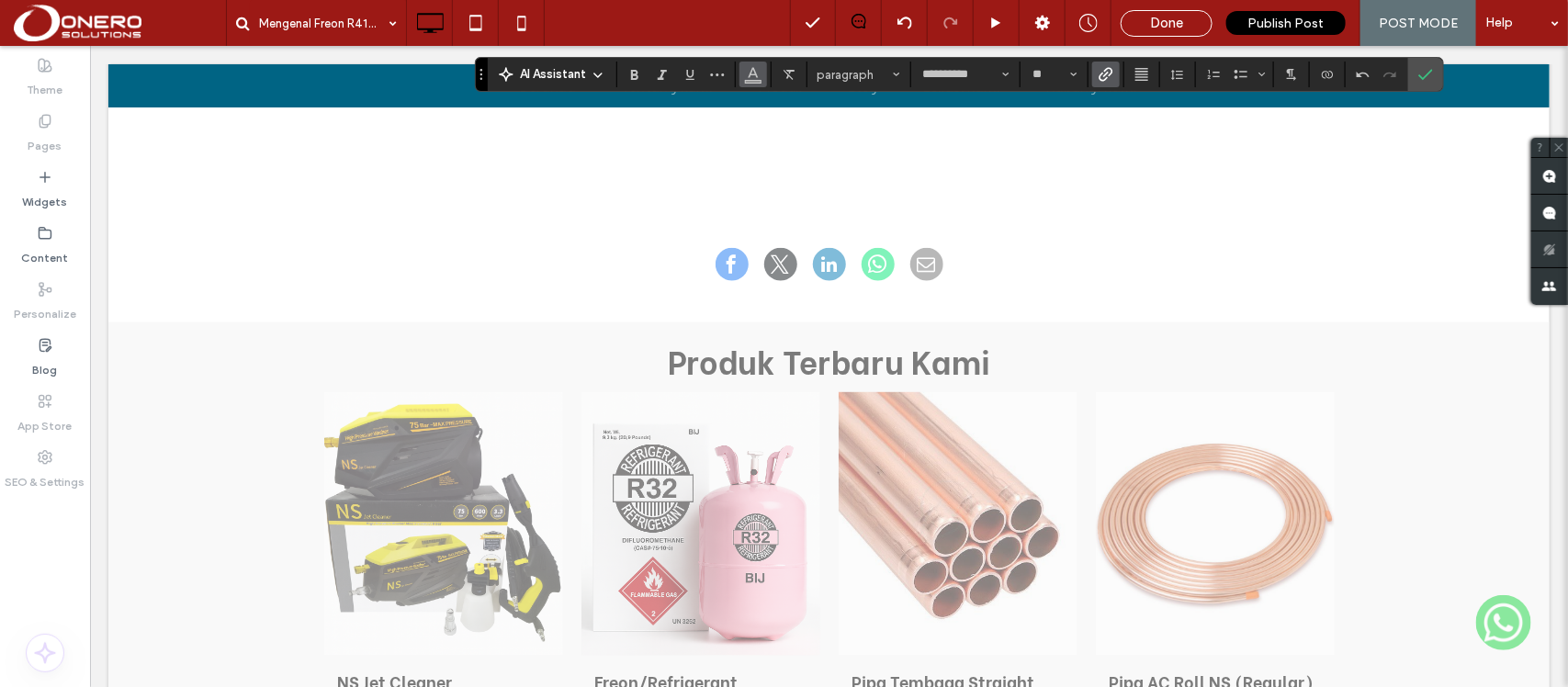
click at [753, 75] on icon "Color" at bounding box center [753, 72] width 14 height 14
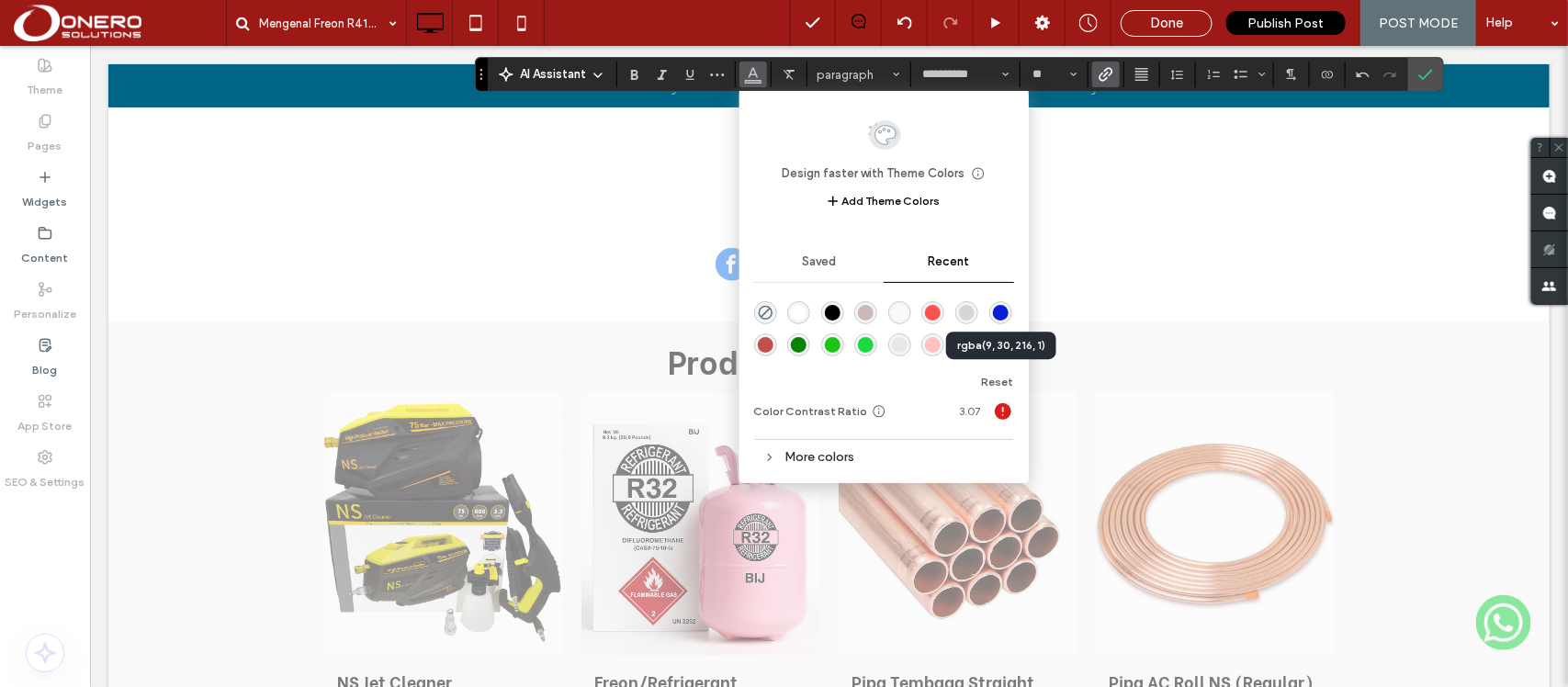
click at [1003, 308] on div "rgba(9, 30, 216, 1)" at bounding box center [1000, 313] width 15 height 15
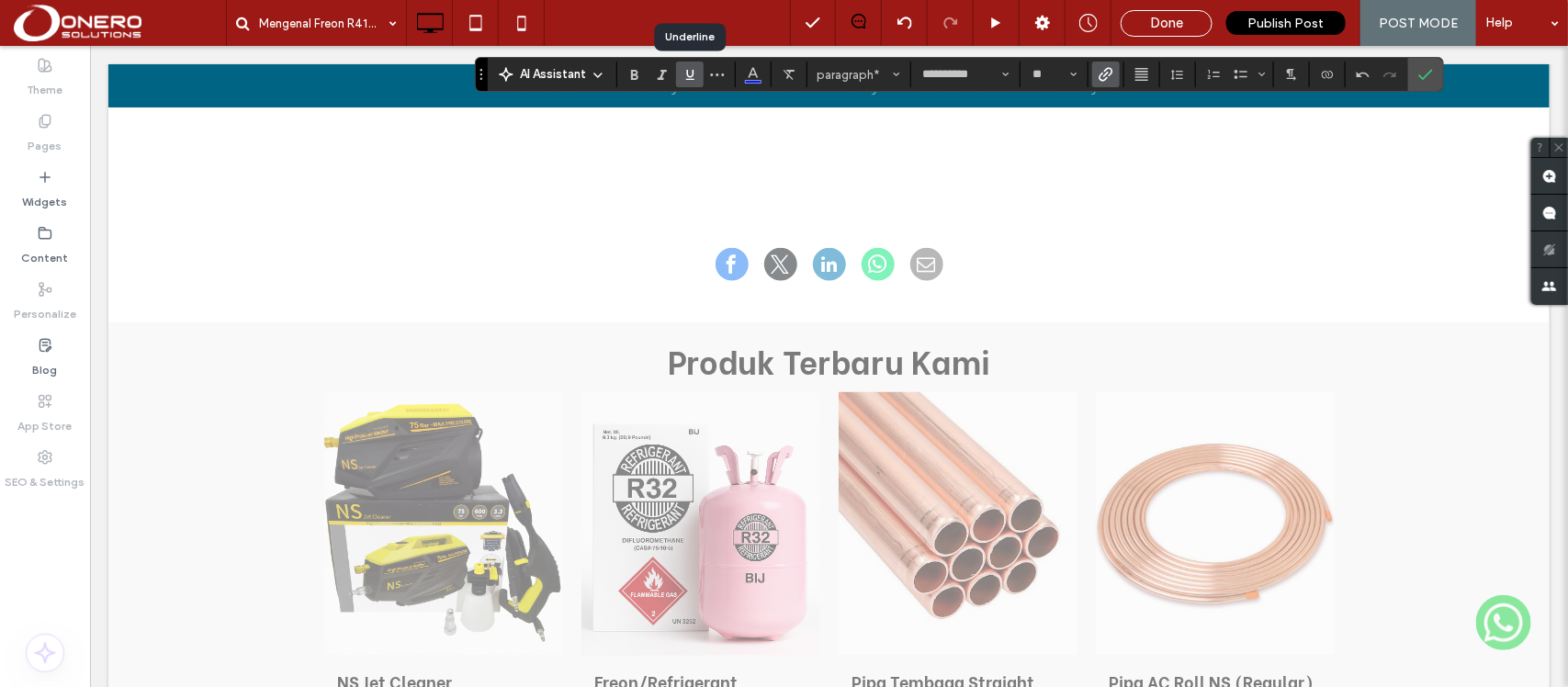
click at [698, 73] on label "Underline" at bounding box center [689, 74] width 27 height 26
drag, startPoint x: 965, startPoint y: 395, endPoint x: 893, endPoint y: 399, distance: 72.1
click at [1100, 71] on icon "Link" at bounding box center [1105, 74] width 14 height 14
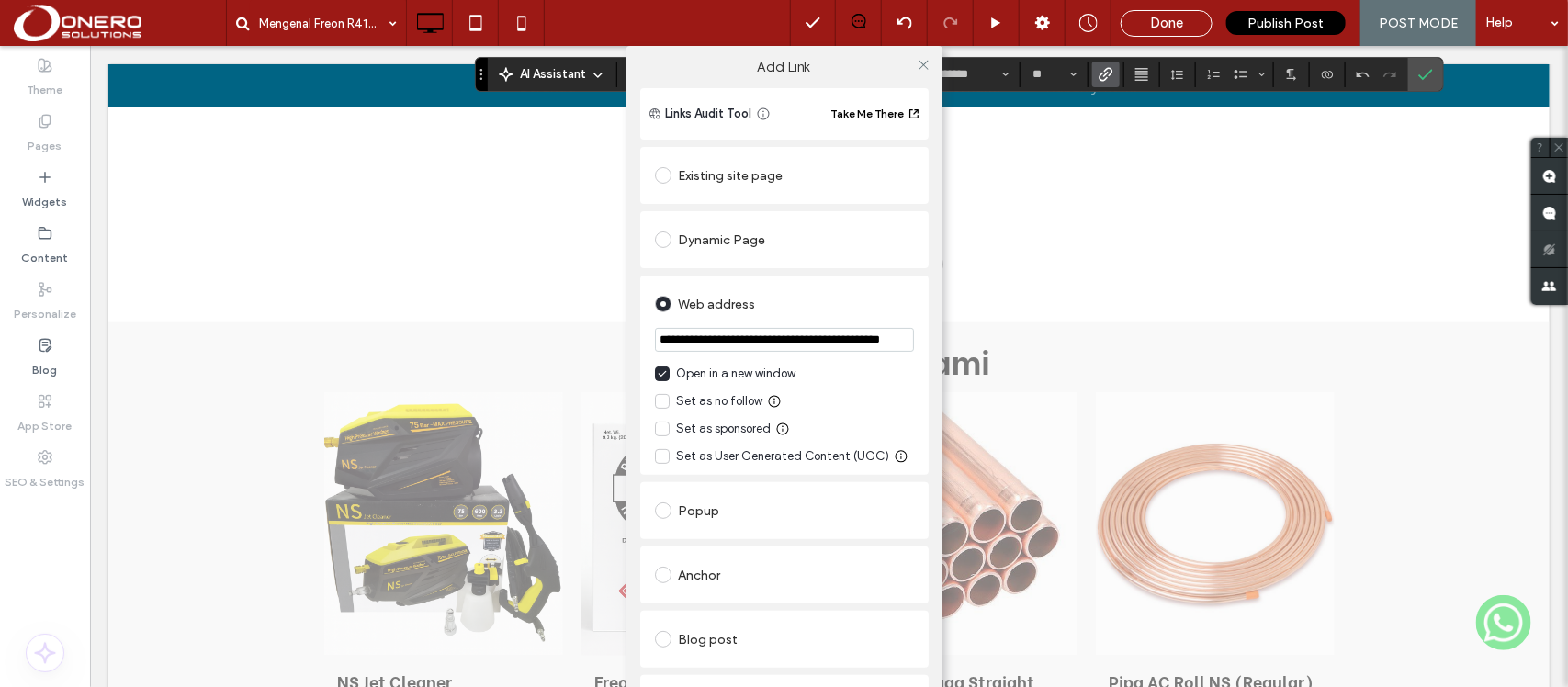
click at [708, 174] on div "Existing site page" at bounding box center [784, 175] width 259 height 29
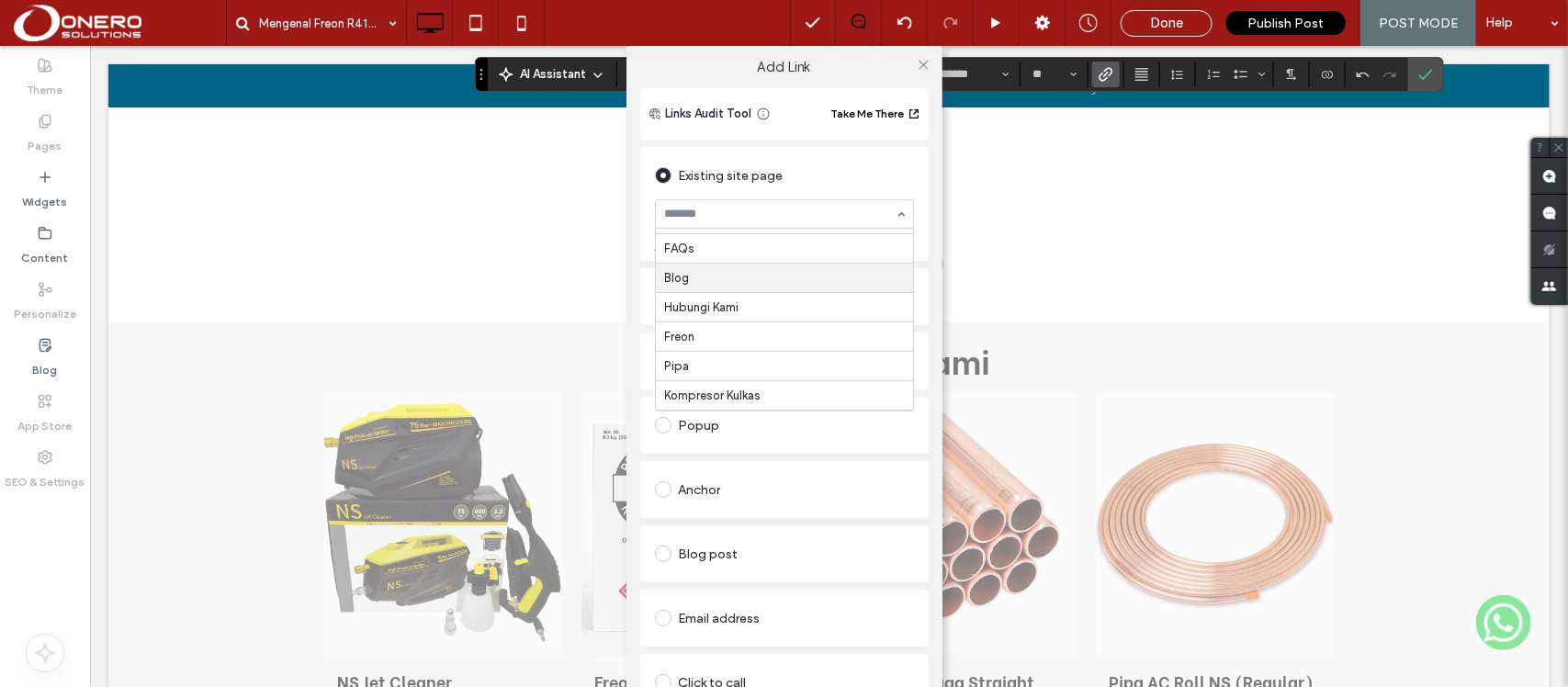
scroll to position [83, 0]
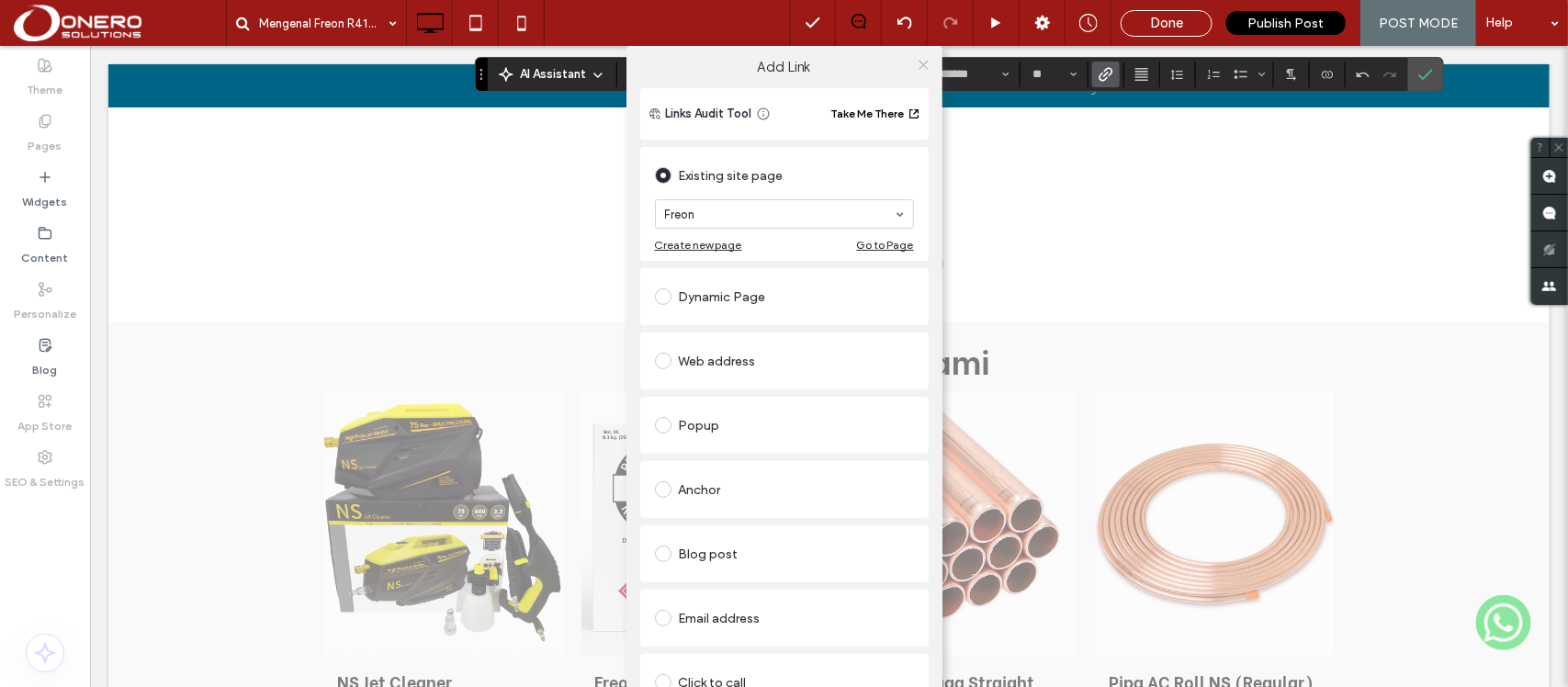
click at [919, 66] on icon at bounding box center [923, 64] width 14 height 14
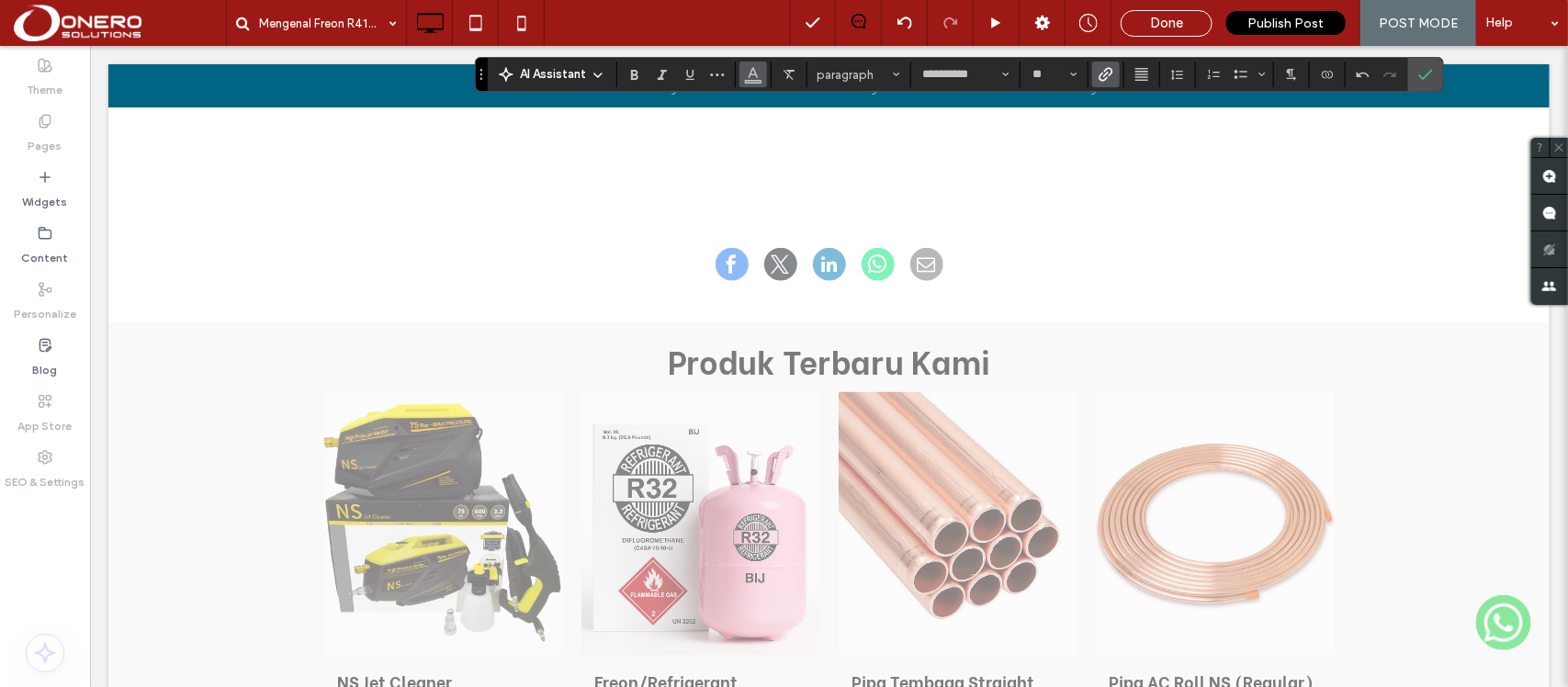
drag, startPoint x: 749, startPoint y: 71, endPoint x: 974, endPoint y: 277, distance: 305.1
click at [749, 71] on icon "Color" at bounding box center [753, 72] width 14 height 14
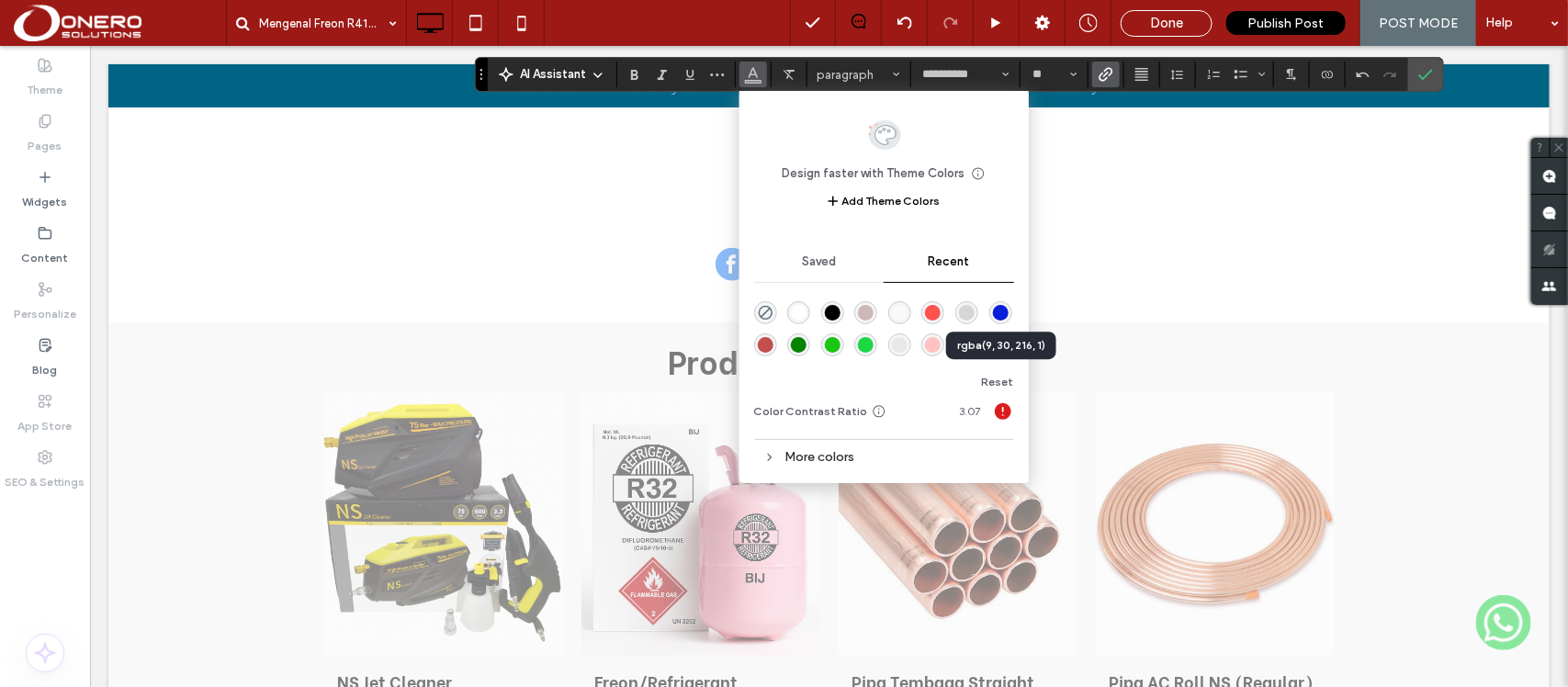
drag, startPoint x: 999, startPoint y: 312, endPoint x: 747, endPoint y: 136, distance: 307.4
click at [999, 312] on div "rgba(9, 30, 216, 1)" at bounding box center [1000, 313] width 15 height 15
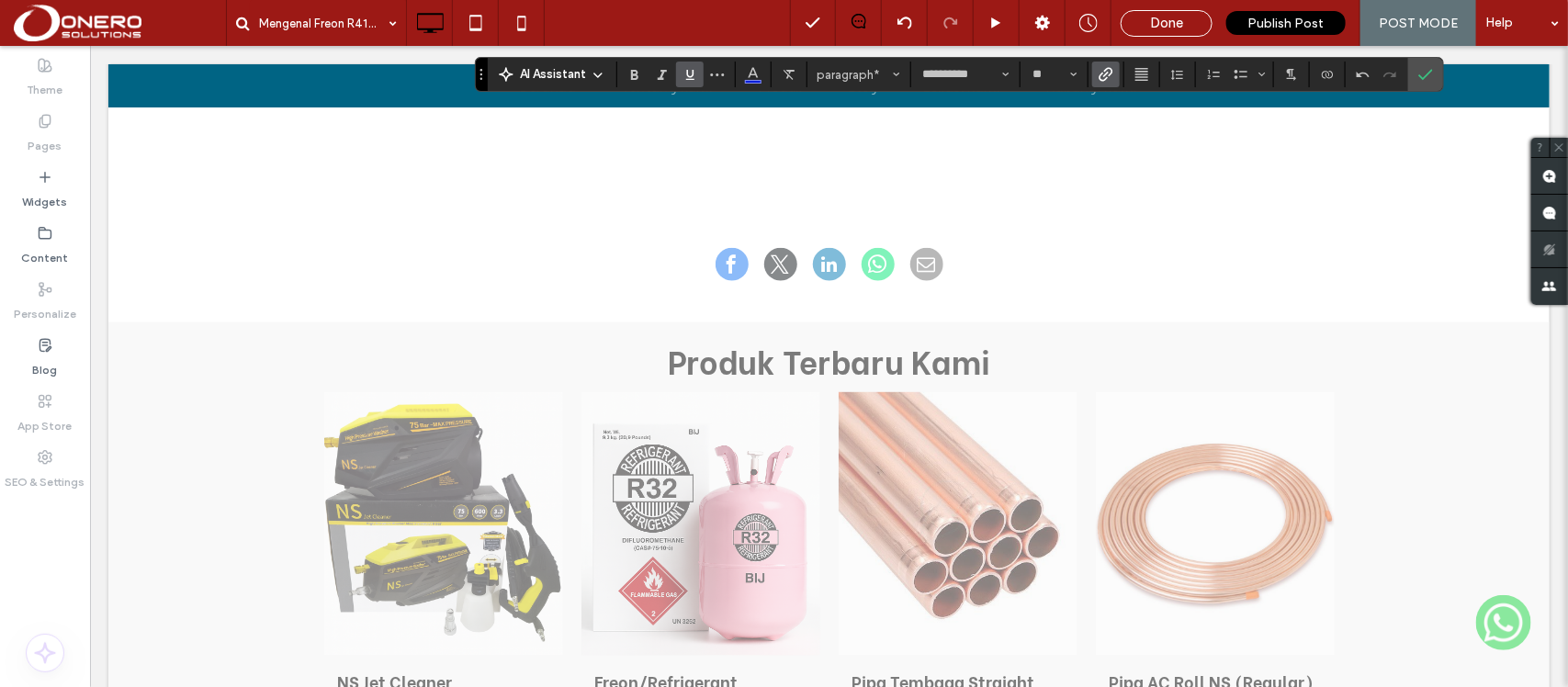
click at [696, 73] on icon "Underline" at bounding box center [689, 74] width 14 height 14
drag, startPoint x: 973, startPoint y: 390, endPoint x: 690, endPoint y: 519, distance: 311.0
drag, startPoint x: 756, startPoint y: 80, endPoint x: 802, endPoint y: 285, distance: 210.1
click at [756, 80] on span "Color" at bounding box center [753, 72] width 14 height 24
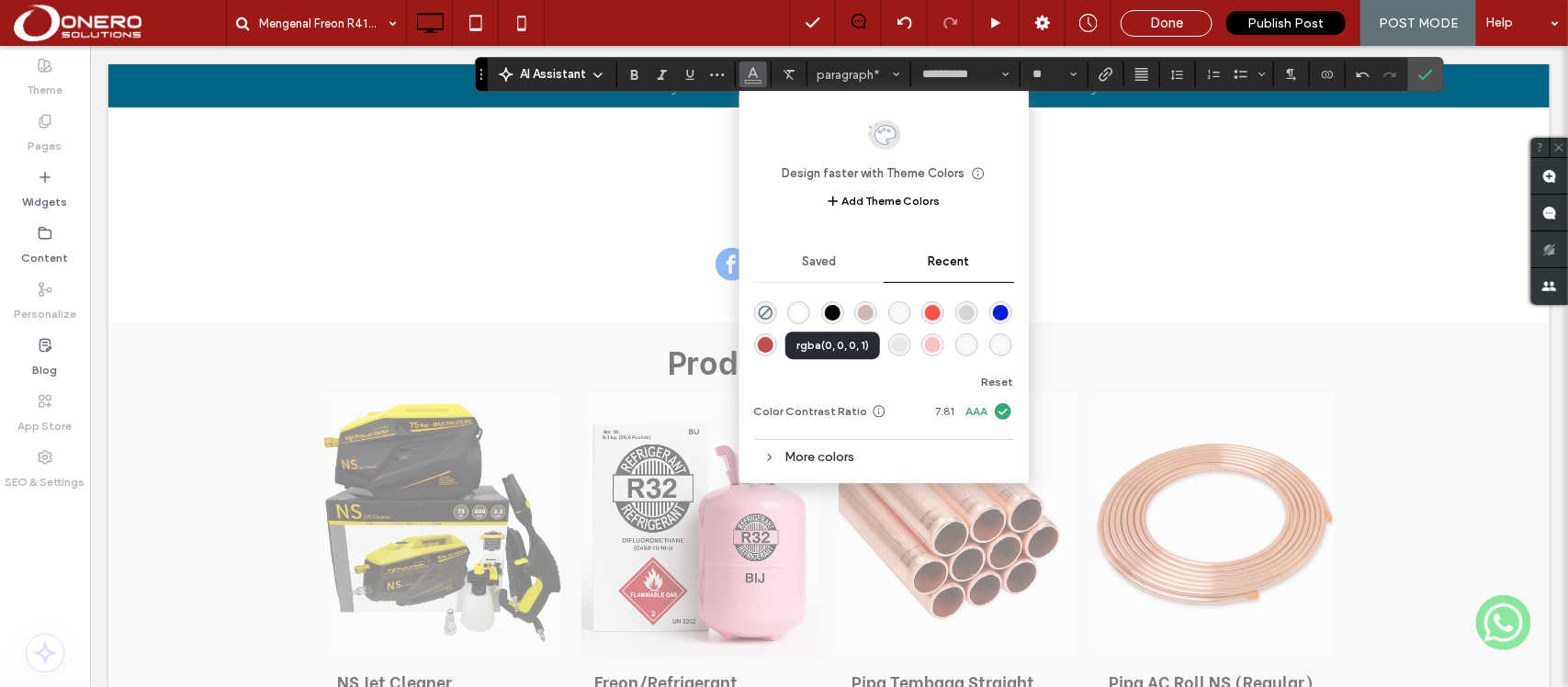
click at [840, 315] on div "rgba(0, 0, 0, 1)" at bounding box center [832, 313] width 15 height 15
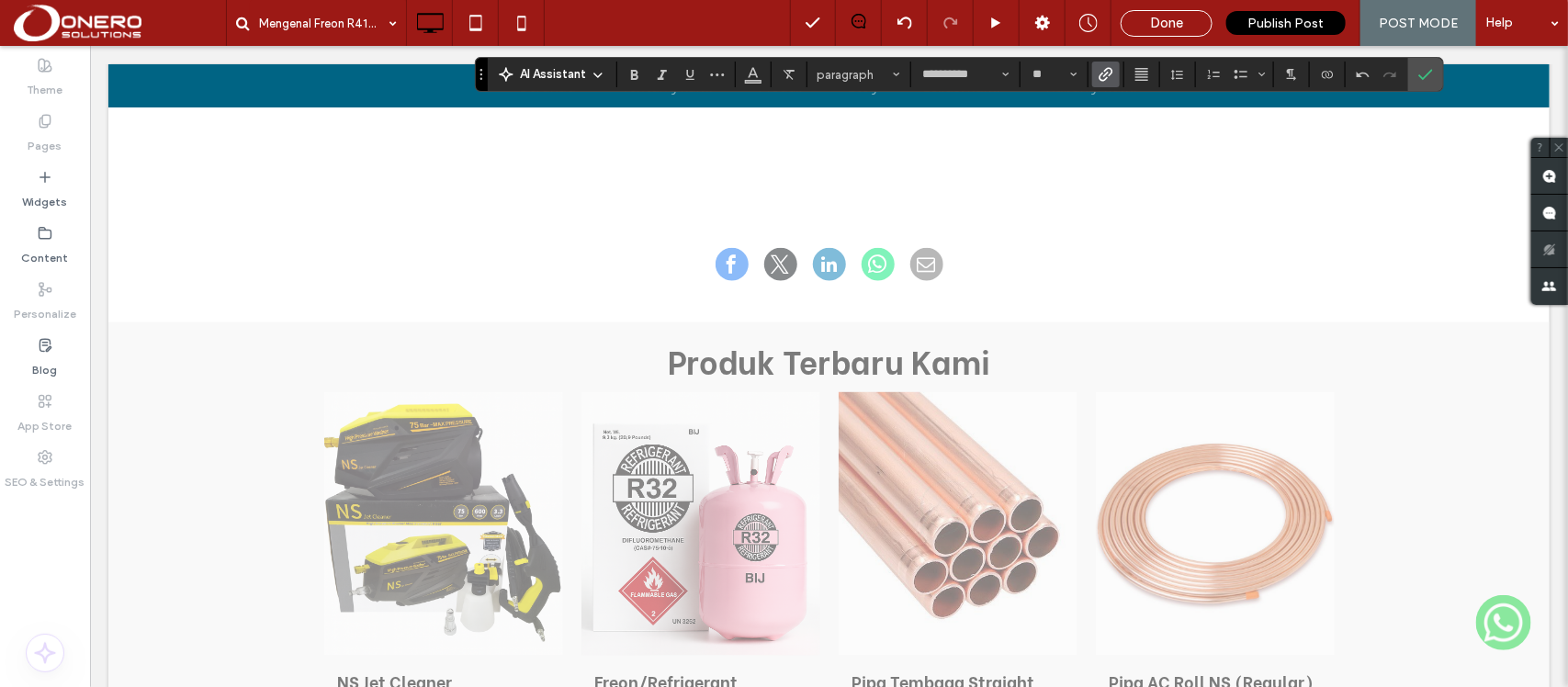
drag, startPoint x: 961, startPoint y: 312, endPoint x: 856, endPoint y: 309, distance: 105.0
click at [737, 71] on section at bounding box center [754, 74] width 36 height 26
click at [1104, 81] on icon "Link" at bounding box center [1105, 74] width 14 height 14
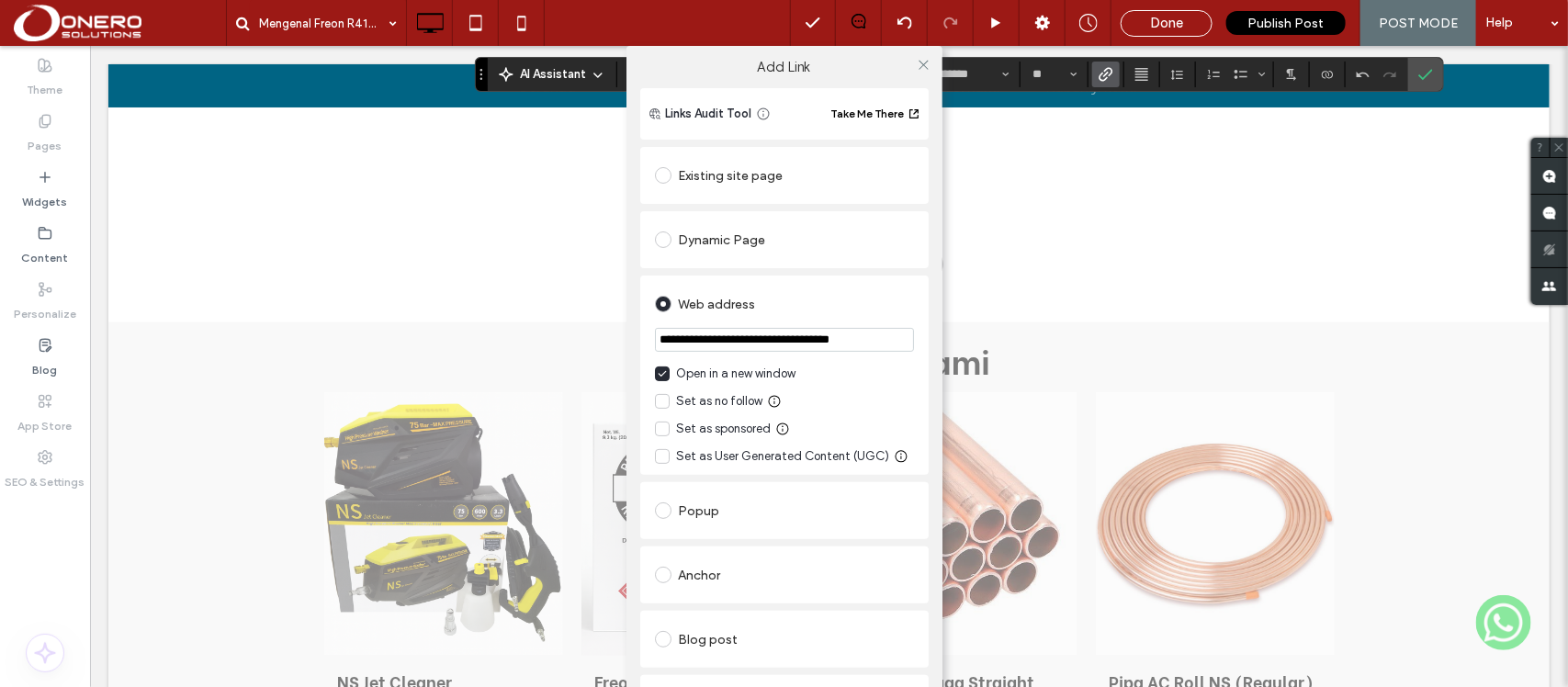
click at [780, 185] on div "Existing site page" at bounding box center [784, 175] width 259 height 29
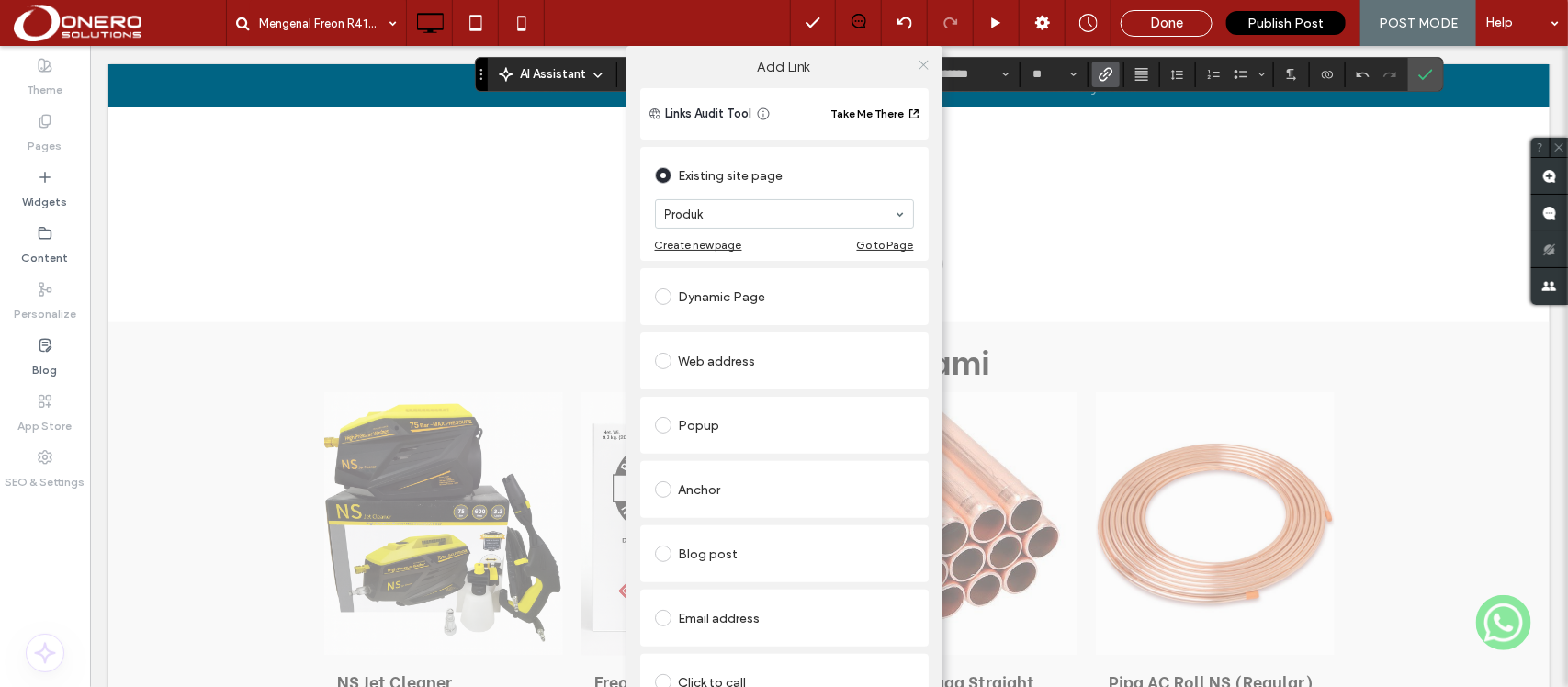
click at [921, 58] on icon at bounding box center [923, 64] width 14 height 14
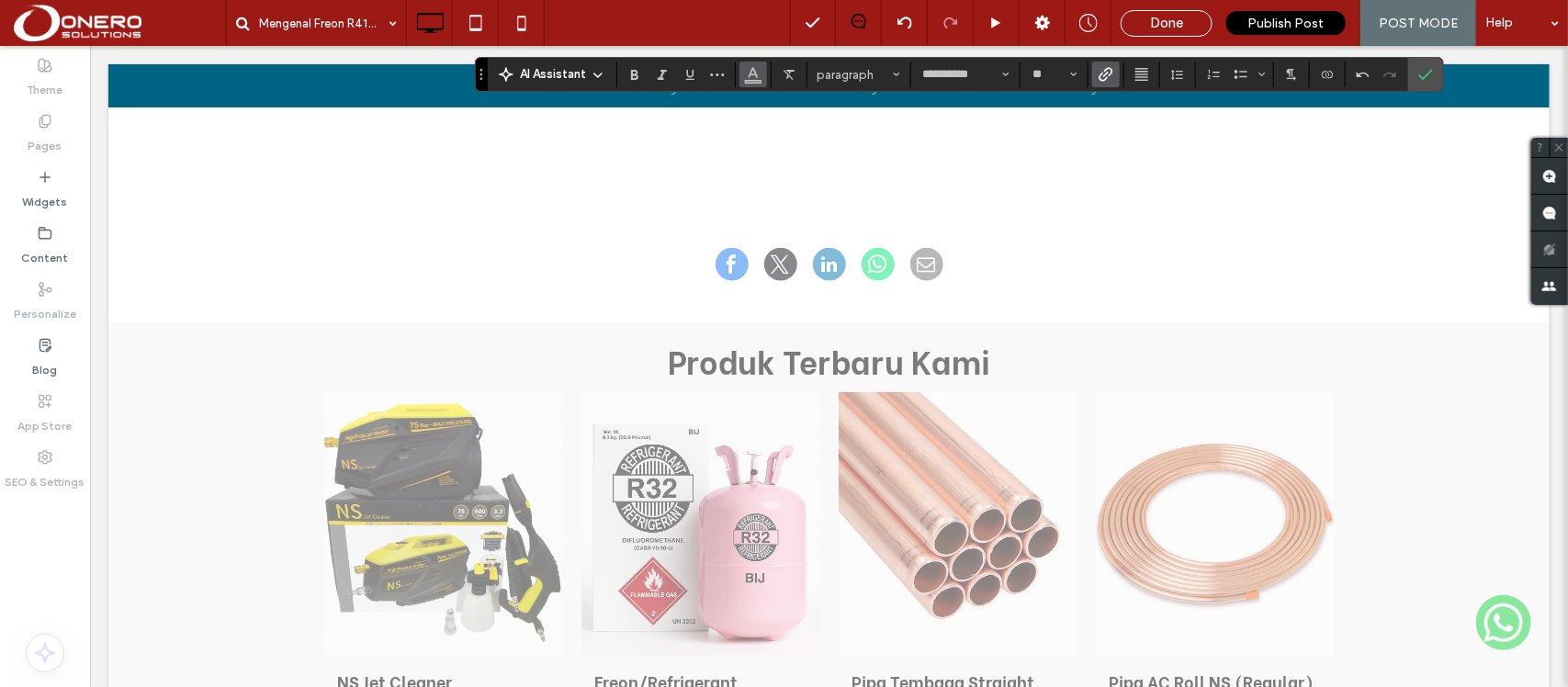
drag, startPoint x: 753, startPoint y: 70, endPoint x: 940, endPoint y: 264, distance: 269.5
click at [753, 70] on use "Color" at bounding box center [753, 73] width 10 height 10
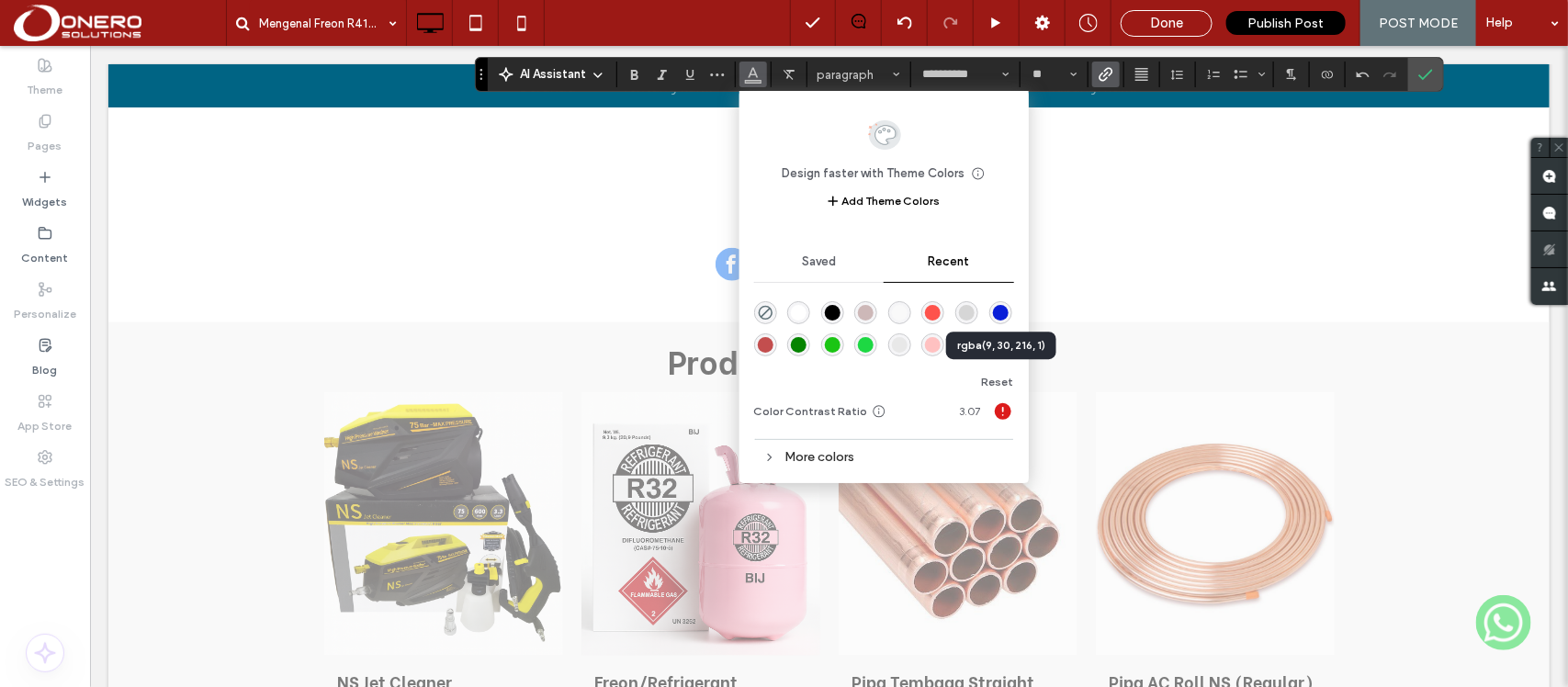
click at [997, 310] on div "rgba(9, 30, 216, 1)" at bounding box center [1000, 313] width 15 height 15
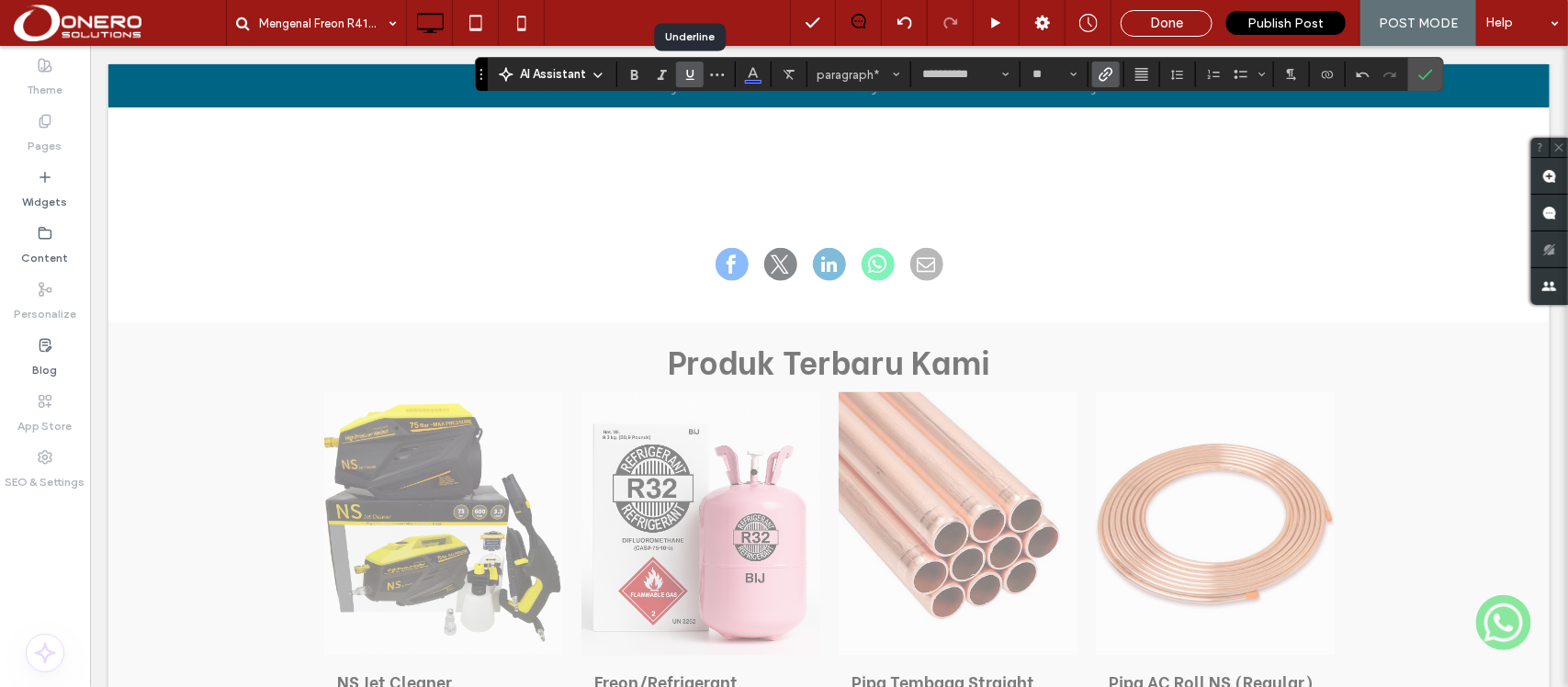
click at [681, 75] on label "Underline" at bounding box center [689, 74] width 27 height 26
drag, startPoint x: 968, startPoint y: 308, endPoint x: 891, endPoint y: 385, distance: 108.9
drag, startPoint x: 756, startPoint y: 75, endPoint x: 811, endPoint y: 292, distance: 223.9
click at [756, 75] on use "Color" at bounding box center [753, 73] width 10 height 10
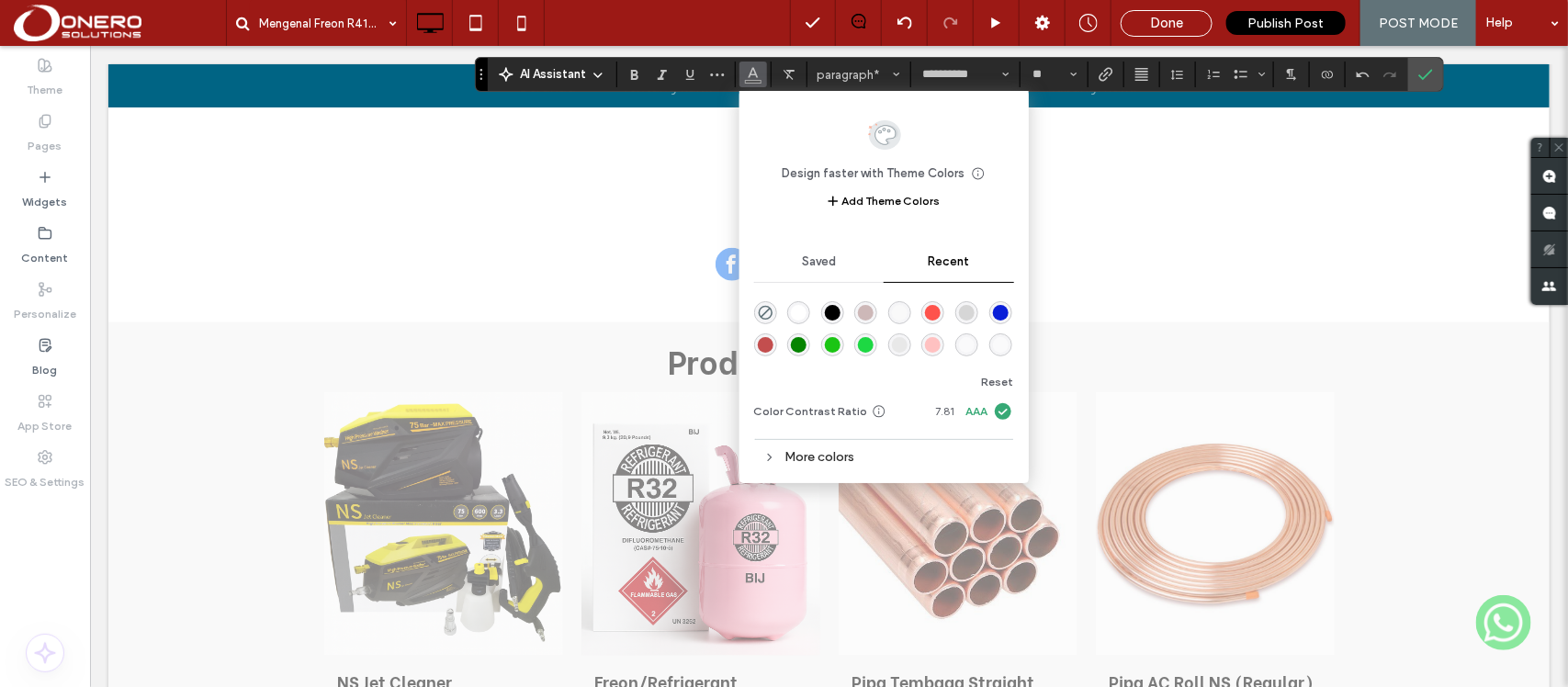
click at [828, 312] on div "rgba(0, 0, 0, 1)" at bounding box center [832, 313] width 15 height 15
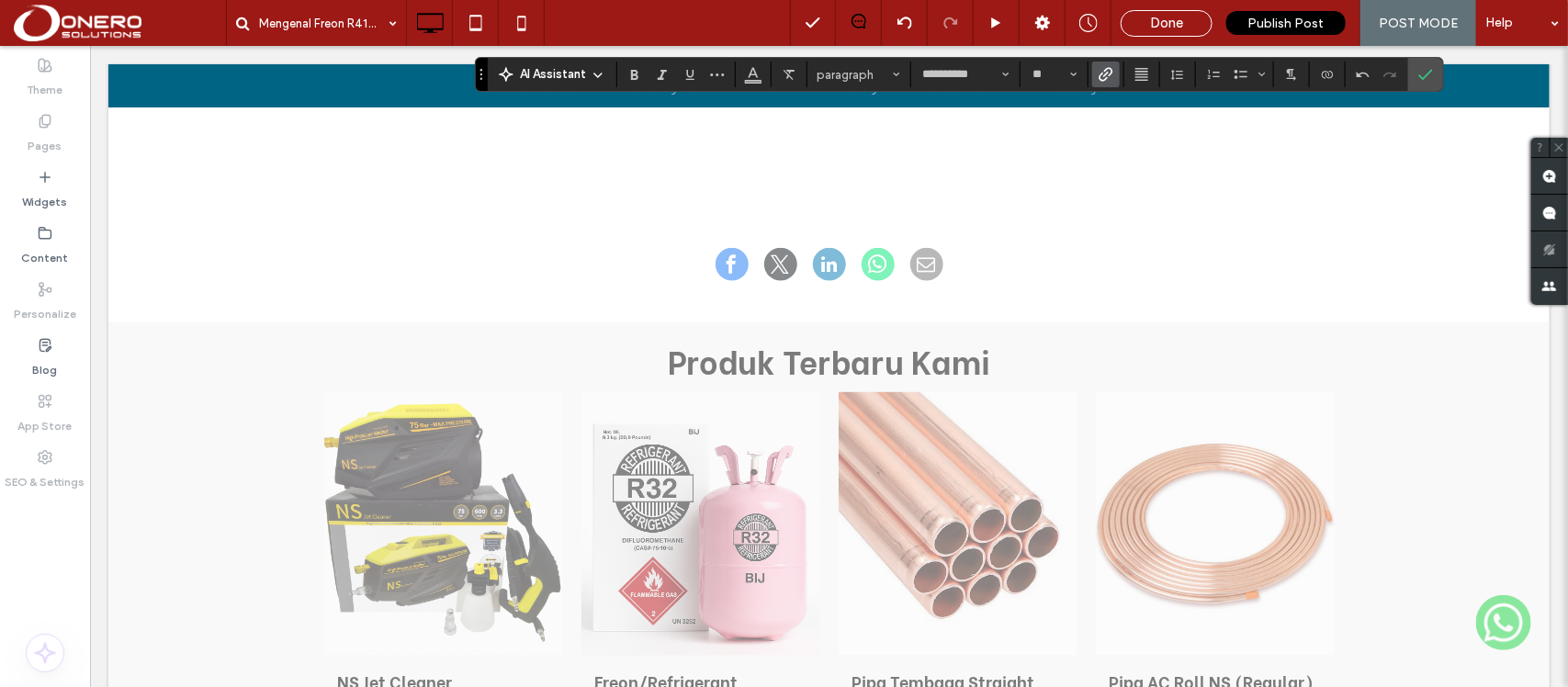
drag, startPoint x: 1340, startPoint y: 247, endPoint x: 689, endPoint y: 268, distance: 651.3
click at [754, 82] on span "Color" at bounding box center [753, 72] width 14 height 24
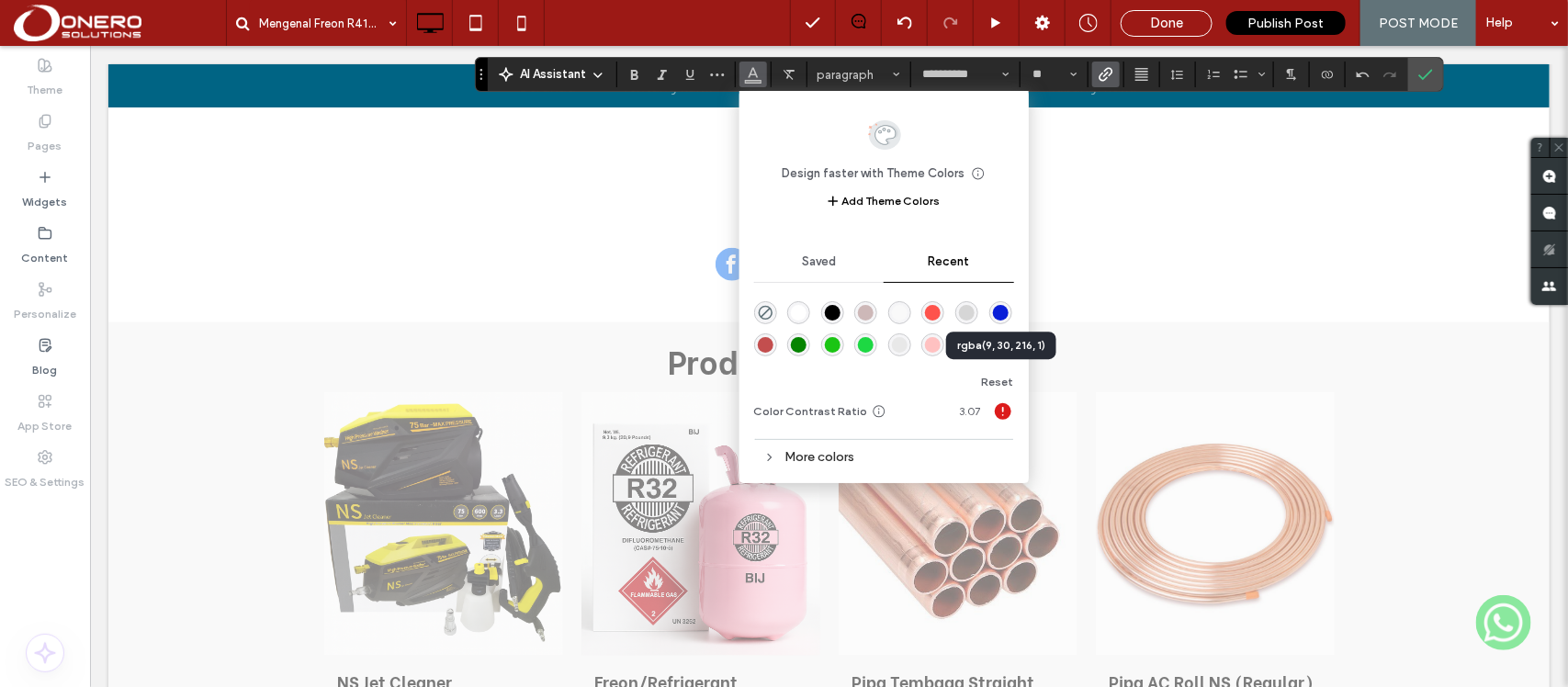
drag, startPoint x: 994, startPoint y: 308, endPoint x: 660, endPoint y: 72, distance: 409.0
click at [994, 308] on div "rgba(9, 30, 216, 1)" at bounding box center [1000, 313] width 15 height 15
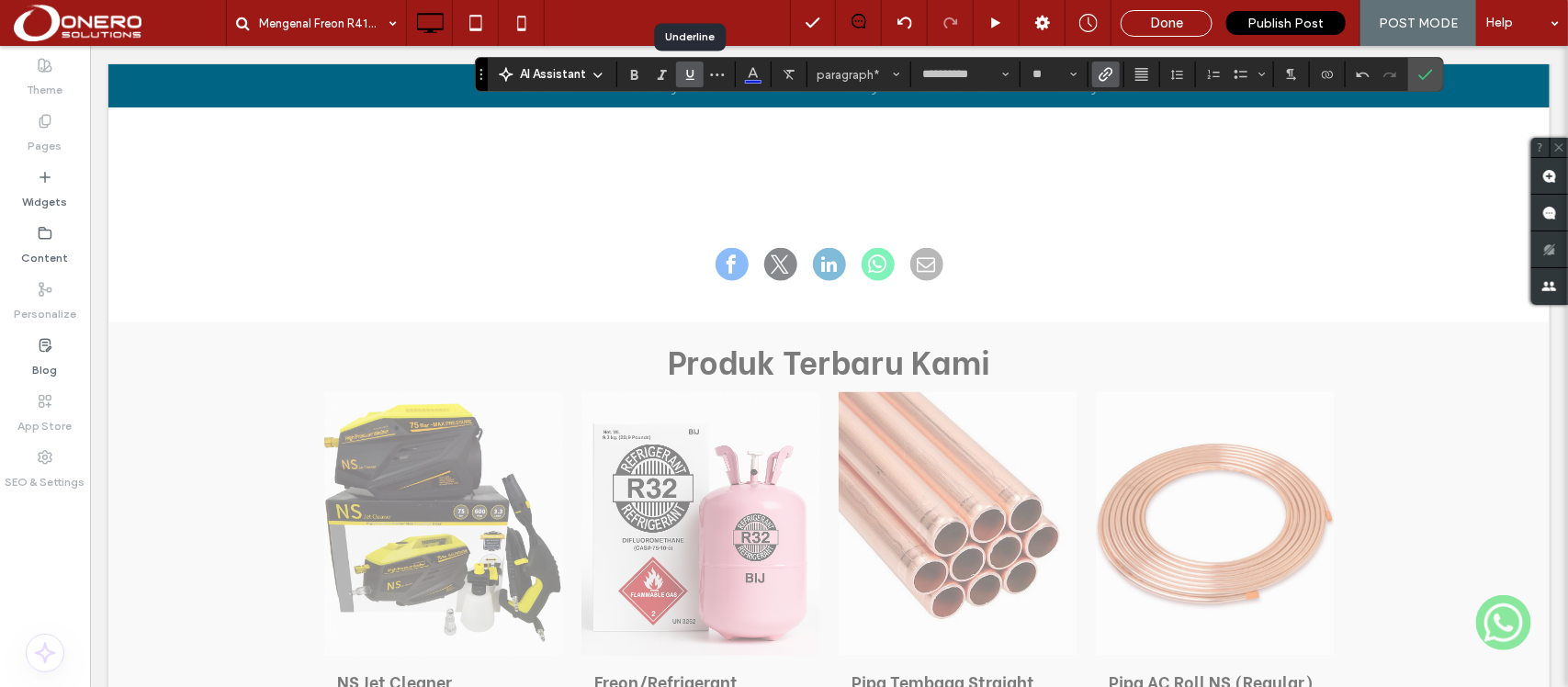
click at [689, 83] on span "Underline" at bounding box center [686, 74] width 9 height 26
click at [1100, 72] on icon "Link" at bounding box center [1105, 74] width 14 height 14
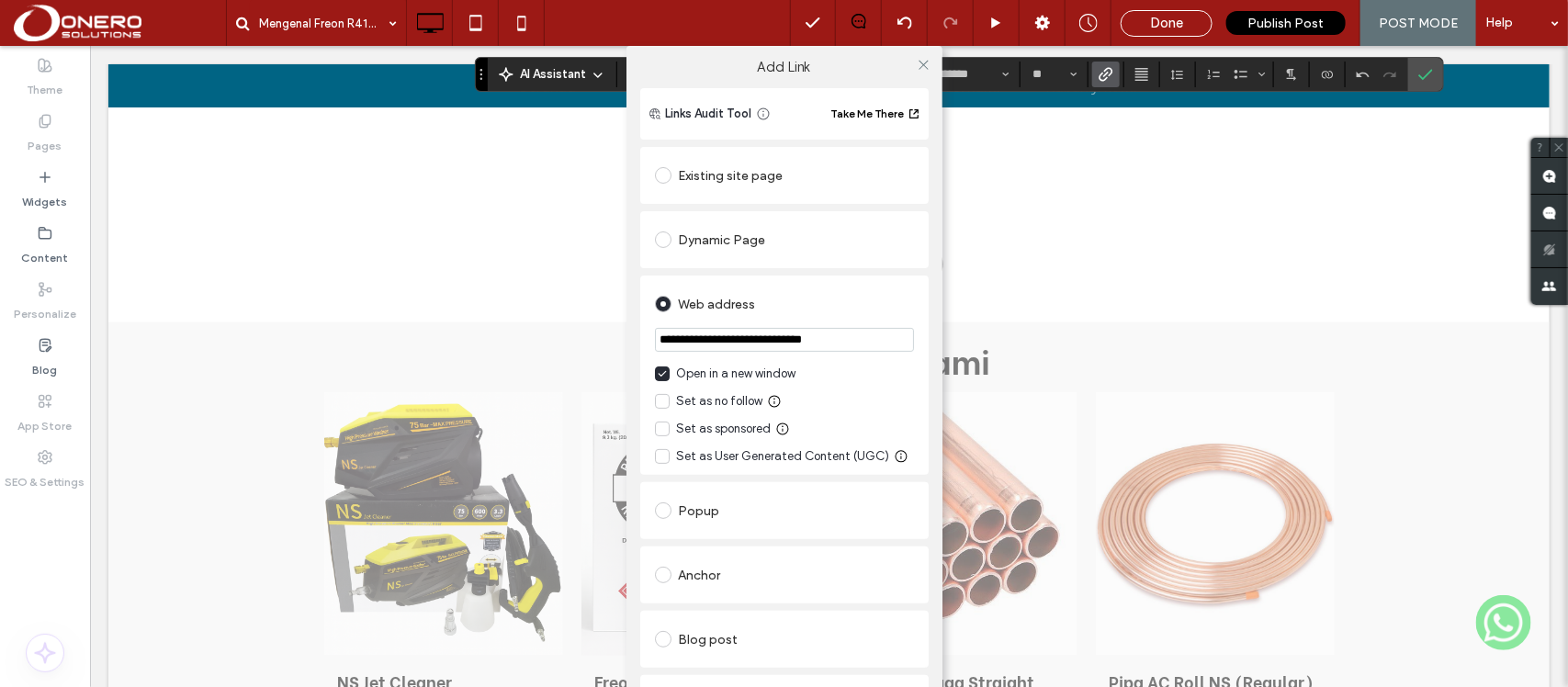
click at [712, 167] on div "Existing site page" at bounding box center [784, 175] width 259 height 29
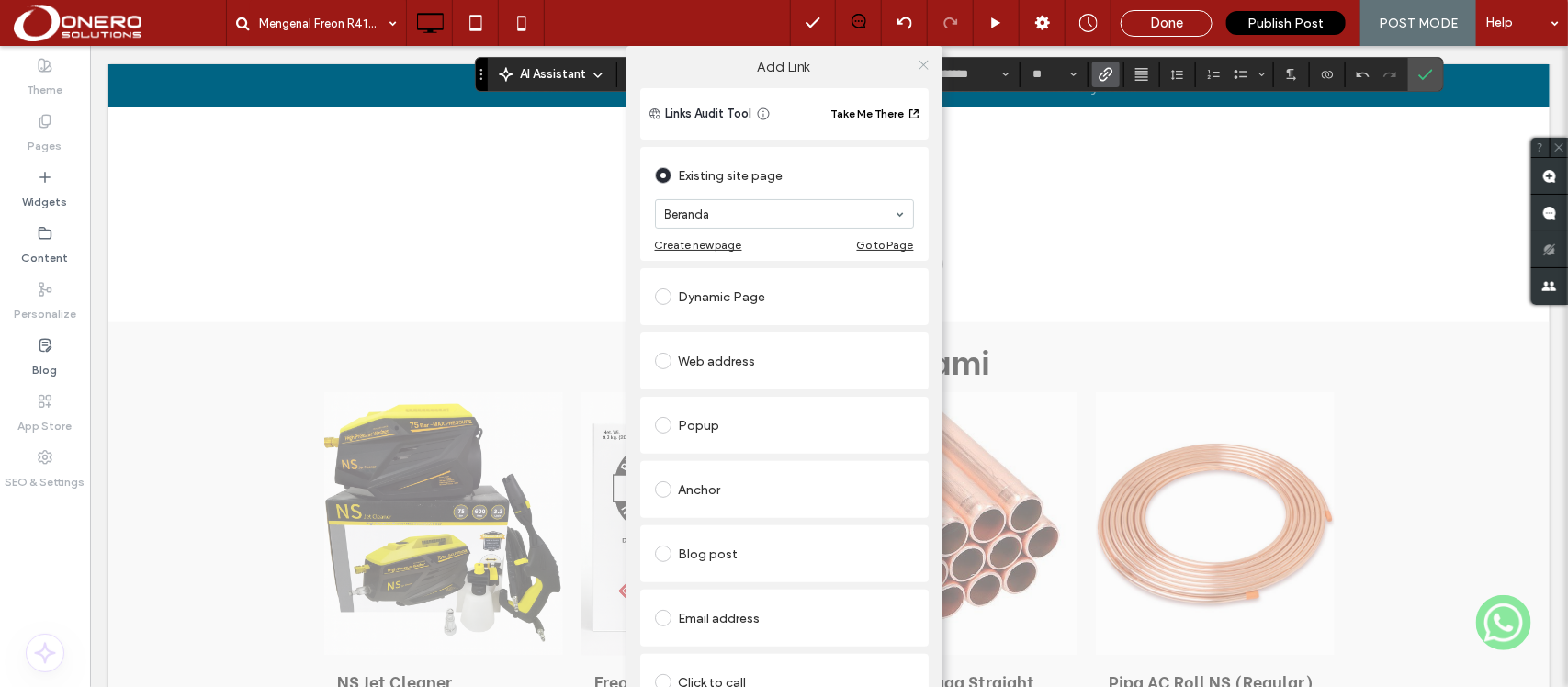
click at [917, 69] on icon at bounding box center [923, 64] width 14 height 14
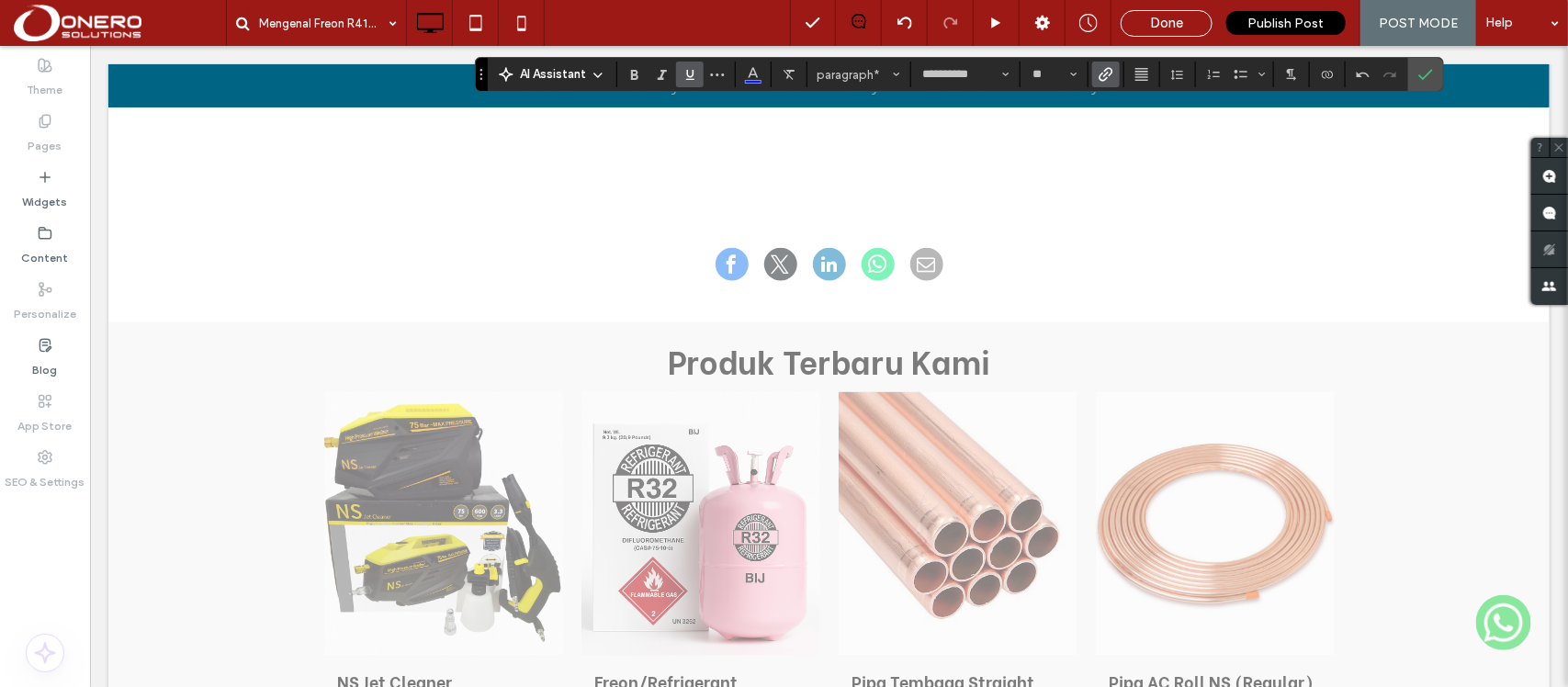
drag, startPoint x: 699, startPoint y: 280, endPoint x: 849, endPoint y: 300, distance: 151.3
click at [756, 74] on use "Color" at bounding box center [753, 73] width 10 height 10
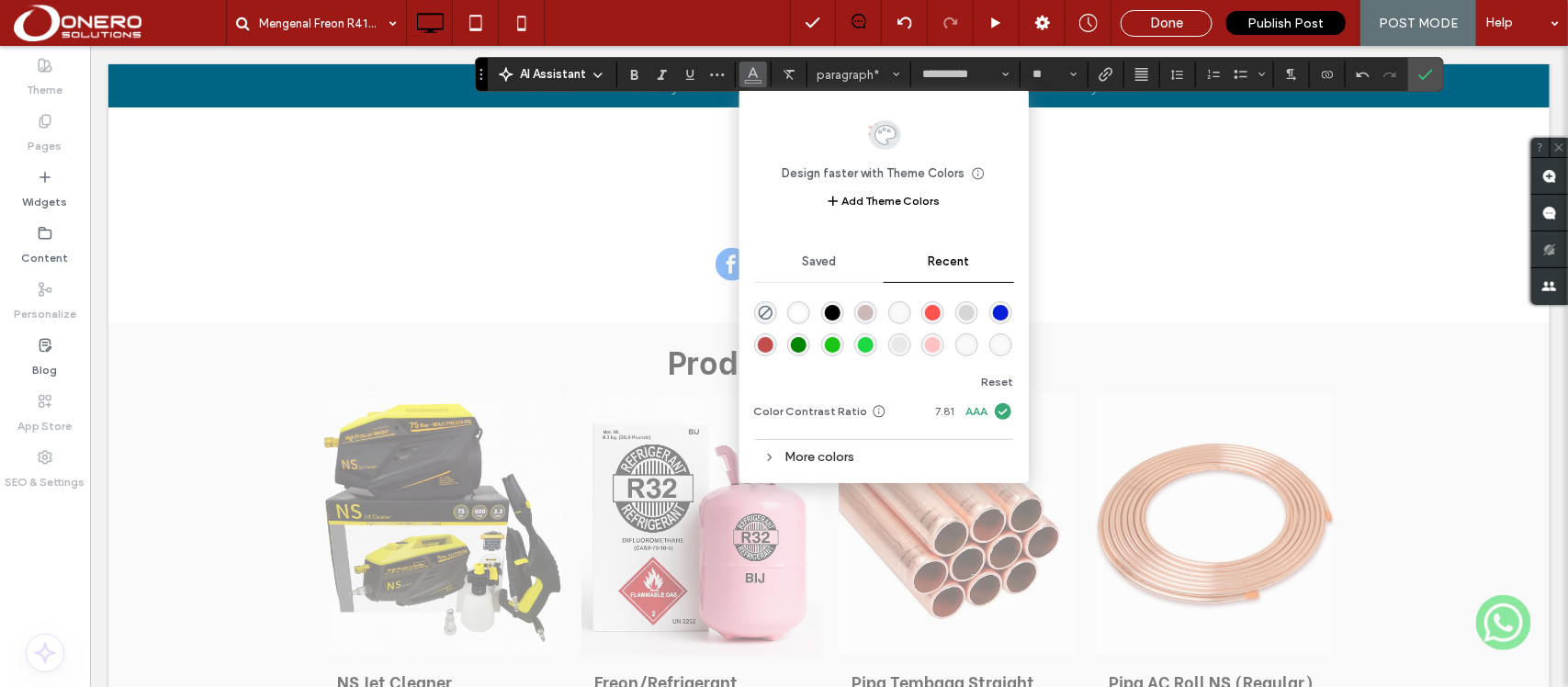
click at [837, 309] on div "rgba(0, 0, 0, 1)" at bounding box center [832, 313] width 15 height 15
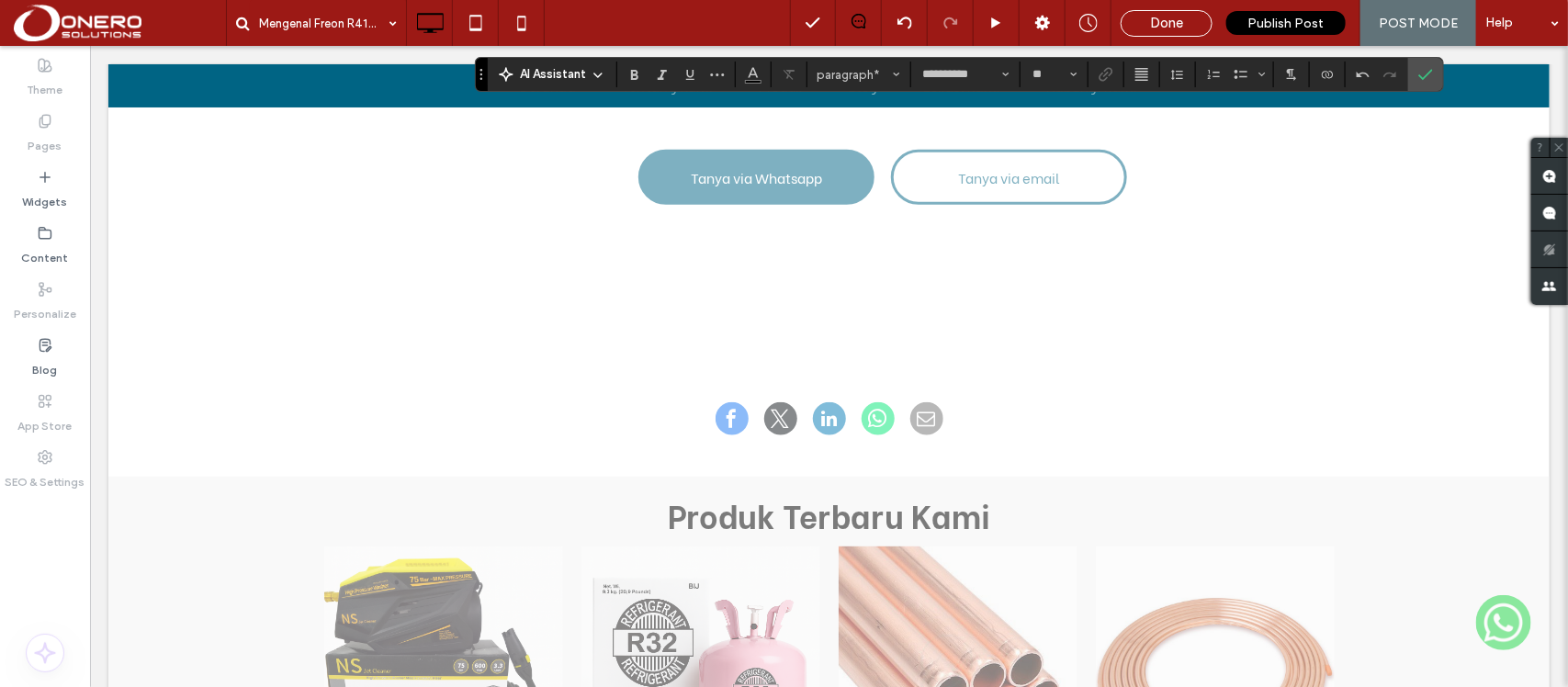
scroll to position [3907, 0]
drag, startPoint x: 629, startPoint y: 403, endPoint x: 1335, endPoint y: 398, distance: 706.0
drag, startPoint x: 749, startPoint y: 78, endPoint x: 783, endPoint y: 271, distance: 196.0
click at [749, 78] on icon "Color" at bounding box center [753, 72] width 14 height 14
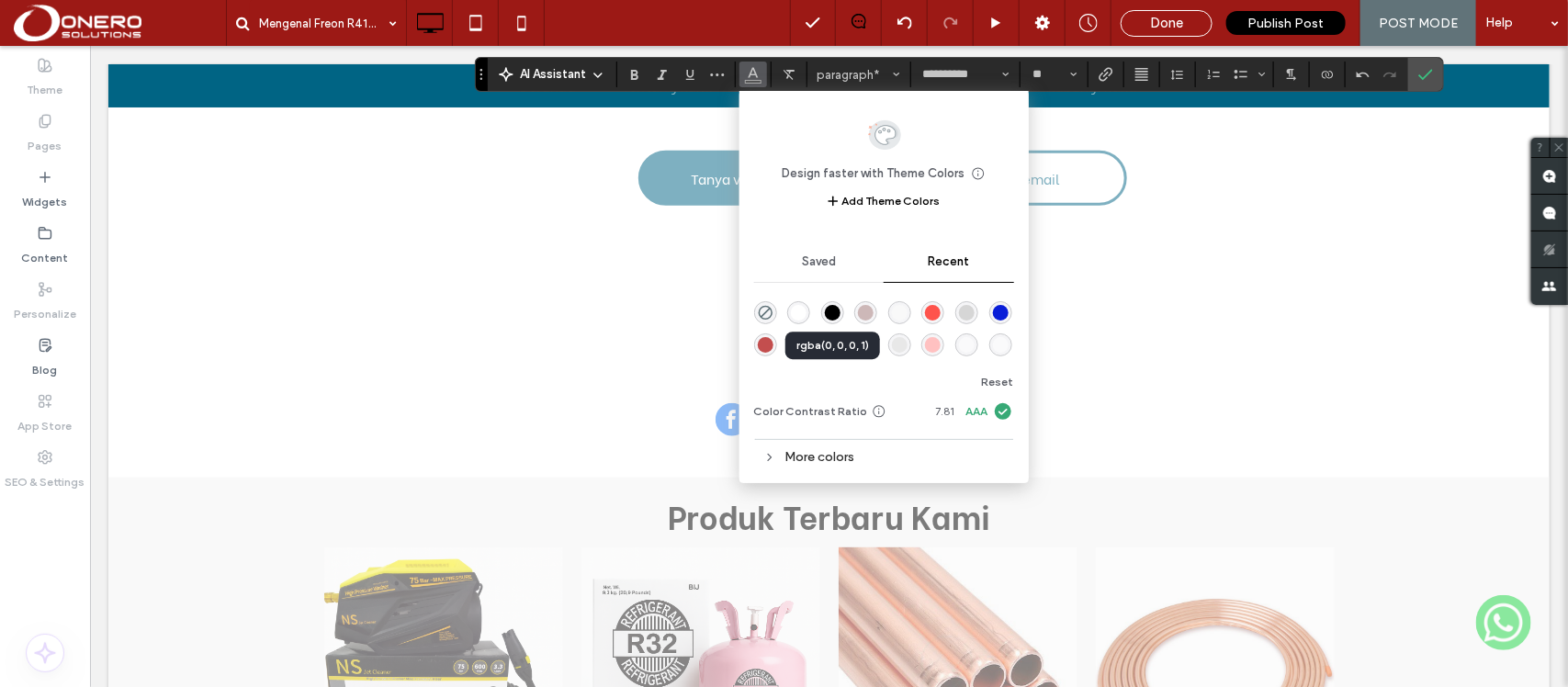
click at [831, 312] on div "rgba(0, 0, 0, 1)" at bounding box center [832, 313] width 15 height 15
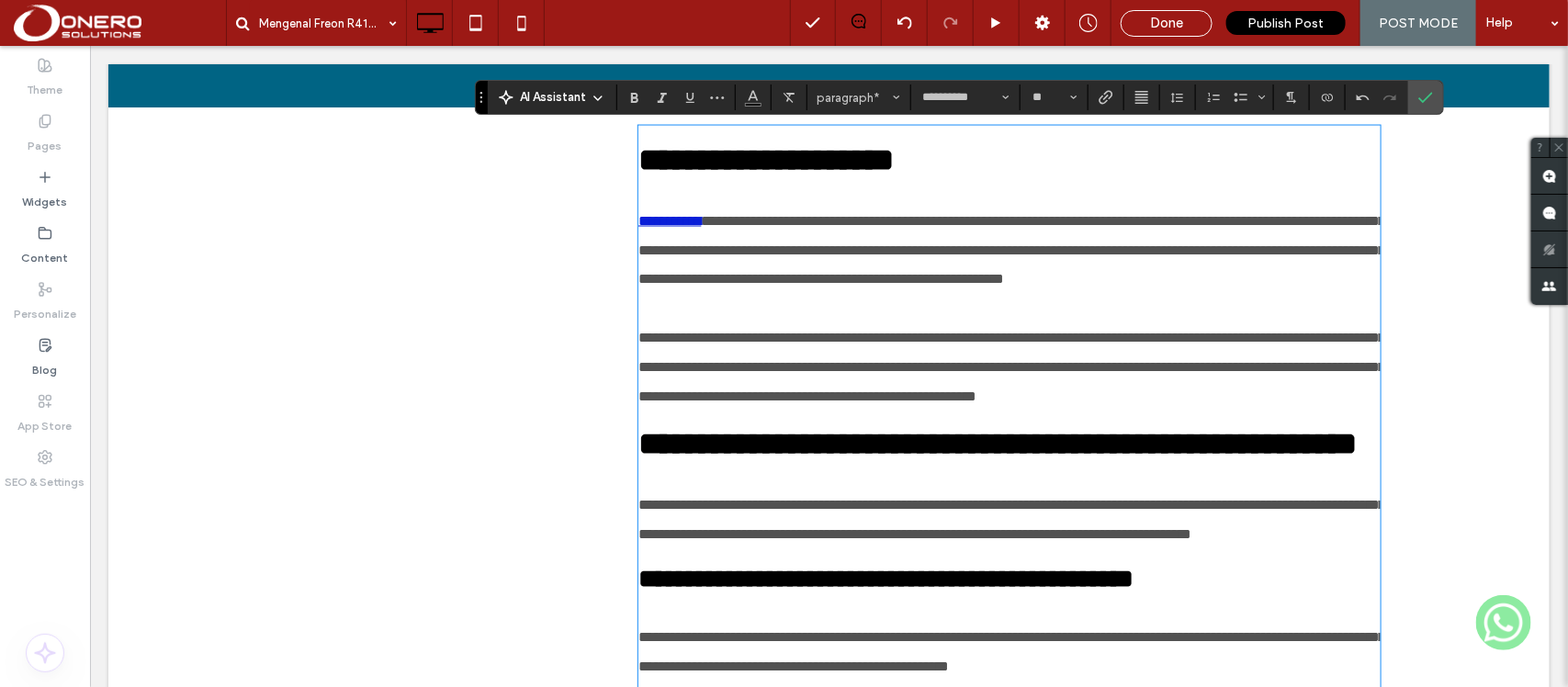
scroll to position [1356, 0]
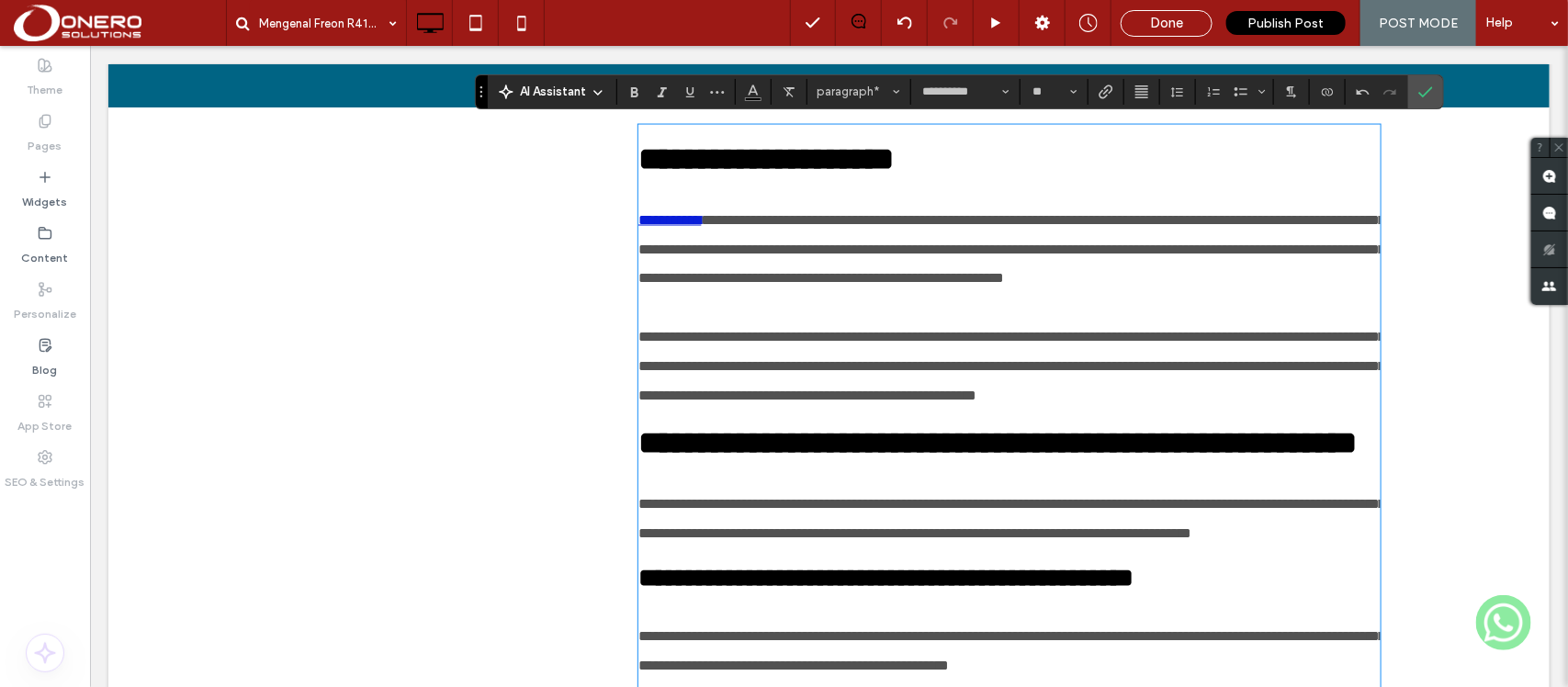
click at [945, 410] on p "**********" at bounding box center [1008, 366] width 741 height 88
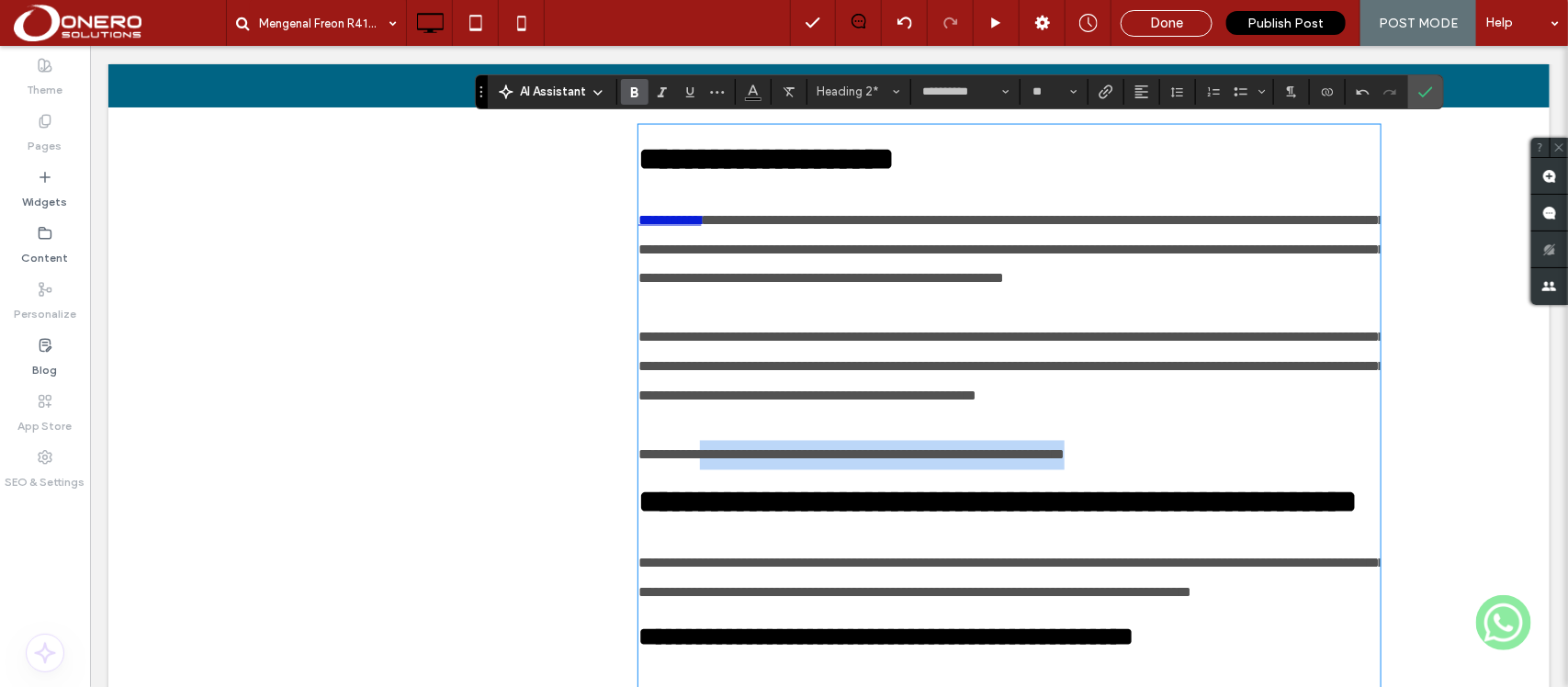
type input "**"
drag, startPoint x: 1227, startPoint y: 532, endPoint x: 707, endPoint y: 536, distance: 520.0
click at [707, 469] on p "**********" at bounding box center [1008, 454] width 741 height 29
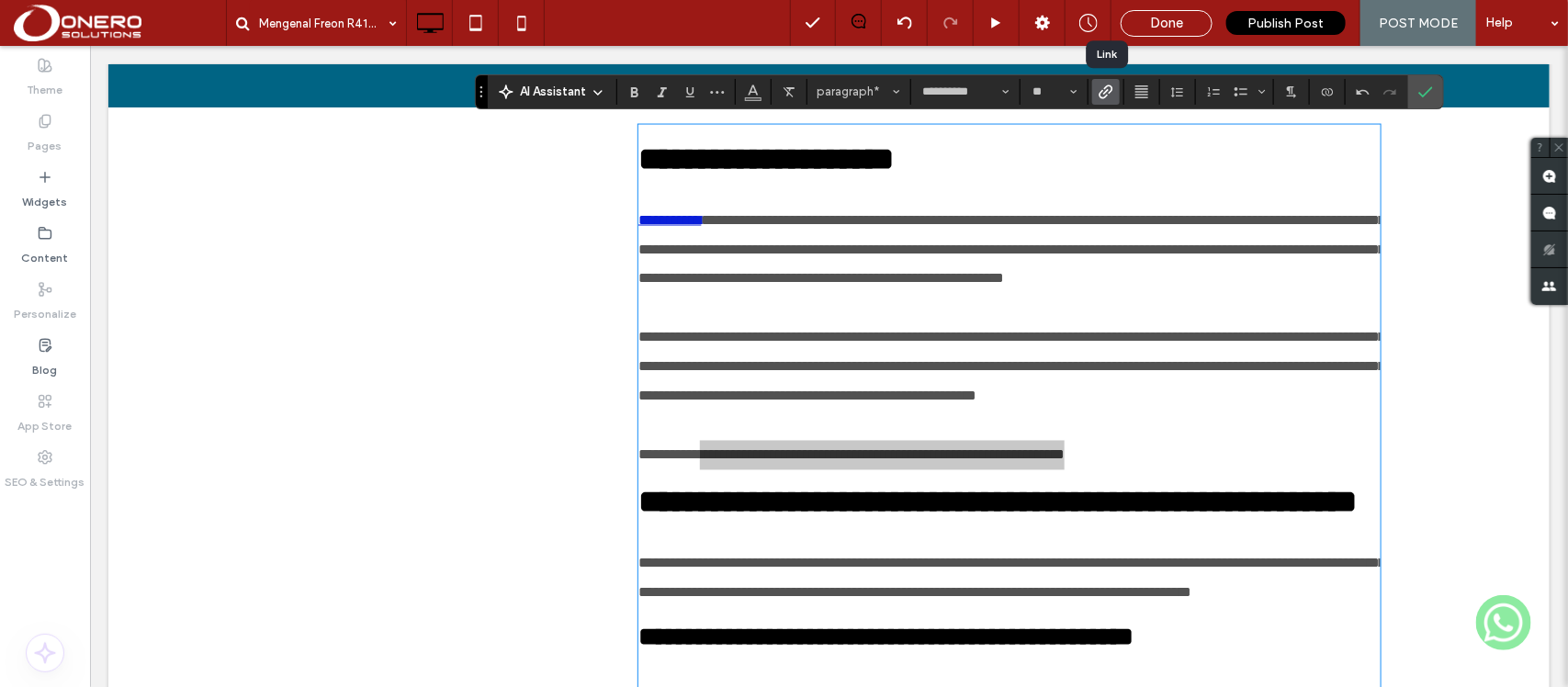
click at [1100, 84] on icon "Link" at bounding box center [1105, 91] width 14 height 14
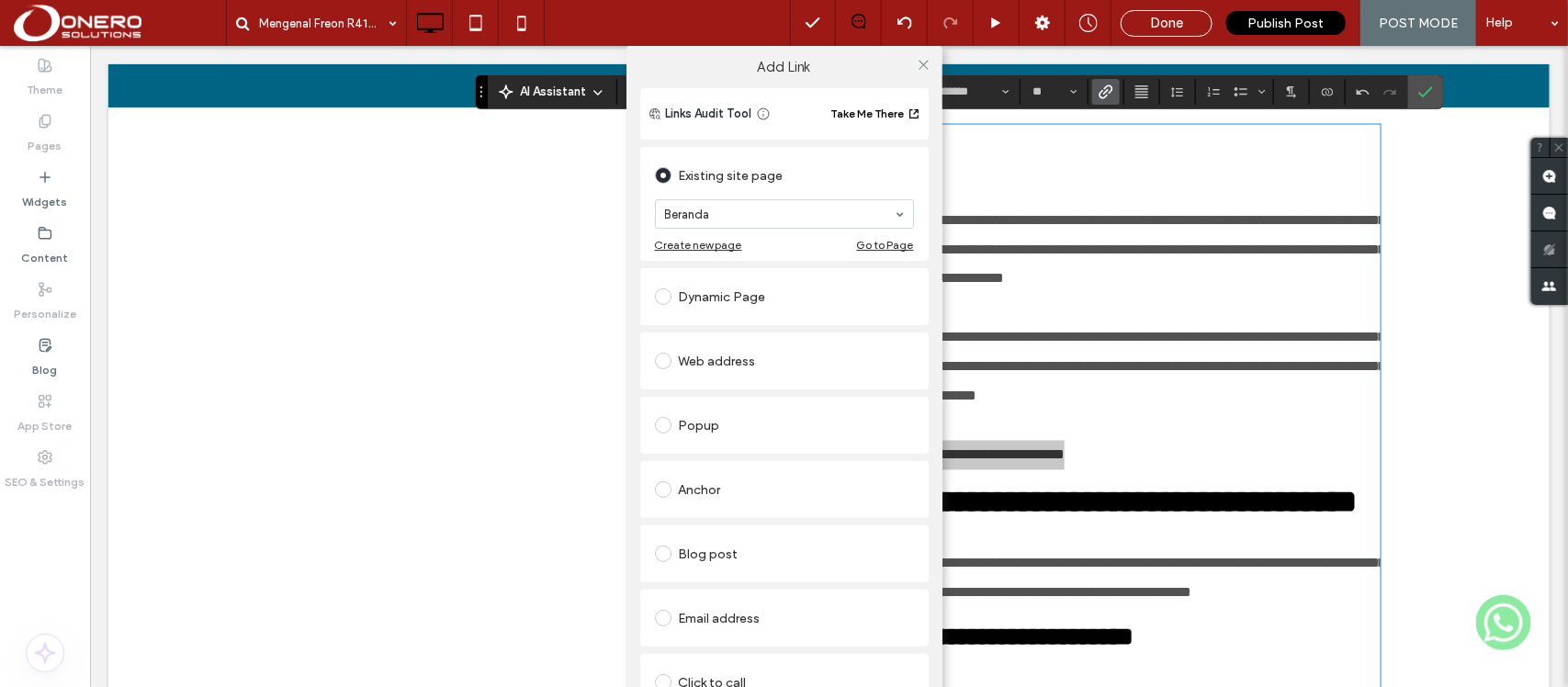
click at [715, 562] on div "Blog post" at bounding box center [784, 553] width 259 height 29
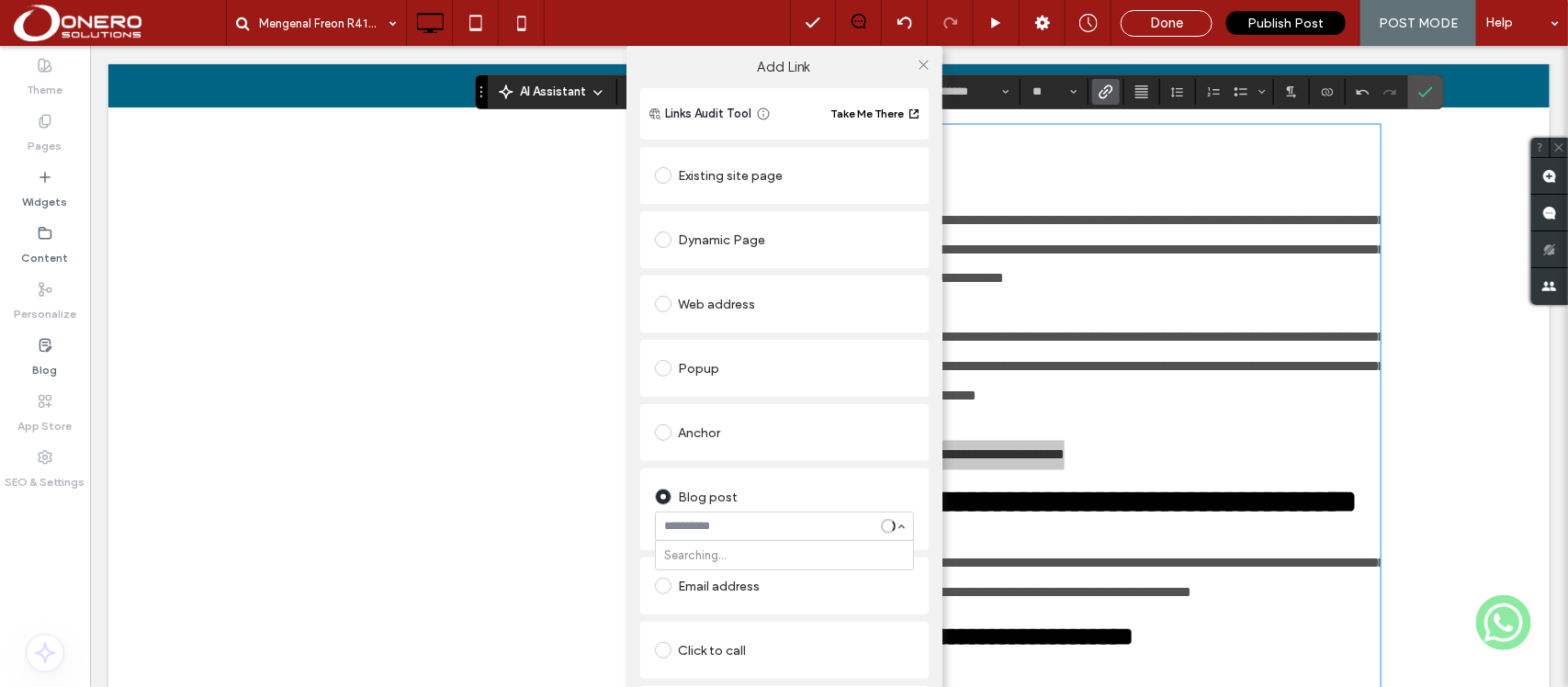
paste input "**********"
type input "**********"
click at [776, 526] on input "**********" at bounding box center [762, 525] width 196 height 14
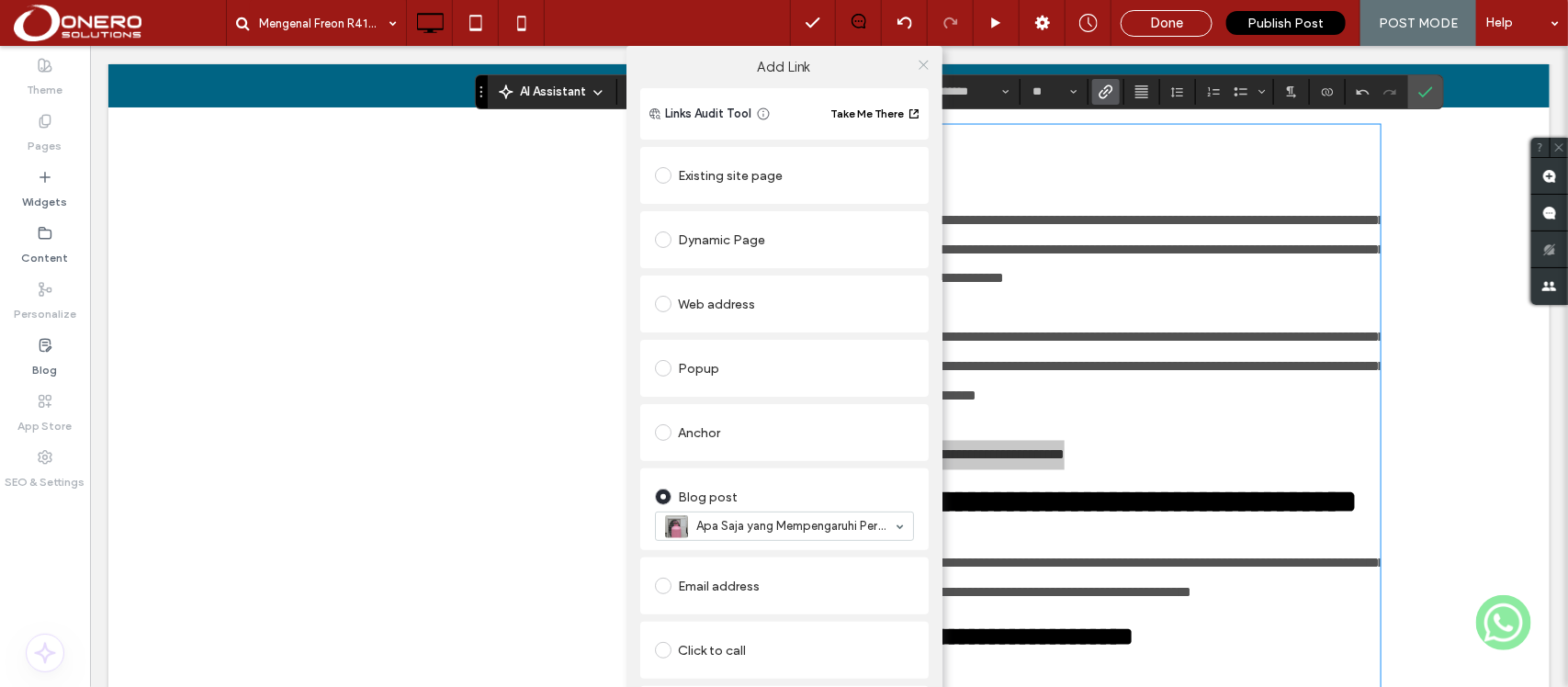
click at [917, 58] on icon at bounding box center [923, 64] width 14 height 14
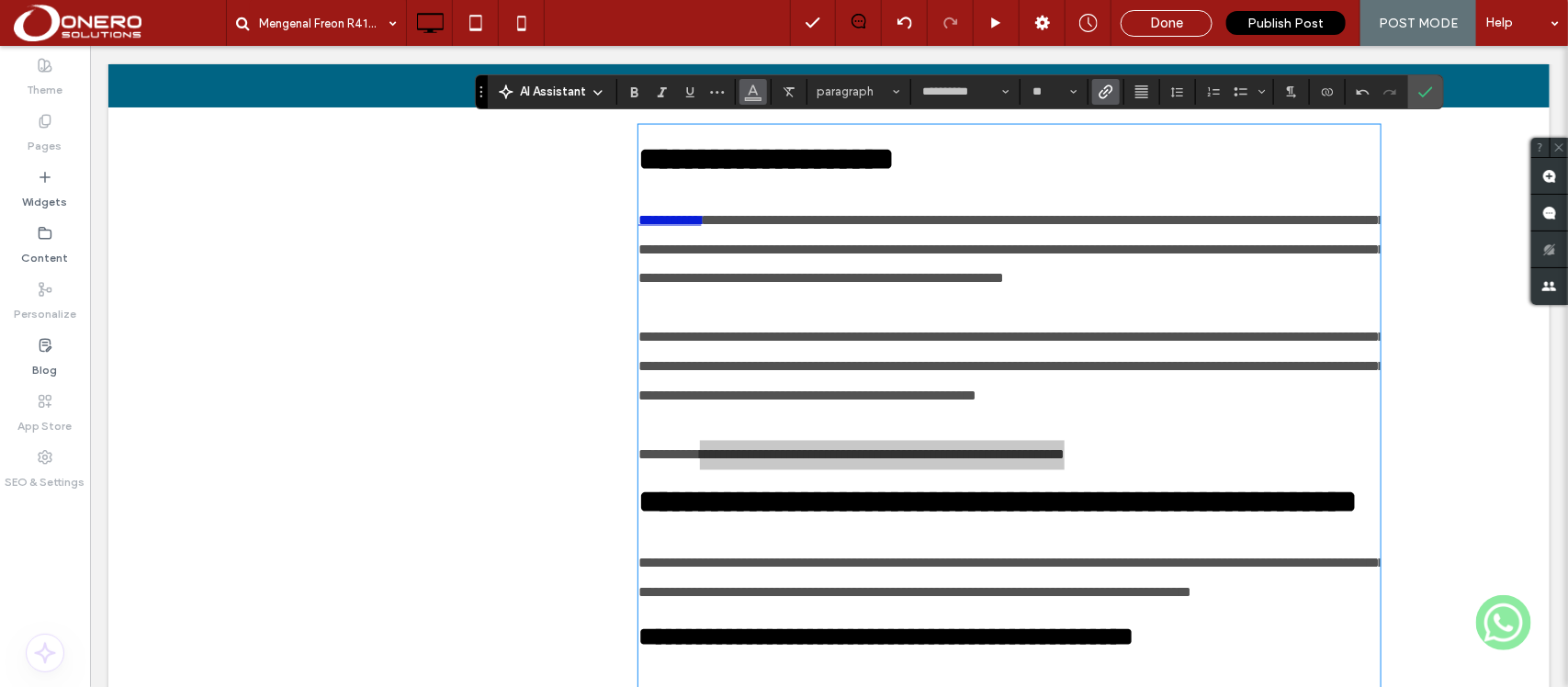
drag, startPoint x: 757, startPoint y: 95, endPoint x: 961, endPoint y: 313, distance: 298.6
click at [757, 95] on icon "Color" at bounding box center [753, 89] width 14 height 14
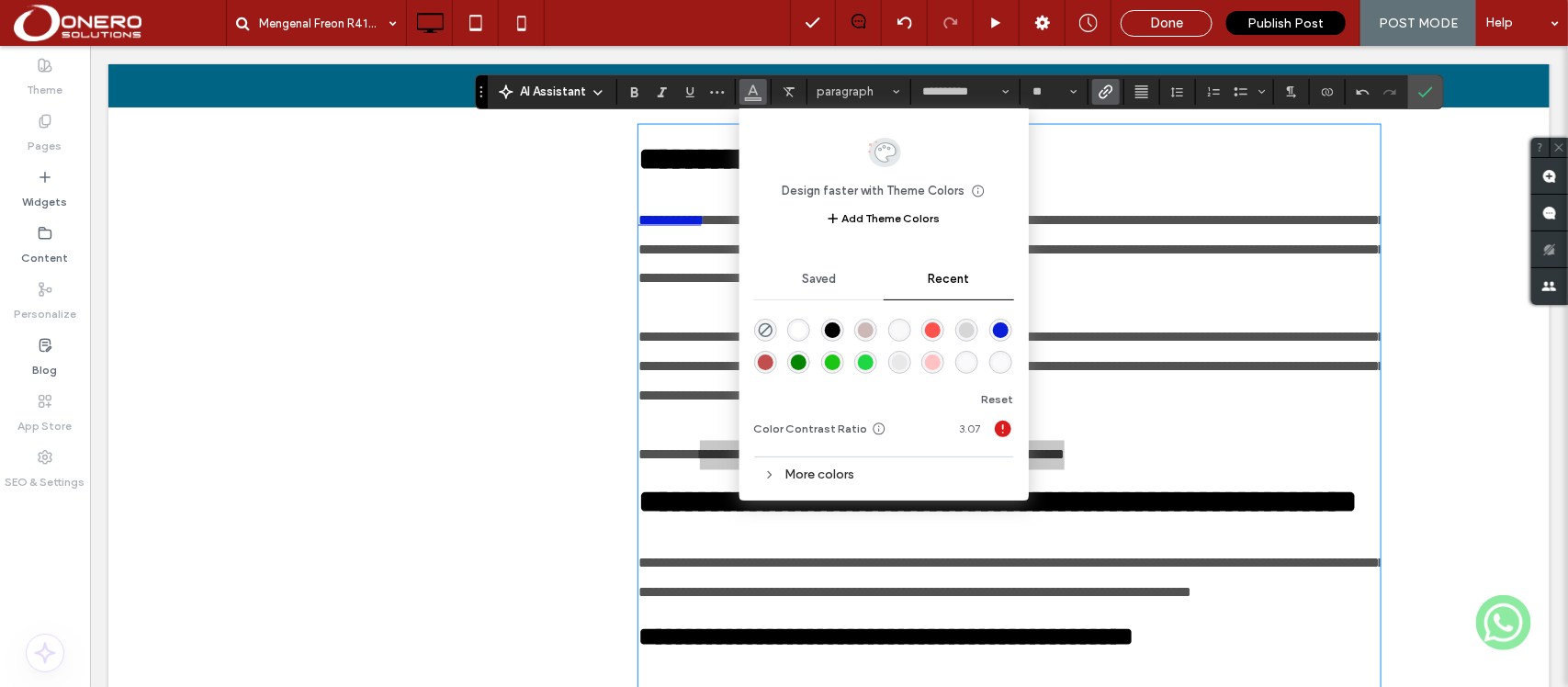
click at [1001, 328] on div "rgba(9, 30, 216, 1)" at bounding box center [1000, 330] width 15 height 15
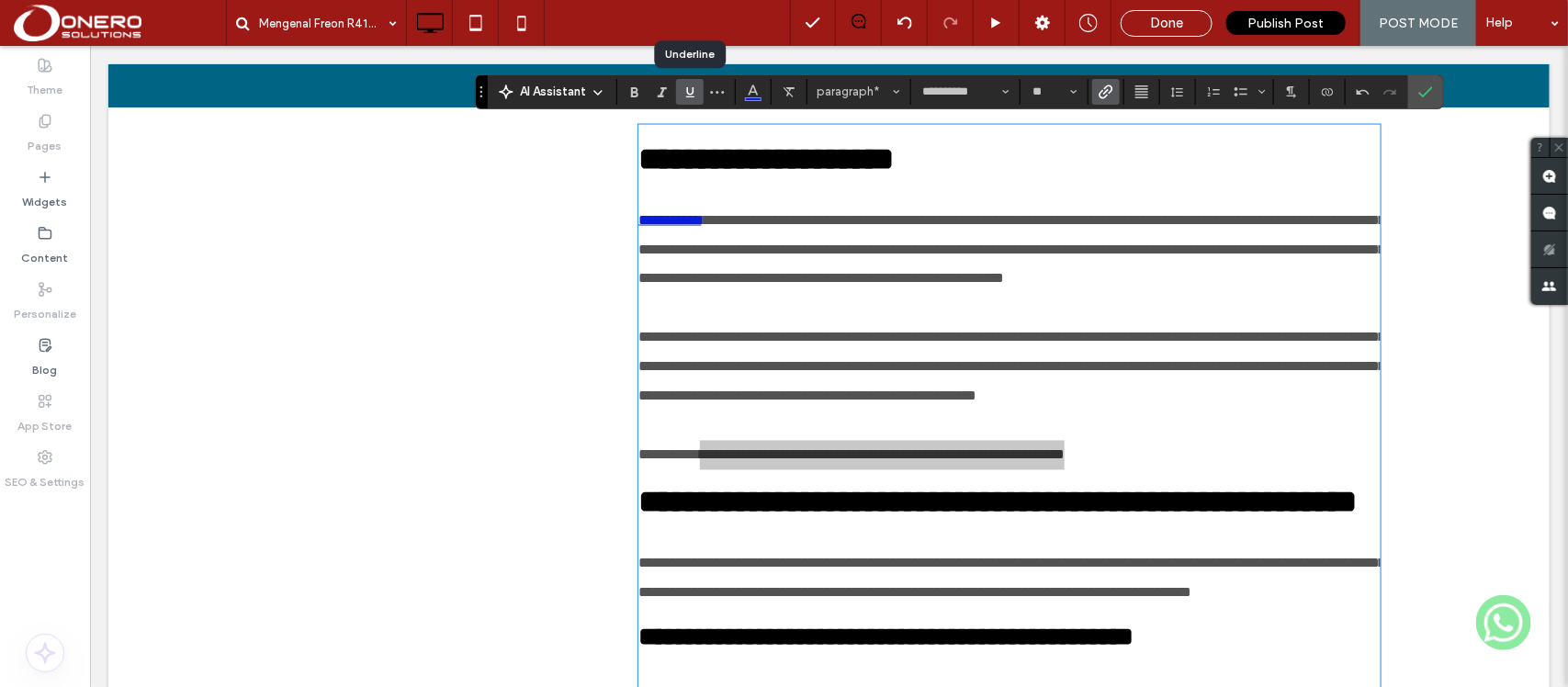
click at [683, 97] on icon "Underline" at bounding box center [689, 91] width 14 height 14
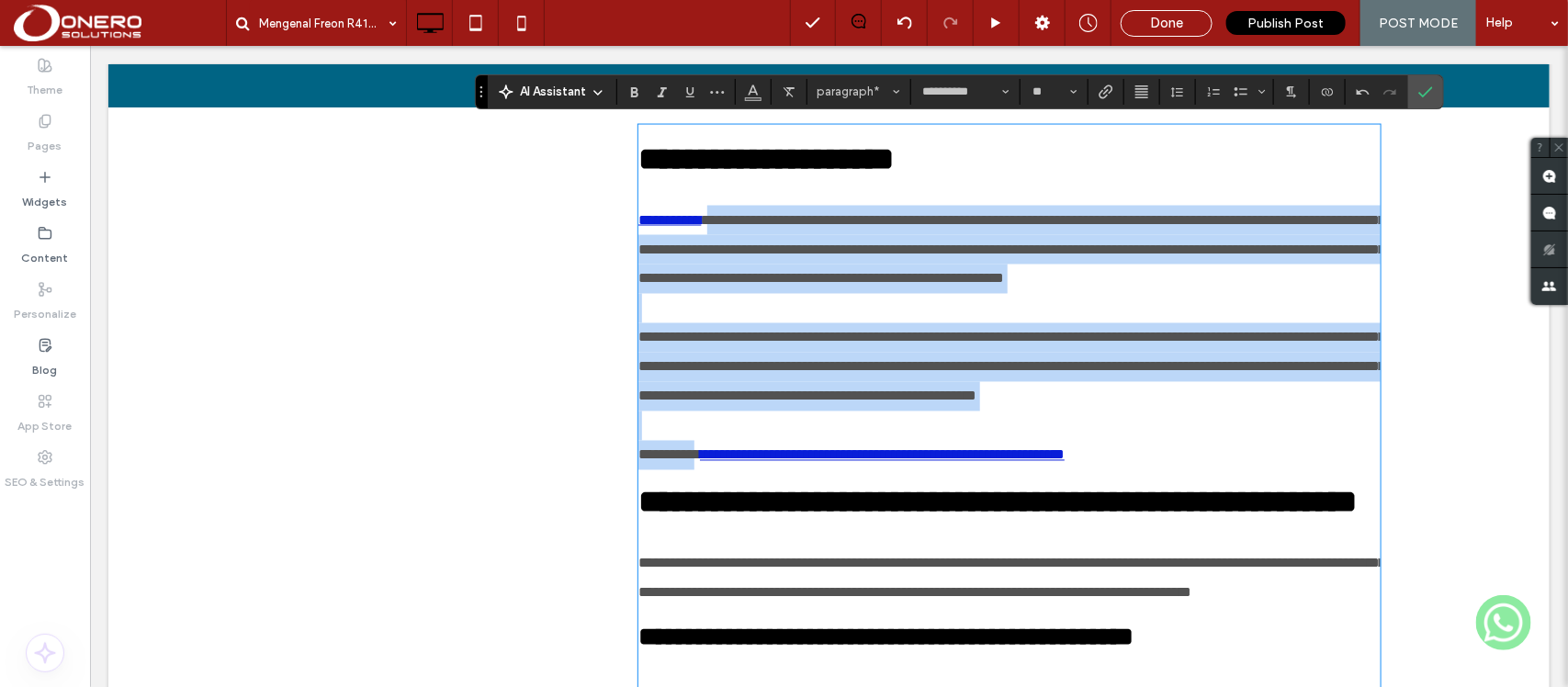
drag, startPoint x: 718, startPoint y: 234, endPoint x: 704, endPoint y: 519, distance: 285.3
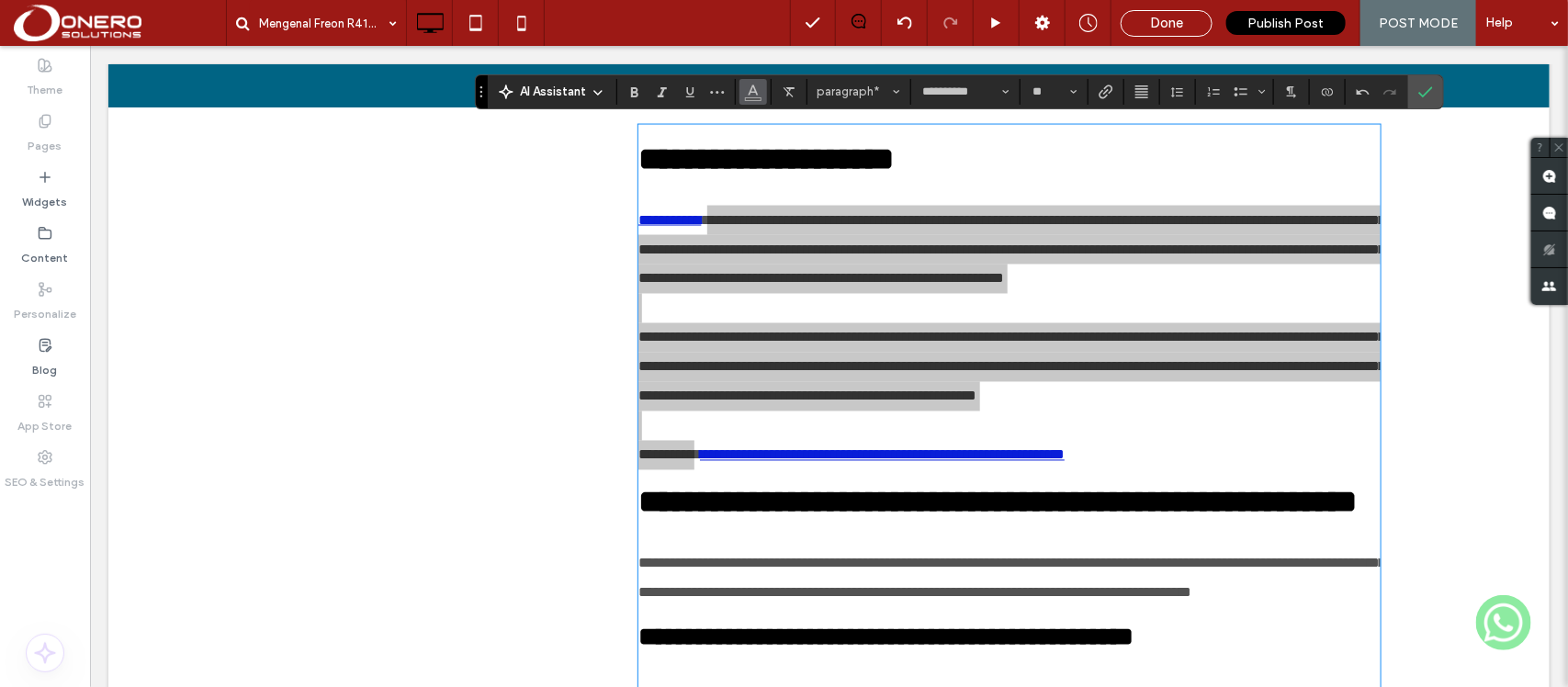
click at [753, 92] on use "Color" at bounding box center [753, 89] width 10 height 10
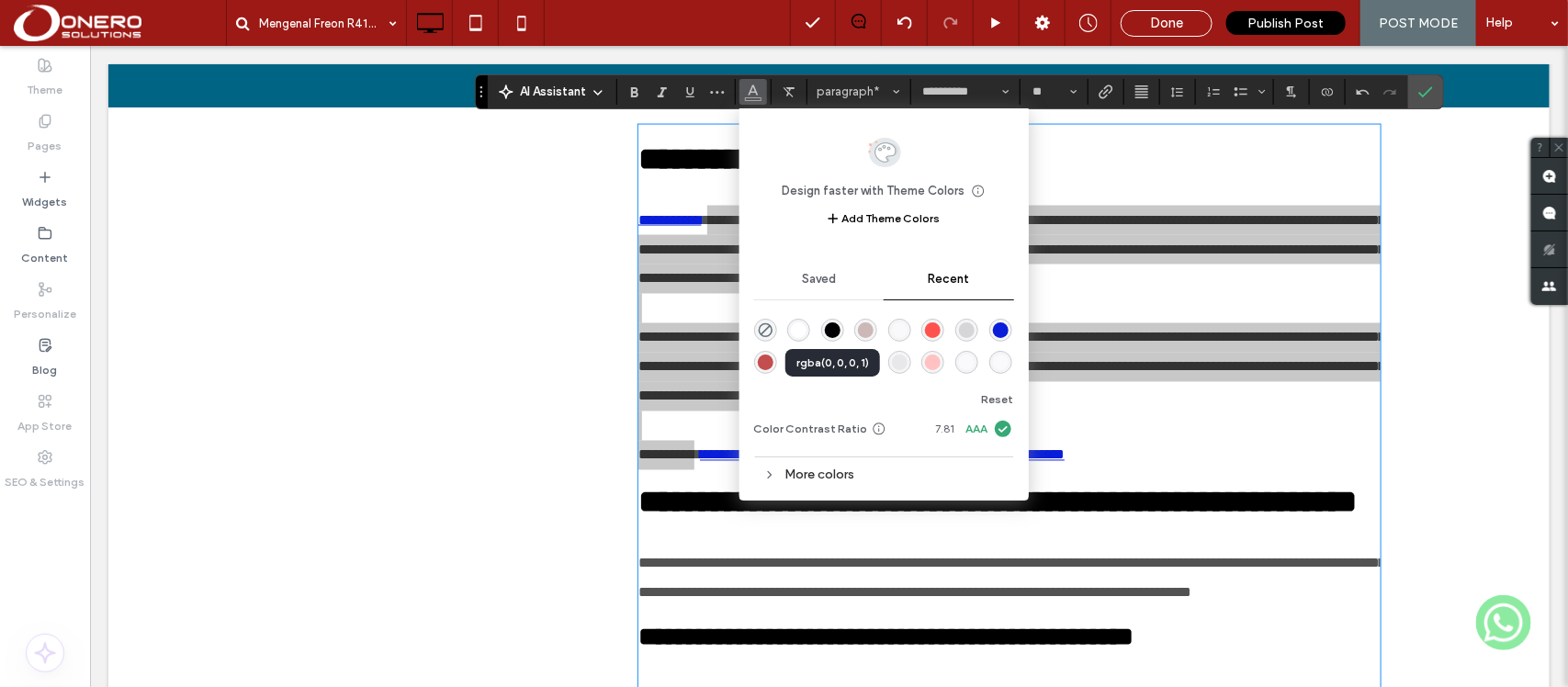
click at [828, 328] on div "rgba(0, 0, 0, 1)" at bounding box center [832, 330] width 15 height 15
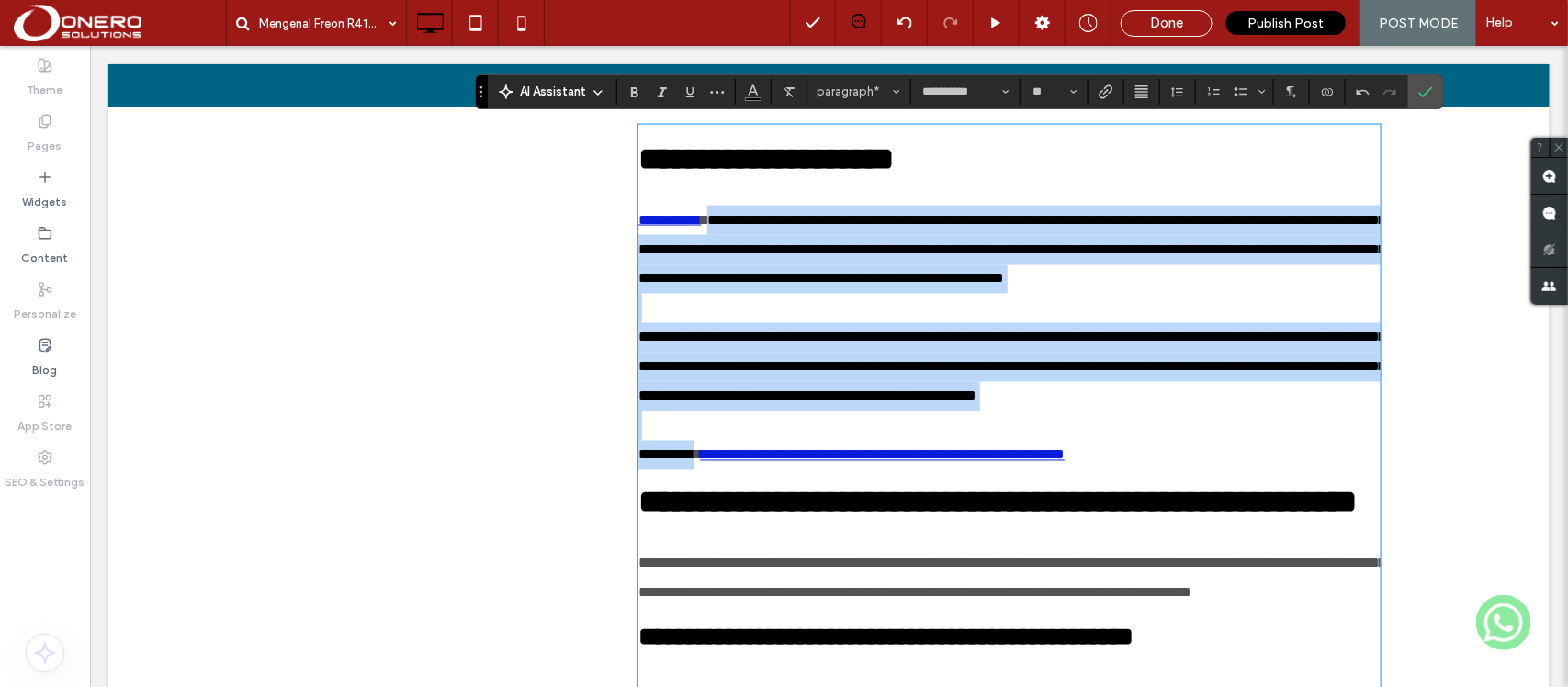
click at [827, 284] on span "**********" at bounding box center [1011, 248] width 747 height 73
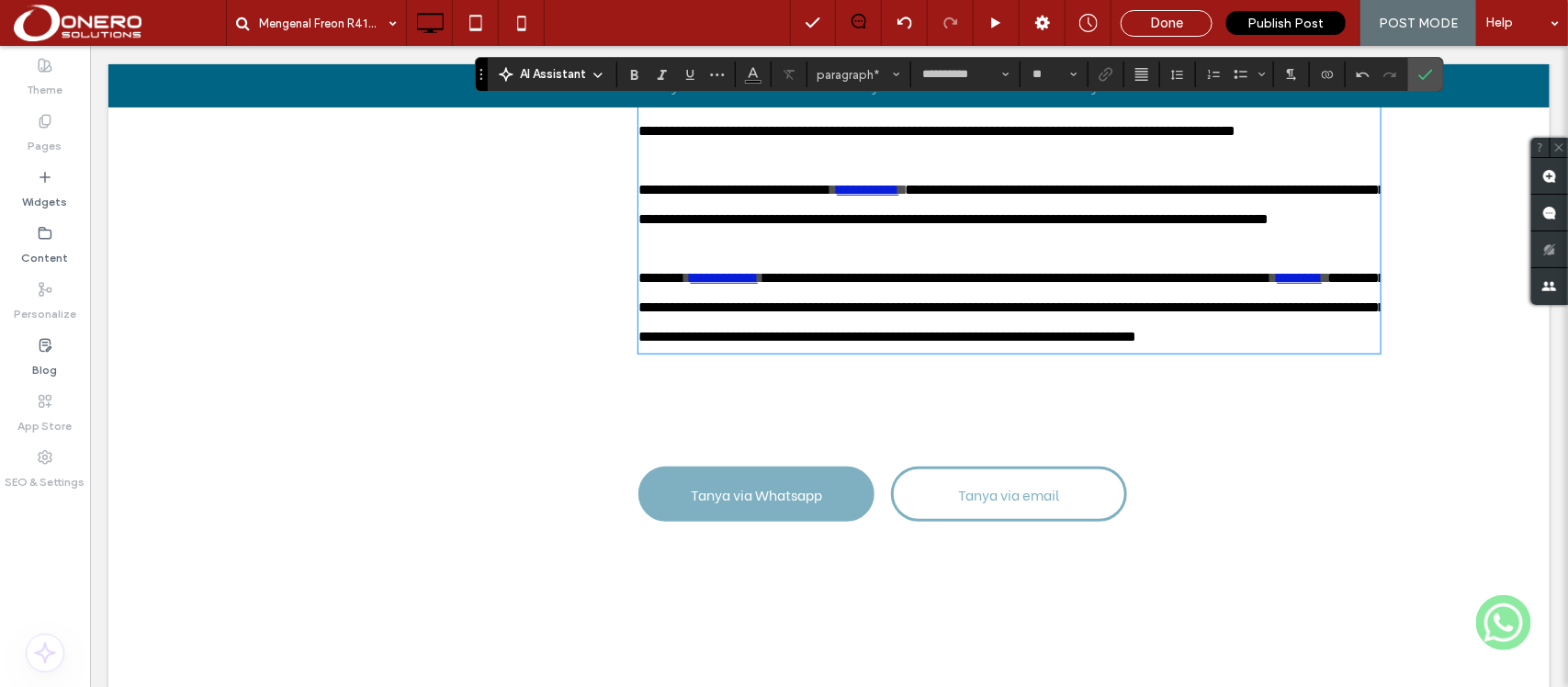
scroll to position [3532, 0]
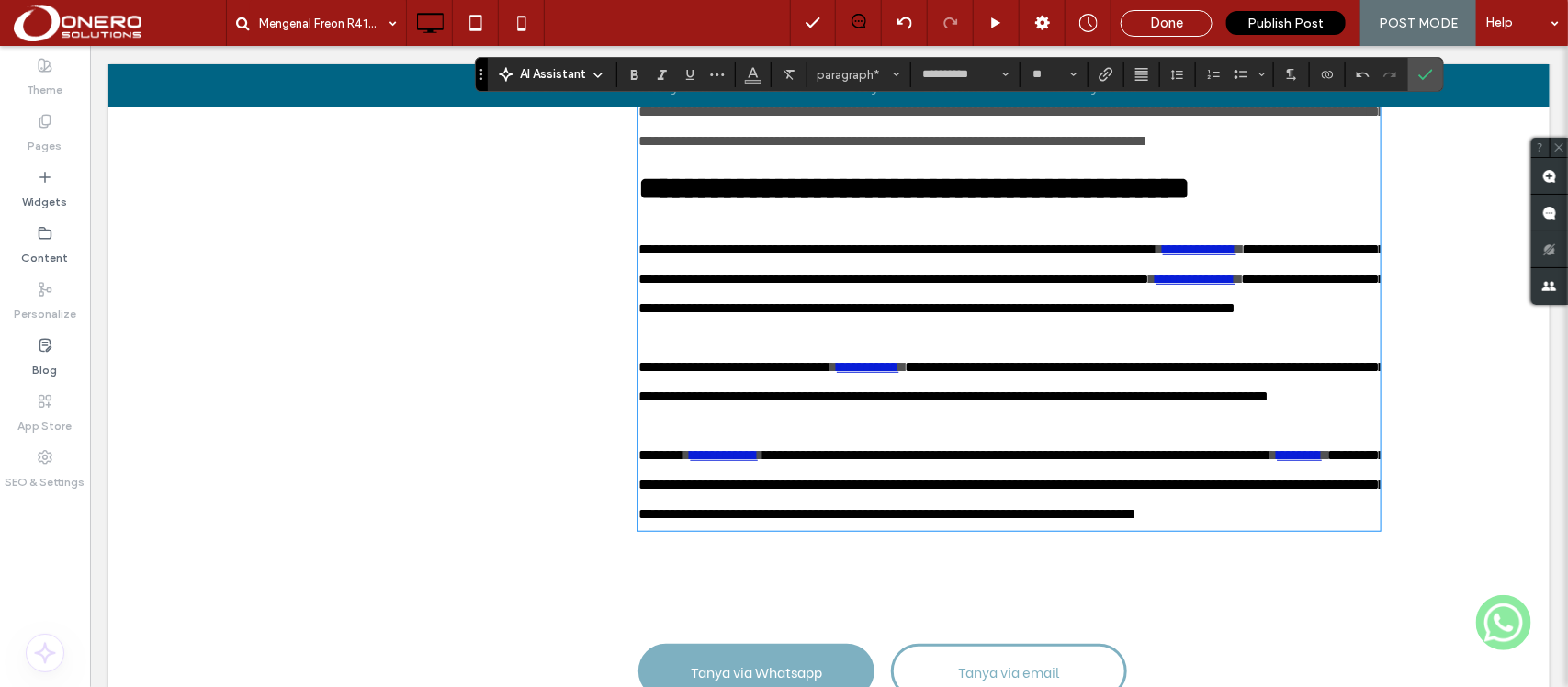
drag, startPoint x: 1226, startPoint y: 496, endPoint x: 706, endPoint y: 515, distance: 520.3
click at [1104, 75] on use "Link" at bounding box center [1105, 74] width 14 height 14
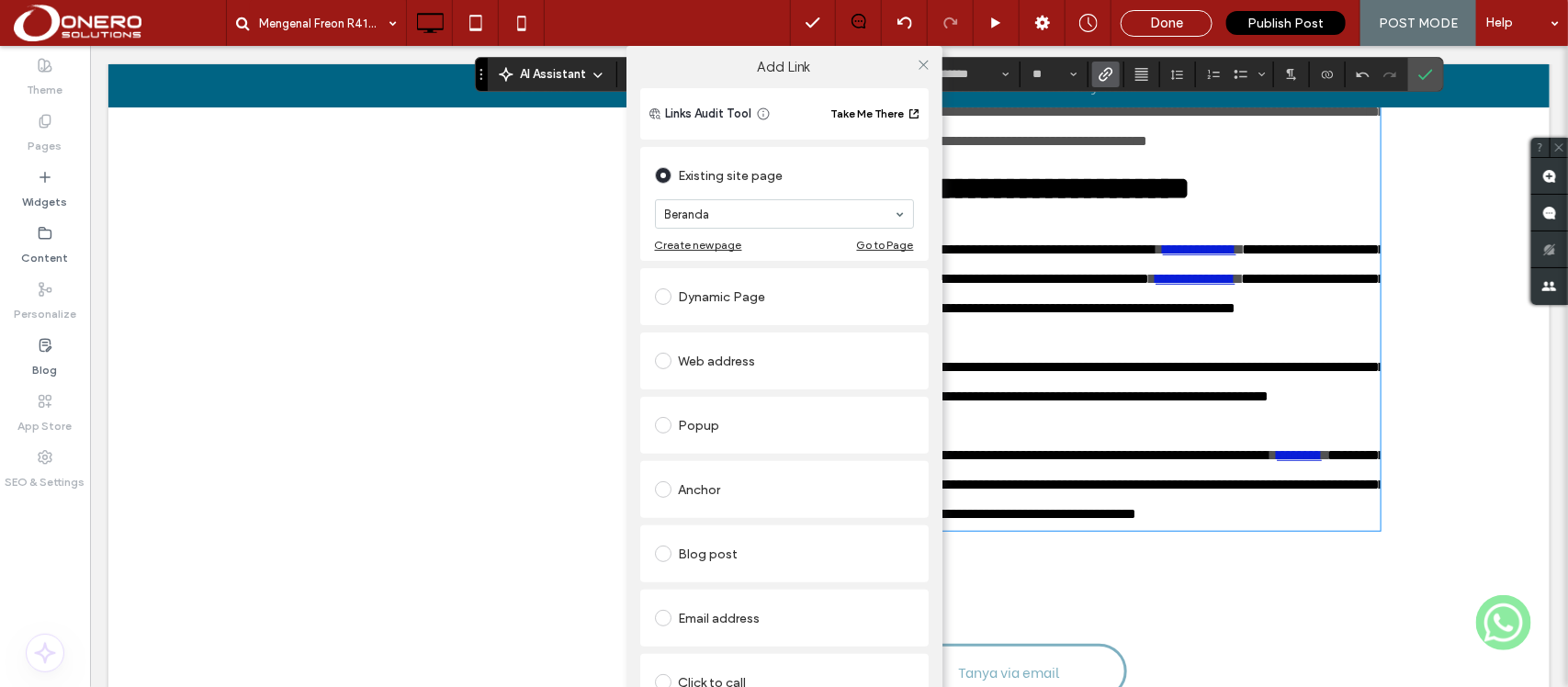
click at [685, 563] on div "Blog post" at bounding box center [784, 553] width 259 height 29
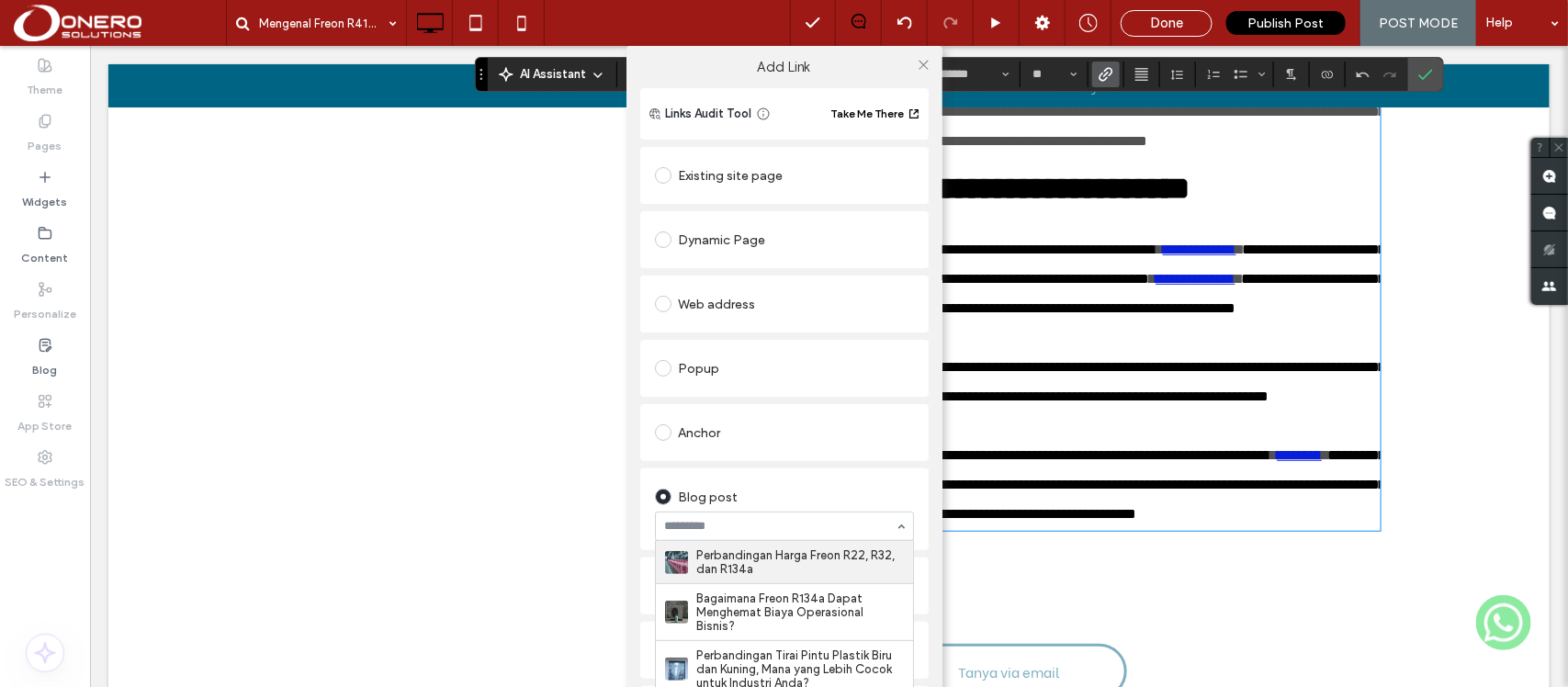
paste input "**********"
type input "**********"
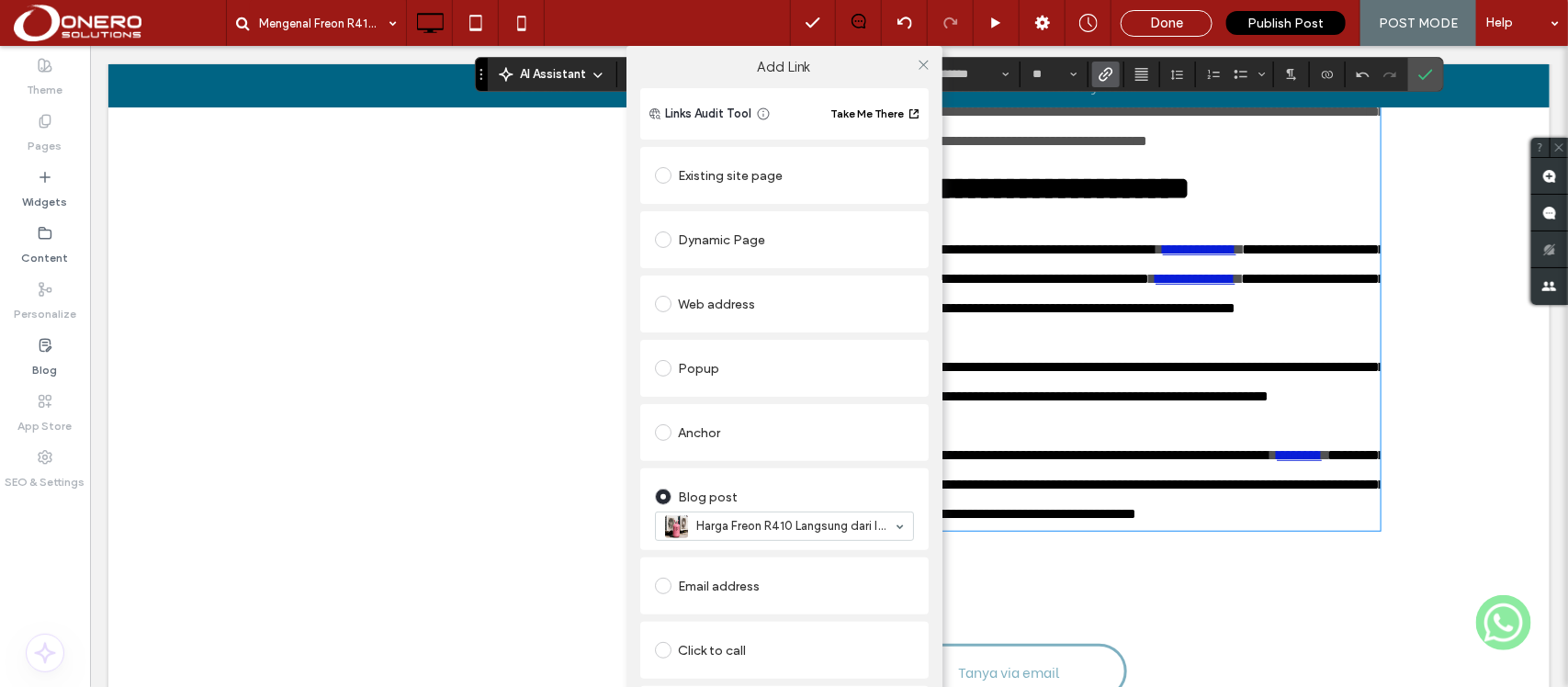
scroll to position [0, 0]
click at [921, 60] on icon at bounding box center [923, 64] width 14 height 14
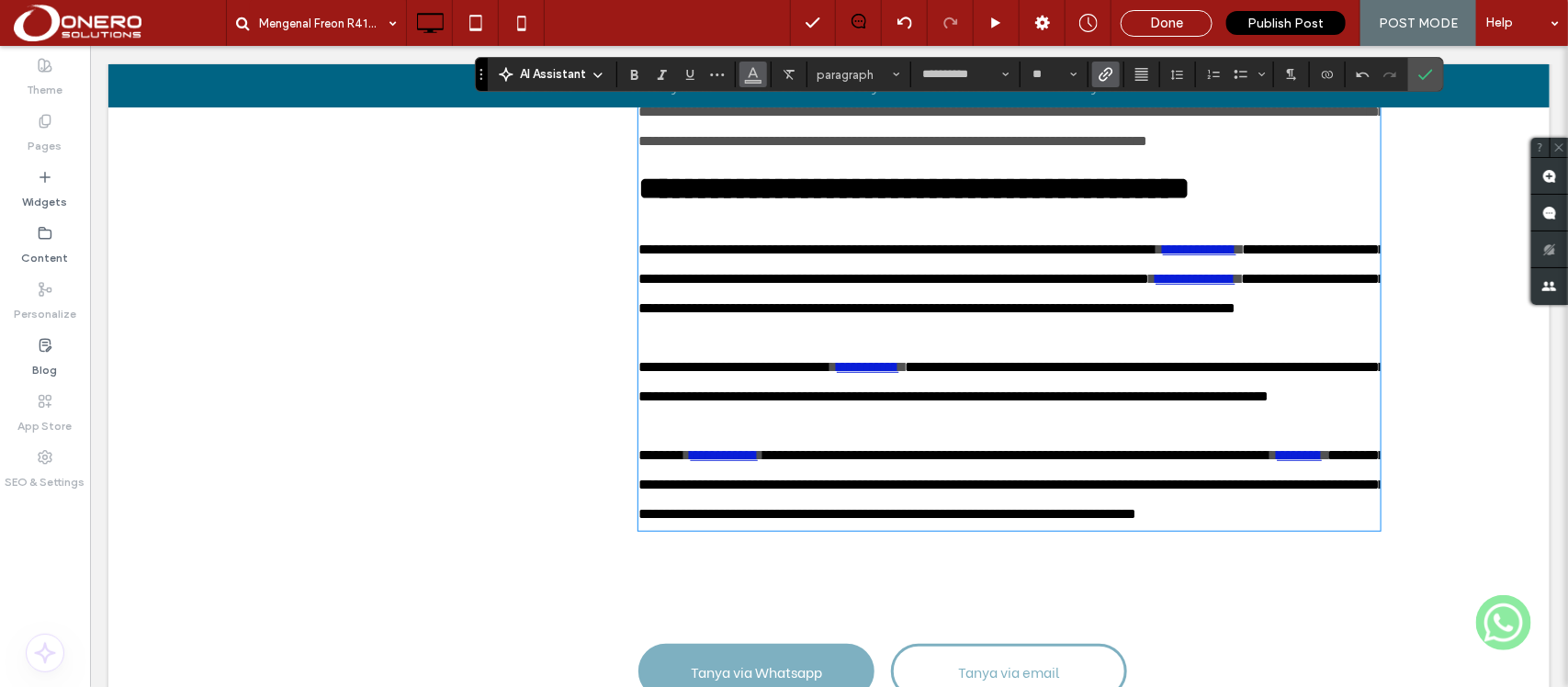
click at [757, 73] on icon "Color" at bounding box center [753, 72] width 14 height 14
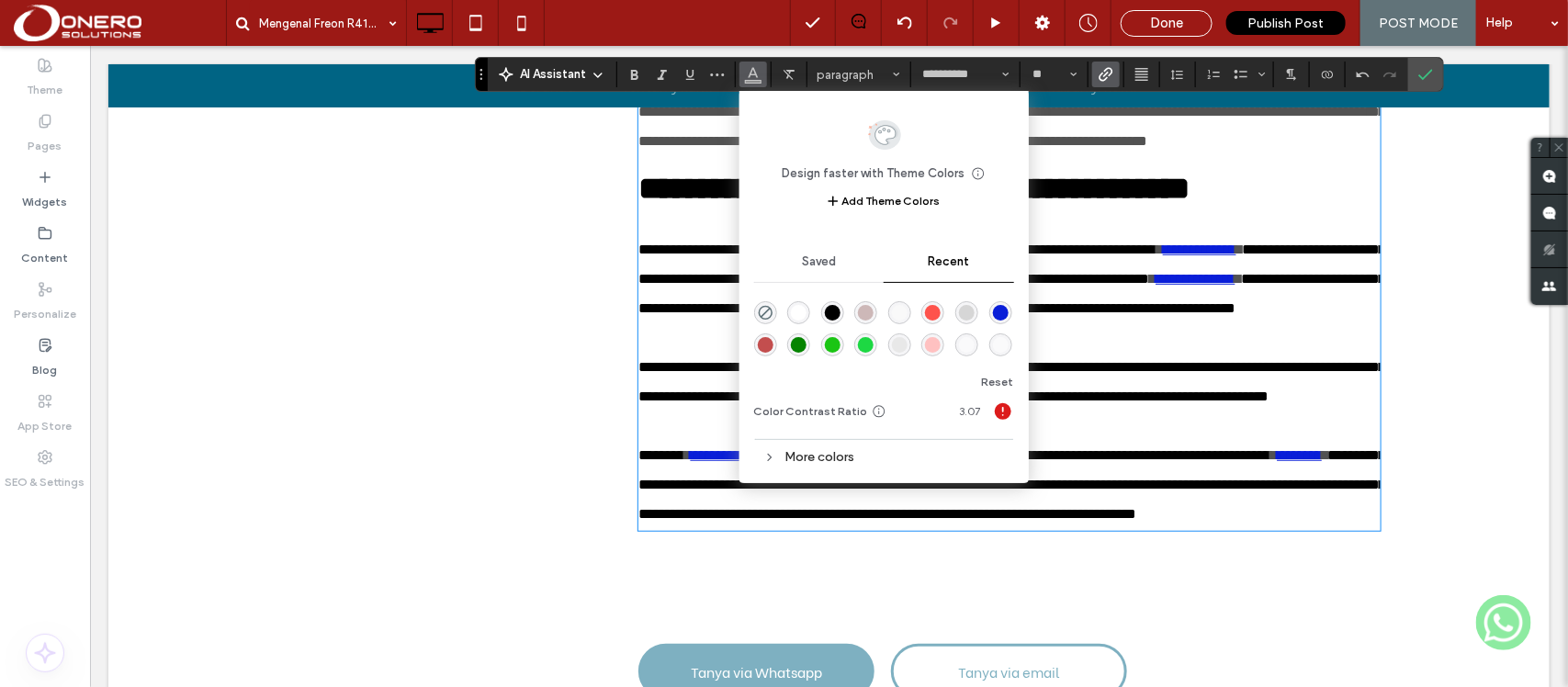
click at [994, 306] on div "rgba(9, 30, 216, 1)" at bounding box center [1000, 313] width 15 height 15
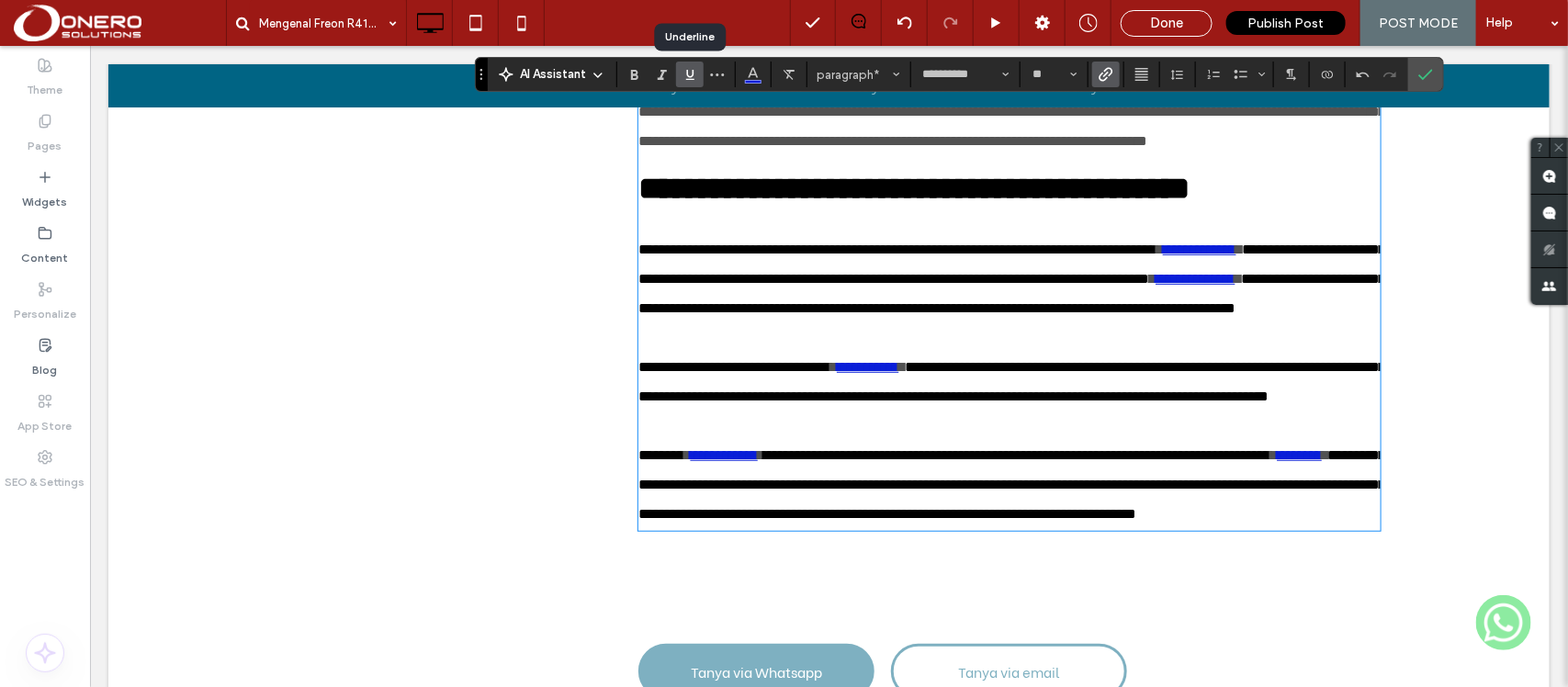
drag, startPoint x: 696, startPoint y: 73, endPoint x: 848, endPoint y: 308, distance: 279.9
click at [696, 73] on icon "Underline" at bounding box center [689, 74] width 14 height 14
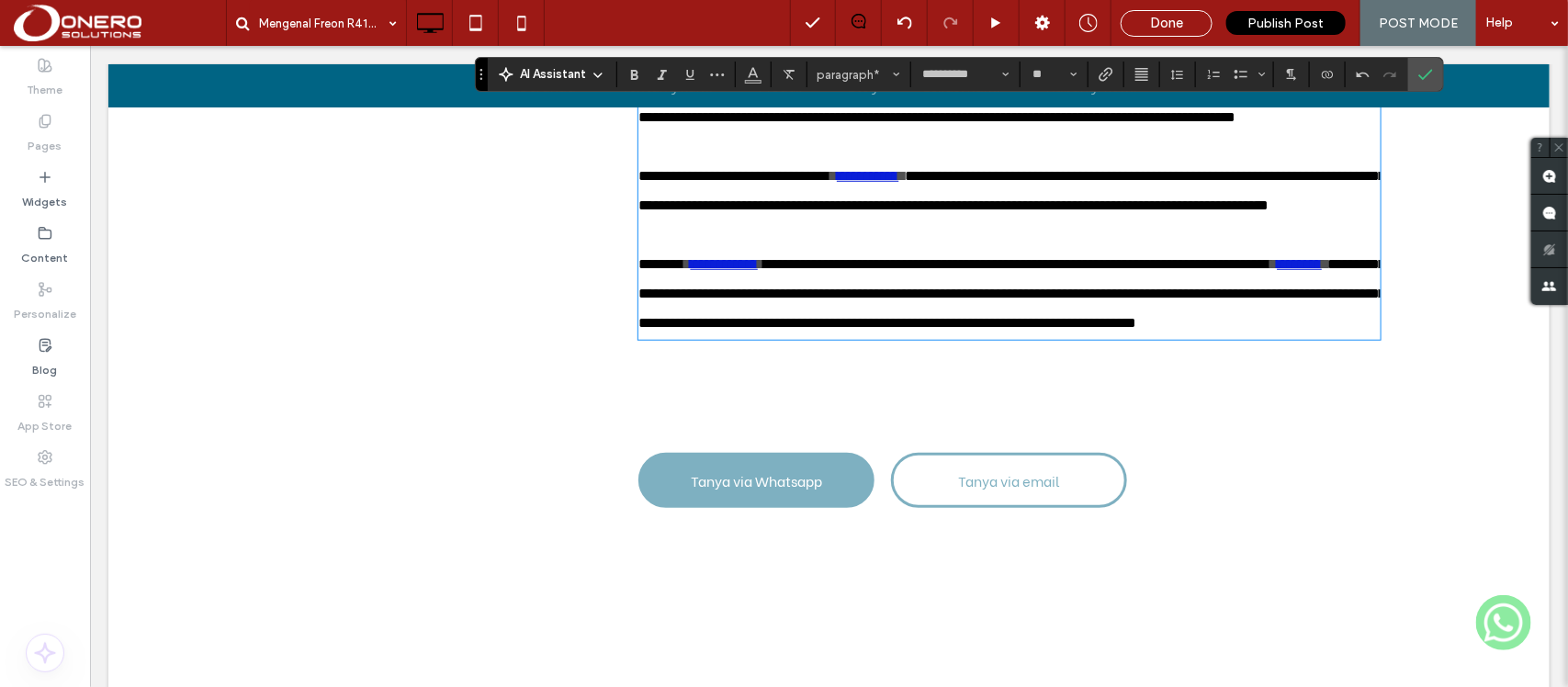
drag, startPoint x: 629, startPoint y: 376, endPoint x: 920, endPoint y: 584, distance: 357.7
drag, startPoint x: 760, startPoint y: 66, endPoint x: 835, endPoint y: 309, distance: 254.3
click at [760, 66] on button "Color" at bounding box center [753, 74] width 27 height 26
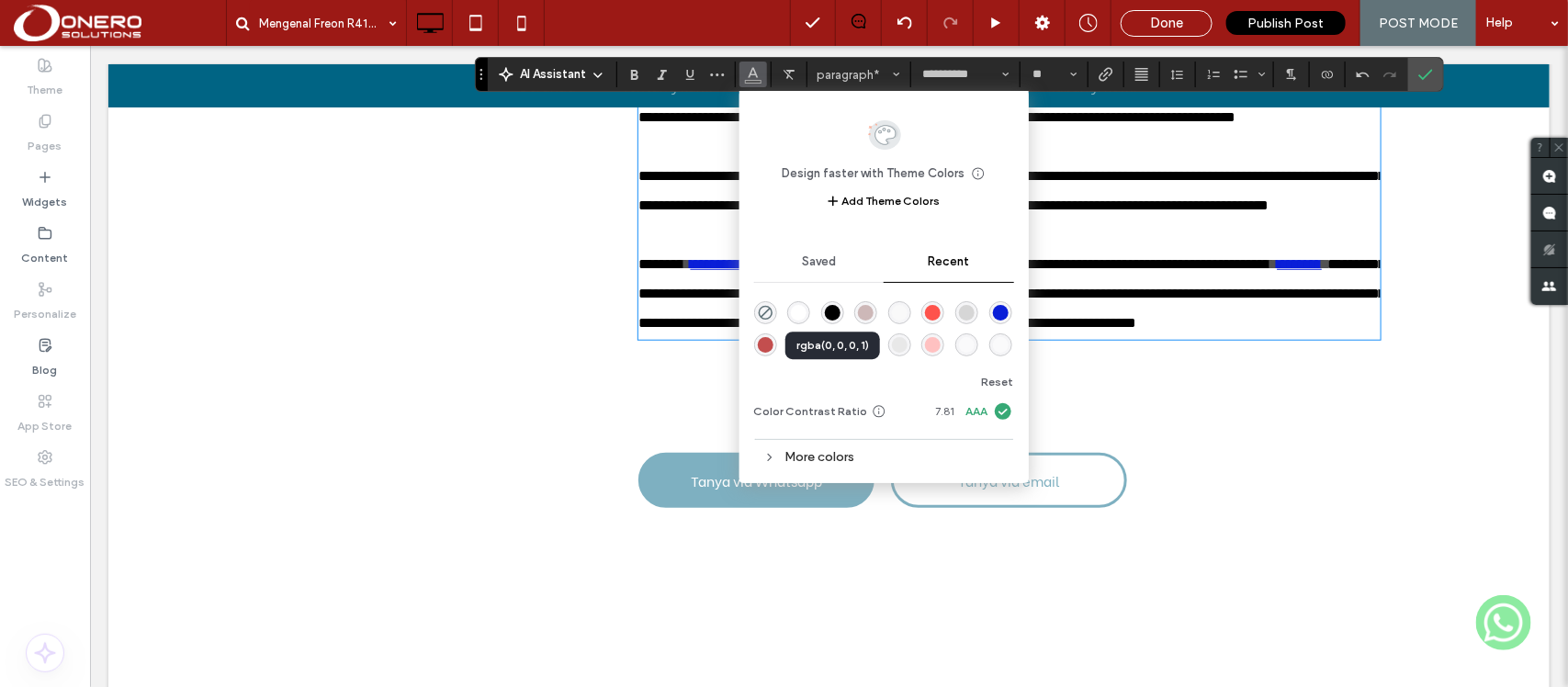
click at [829, 308] on div "rgba(0, 0, 0, 1)" at bounding box center [832, 313] width 15 height 15
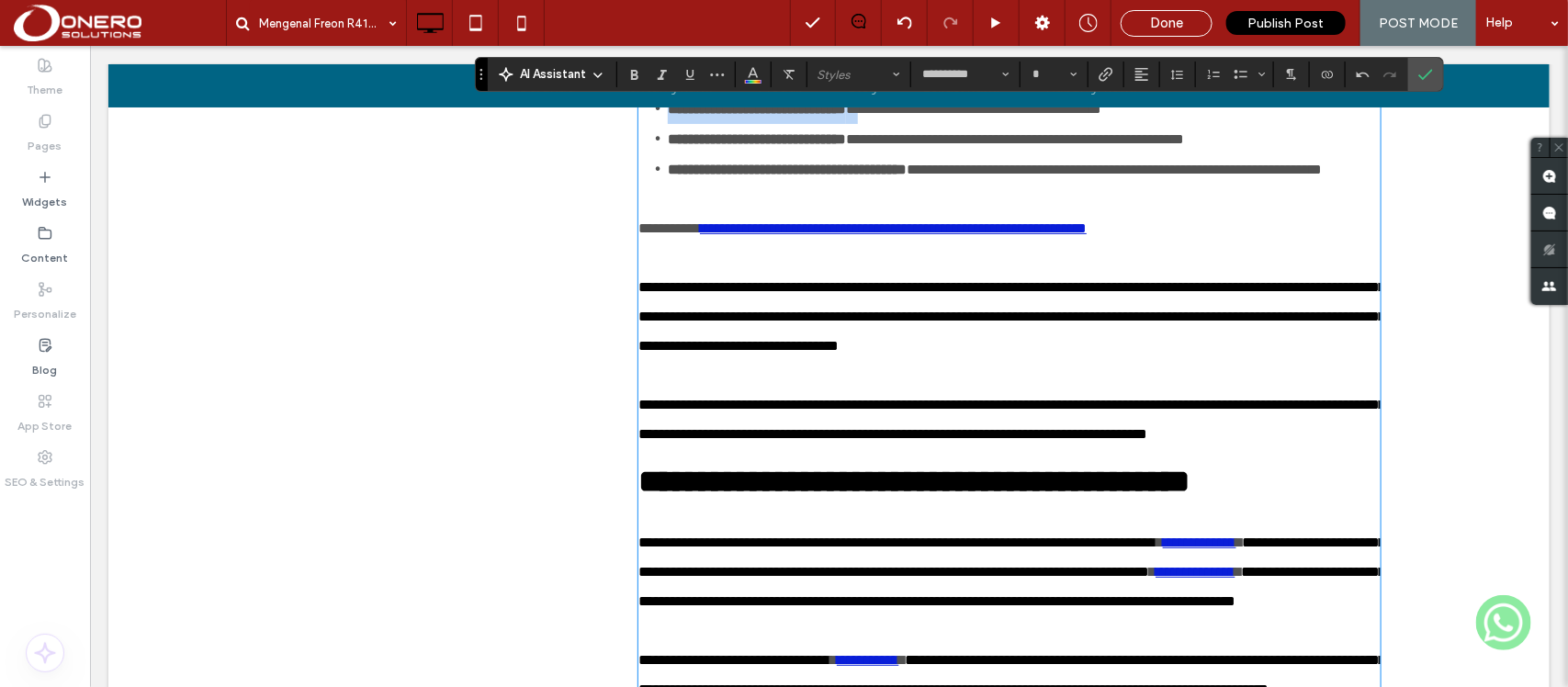
scroll to position [3628, 0]
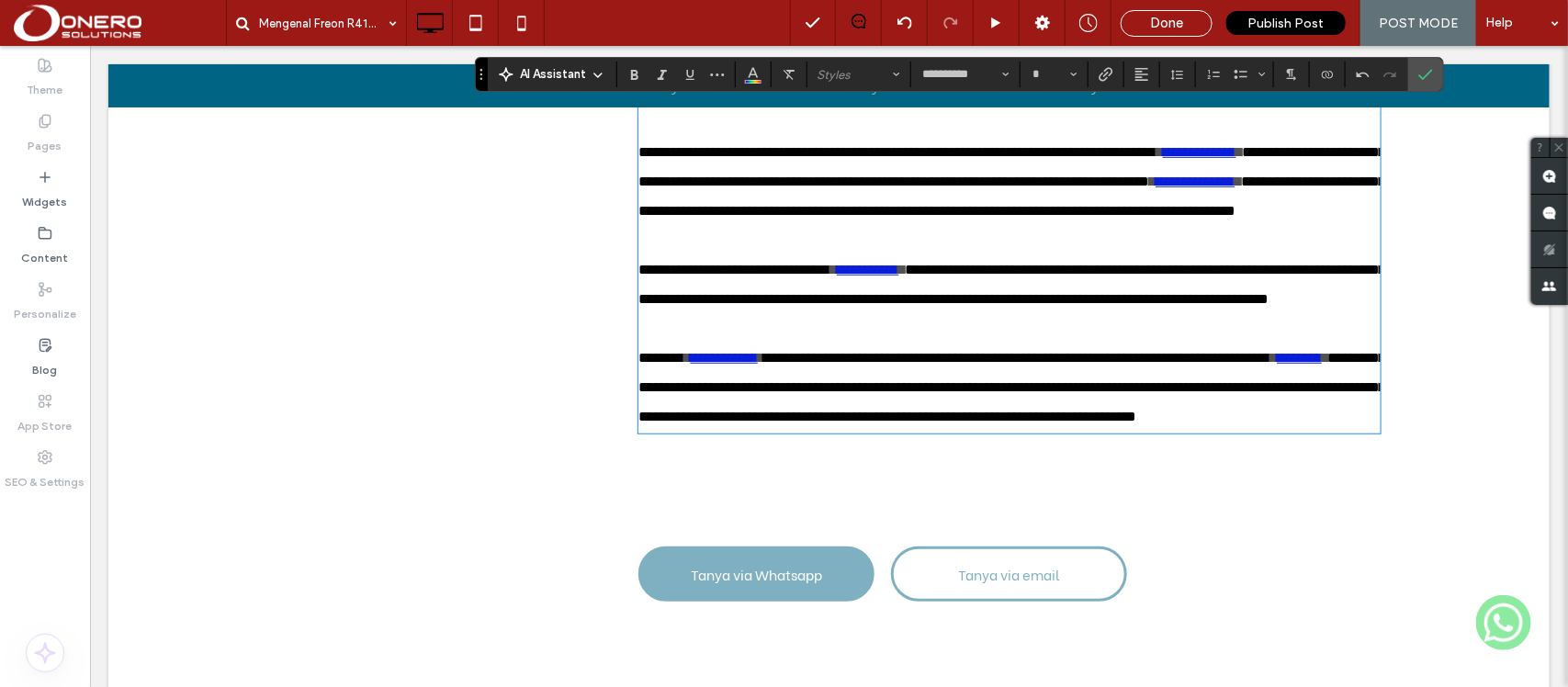
drag, startPoint x: 629, startPoint y: 422, endPoint x: 703, endPoint y: 405, distance: 75.9
drag, startPoint x: 749, startPoint y: 72, endPoint x: 816, endPoint y: 232, distance: 173.5
click at [749, 72] on icon "Color" at bounding box center [753, 72] width 14 height 14
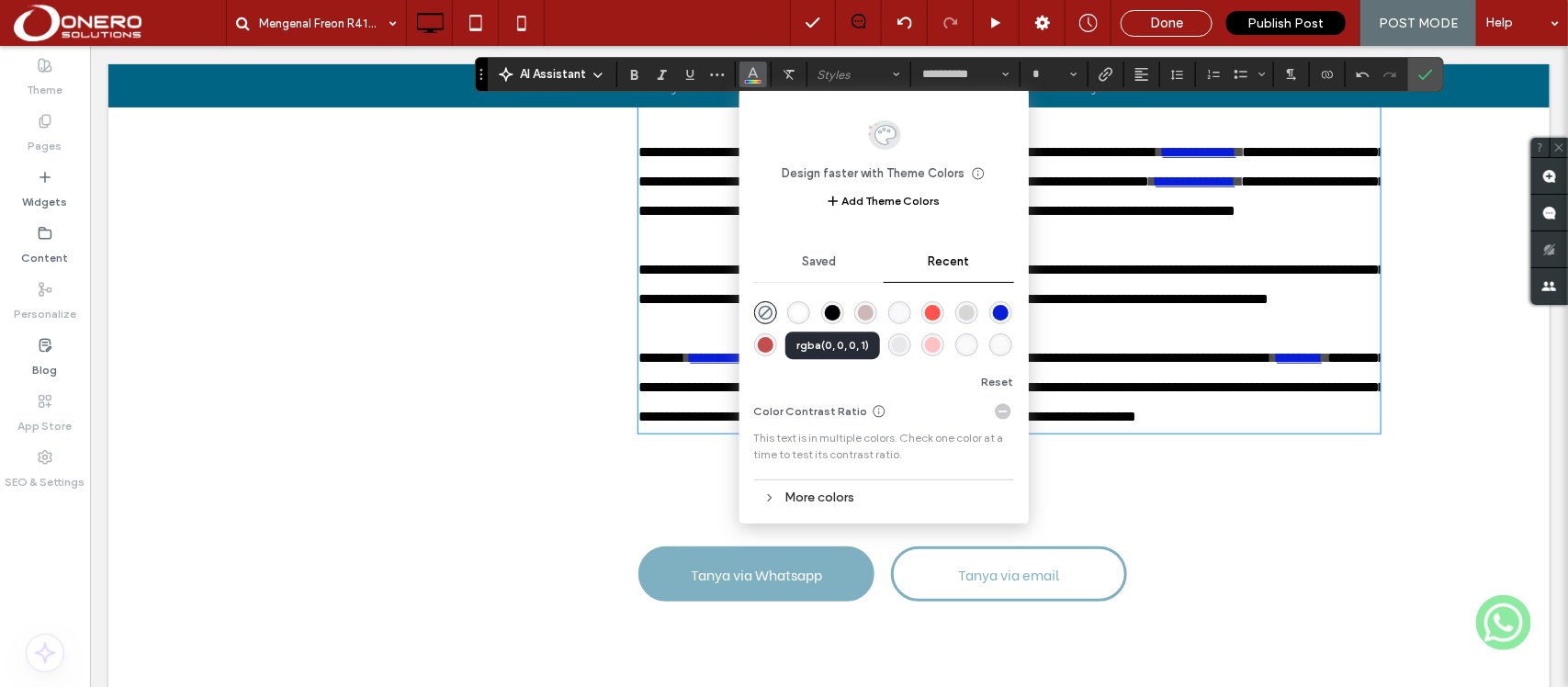
click at [830, 309] on div "rgba(0, 0, 0, 1)" at bounding box center [832, 313] width 15 height 15
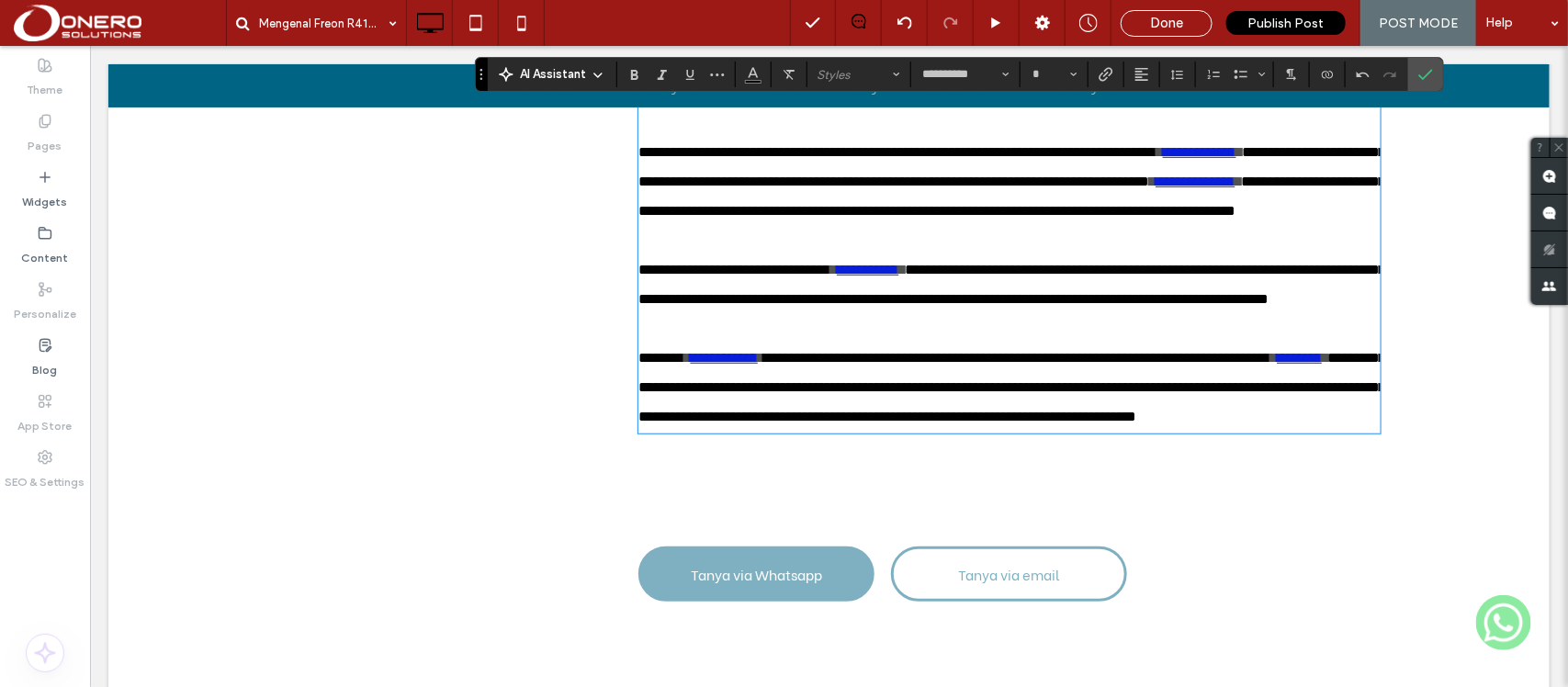
scroll to position [3365, 0]
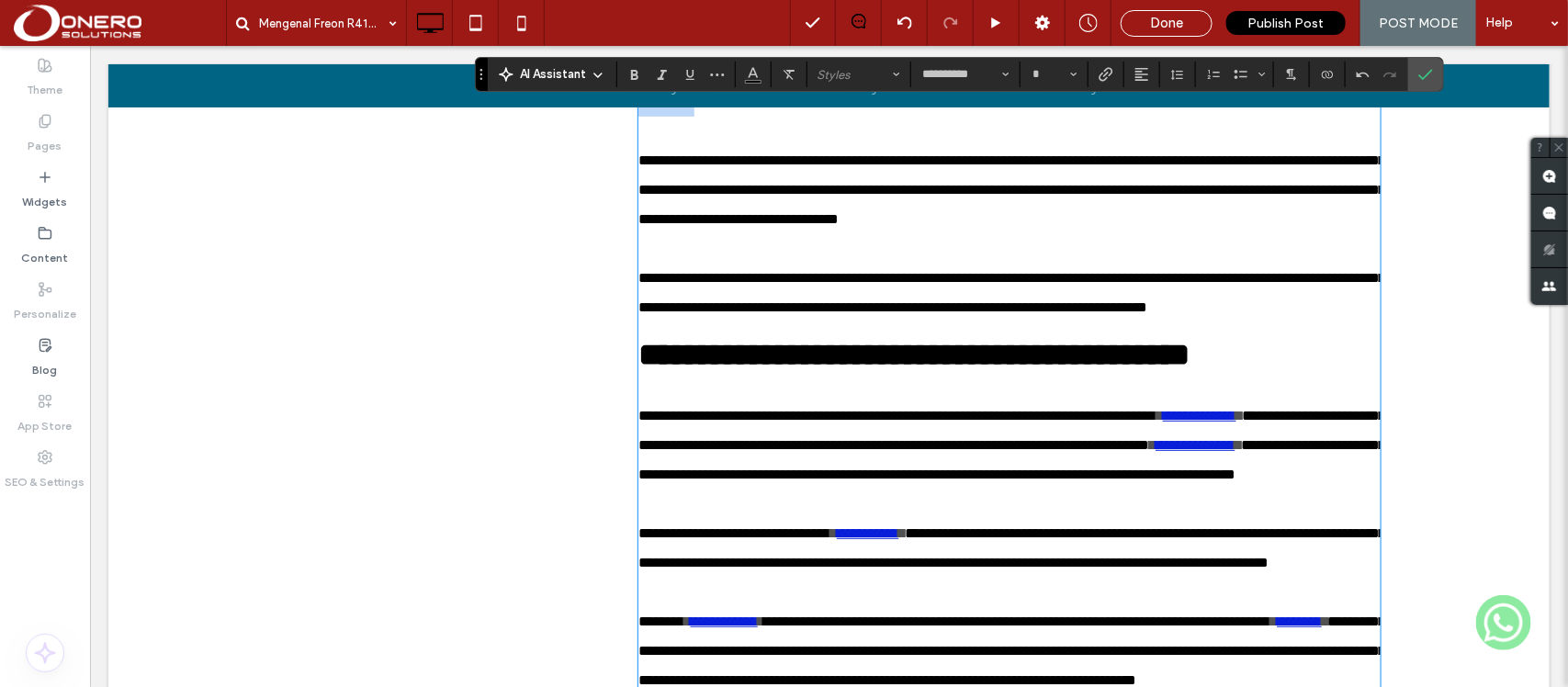
type input "**"
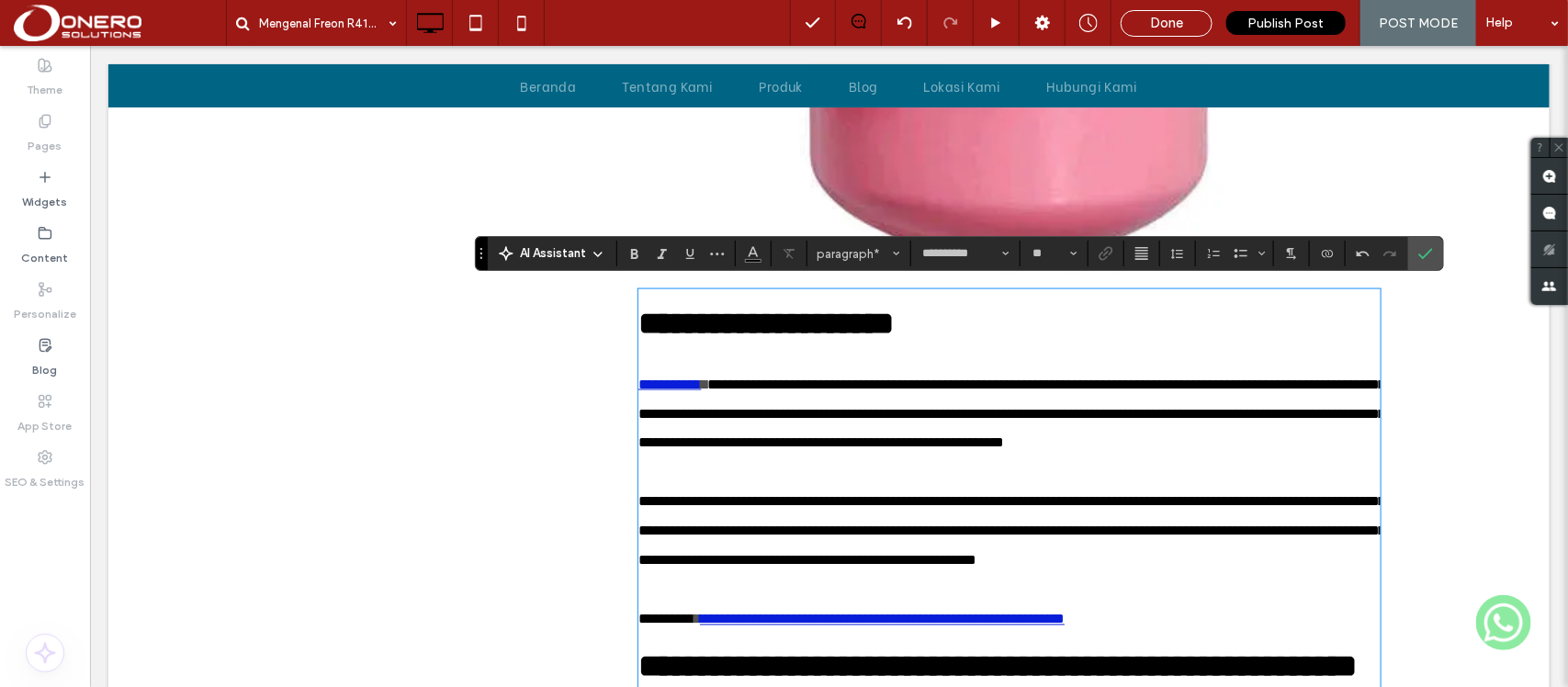
scroll to position [1201, 0]
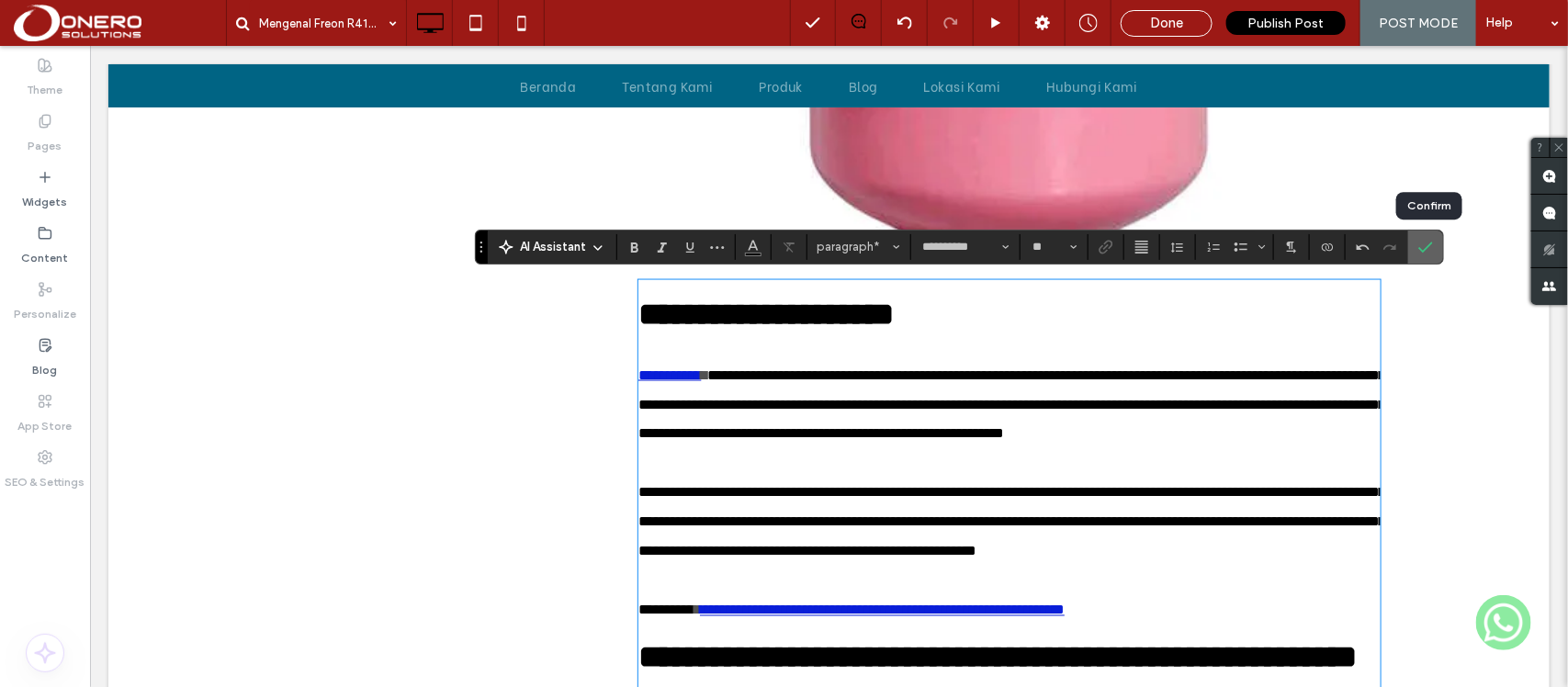
click at [1432, 246] on icon "Confirm" at bounding box center [1425, 246] width 14 height 14
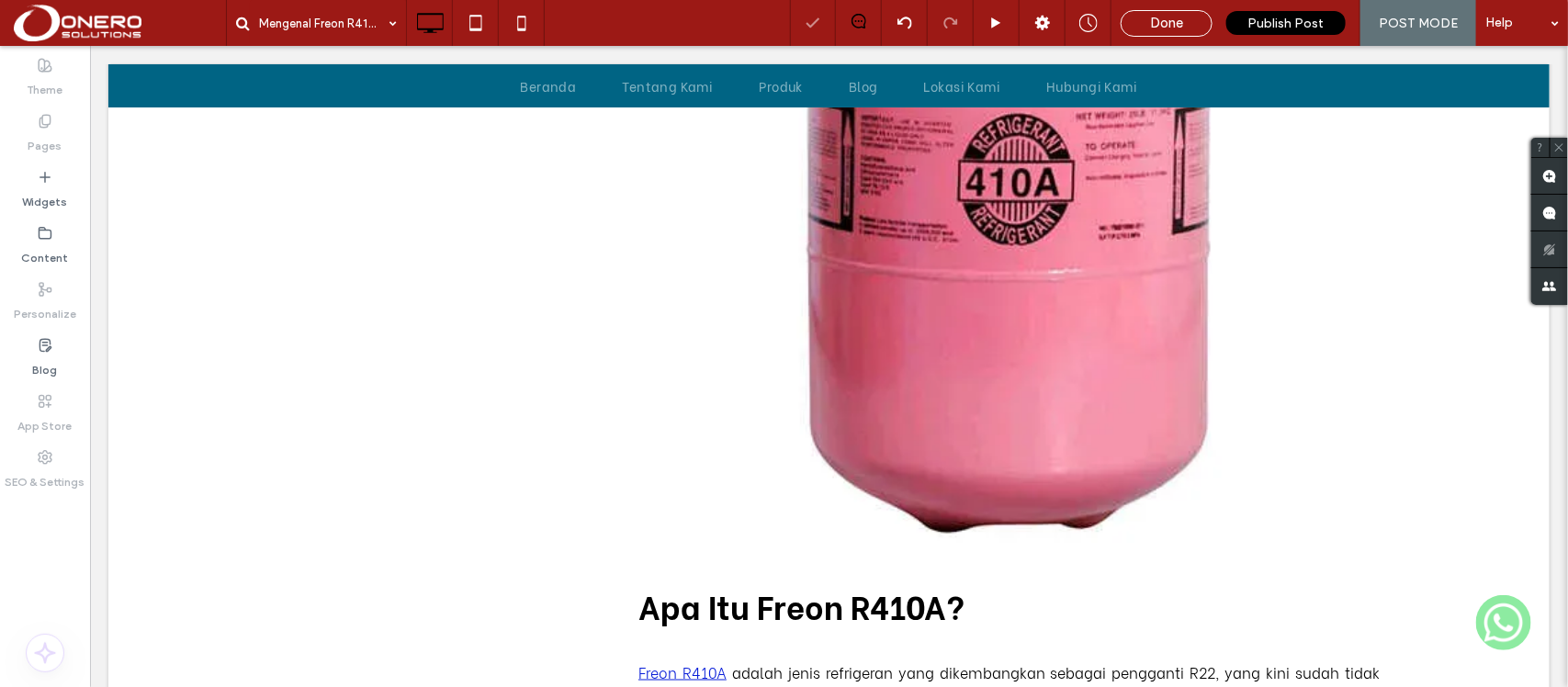
scroll to position [921, 0]
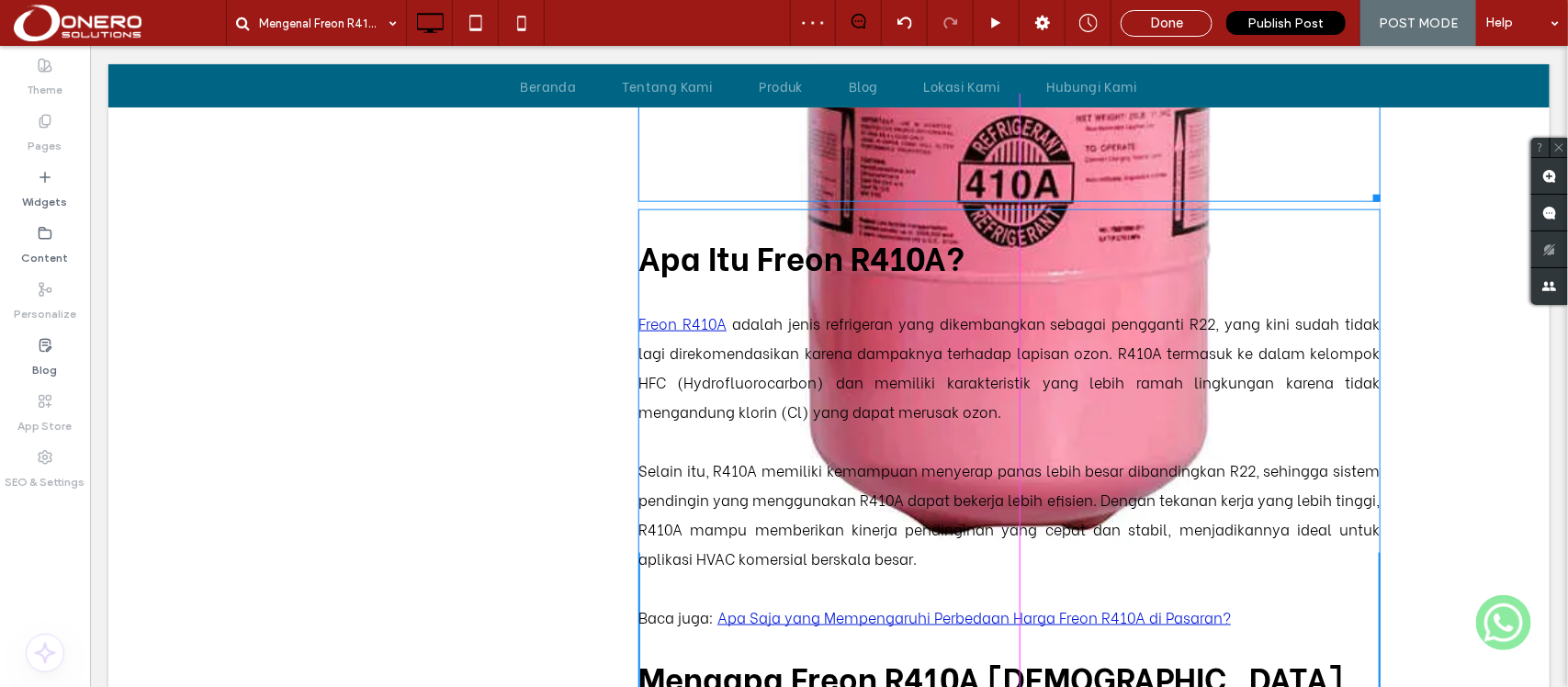
drag, startPoint x: 1365, startPoint y: 542, endPoint x: 1279, endPoint y: 375, distance: 187.8
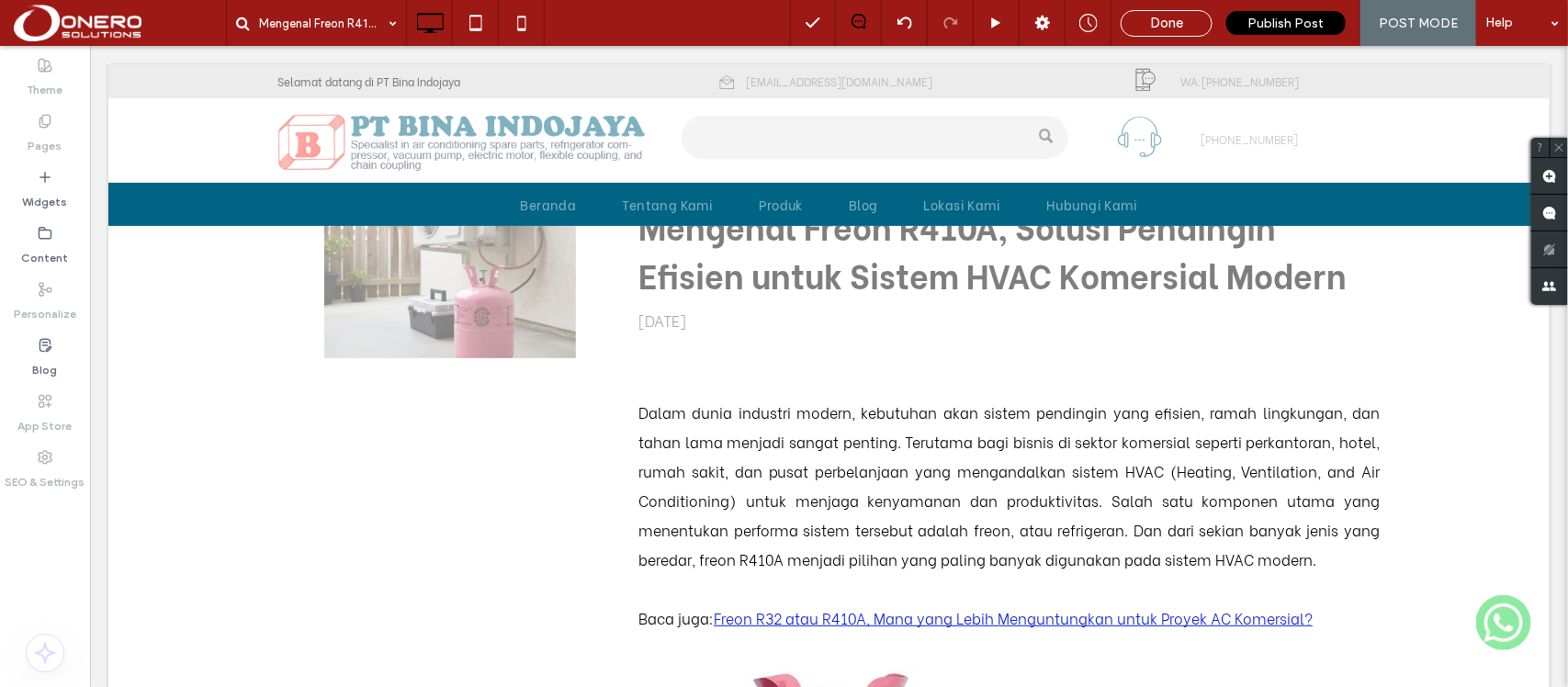
scroll to position [0, 0]
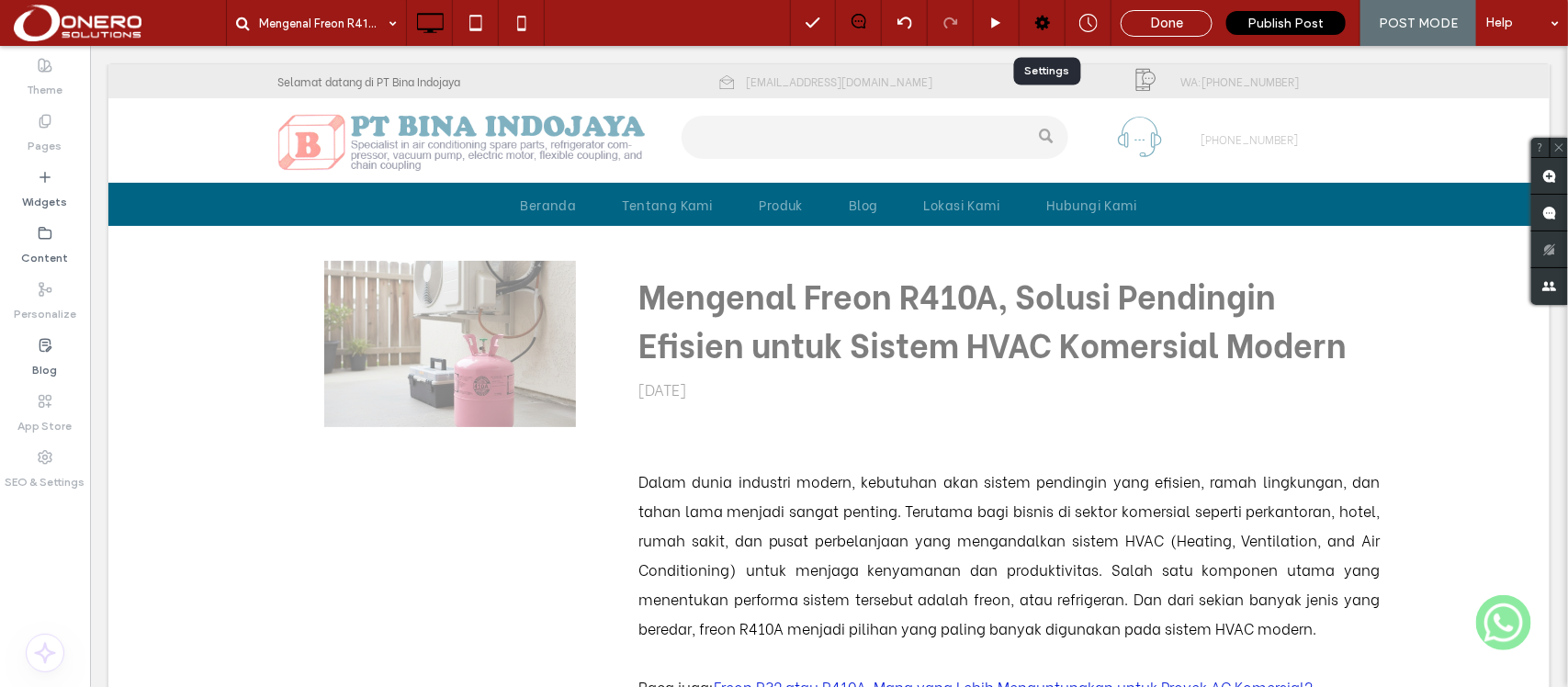
click at [1040, 27] on use at bounding box center [1042, 22] width 14 height 14
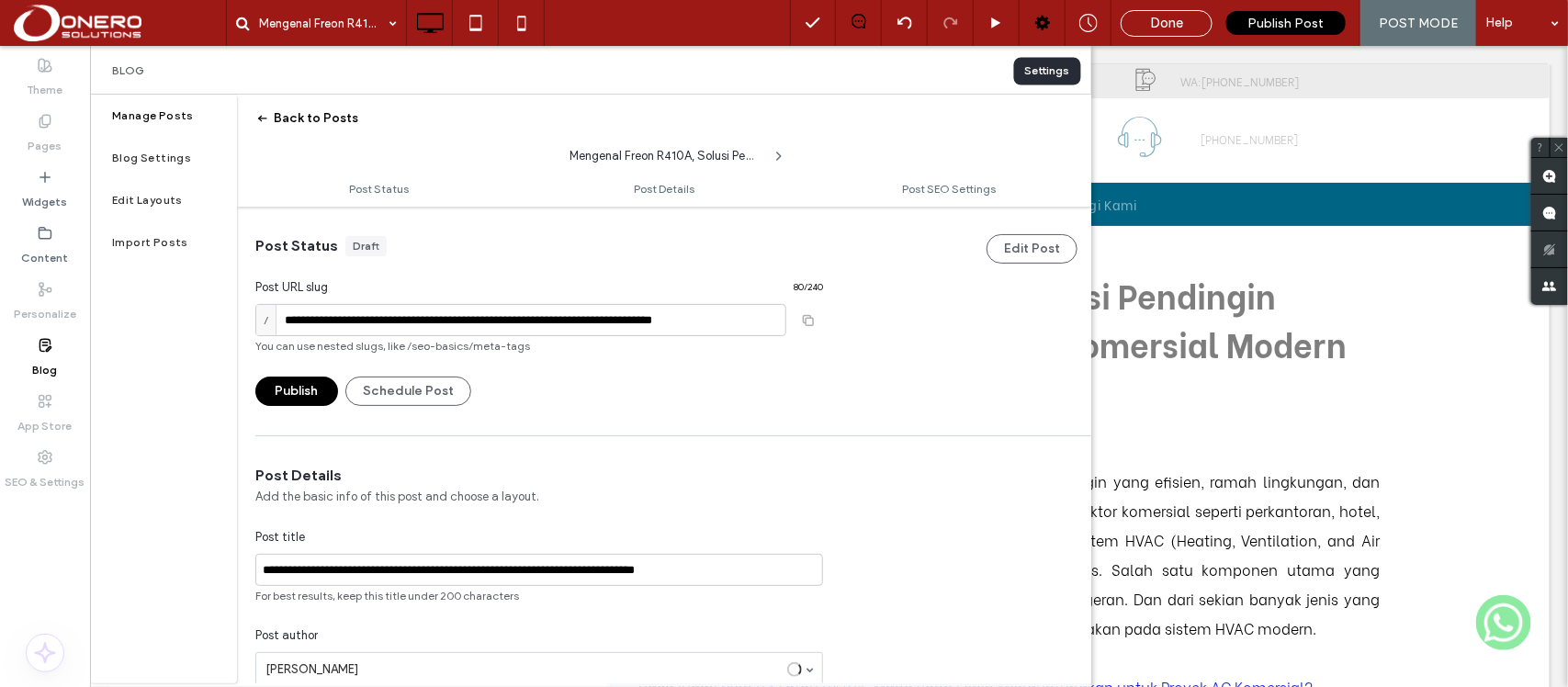
scroll to position [1, 0]
drag, startPoint x: 414, startPoint y: 317, endPoint x: 914, endPoint y: 328, distance: 500.1
click at [914, 328] on div "**********" at bounding box center [664, 305] width 854 height 199
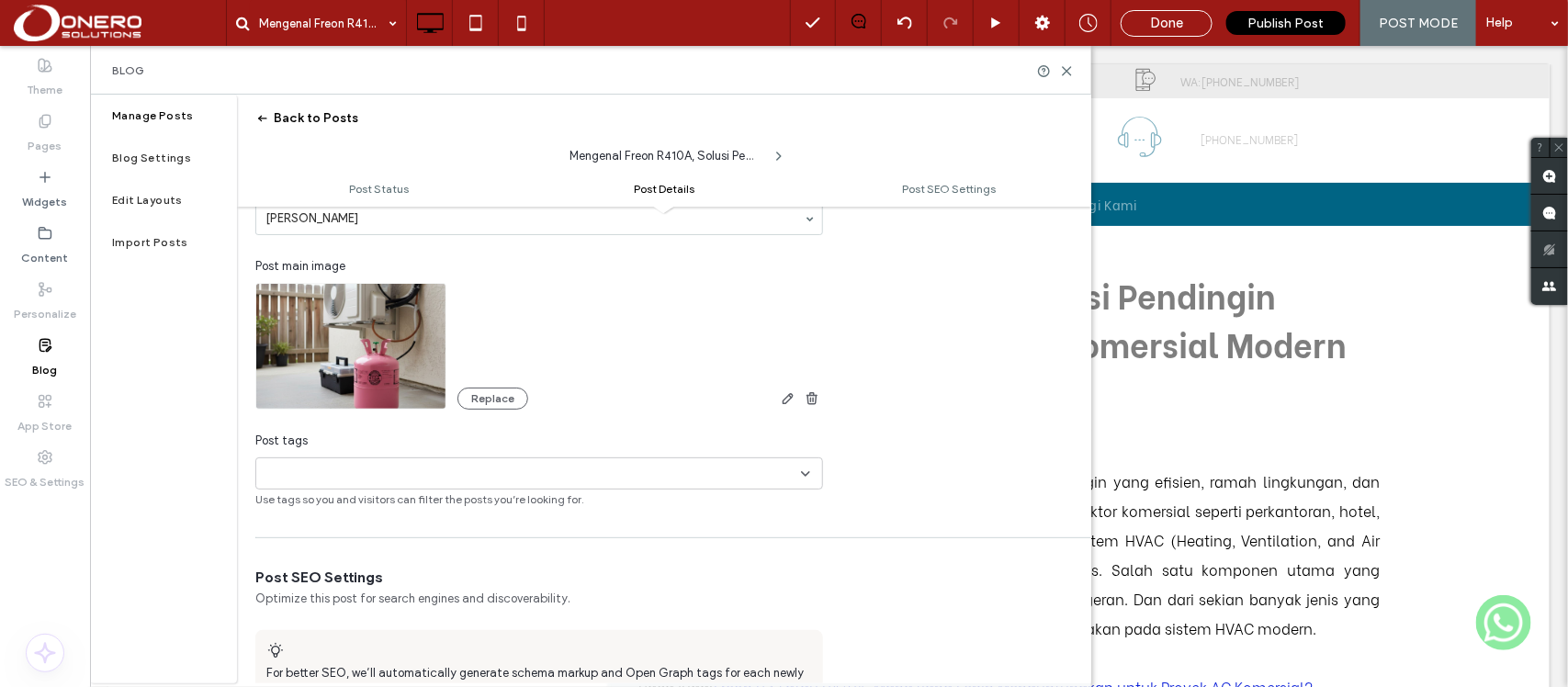
scroll to position [507, 0]
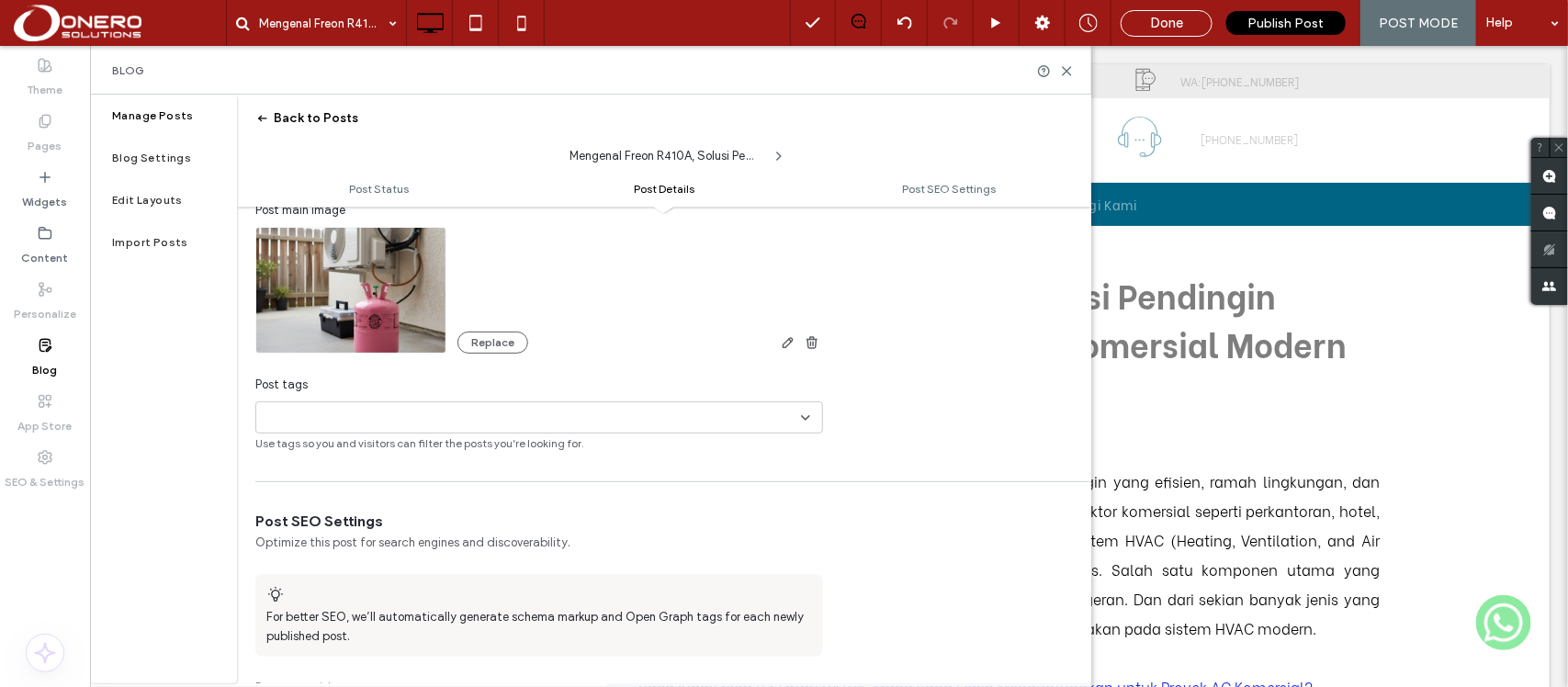
type input "**********"
click at [575, 420] on div "+0 +0" at bounding box center [532, 417] width 538 height 30
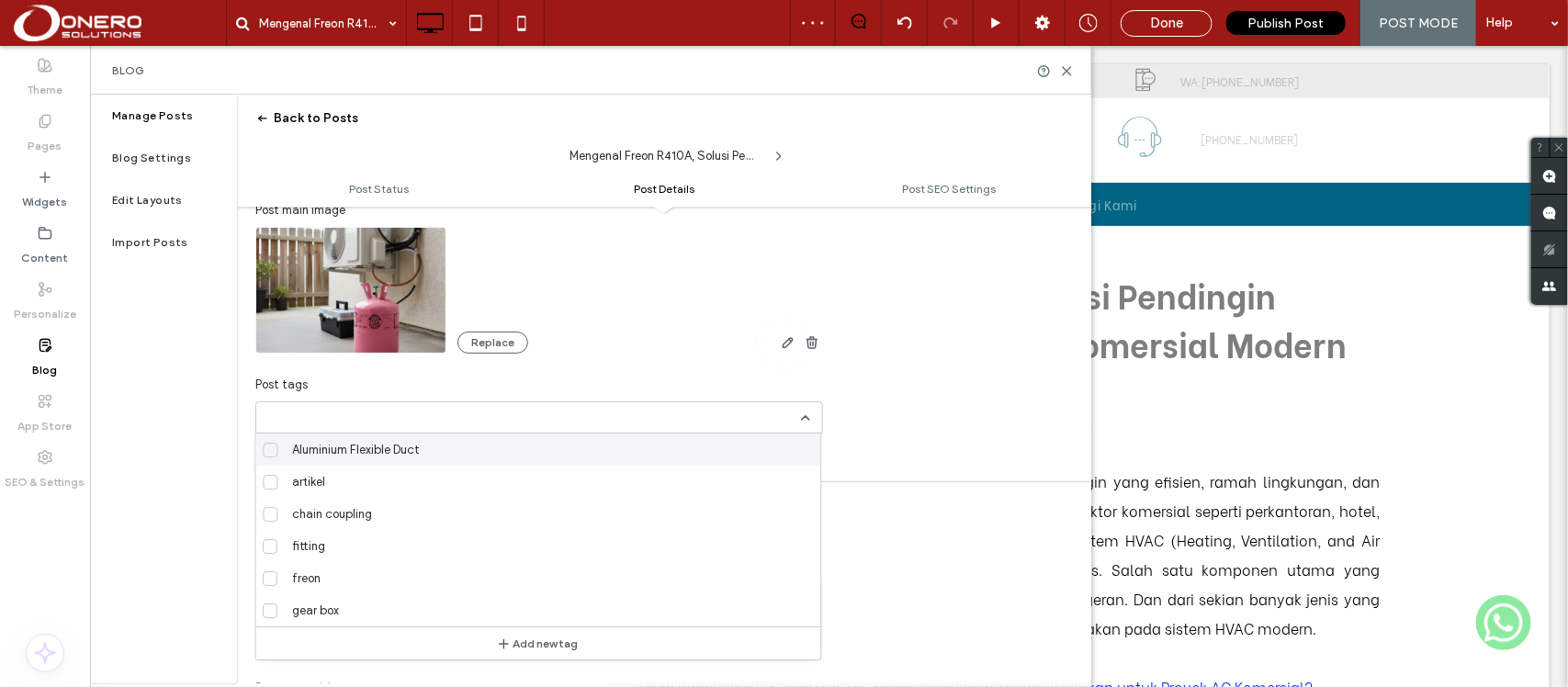
click at [271, 479] on div at bounding box center [784, 343] width 1568 height 687
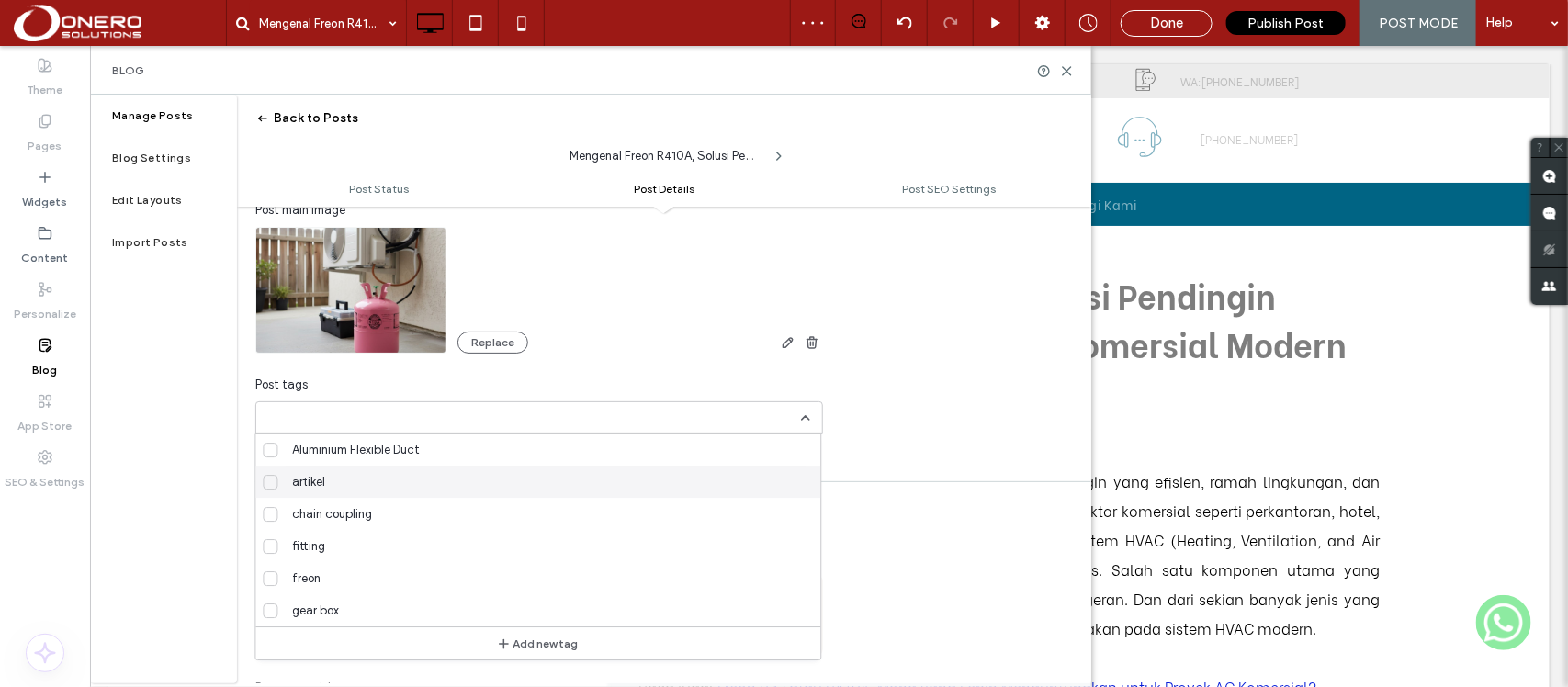
click at [266, 482] on icon at bounding box center [271, 482] width 9 height 8
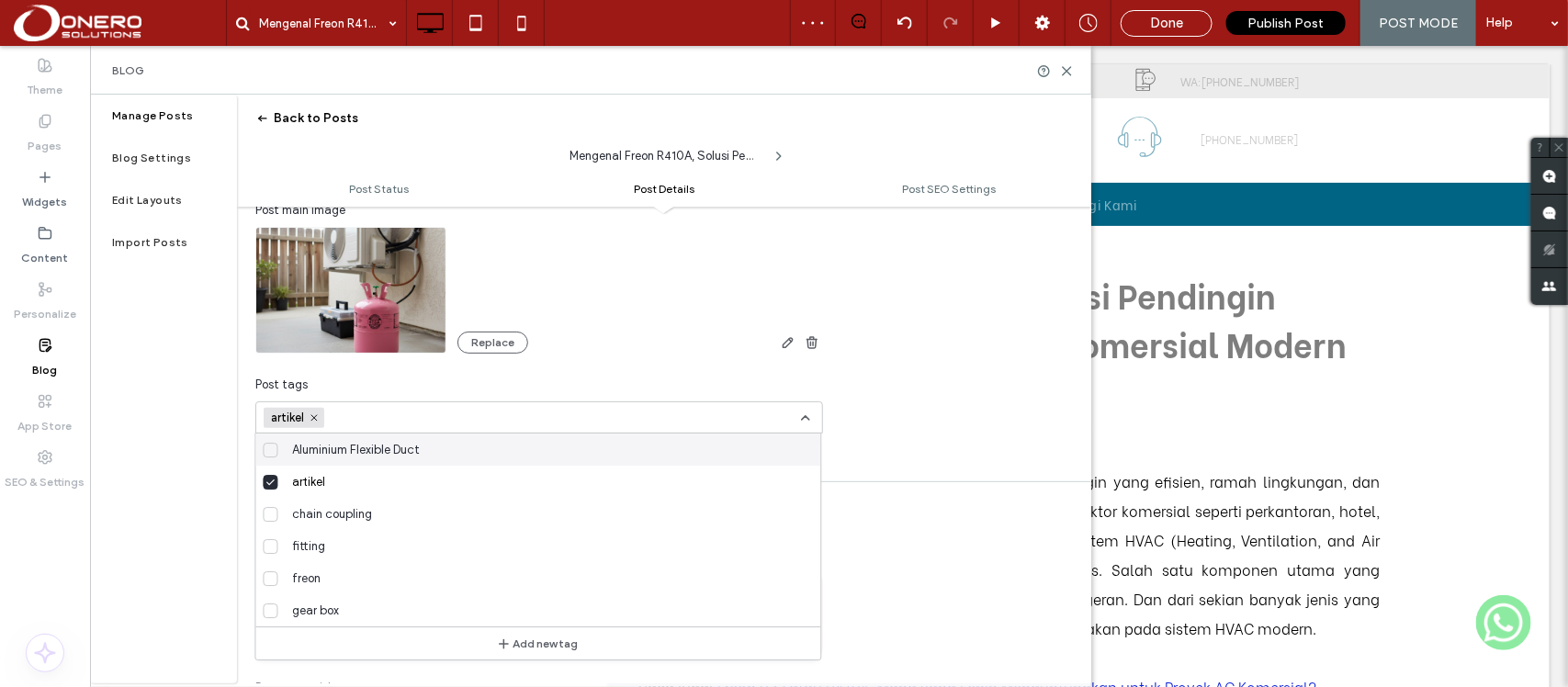
click at [768, 420] on div at bounding box center [784, 343] width 1568 height 687
click at [768, 420] on div "artikel +0 artikel +0" at bounding box center [532, 417] width 538 height 30
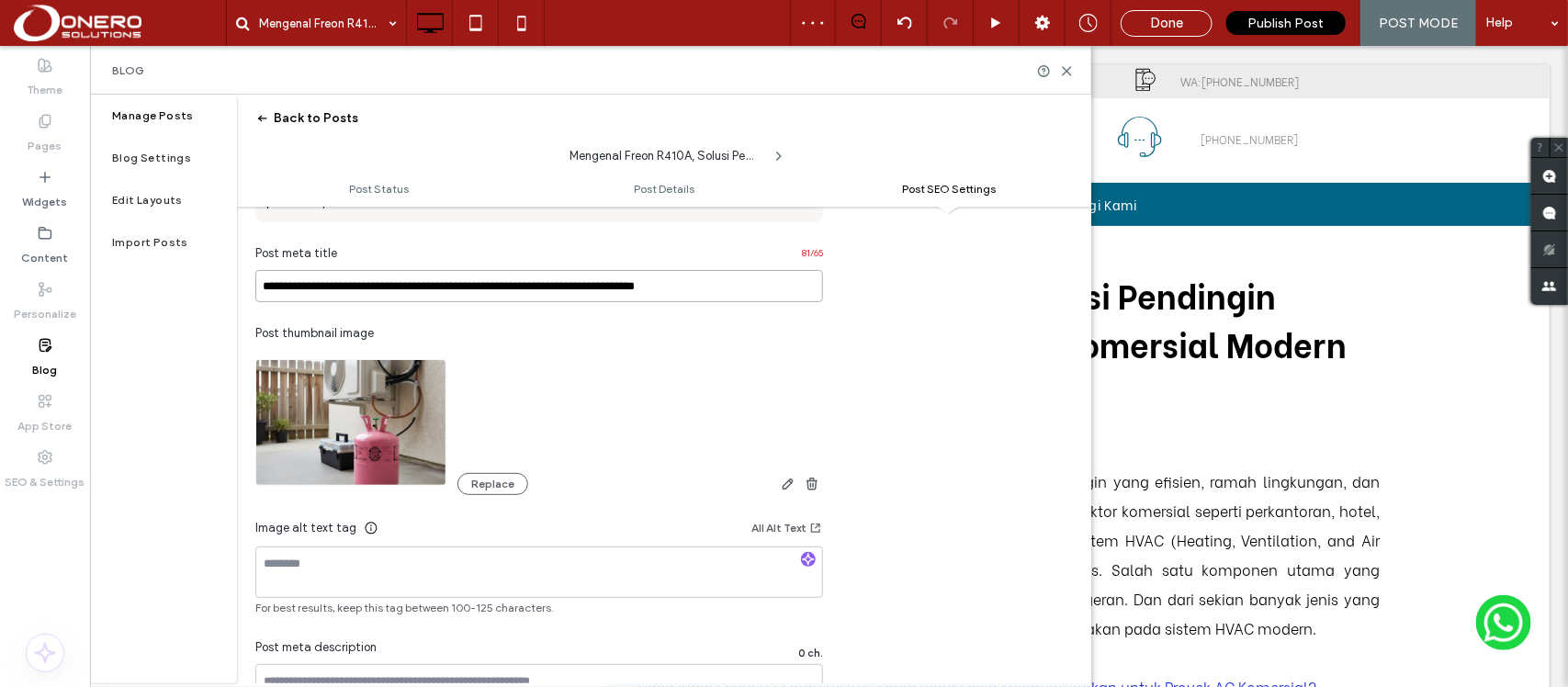
click at [726, 287] on input "**********" at bounding box center [538, 286] width 568 height 32
drag, startPoint x: 726, startPoint y: 287, endPoint x: 645, endPoint y: 278, distance: 81.5
click at [645, 278] on input "**********" at bounding box center [538, 286] width 568 height 32
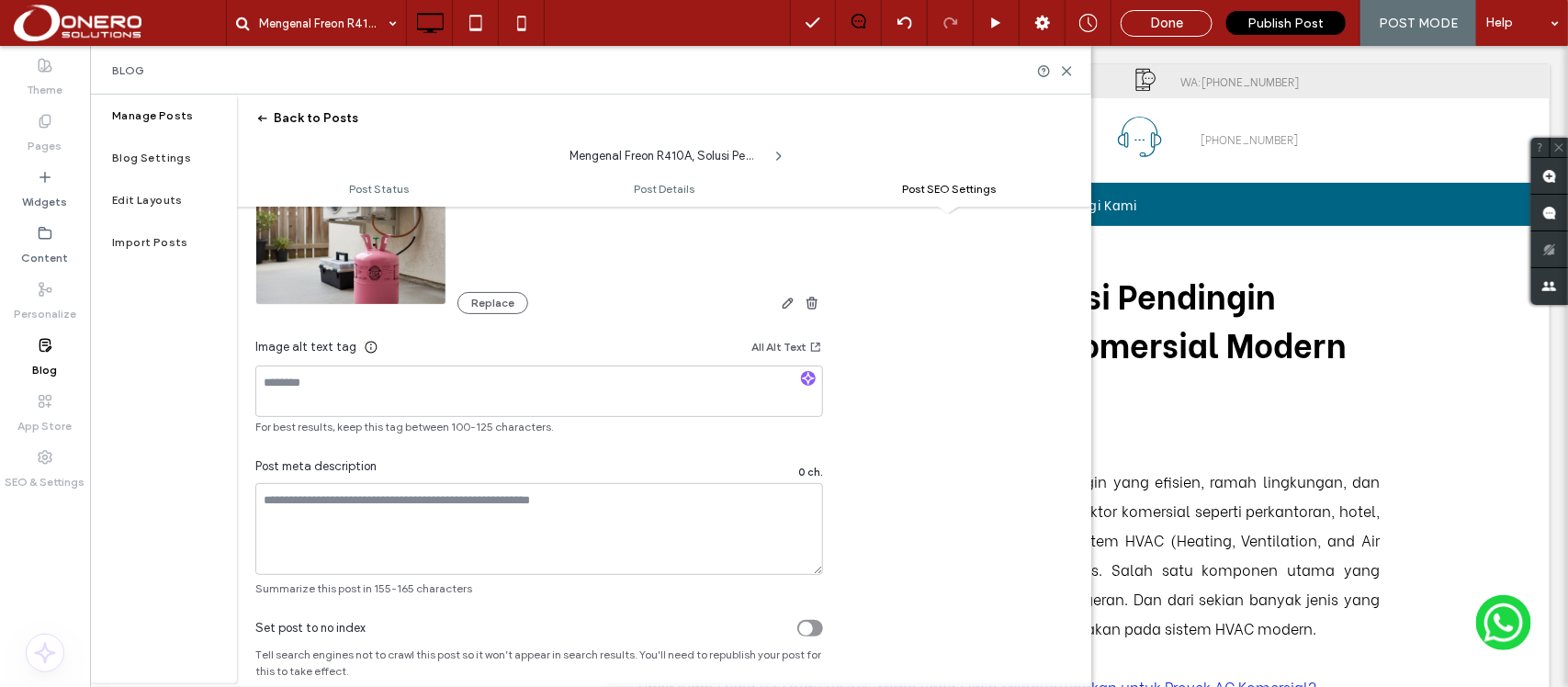
scroll to position [1127, 0]
type input "**********"
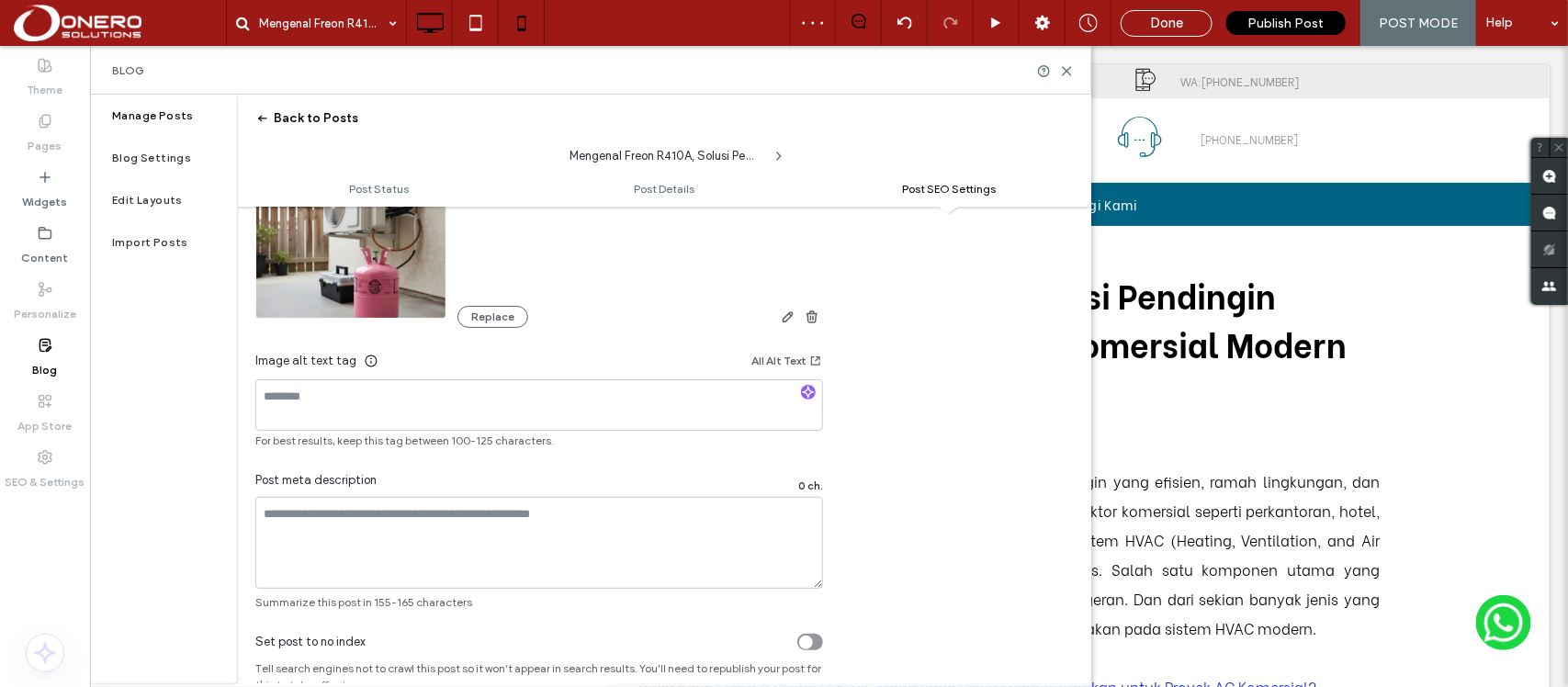
scroll to position [1145, 0]
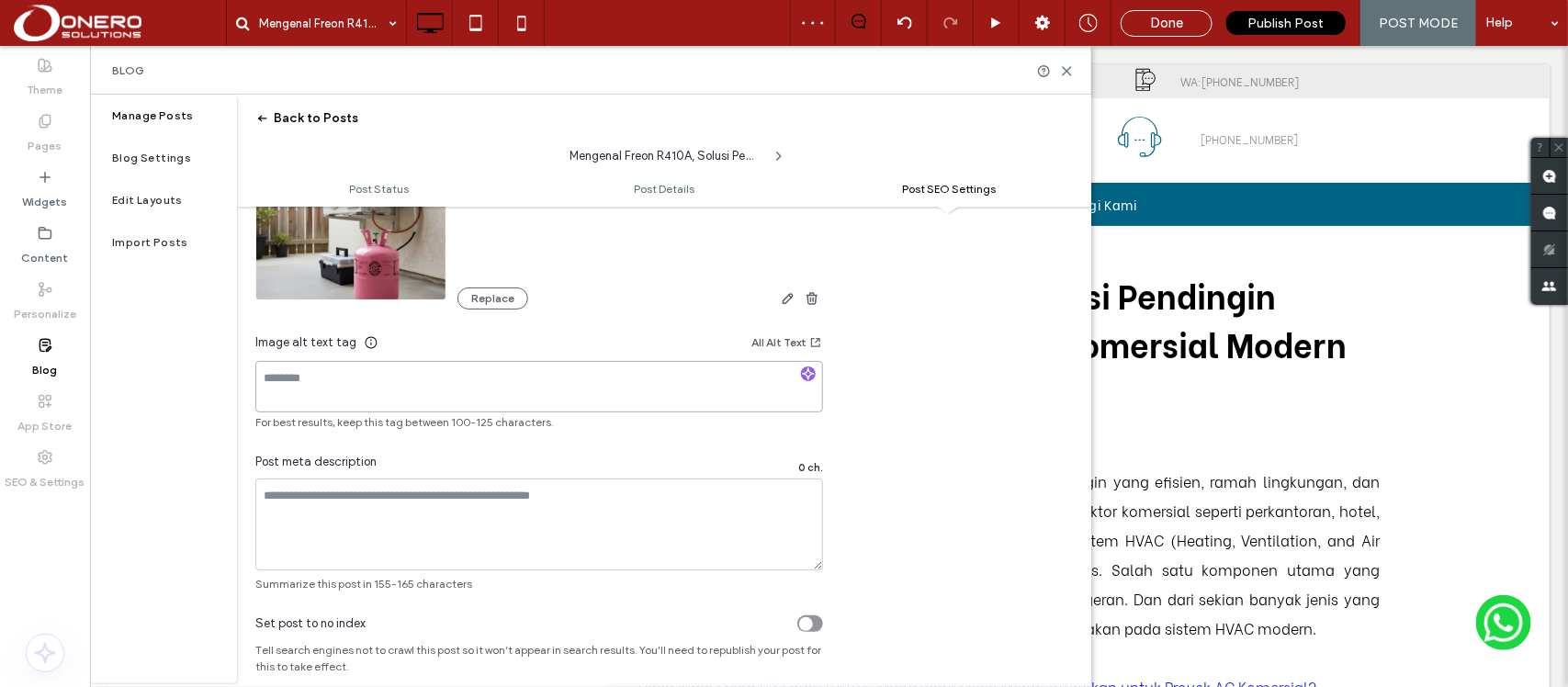
click at [381, 389] on textarea at bounding box center [538, 387] width 568 height 51
paste textarea "**********"
type textarea "**********"
click at [334, 503] on textarea at bounding box center [538, 524] width 568 height 92
paste textarea "**********"
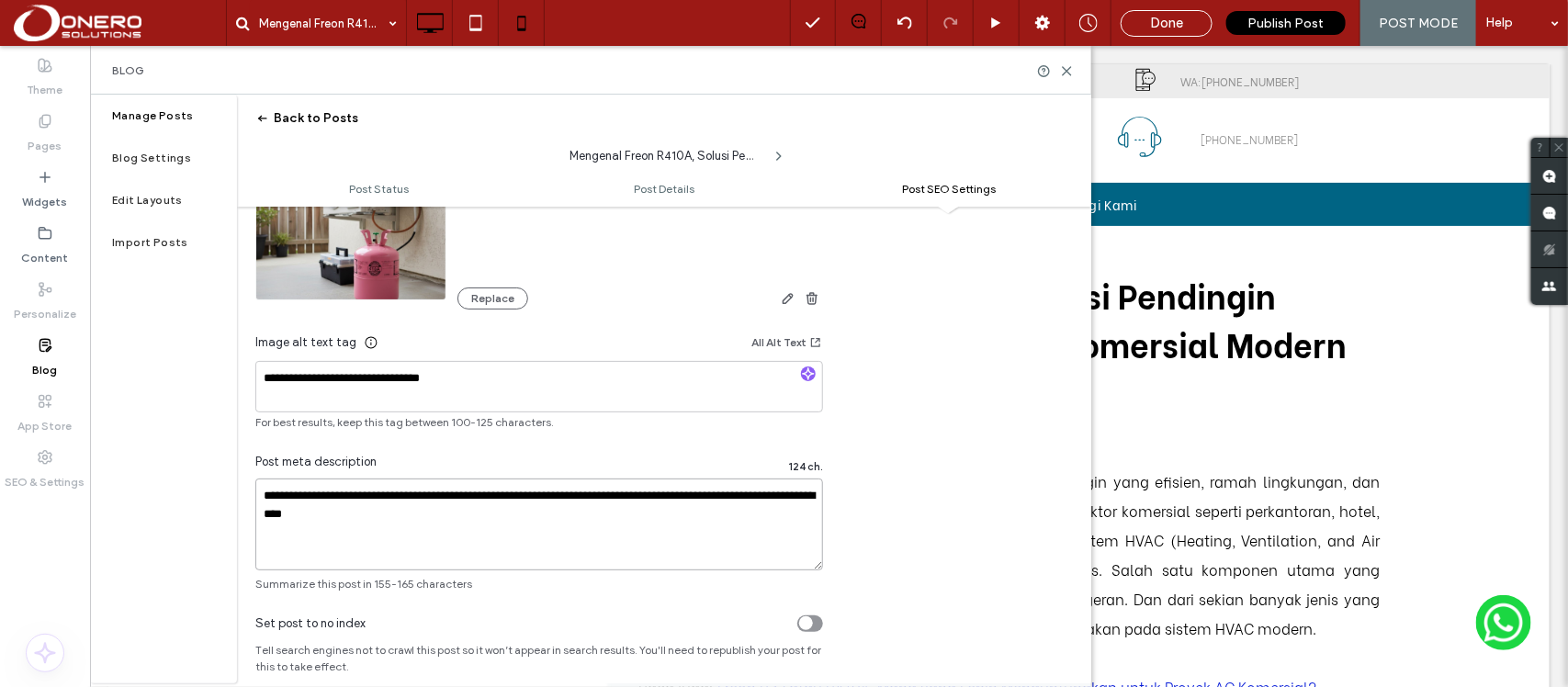
type textarea "**********"
click at [276, 496] on div at bounding box center [784, 343] width 1568 height 687
click at [284, 494] on div at bounding box center [784, 343] width 1568 height 687
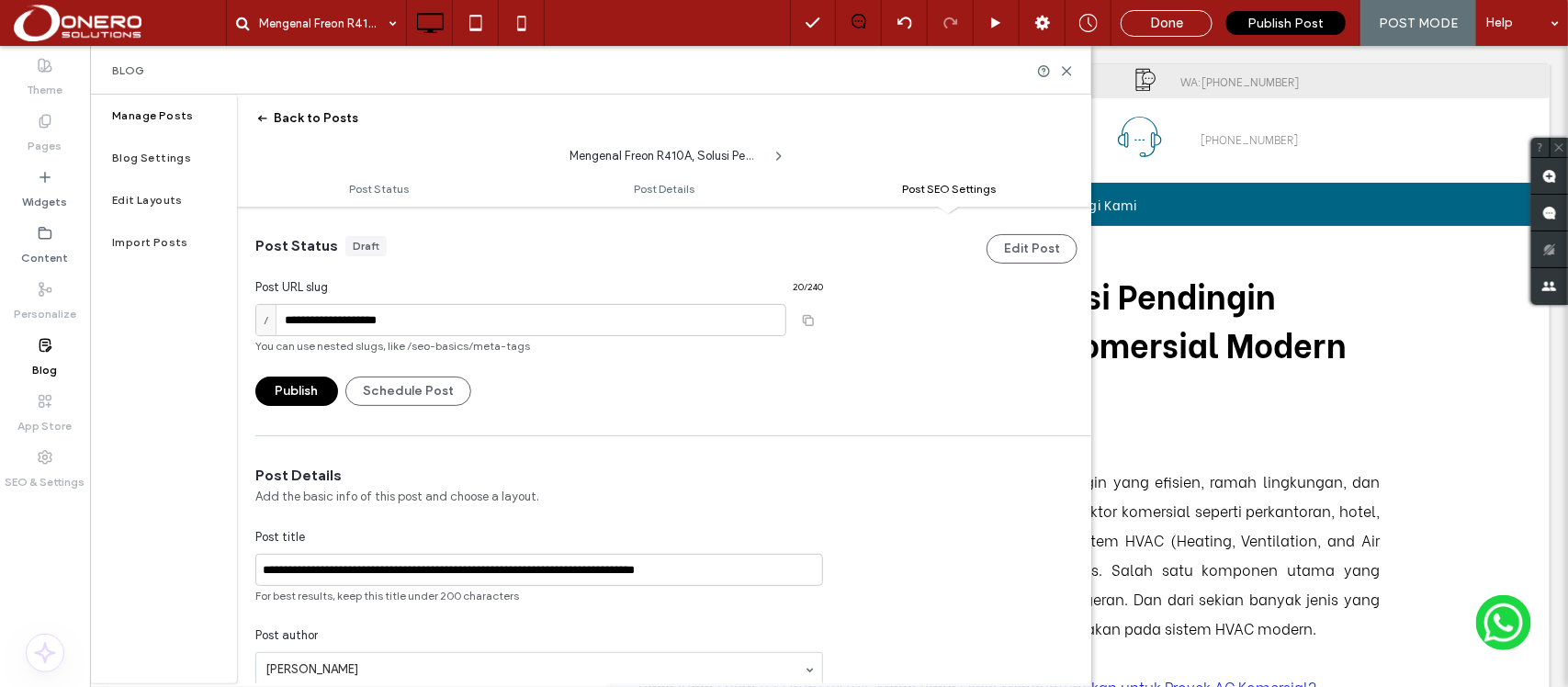
scroll to position [1145, 0]
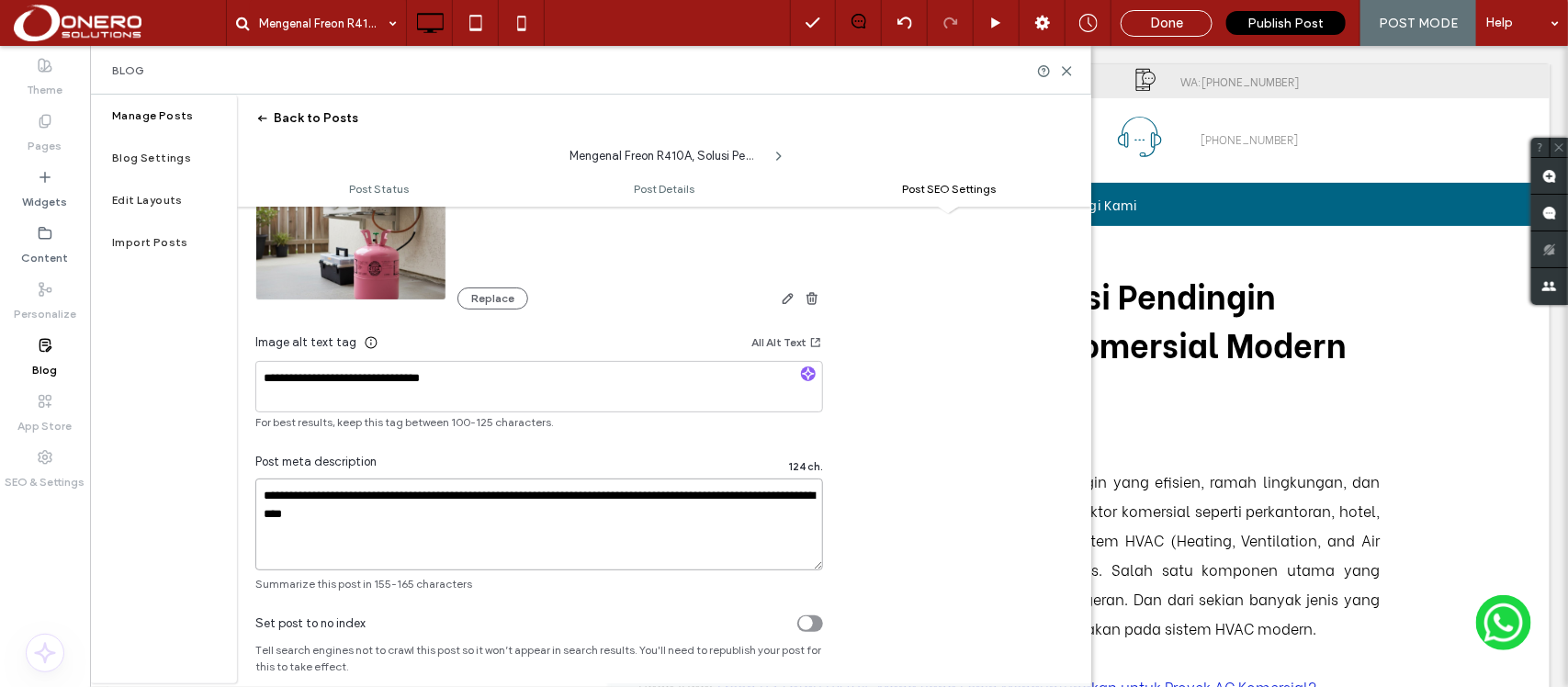
click at [264, 496] on textarea "**********" at bounding box center [538, 524] width 568 height 92
paste textarea "**********"
click at [621, 501] on textarea "**********" at bounding box center [538, 524] width 568 height 92
click at [719, 498] on textarea "**********" at bounding box center [538, 524] width 568 height 92
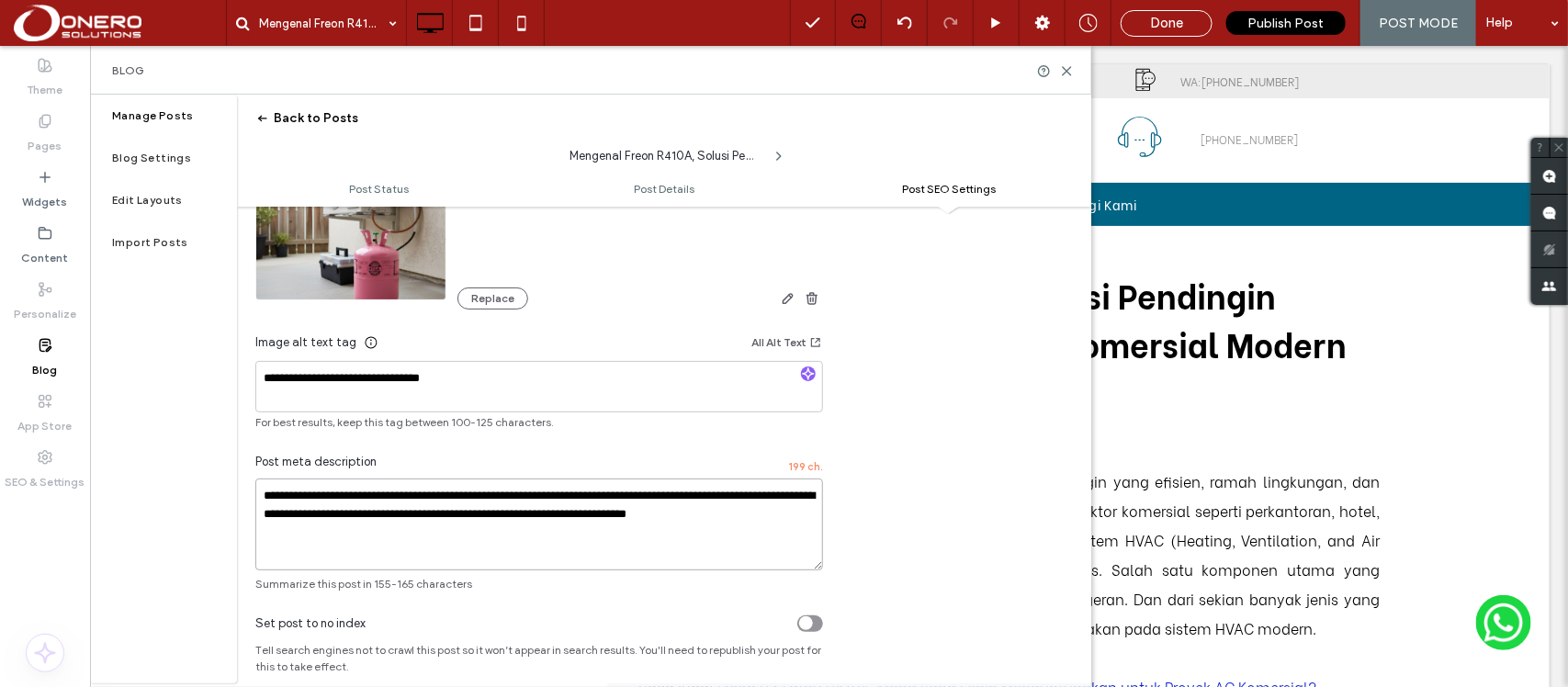
click at [719, 498] on textarea "**********" at bounding box center [538, 524] width 568 height 92
click at [608, 519] on textarea "**********" at bounding box center [538, 524] width 568 height 92
drag, startPoint x: 689, startPoint y: 523, endPoint x: 708, endPoint y: 533, distance: 21.5
click at [708, 533] on textarea "**********" at bounding box center [538, 524] width 568 height 92
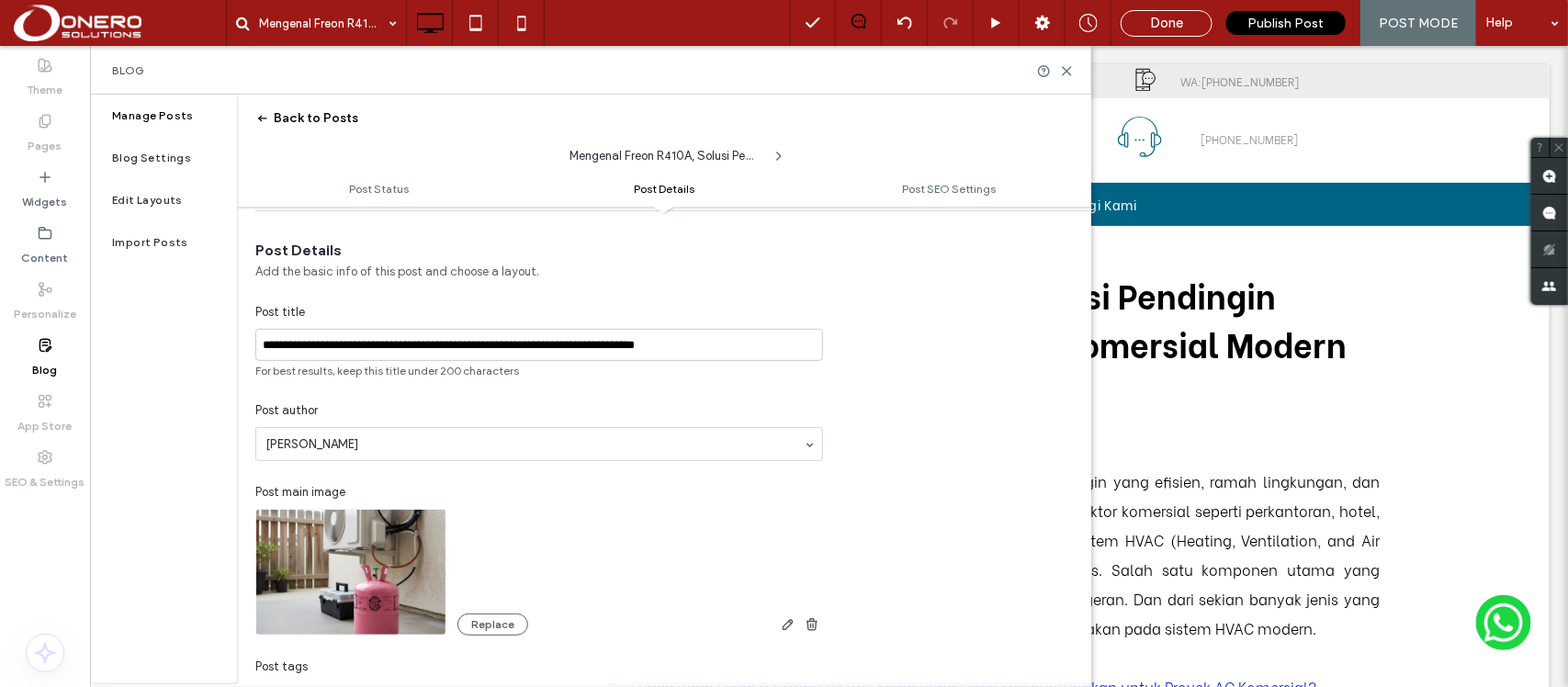
scroll to position [0, 0]
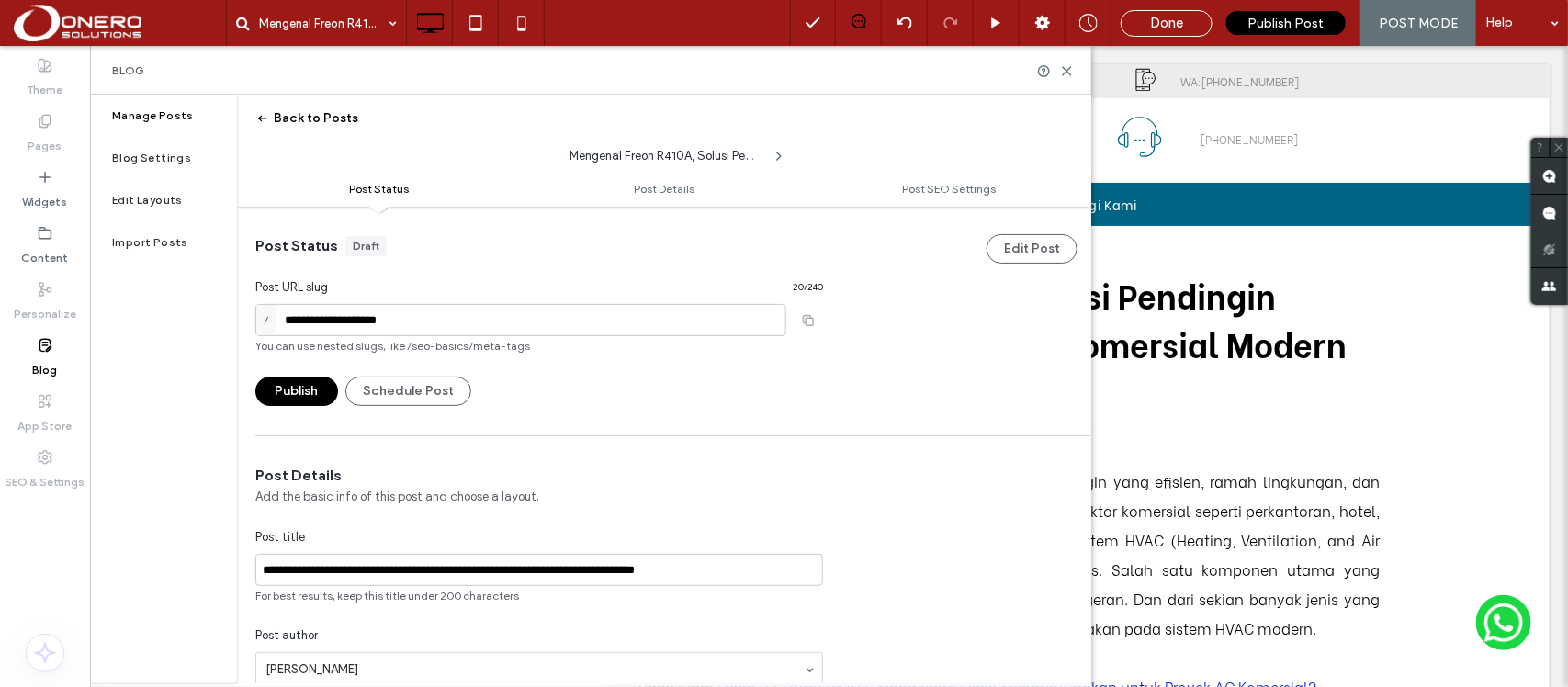
type textarea "**********"
click at [301, 397] on button "Publish" at bounding box center [296, 390] width 82 height 29
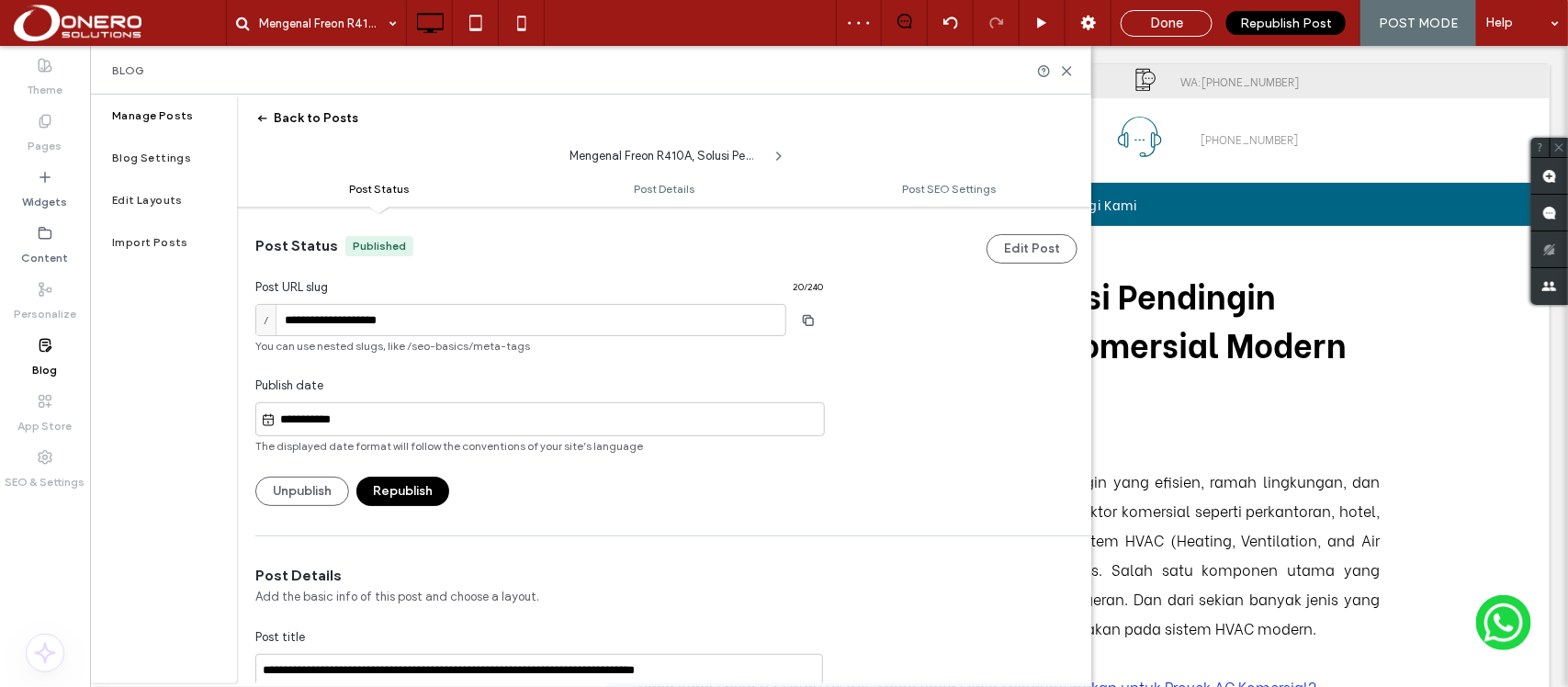
click at [432, 416] on input "**********" at bounding box center [550, 419] width 548 height 22
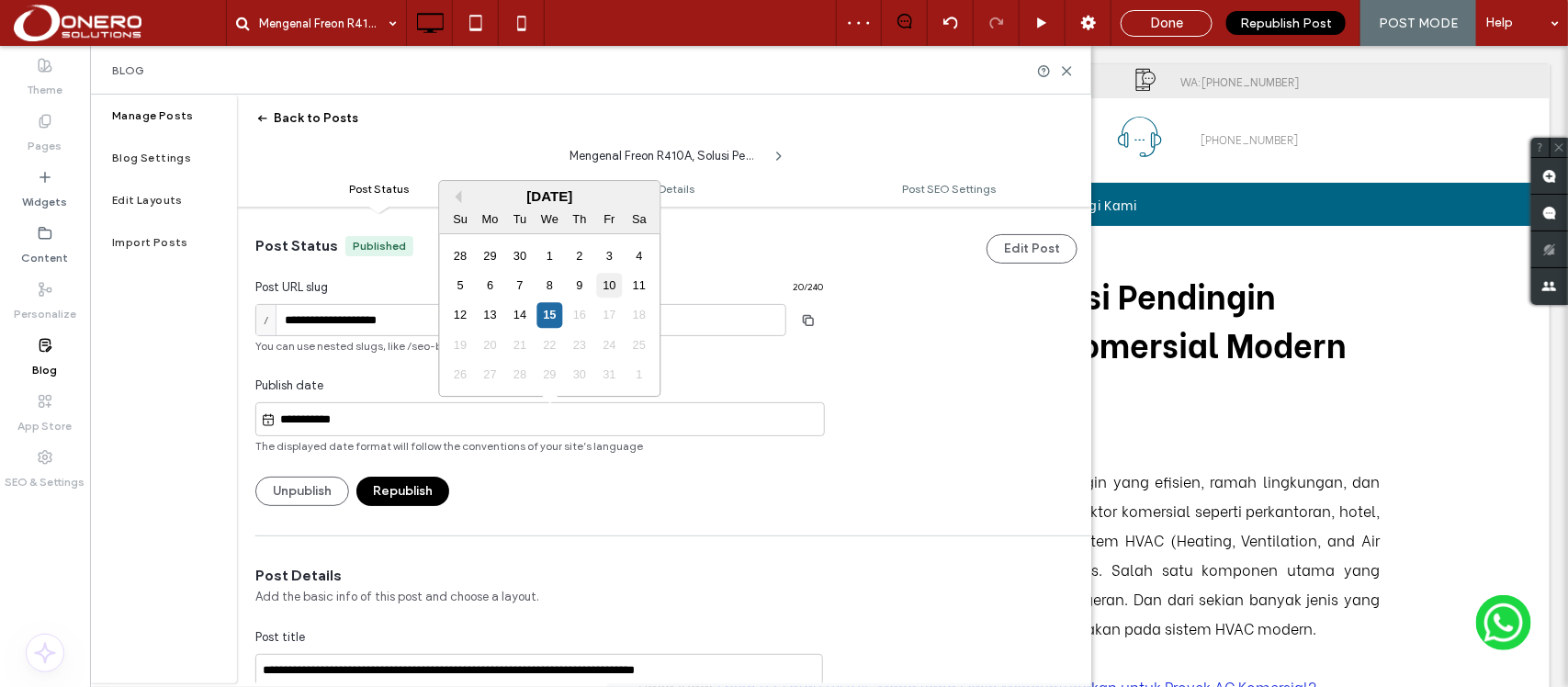
click at [613, 281] on div "10" at bounding box center [610, 285] width 25 height 25
type input "**********"
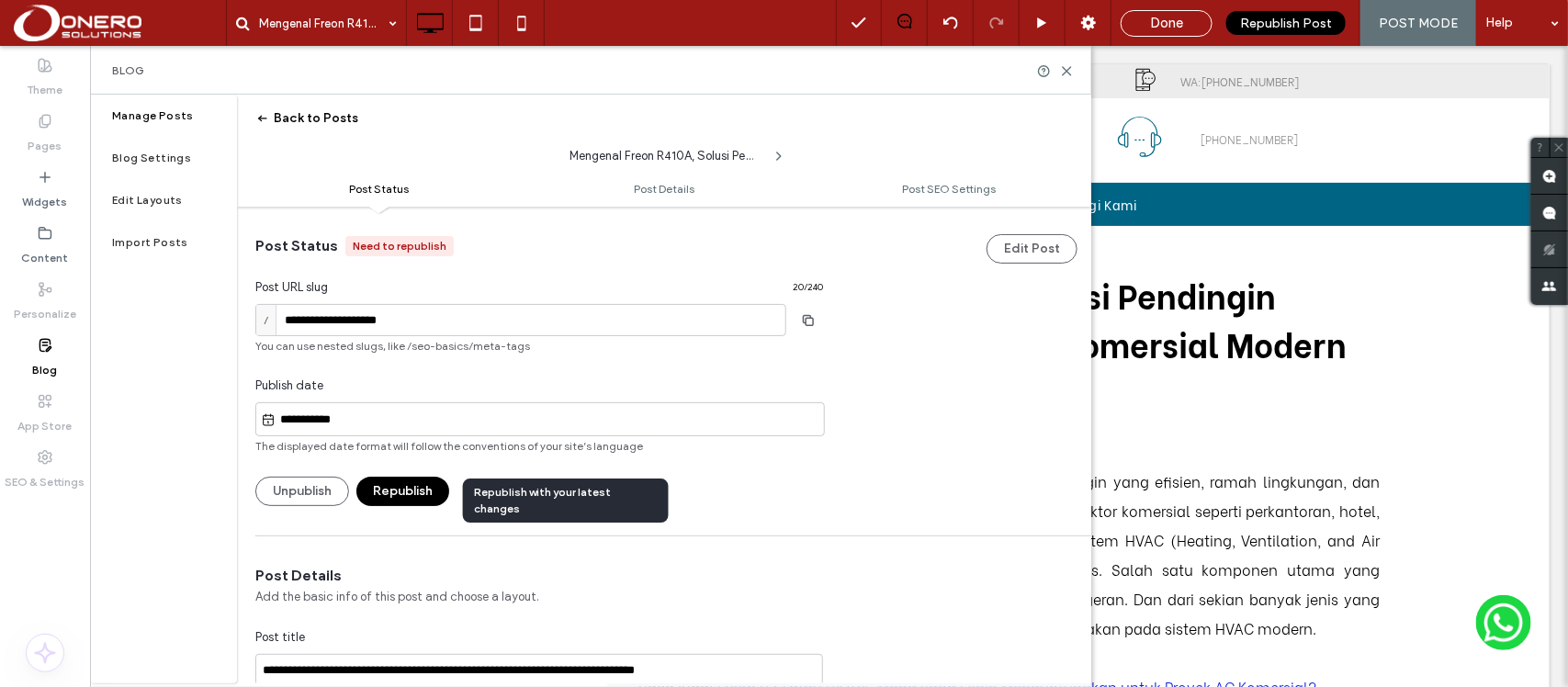
click at [396, 498] on button "Republish" at bounding box center [403, 491] width 93 height 29
